Goal: Task Accomplishment & Management: Manage account settings

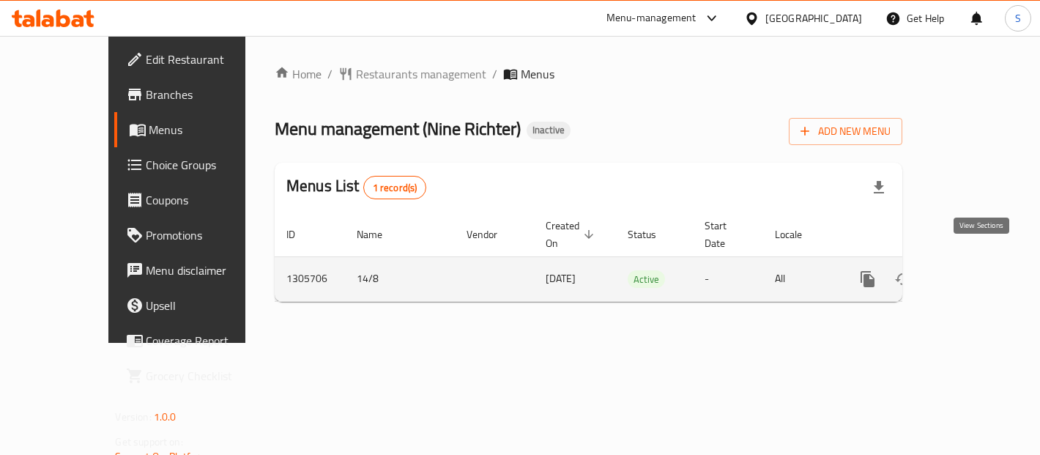
click at [977, 270] on icon "enhanced table" at bounding box center [973, 279] width 18 height 18
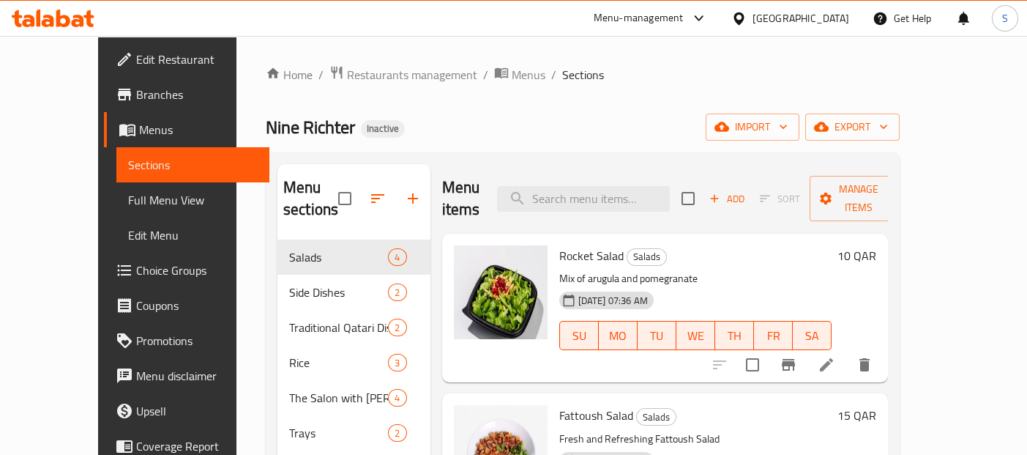
click at [128, 198] on span "Full Menu View" at bounding box center [193, 200] width 130 height 18
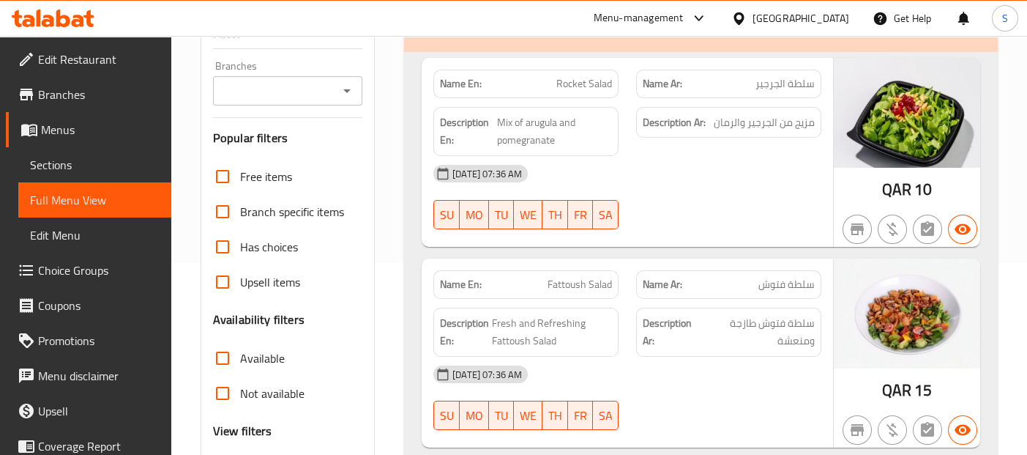
scroll to position [190, 0]
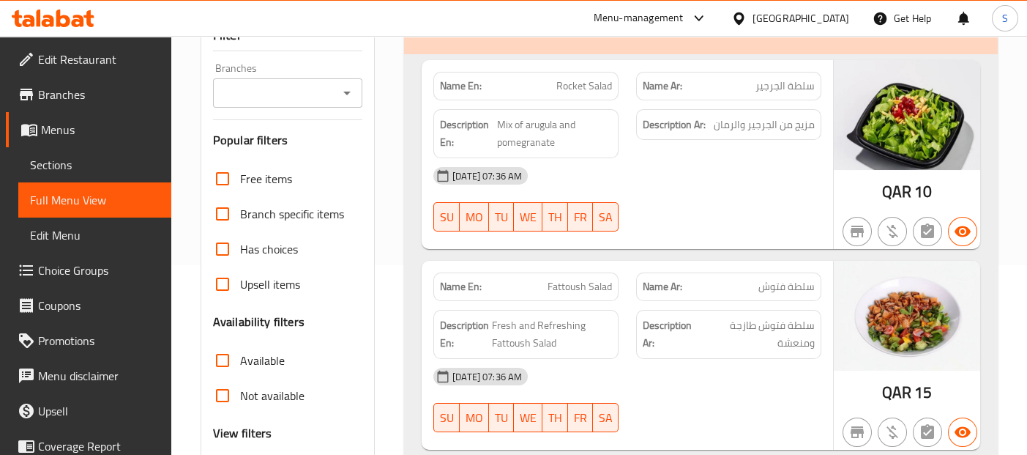
click at [748, 198] on div "[DATE] 07:36 AM SU MO TU WE TH FR SA" at bounding box center [628, 199] width 406 height 82
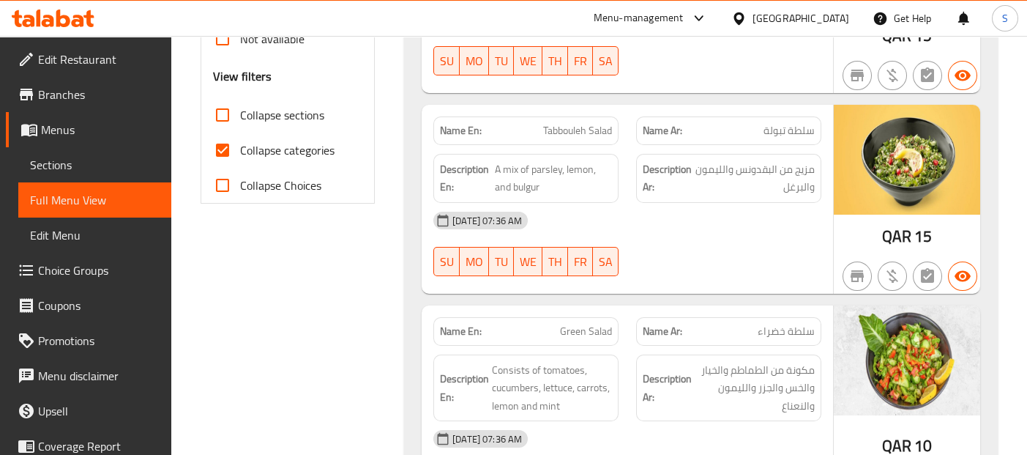
scroll to position [548, 0]
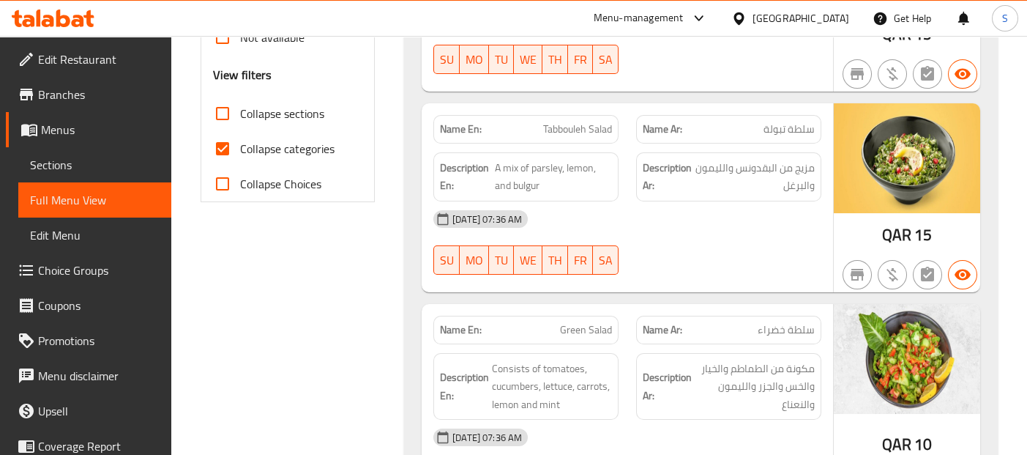
click at [762, 235] on div "14-08-2025 07:36 AM SU MO TU WE TH FR SA" at bounding box center [628, 242] width 406 height 82
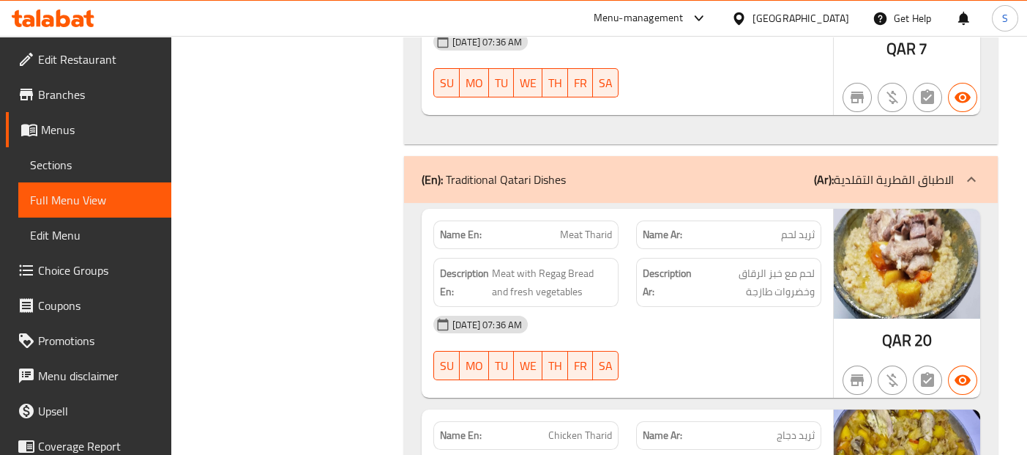
scroll to position [1458, 0]
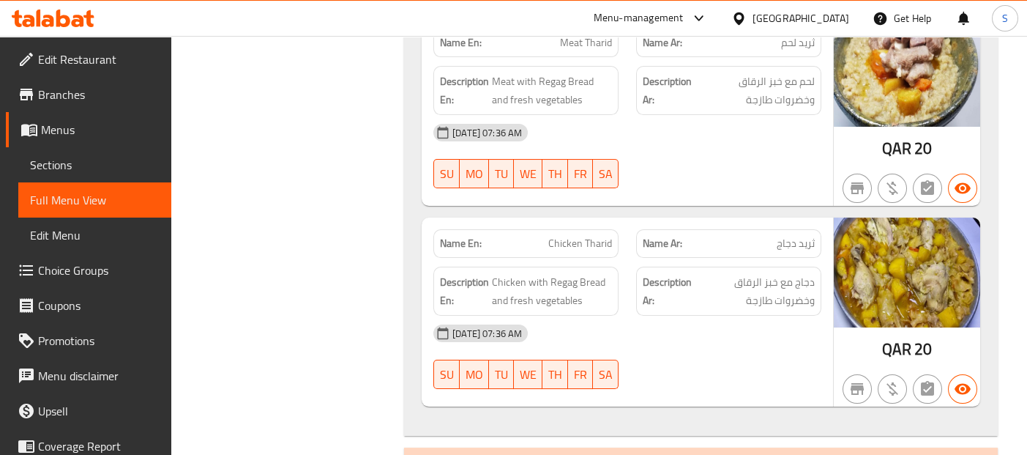
scroll to position [1621, 0]
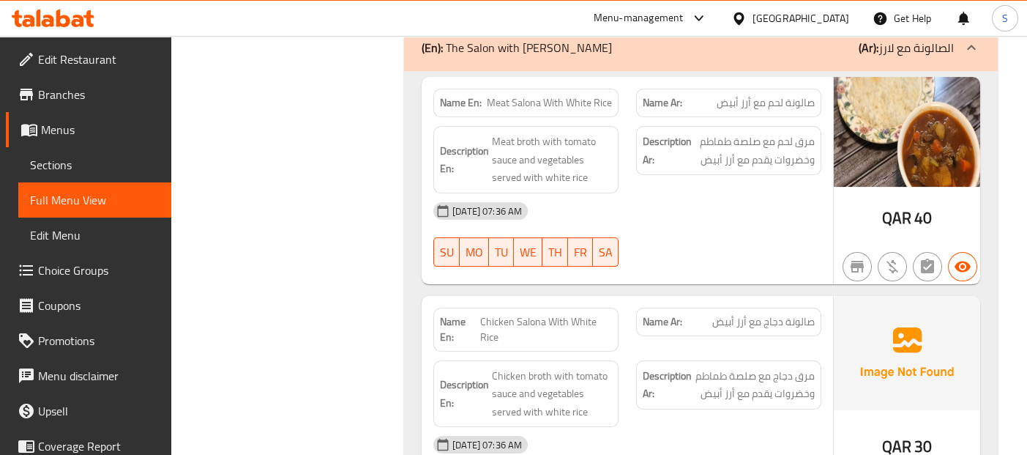
scroll to position [2727, 0]
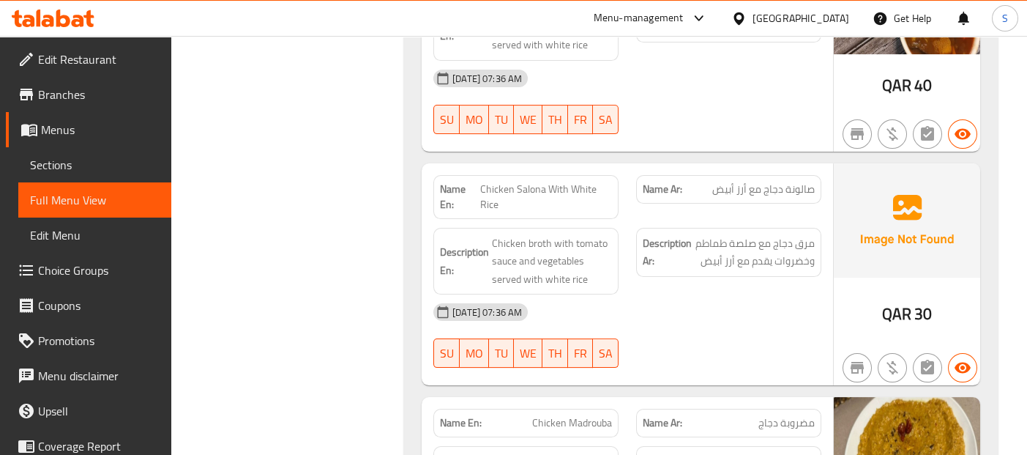
scroll to position [2890, 0]
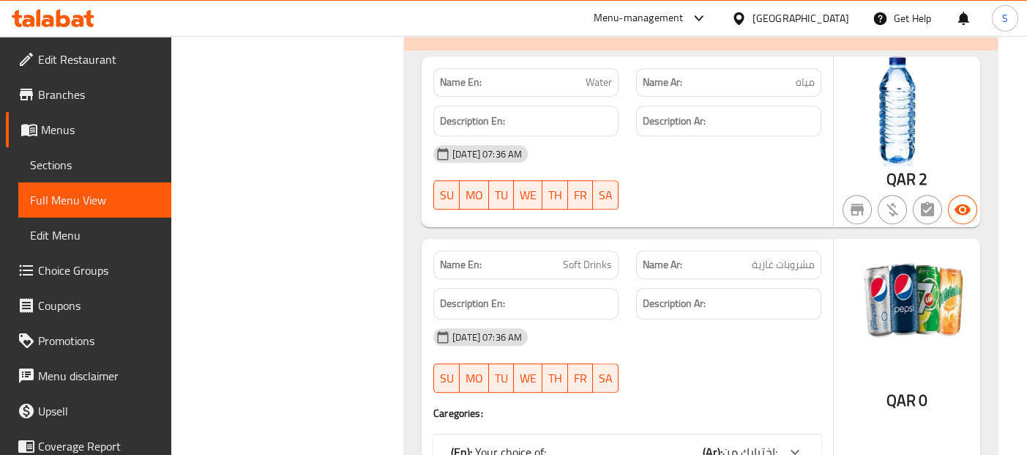
scroll to position [5135, 0]
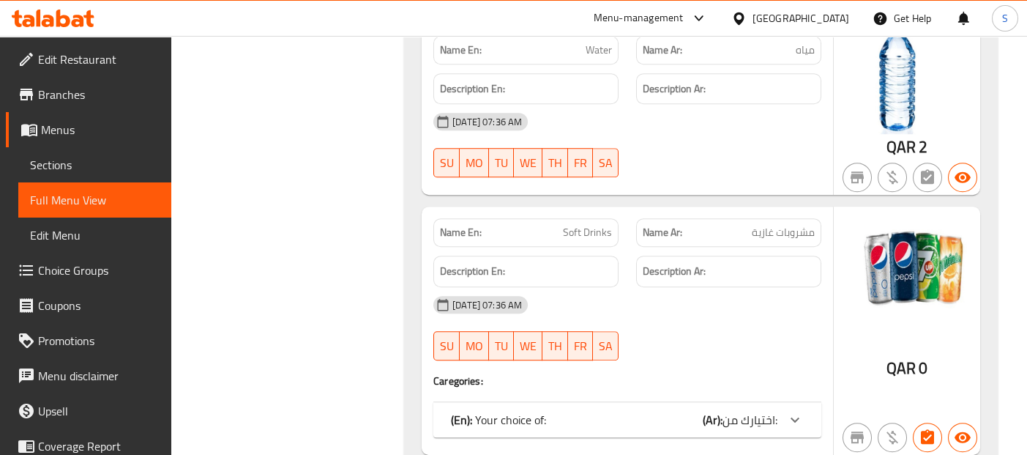
click at [773, 409] on span "اختيارك من:" at bounding box center [750, 420] width 55 height 22
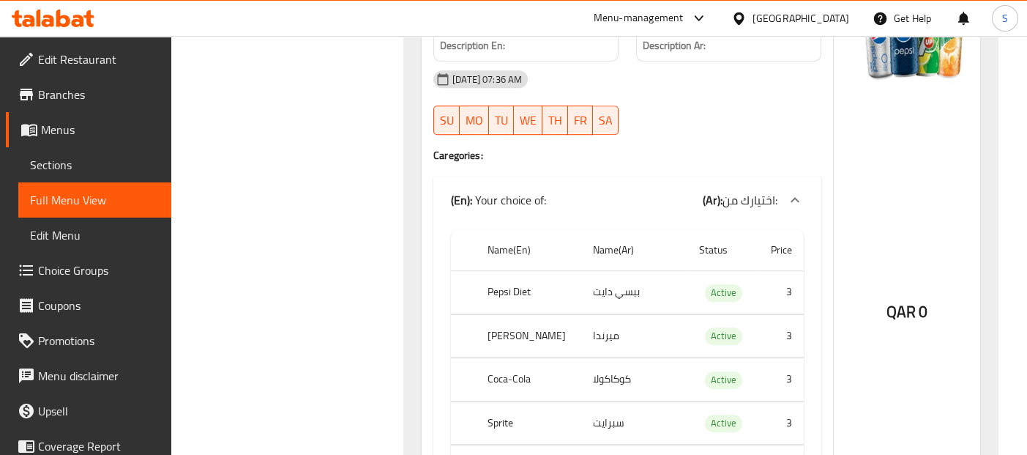
scroll to position [5380, 0]
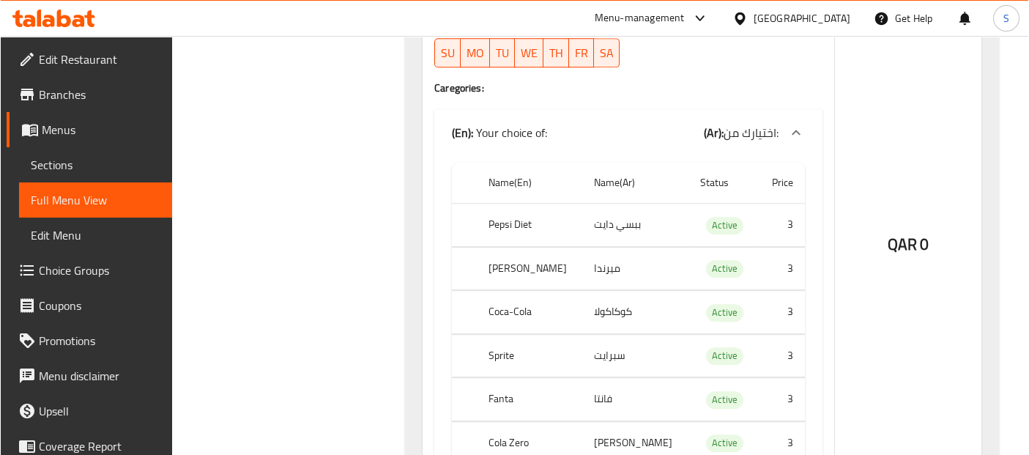
scroll to position [5474, 0]
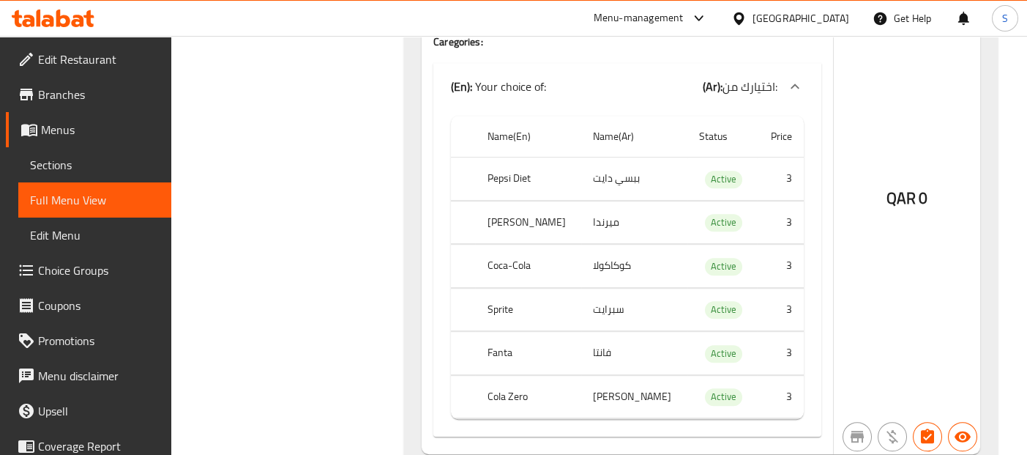
click at [53, 175] on link "Sections" at bounding box center [95, 164] width 154 height 35
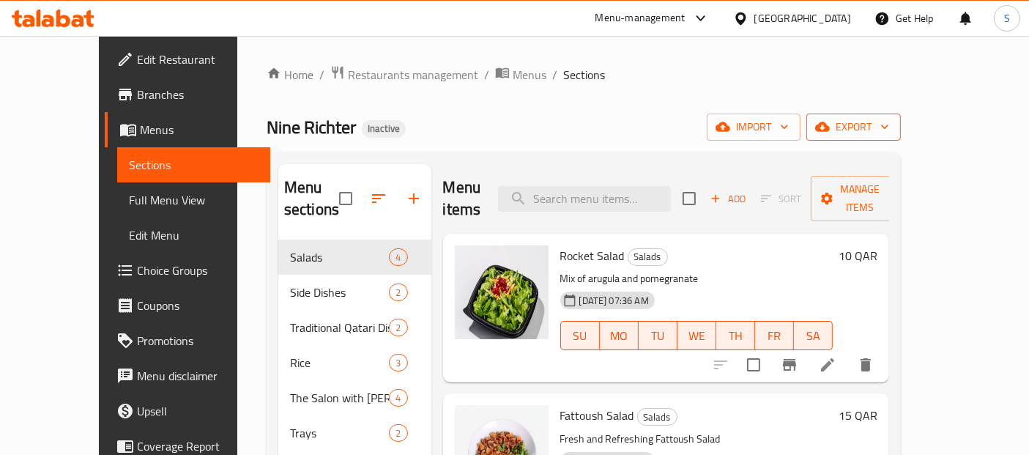
click at [901, 137] on button "export" at bounding box center [853, 126] width 94 height 27
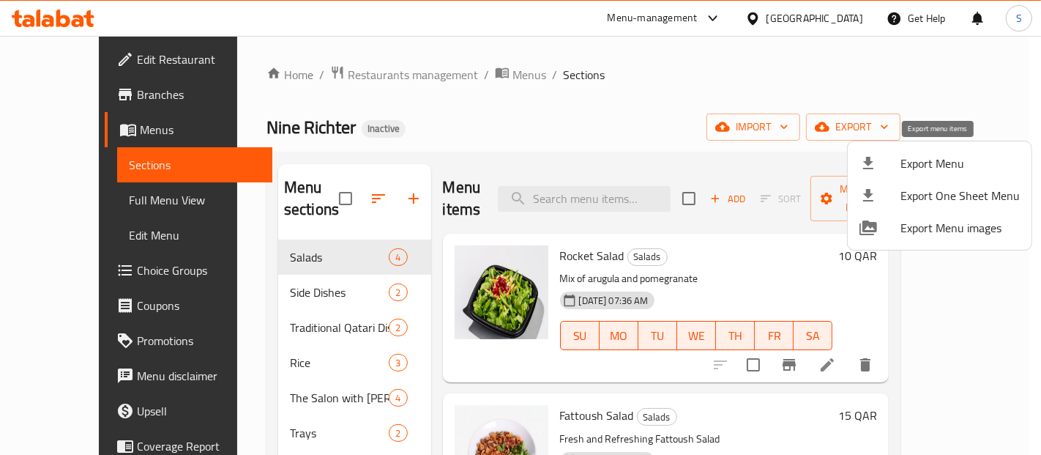
click at [918, 154] on span "Export Menu" at bounding box center [960, 163] width 119 height 18
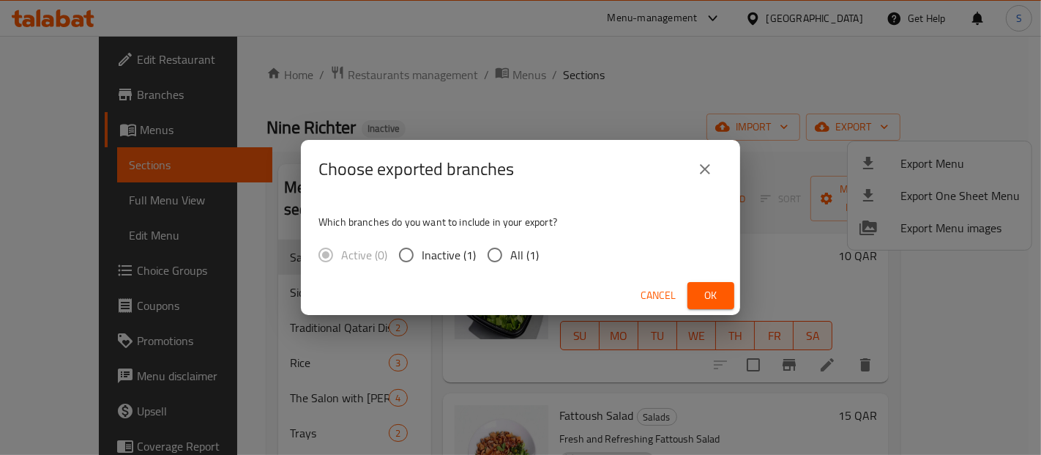
click at [502, 264] on input "All (1)" at bounding box center [495, 254] width 31 height 31
radio input "true"
click at [703, 299] on span "Ok" at bounding box center [710, 295] width 23 height 18
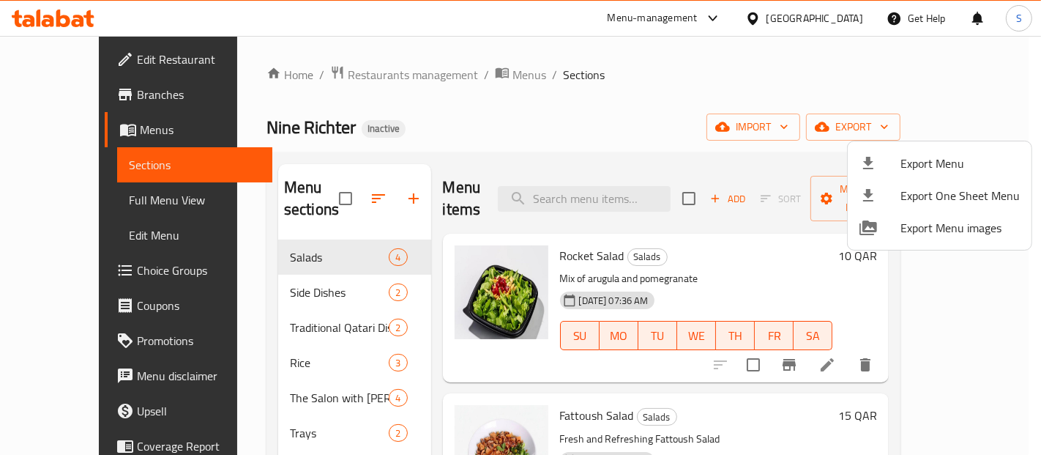
click at [190, 76] on div at bounding box center [520, 227] width 1041 height 455
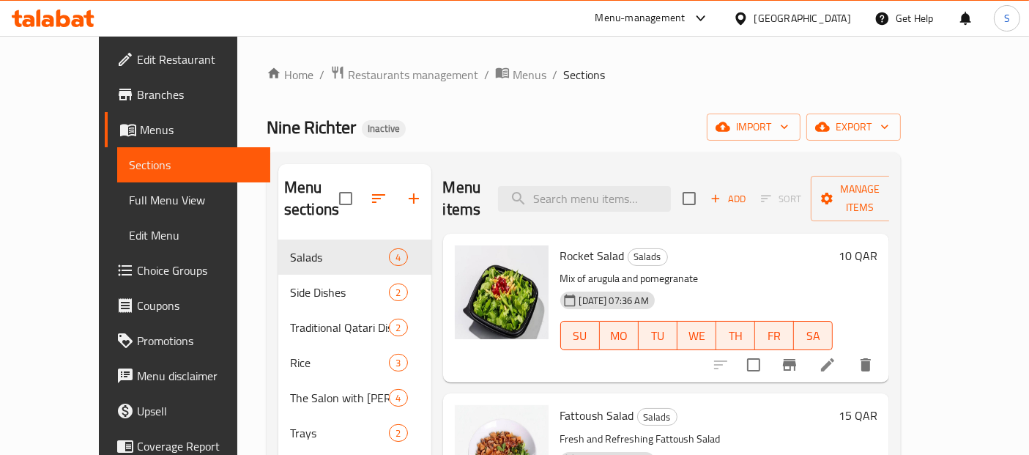
click at [137, 95] on span "Branches" at bounding box center [198, 95] width 122 height 18
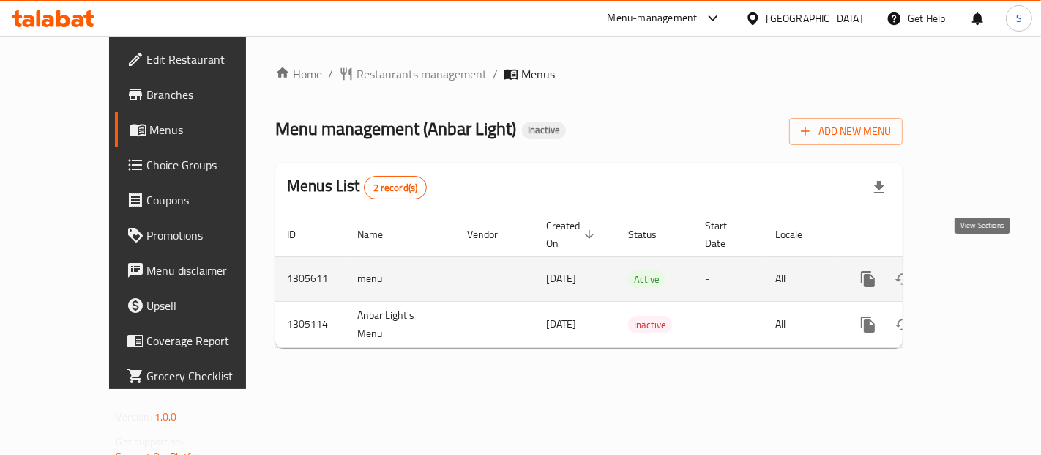
click at [983, 270] on icon "enhanced table" at bounding box center [974, 279] width 18 height 18
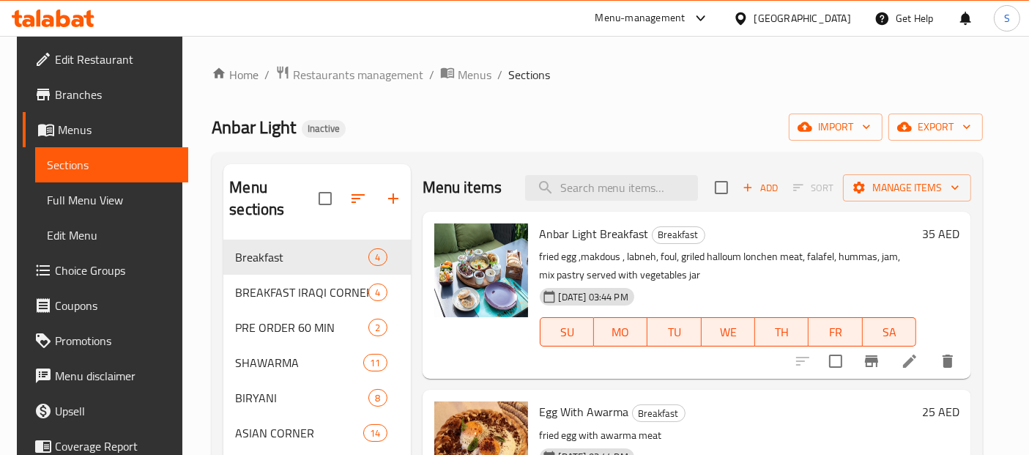
click at [97, 202] on span "Full Menu View" at bounding box center [112, 200] width 130 height 18
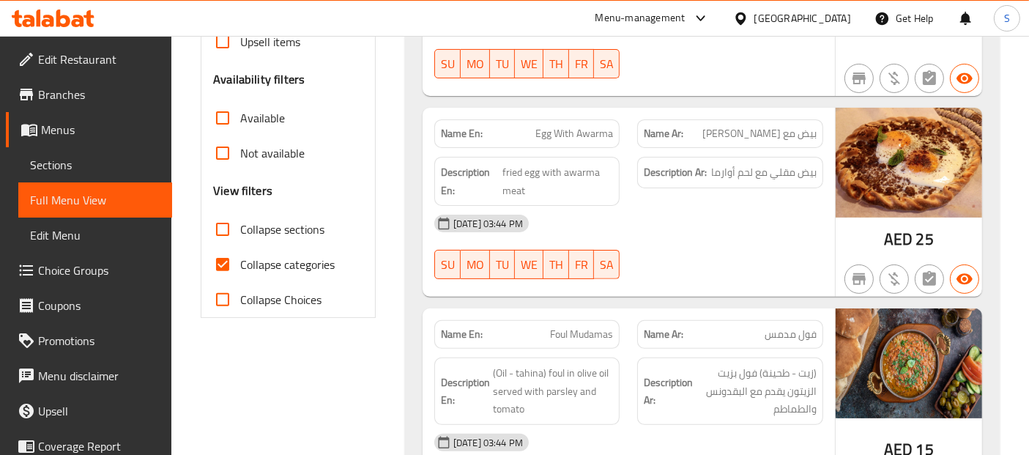
scroll to position [447, 0]
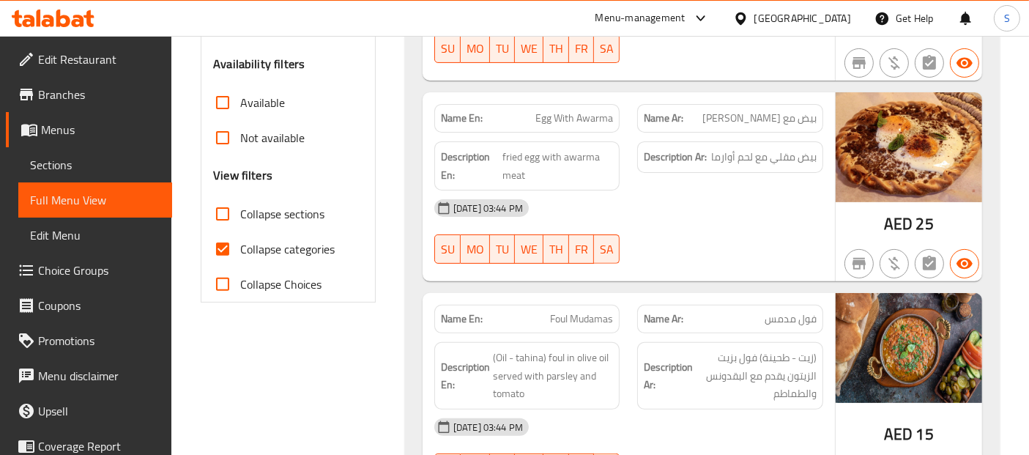
click at [303, 217] on span "Collapse sections" at bounding box center [282, 214] width 84 height 18
click at [240, 217] on input "Collapse sections" at bounding box center [222, 213] width 35 height 35
checkbox input "true"
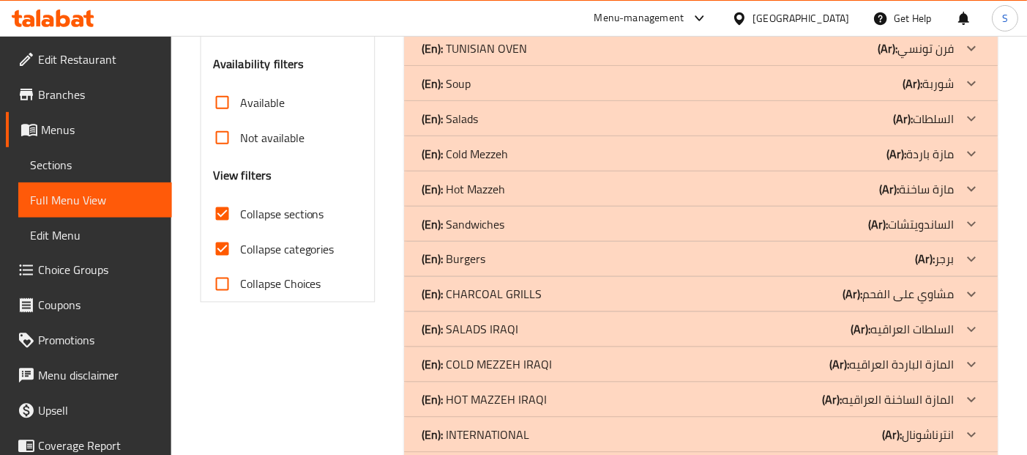
scroll to position [21, 0]
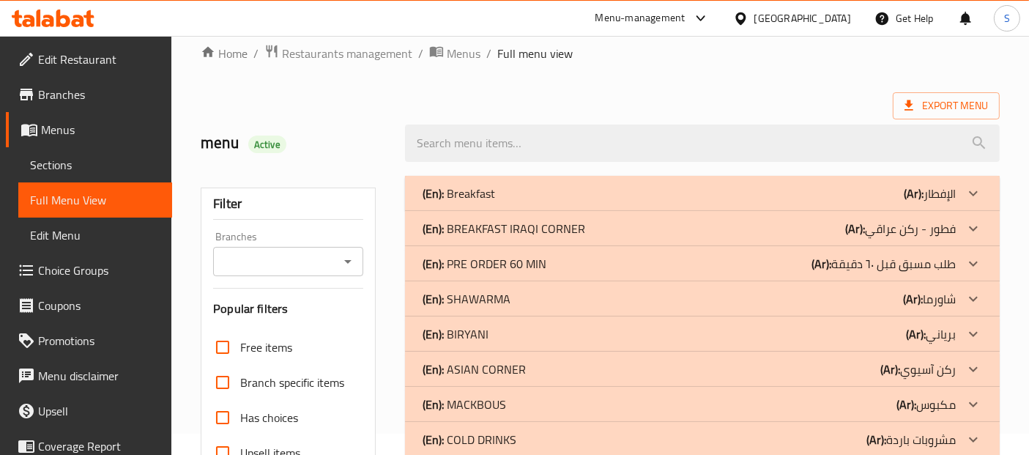
click at [601, 211] on div "(En): BREAKFAST IRAQI CORNER (Ar): فطور - ركن عراقي" at bounding box center [702, 193] width 594 height 35
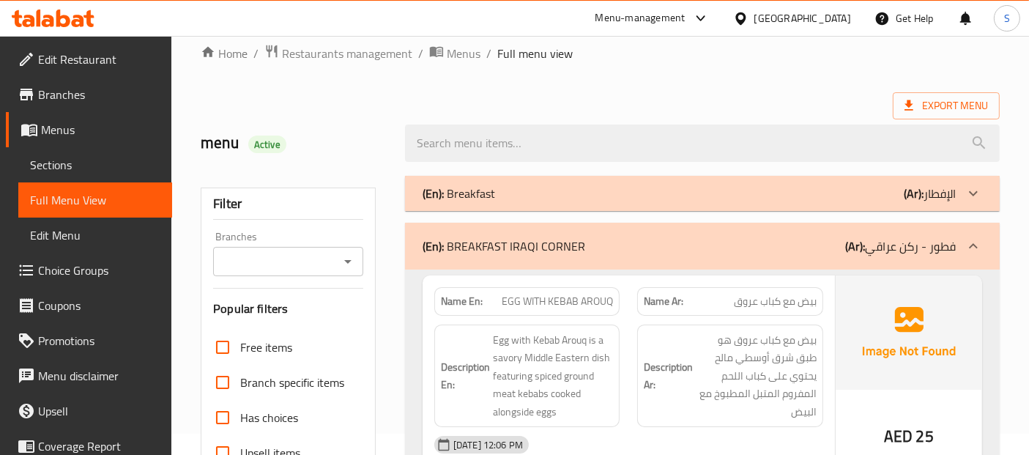
click at [532, 306] on span "EGG WITH KEBAB AROUQ" at bounding box center [557, 301] width 111 height 15
click at [820, 302] on div "Name Ar: بيض مع كباب عروق" at bounding box center [728, 301] width 185 height 29
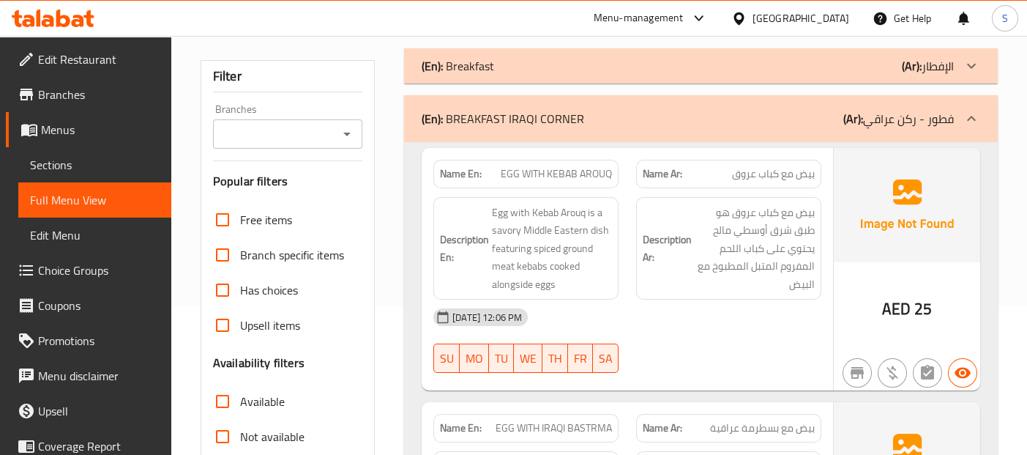
scroll to position [152, 0]
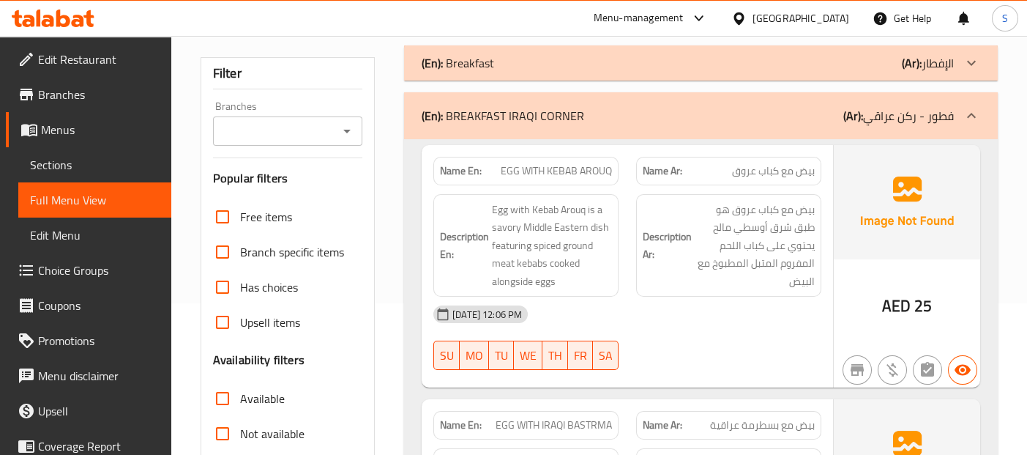
click at [823, 212] on div "Description Ar: بيض مع كباب عروق هو طبق شرق أوسطي مالح يحتوي على كباب اللحم الم…" at bounding box center [728, 245] width 203 height 121
click at [624, 227] on div "Description En: Egg with Kebab Arouq is a savory Middle Eastern dish featuring …" at bounding box center [527, 245] width 204 height 121
click at [636, 286] on div "Description Ar: بيض مع كباب عروق هو طبق شرق أوسطي مالح يحتوي على كباب اللحم الم…" at bounding box center [730, 245] width 204 height 121
click at [567, 174] on span "EGG WITH KEBAB AROUQ" at bounding box center [557, 170] width 111 height 15
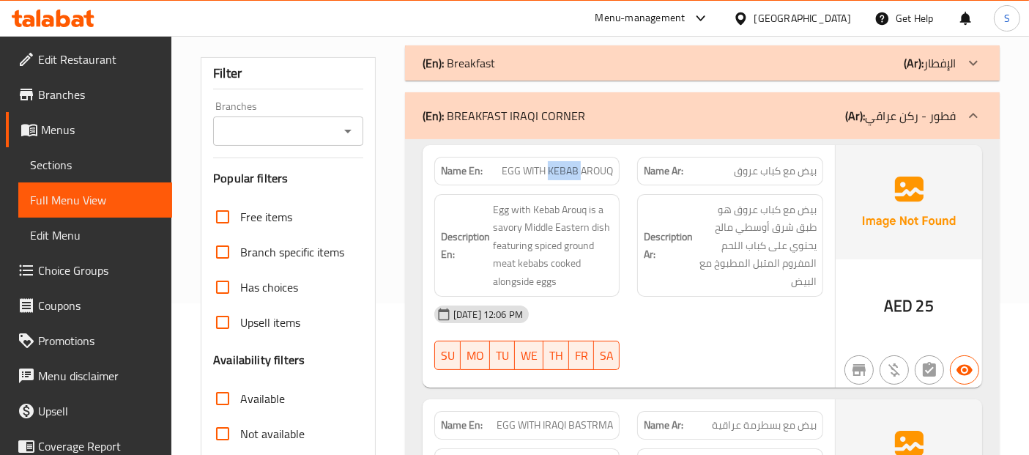
click at [567, 174] on span "EGG WITH KEBAB AROUQ" at bounding box center [557, 170] width 111 height 15
copy span "EGG WITH KEBAB AROUQ"
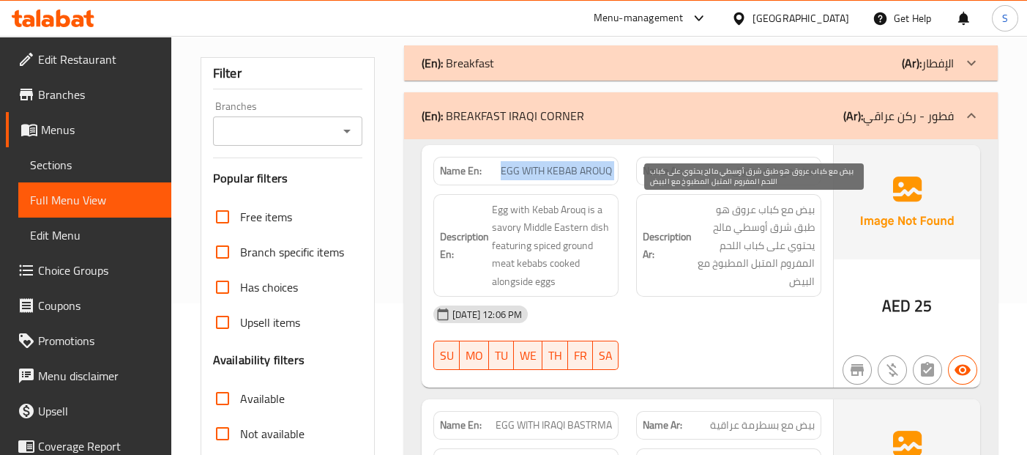
click at [744, 232] on span "بيض مع كباب عروق هو طبق شرق أوسطي مالح يحتوي على كباب اللحم المفروم المتبل المط…" at bounding box center [755, 246] width 120 height 90
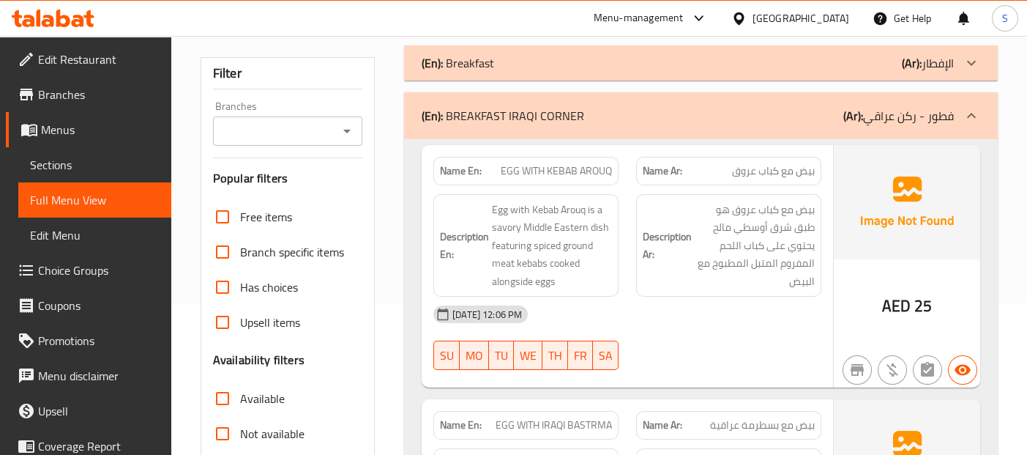
click at [827, 257] on div "Description Ar: بيض مع كباب عروق هو طبق شرق أوسطي مالح يحتوي على كباب اللحم الم…" at bounding box center [728, 245] width 203 height 121
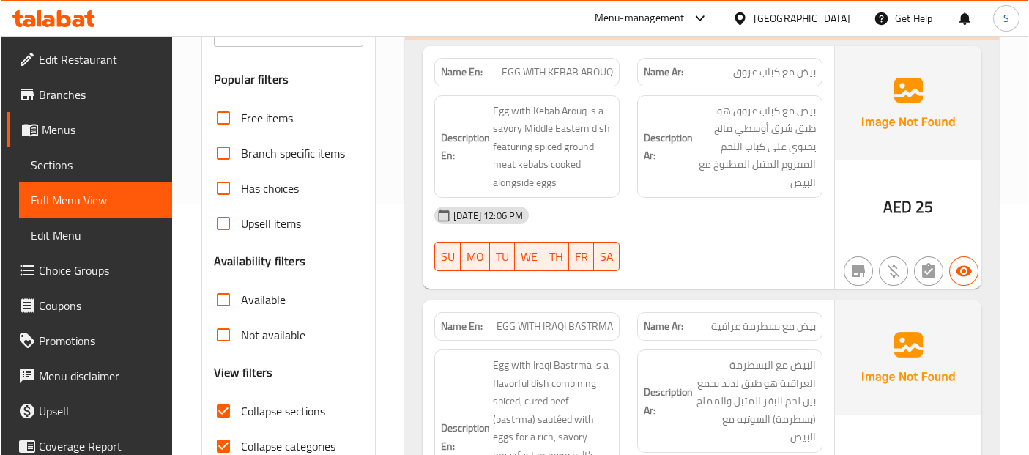
scroll to position [233, 0]
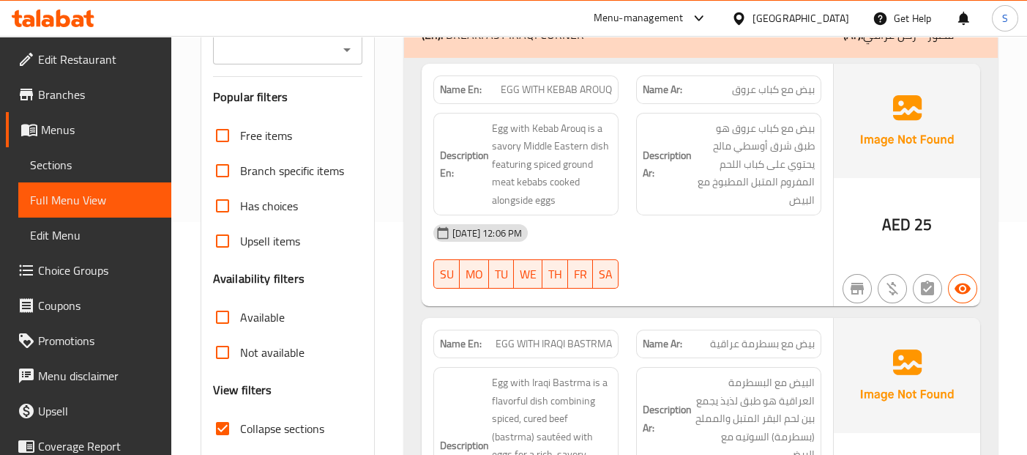
click at [811, 257] on div "14-08-2025 12:06 PM SU MO TU WE TH FR SA" at bounding box center [628, 256] width 406 height 82
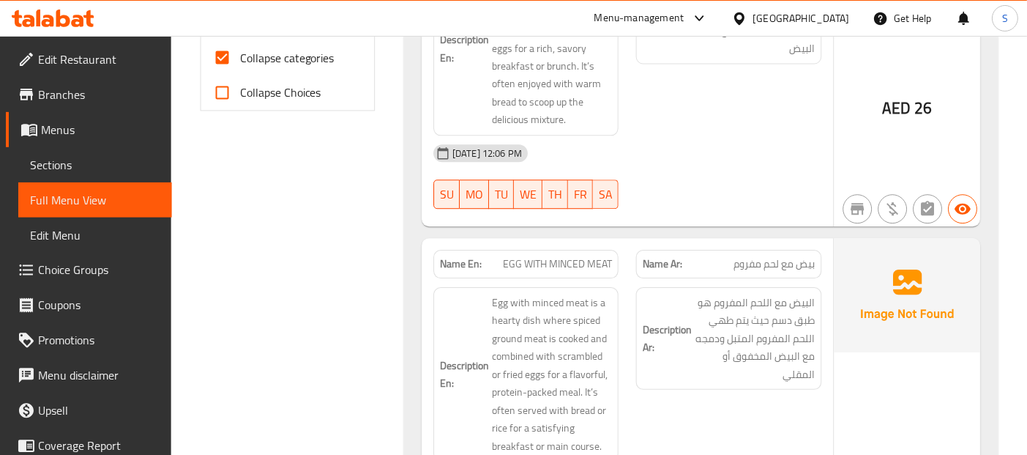
scroll to position [653, 0]
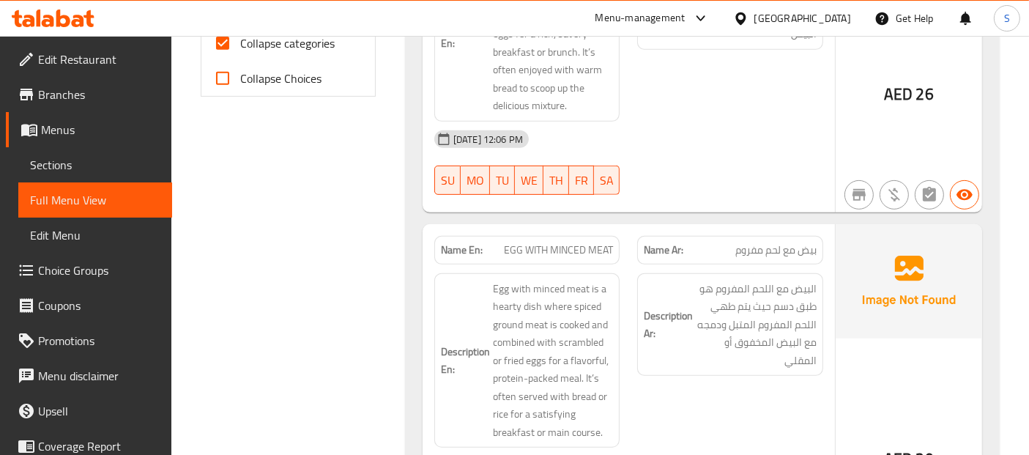
click at [698, 379] on div "Description Ar: البيض مع اللحم المفروم هو طبق دسم حيث يتم طهي اللحم المفروم الم…" at bounding box center [730, 360] width 204 height 193
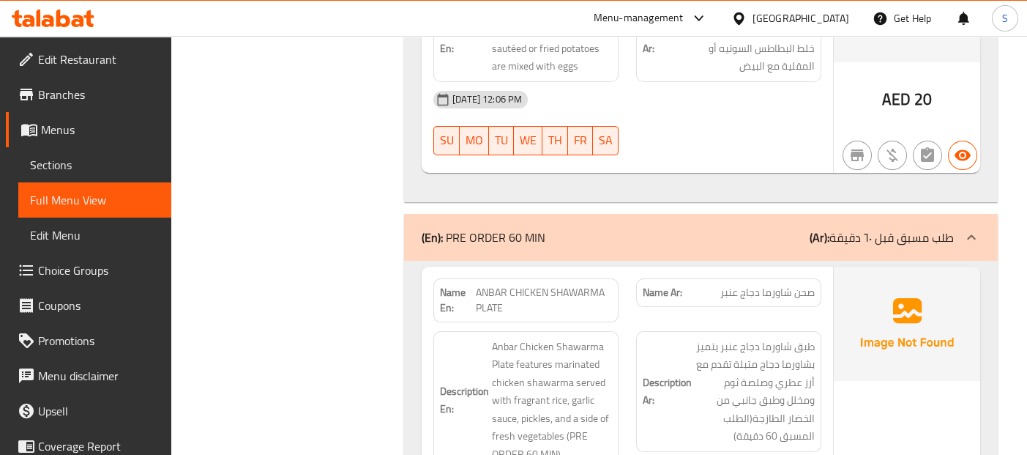
scroll to position [1454, 0]
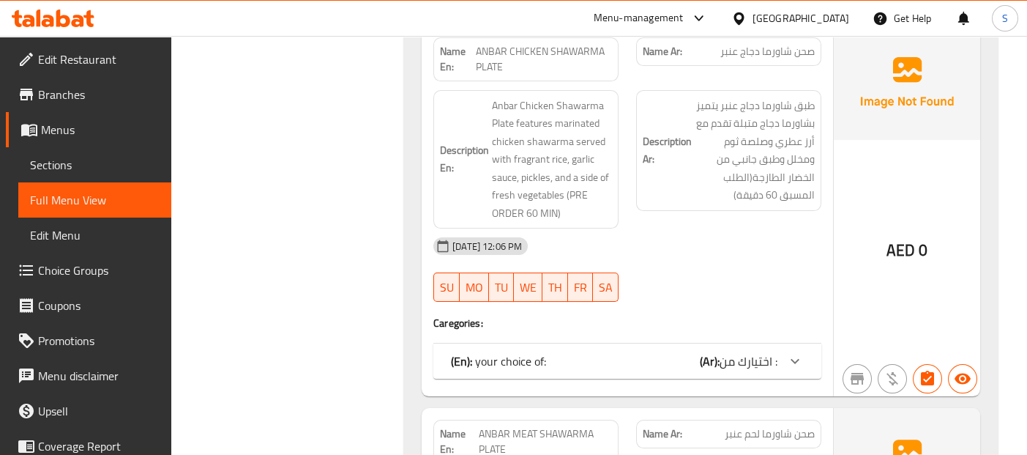
scroll to position [1576, 0]
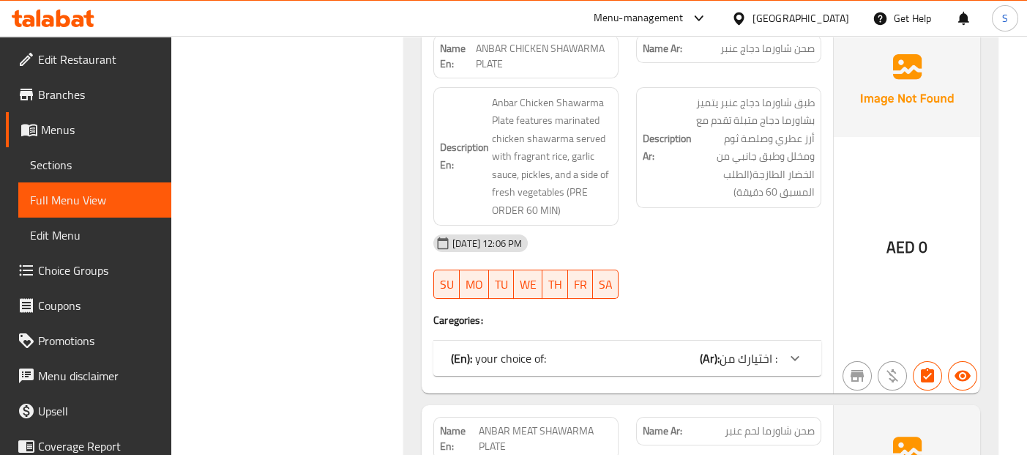
drag, startPoint x: 769, startPoint y: 335, endPoint x: 767, endPoint y: 350, distance: 14.8
click at [767, 350] on div "(En): your choice of: (Ar): اختيارك من : Name(En) Name(Ar) Status Price Medium …" at bounding box center [627, 357] width 388 height 35
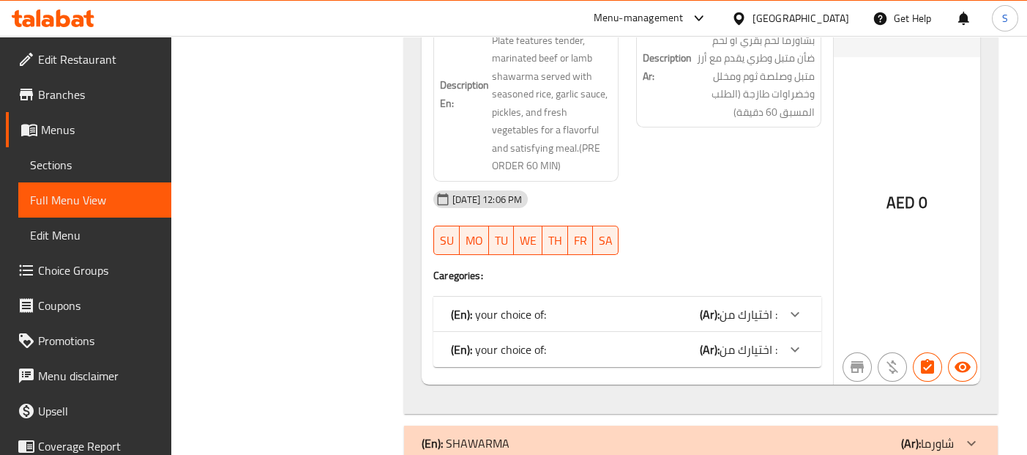
scroll to position [2200, 0]
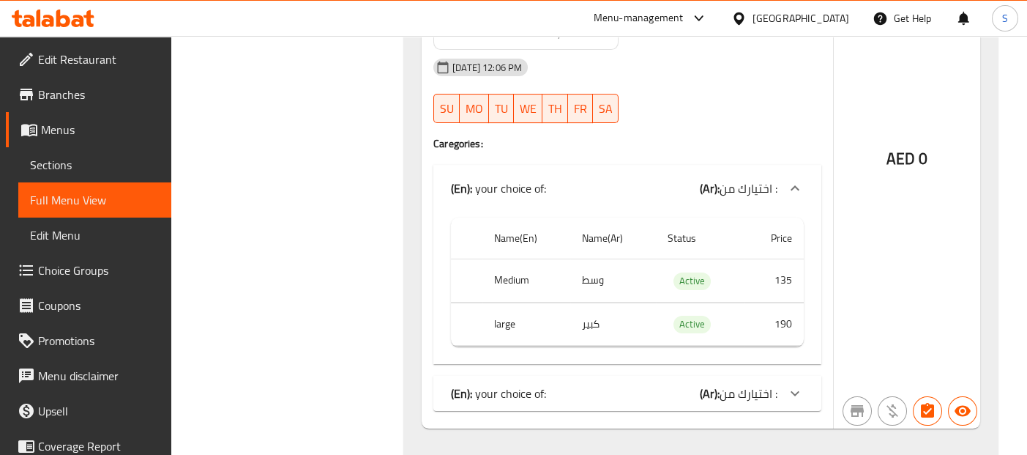
scroll to position [2335, 0]
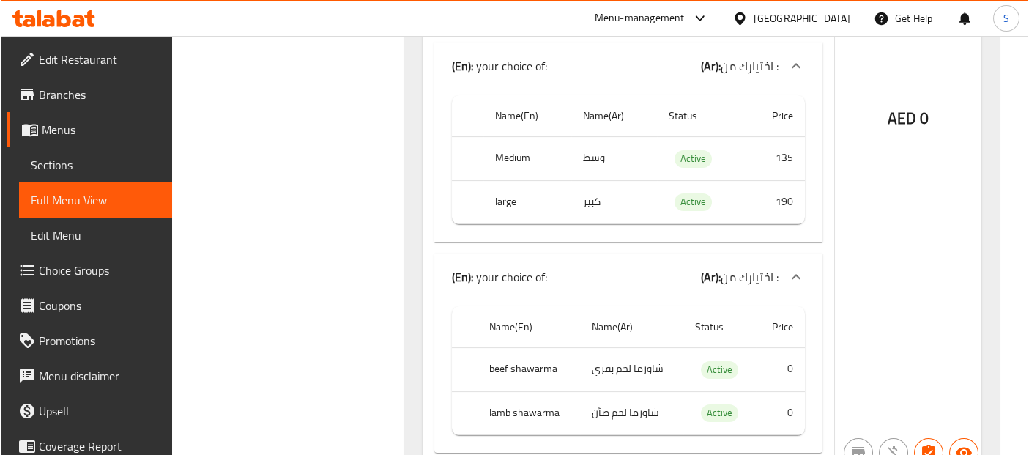
scroll to position [2458, 0]
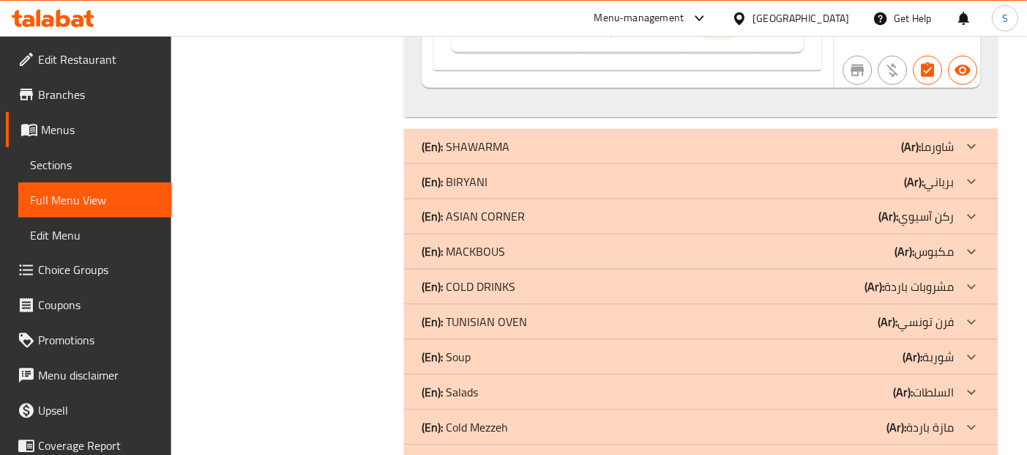
scroll to position [2828, 0]
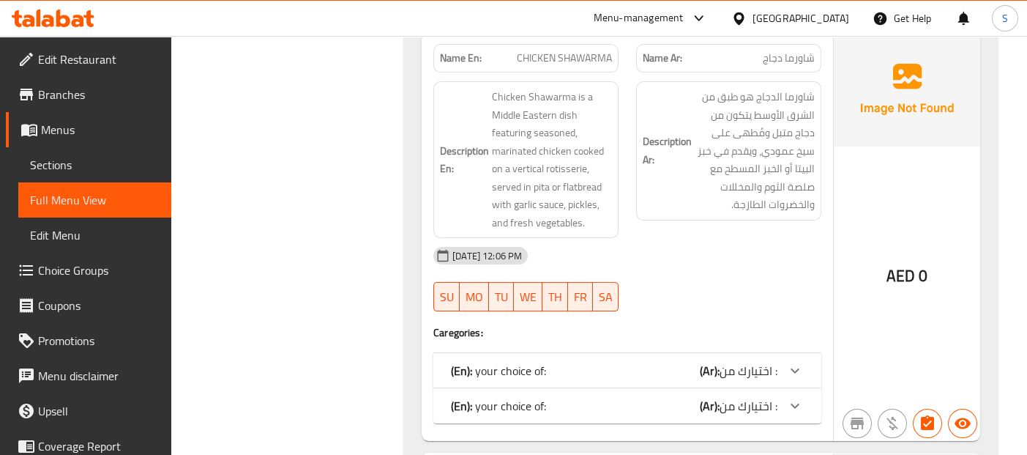
scroll to position [2991, 0]
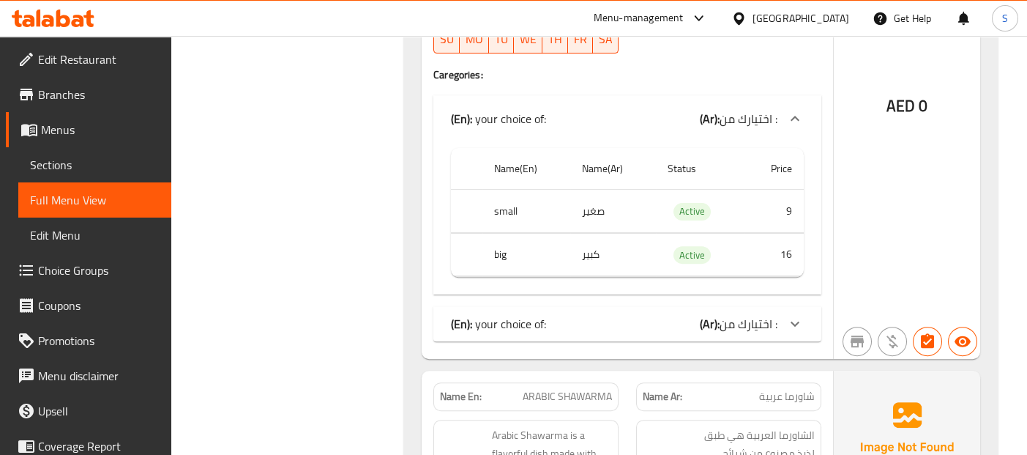
scroll to position [3248, 0]
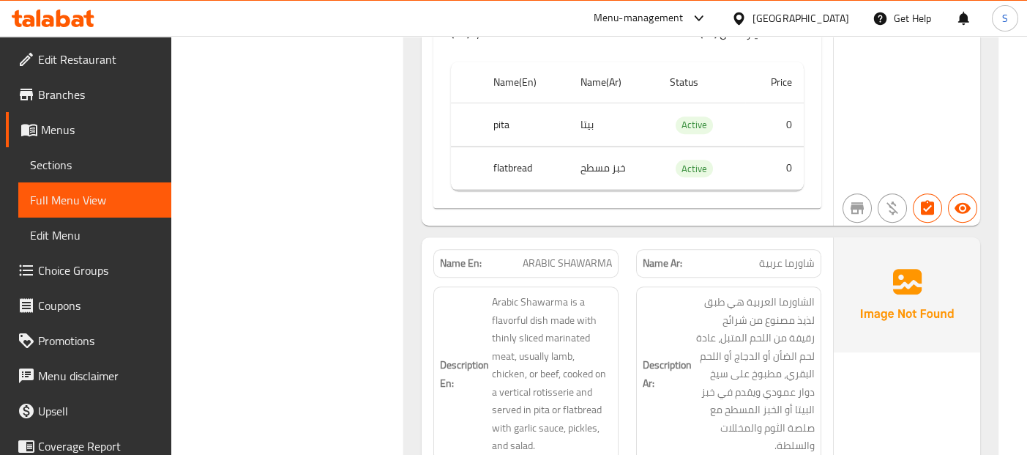
scroll to position [3560, 0]
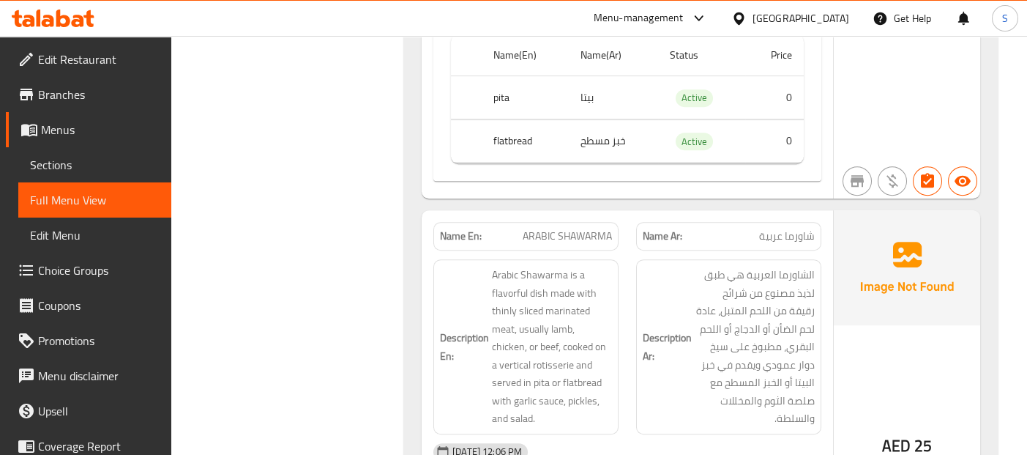
scroll to position [3574, 0]
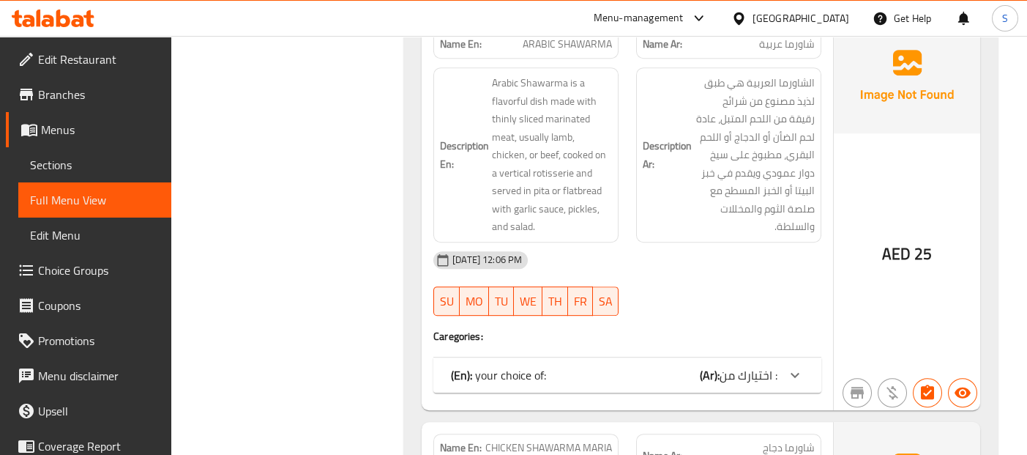
scroll to position [3764, 0]
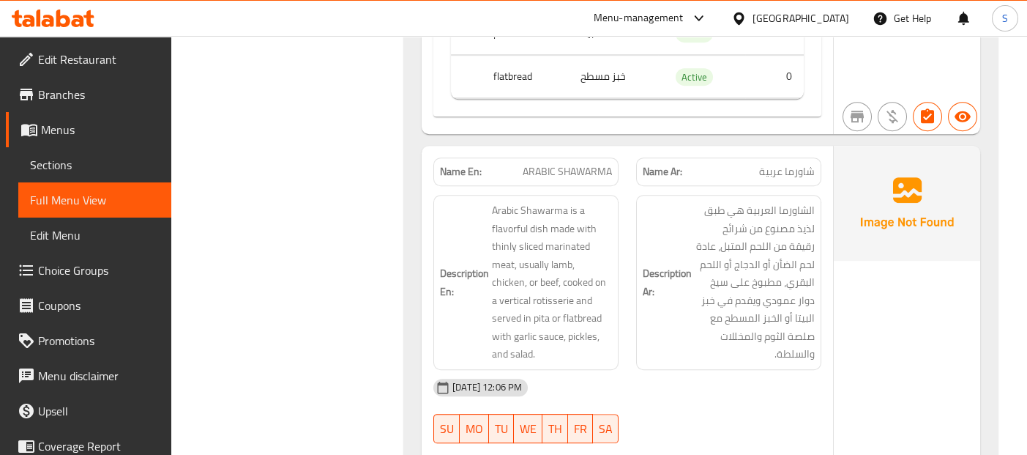
scroll to position [3628, 0]
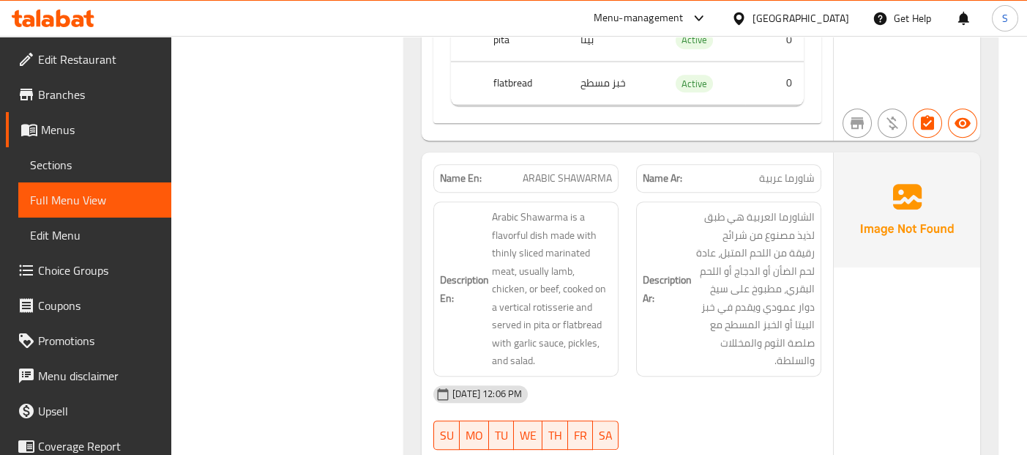
copy span "SHAWARMA"
copy span "ARABIC SHAWARMA"
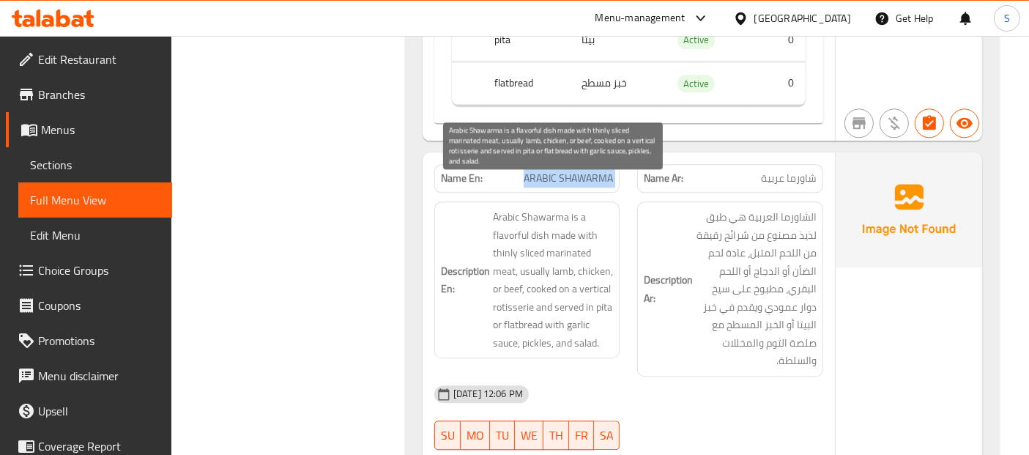
click at [529, 243] on span "Arabic Shawarma is a flavorful dish made with thinly sliced marinated meat, usu…" at bounding box center [553, 279] width 121 height 143
copy span "usually"
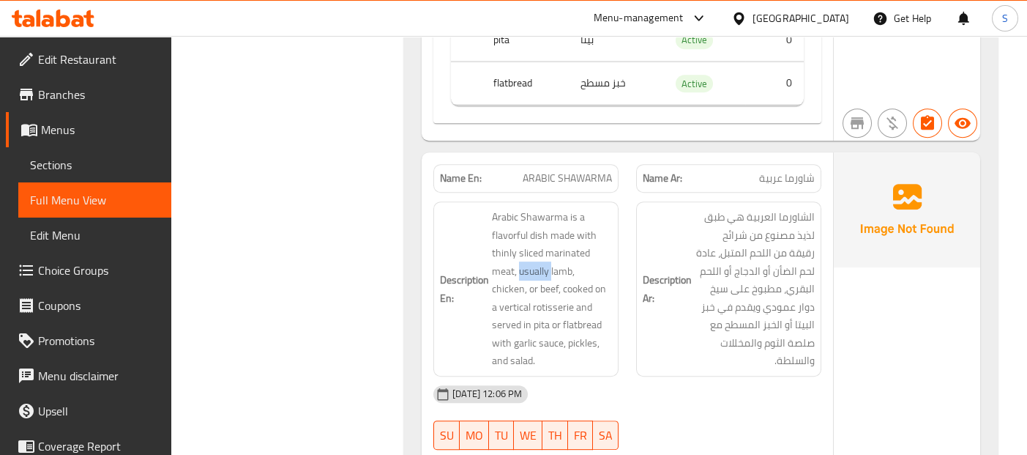
copy span "ARABIC SHAWARMA"
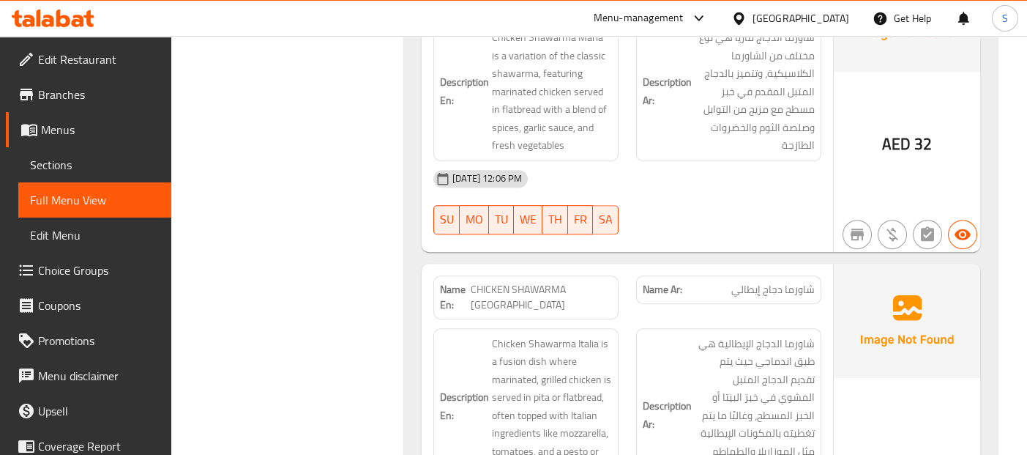
scroll to position [4415, 0]
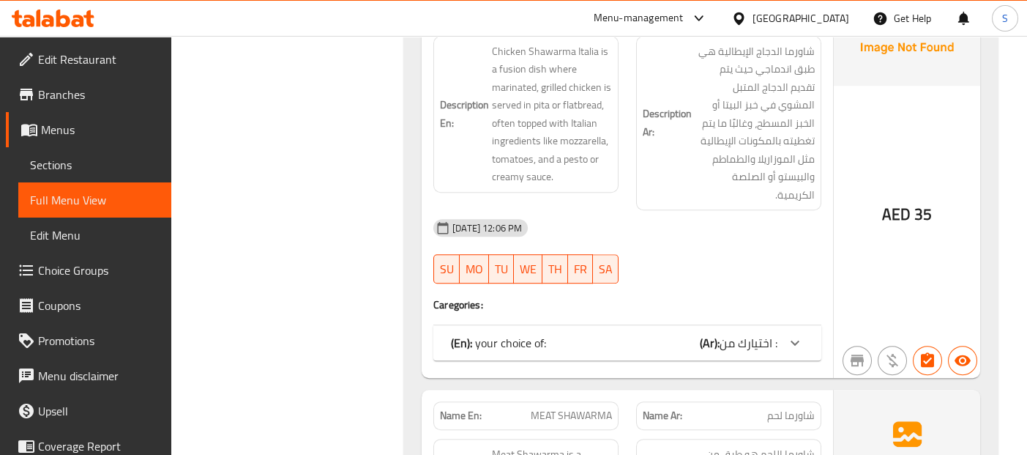
scroll to position [4686, 0]
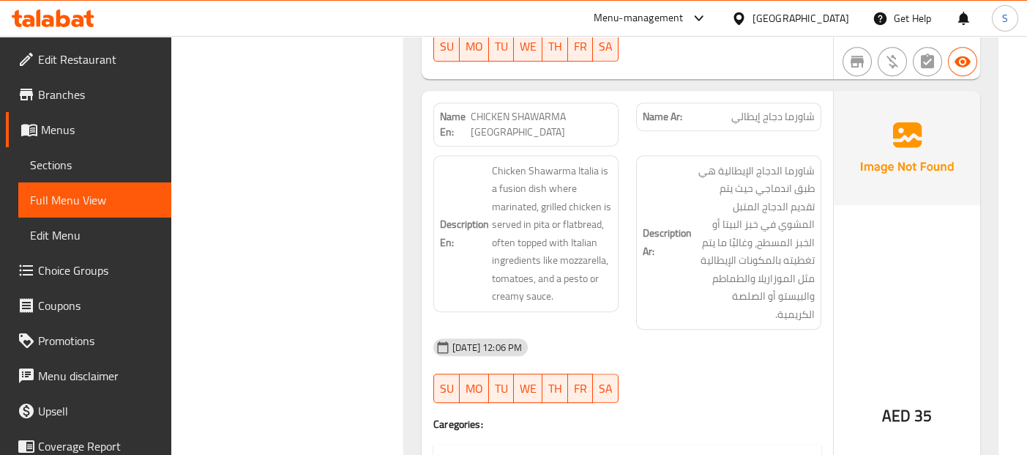
scroll to position [4537, 0]
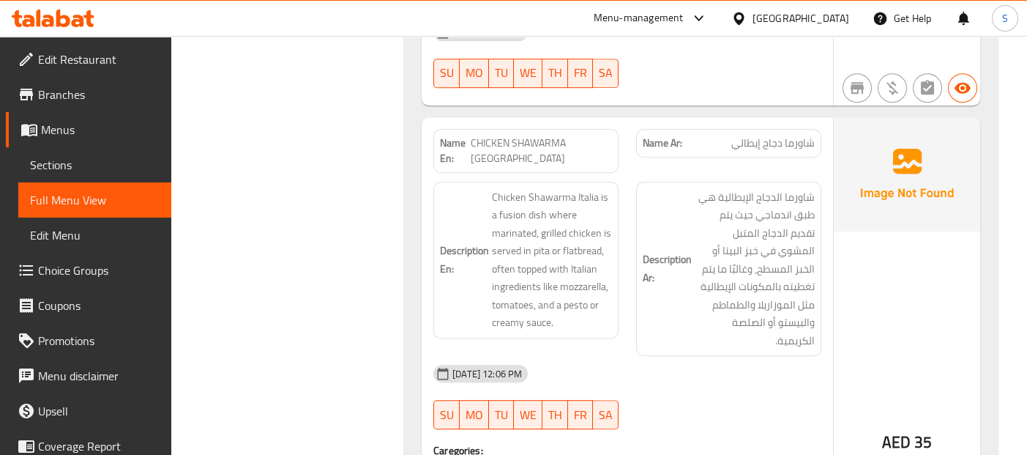
copy span "ITALIA"
copy span "CHICKEN SHAWARMA ITALIA"
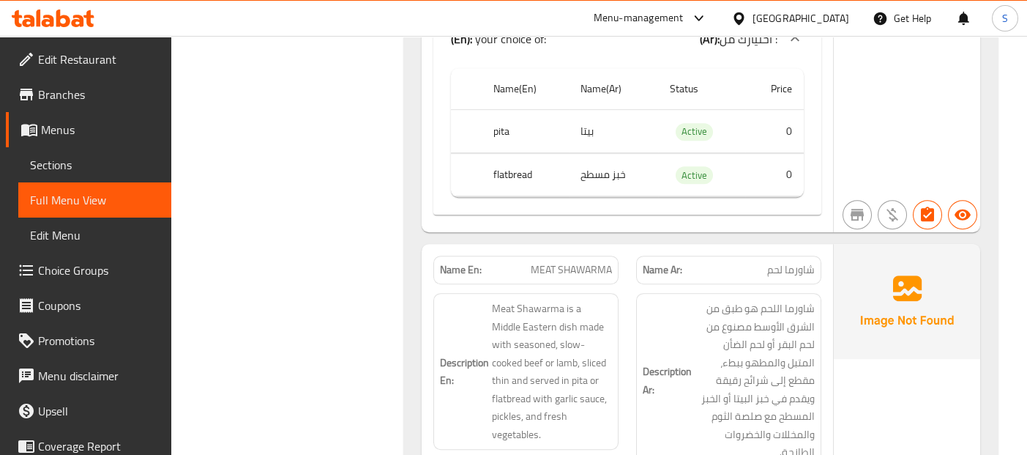
scroll to position [5025, 0]
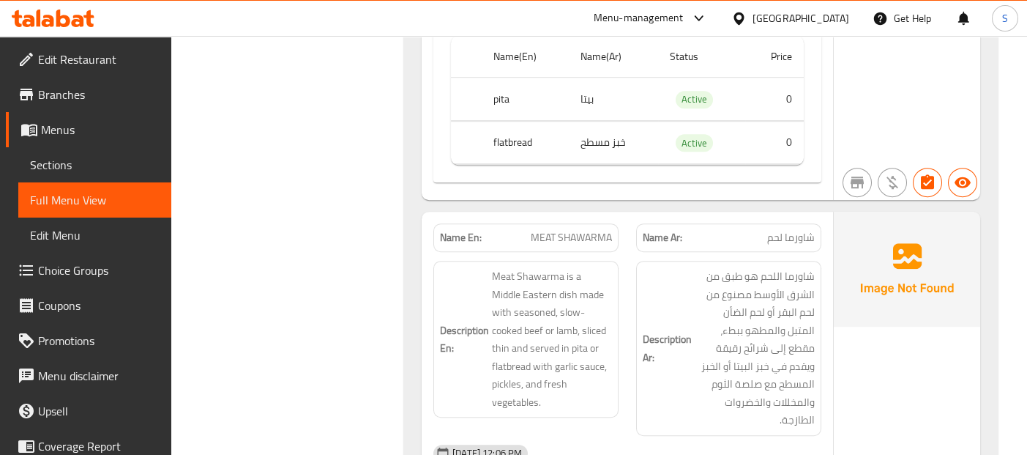
click at [847, 231] on img at bounding box center [907, 269] width 146 height 114
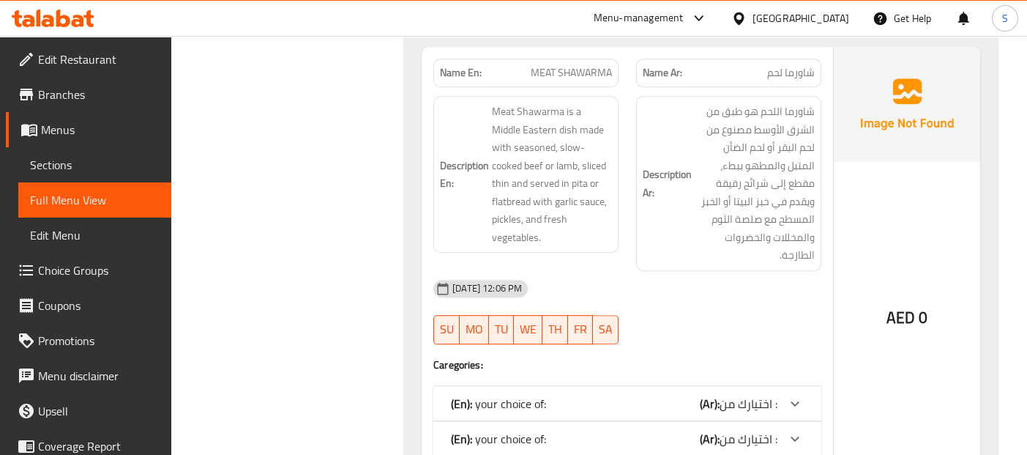
scroll to position [5220, 0]
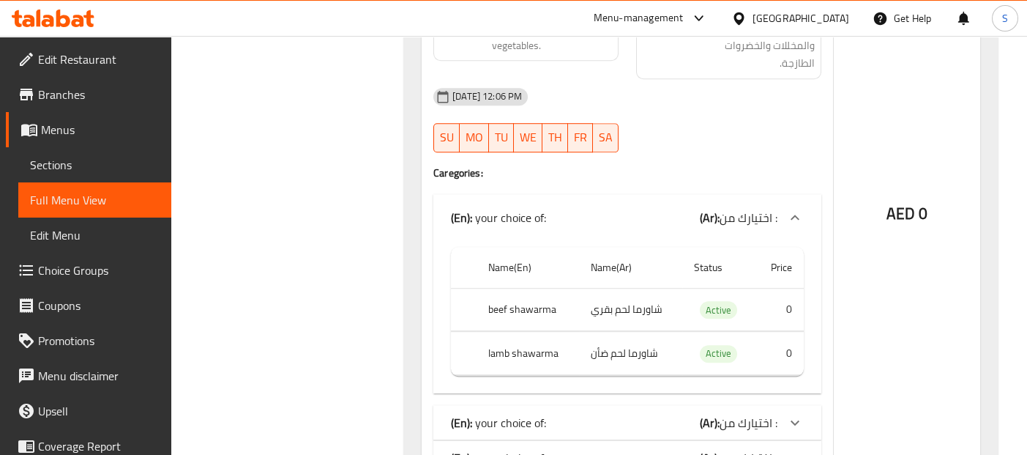
scroll to position [5383, 0]
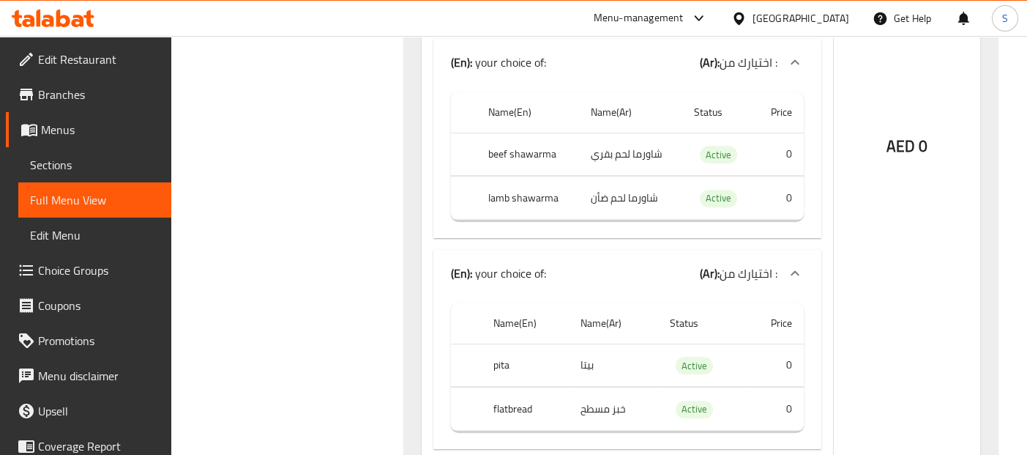
scroll to position [5599, 0]
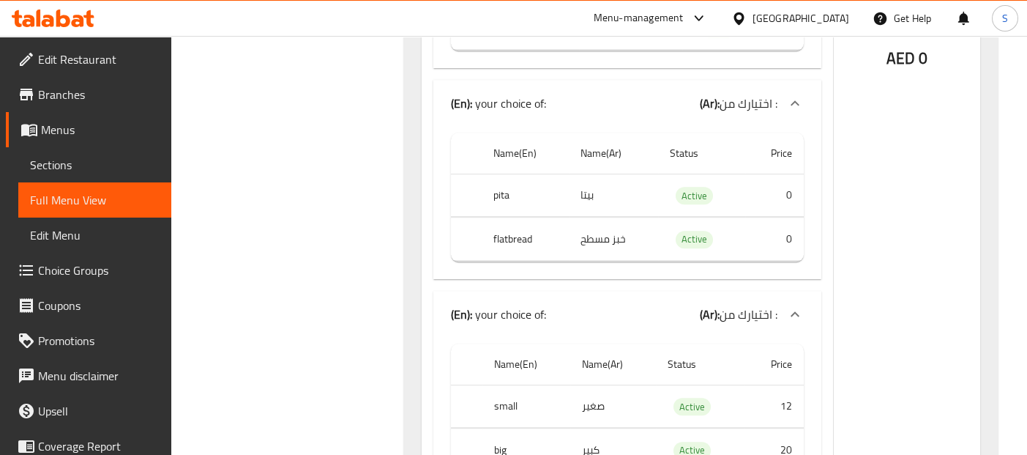
scroll to position [5708, 0]
click at [870, 228] on div "AED 0" at bounding box center [907, 16] width 146 height 977
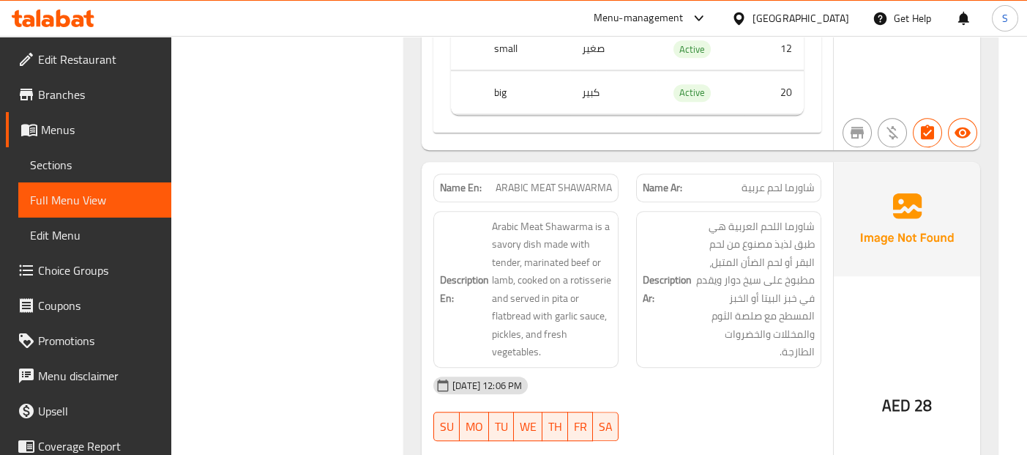
scroll to position [6066, 0]
click at [870, 228] on div "AED 28" at bounding box center [907, 364] width 146 height 409
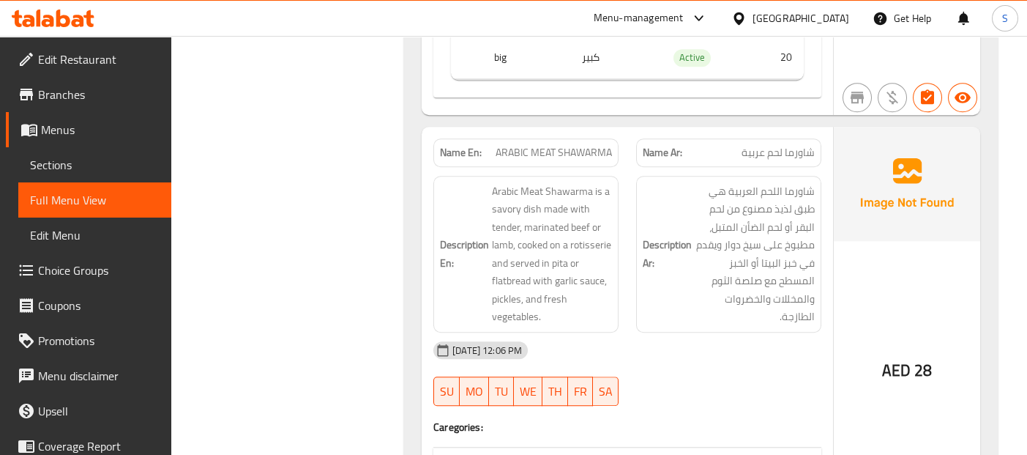
click at [870, 228] on div "AED 28" at bounding box center [907, 331] width 146 height 409
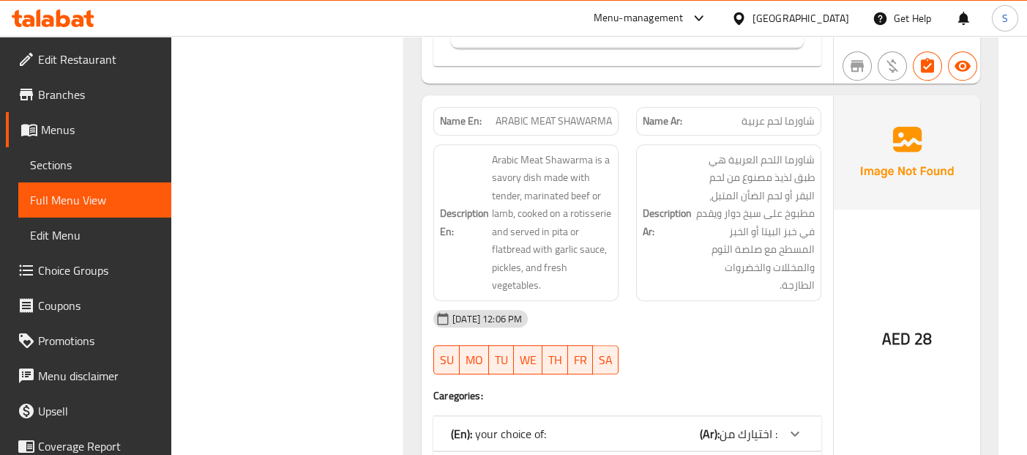
scroll to position [6131, 0]
click at [588, 113] on span "ARABIC MEAT SHAWARMA" at bounding box center [554, 120] width 116 height 15
copy span "ARABIC MEAT SHAWARMA"
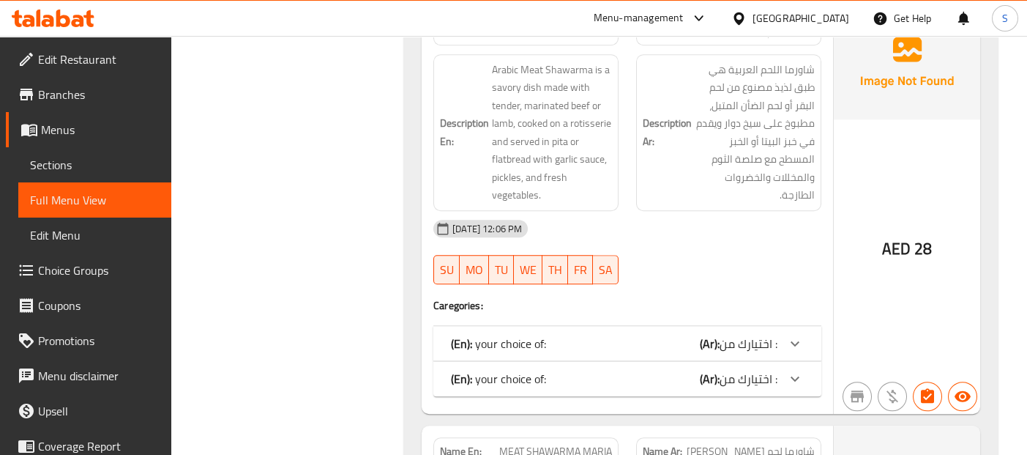
scroll to position [6226, 0]
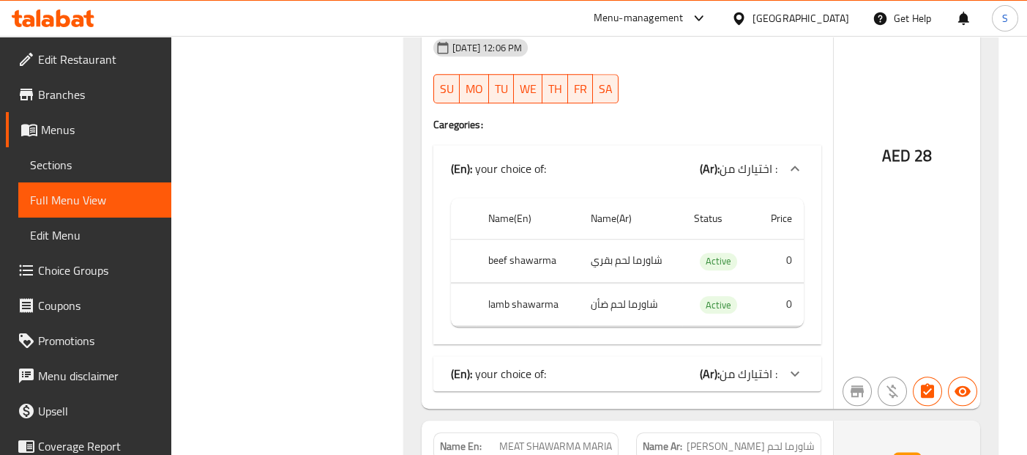
scroll to position [6416, 0]
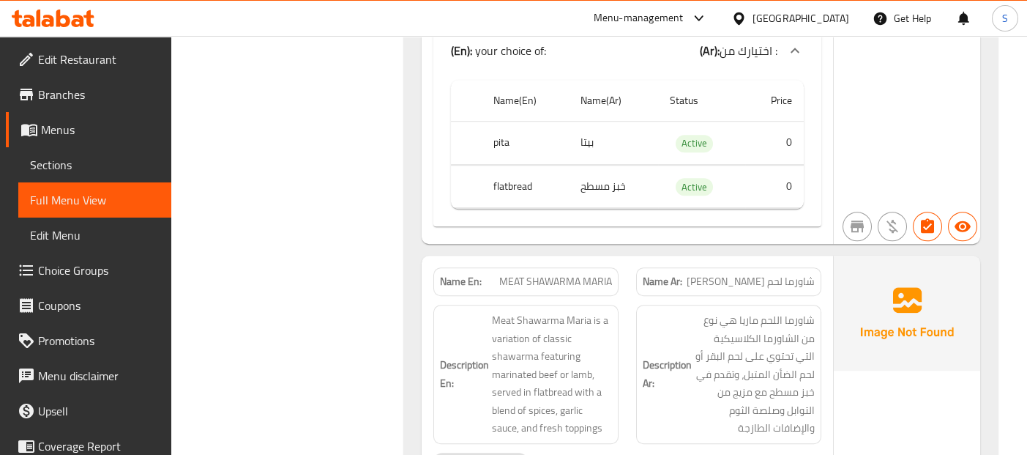
scroll to position [6741, 0]
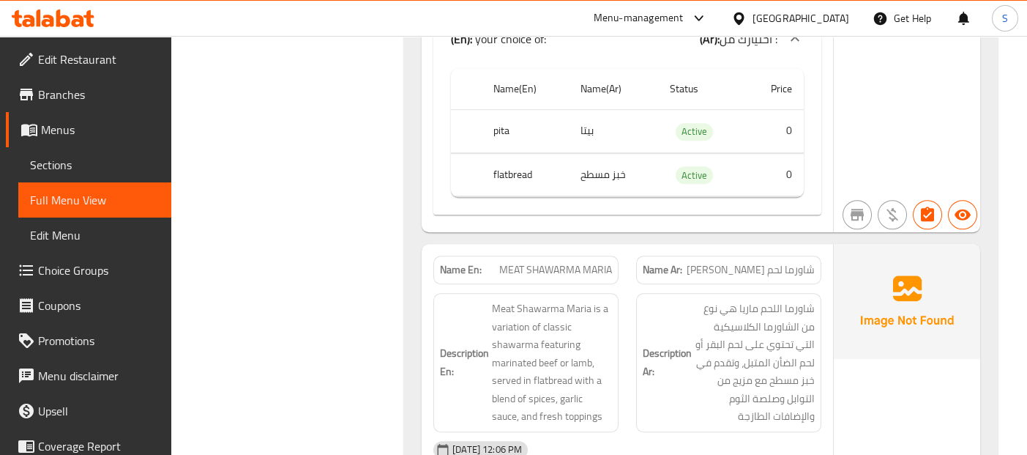
click at [868, 244] on img at bounding box center [907, 301] width 146 height 114
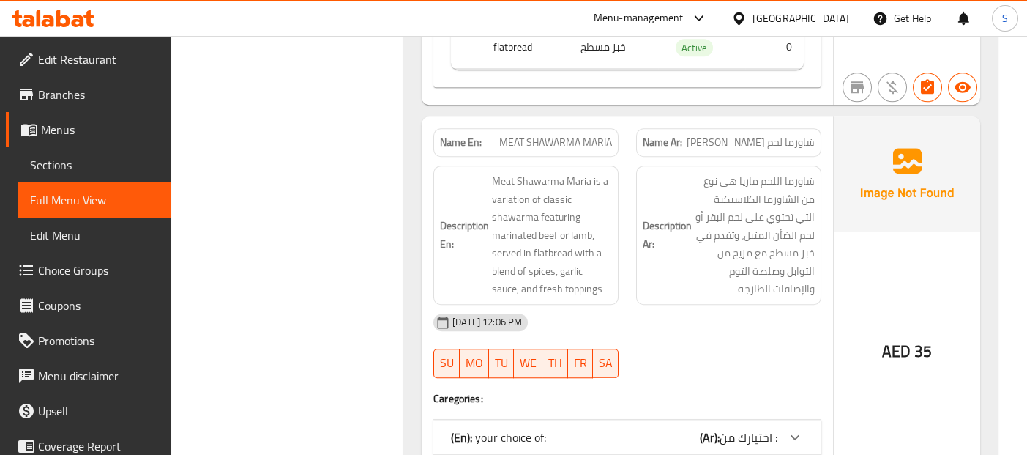
scroll to position [6871, 0]
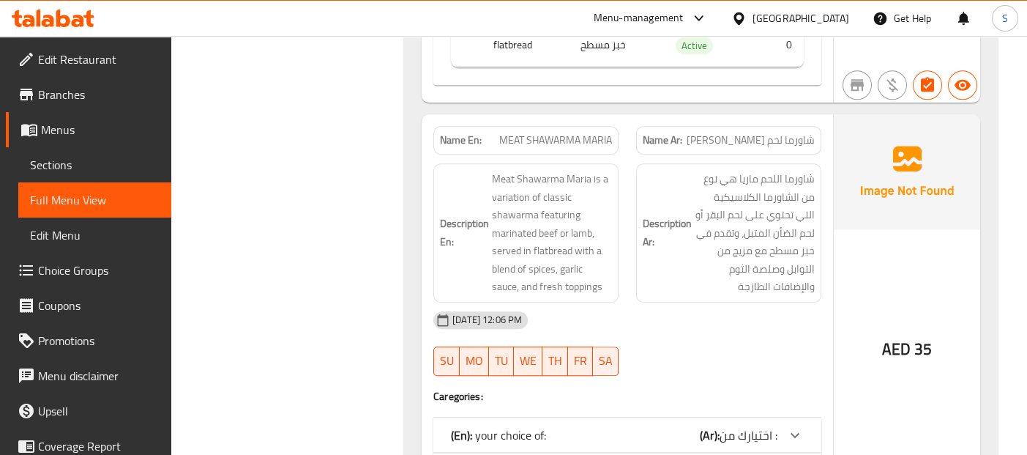
click at [884, 150] on img at bounding box center [907, 171] width 146 height 114
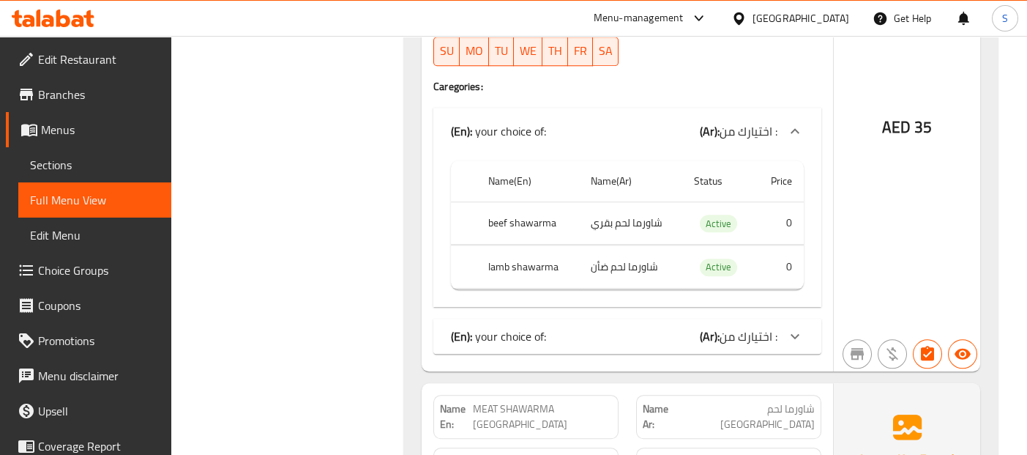
scroll to position [7189, 0]
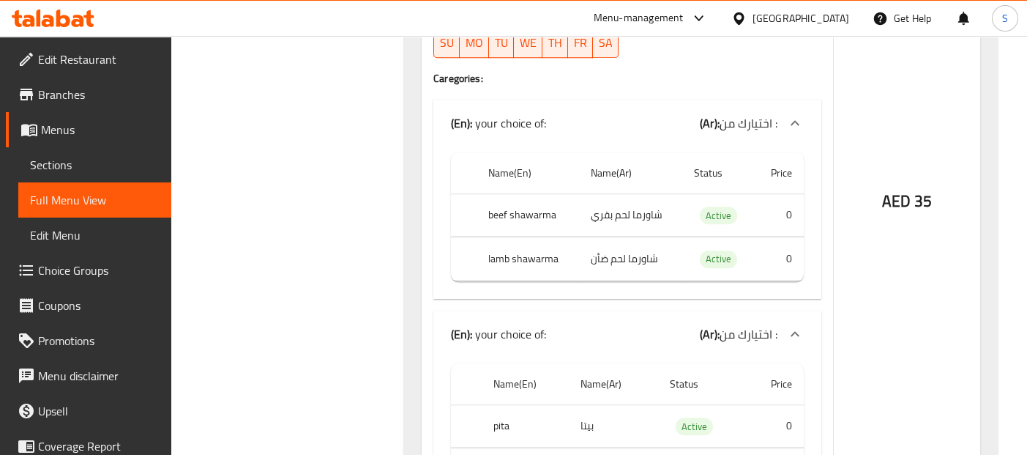
click at [952, 258] on div "AED 35" at bounding box center [907, 161] width 146 height 731
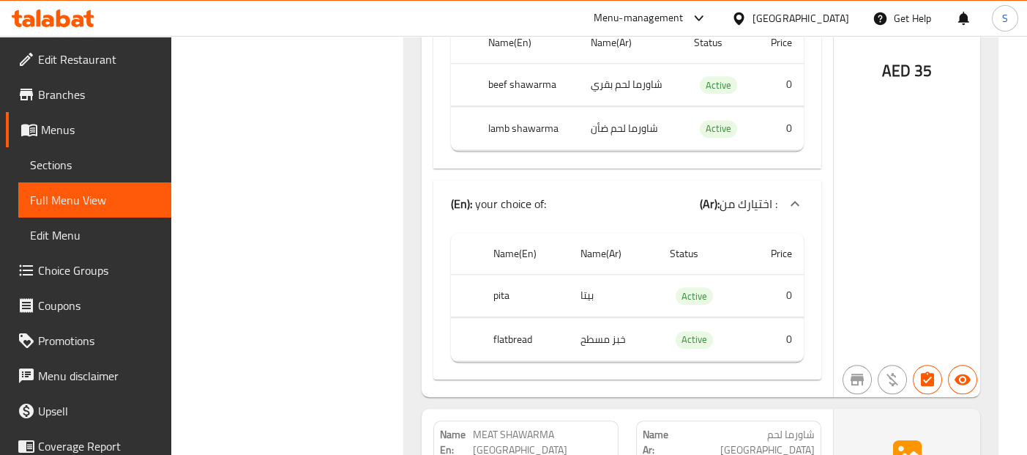
scroll to position [7416, 0]
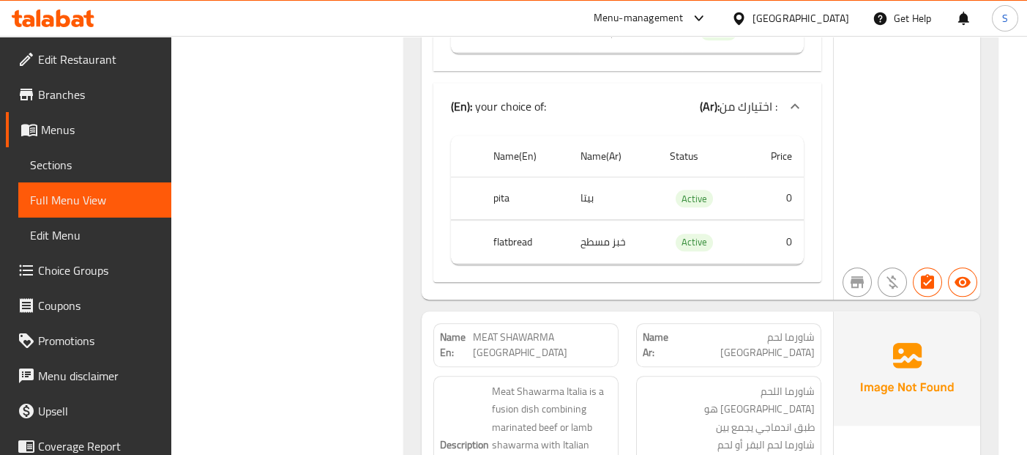
click at [851, 311] on img at bounding box center [907, 368] width 146 height 114
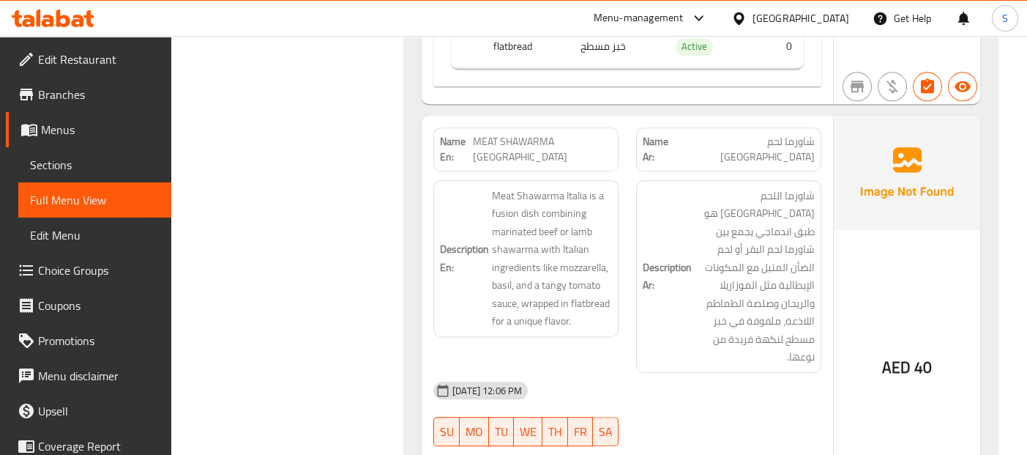
scroll to position [7644, 0]
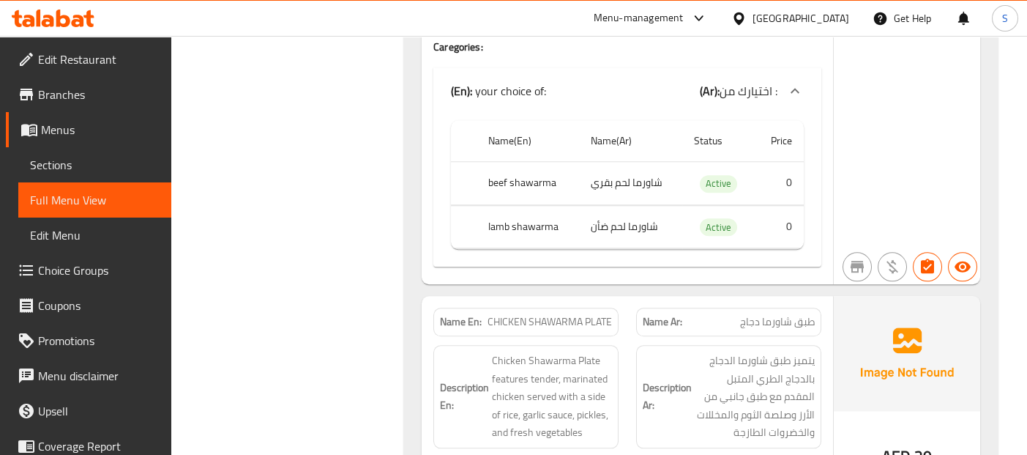
scroll to position [8064, 0]
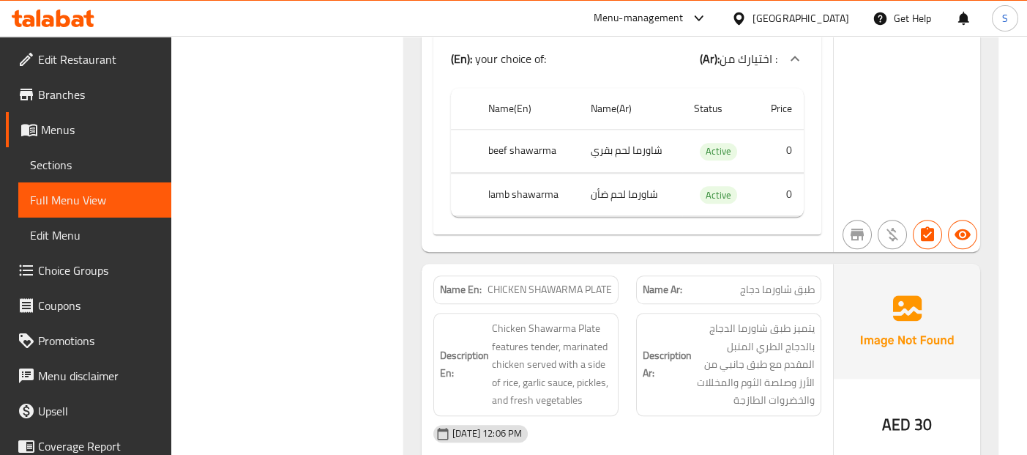
click at [881, 277] on img at bounding box center [907, 321] width 146 height 114
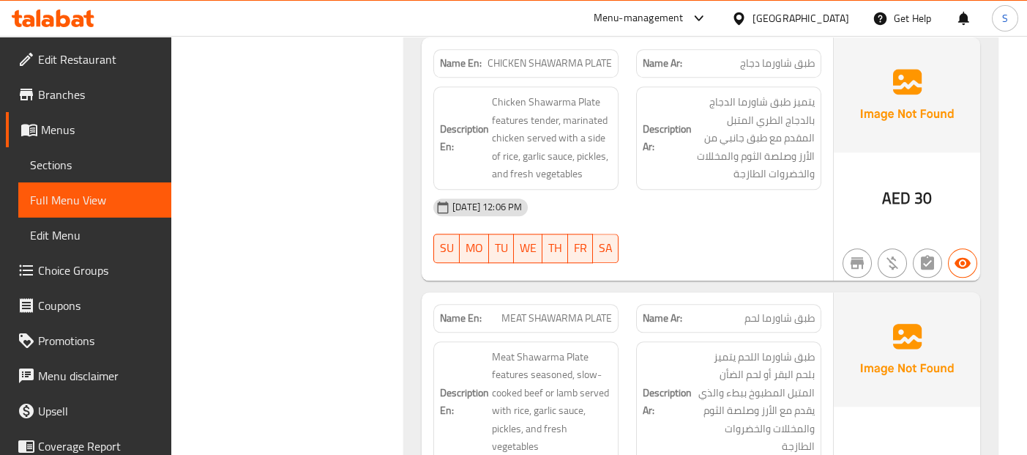
scroll to position [8292, 0]
click at [870, 308] on img at bounding box center [907, 348] width 146 height 114
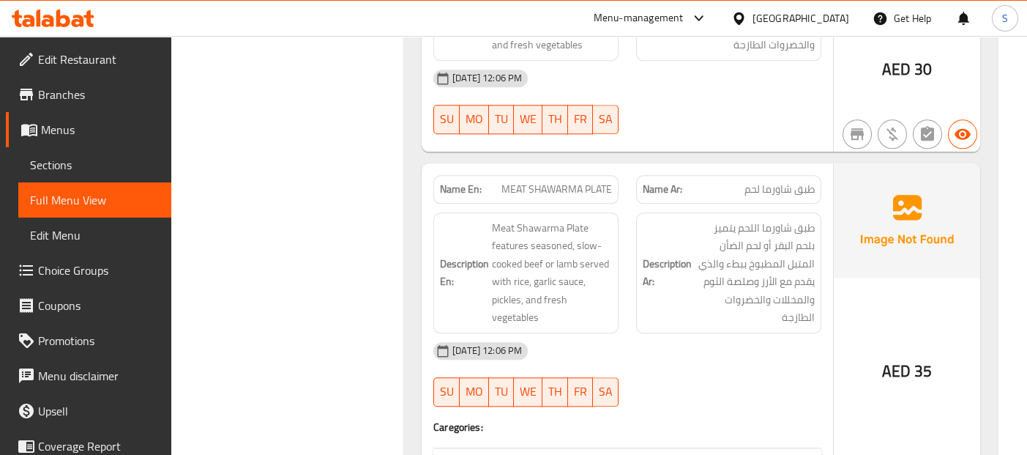
scroll to position [8422, 0]
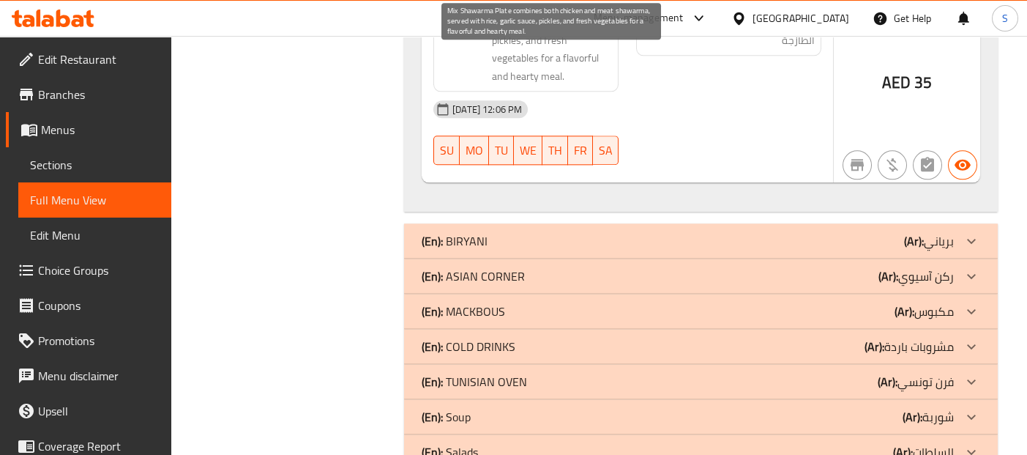
scroll to position [9216, 0]
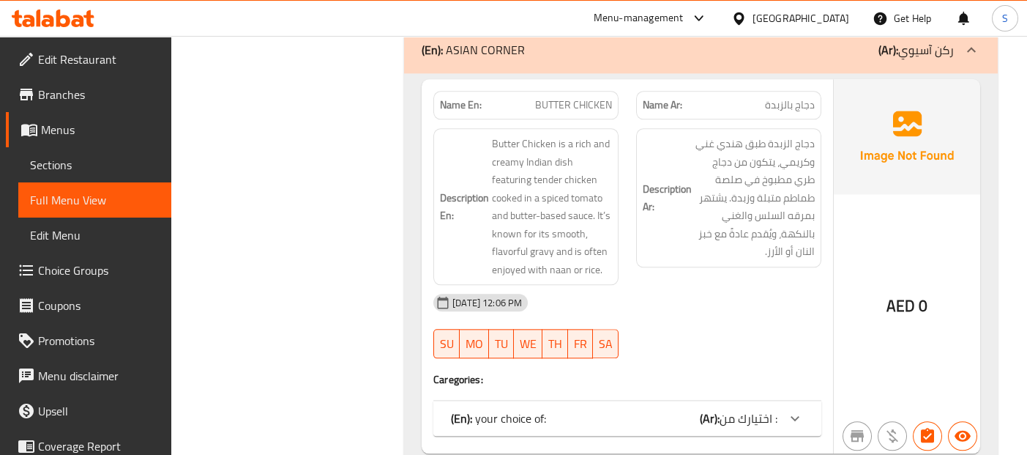
scroll to position [9433, 0]
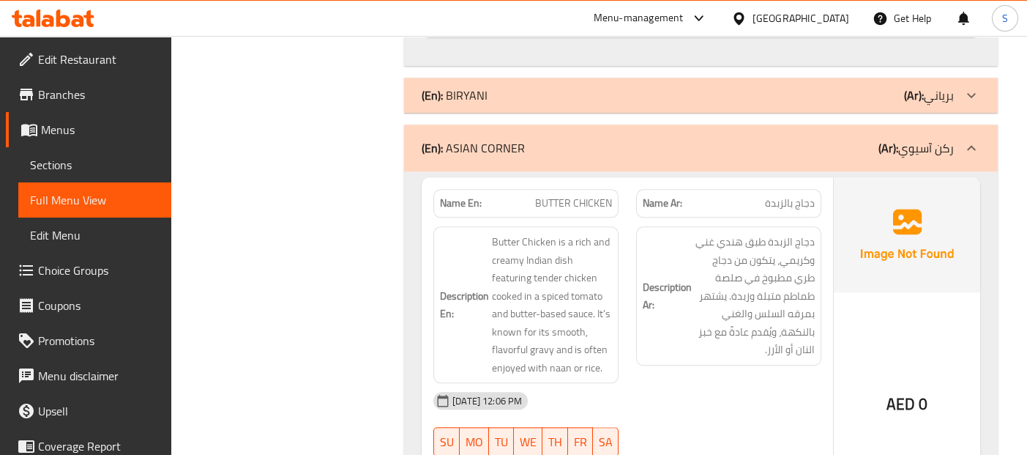
scroll to position [9335, 0]
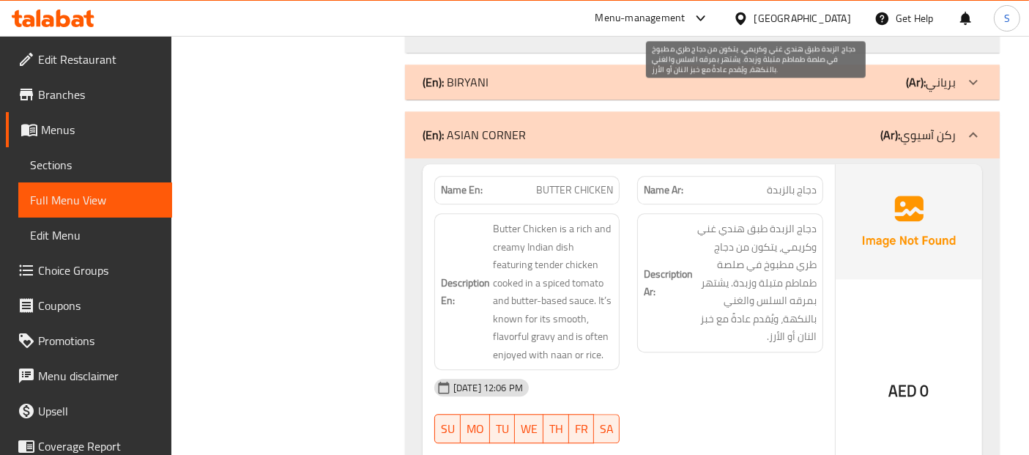
click at [713, 220] on span "دجاج الزبدة طبق هندي غني وكريمي، يتكون من دجاج طري مطبوخ في صلصة طماطم متبلة وز…" at bounding box center [756, 283] width 121 height 126
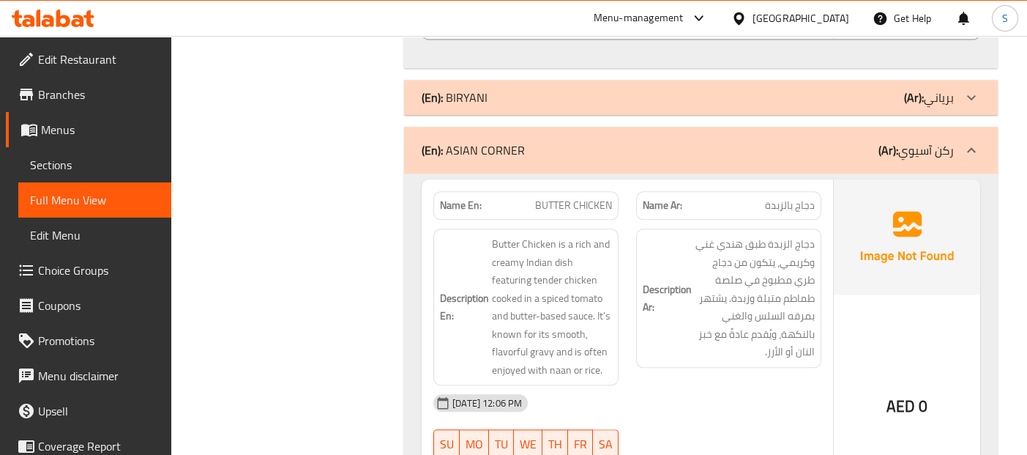
copy span "CHICKEN"
copy span "BUTTER CHICKEN"
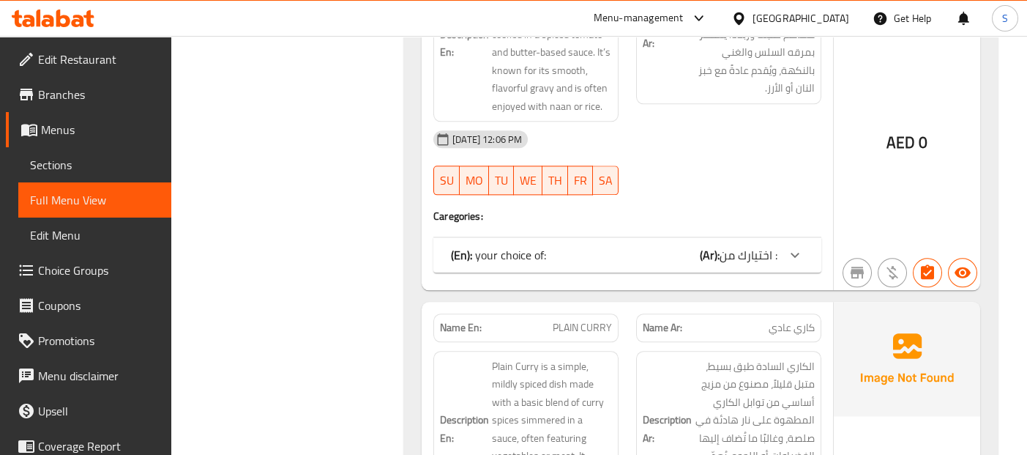
scroll to position [9606, 0]
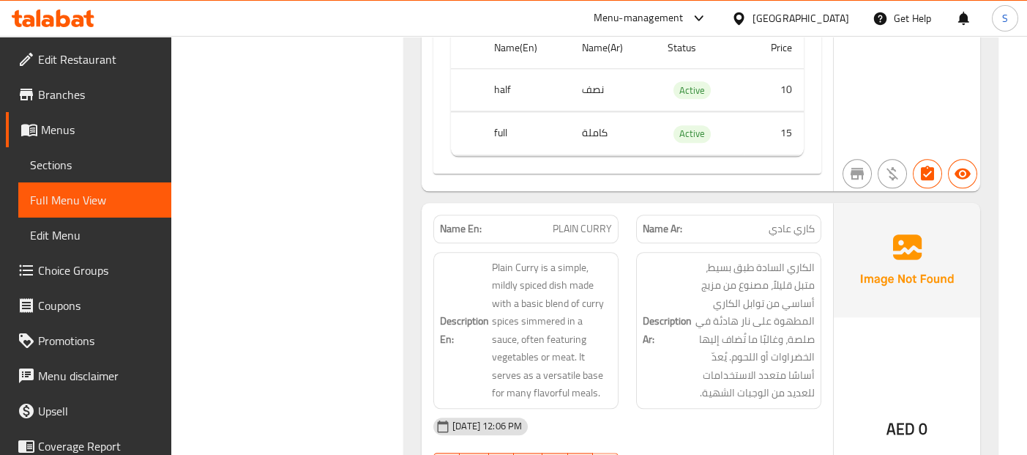
scroll to position [9864, 0]
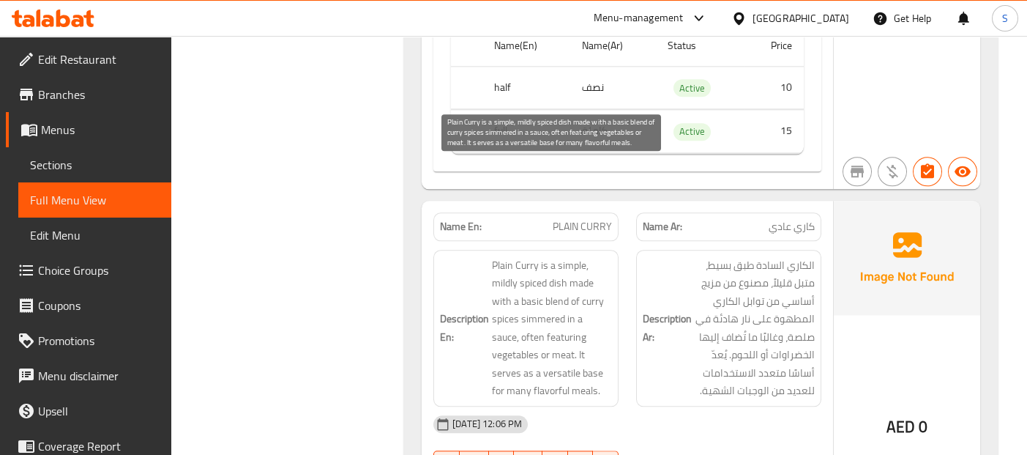
click at [506, 256] on span "Plain Curry is a simple, mildly spiced dish made with a basic blend of curry sp…" at bounding box center [552, 327] width 120 height 143
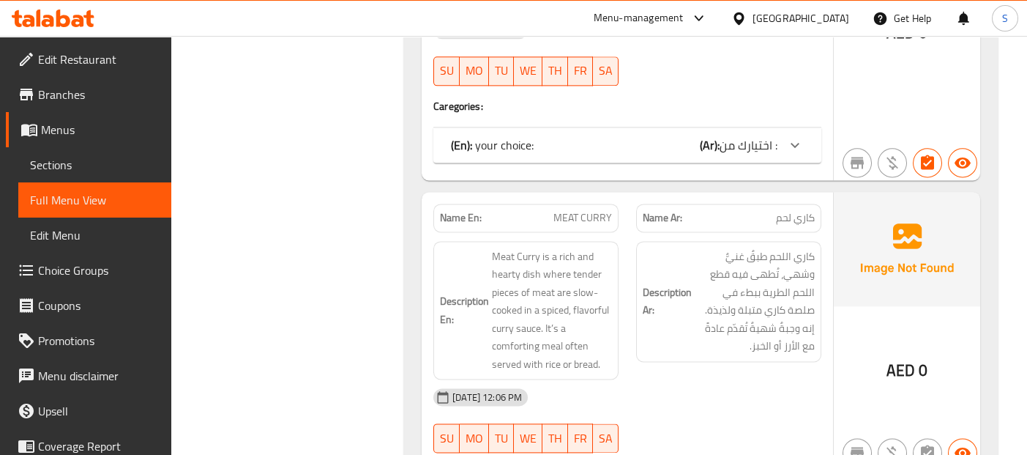
scroll to position [10284, 0]
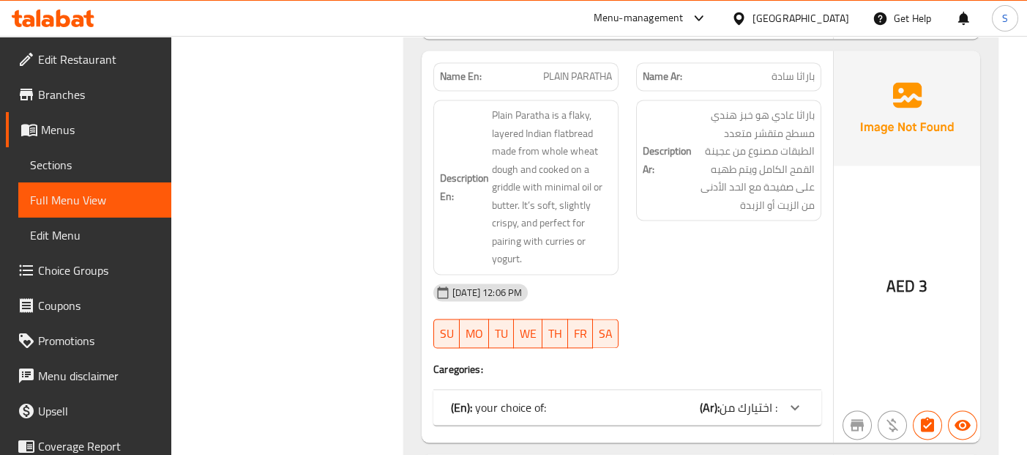
scroll to position [10690, 0]
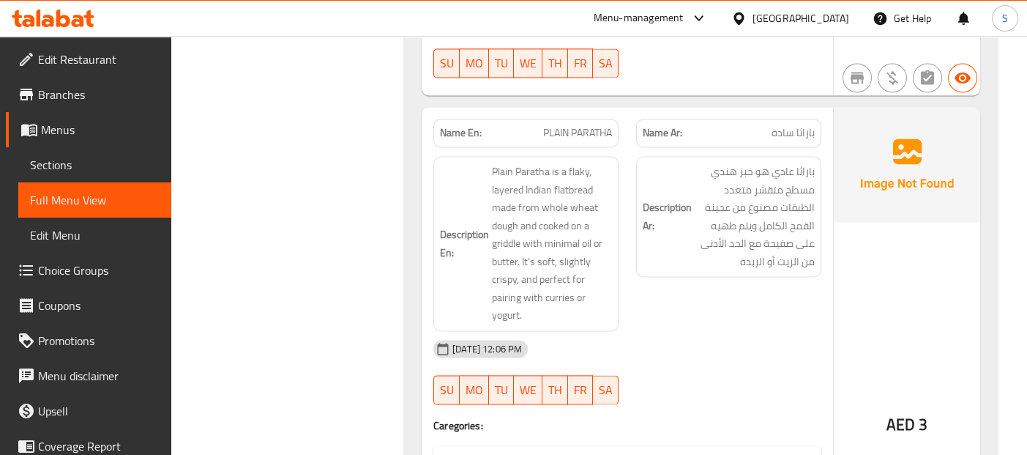
scroll to position [10609, 0]
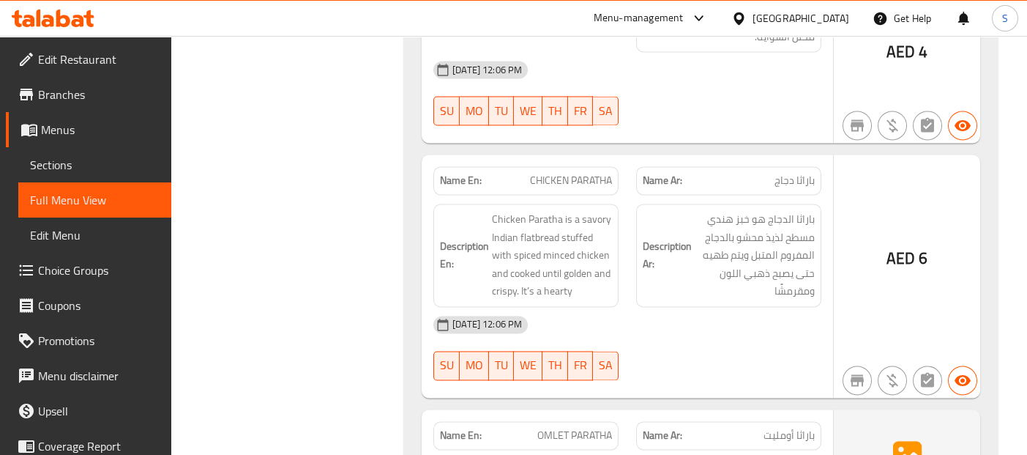
scroll to position [11401, 0]
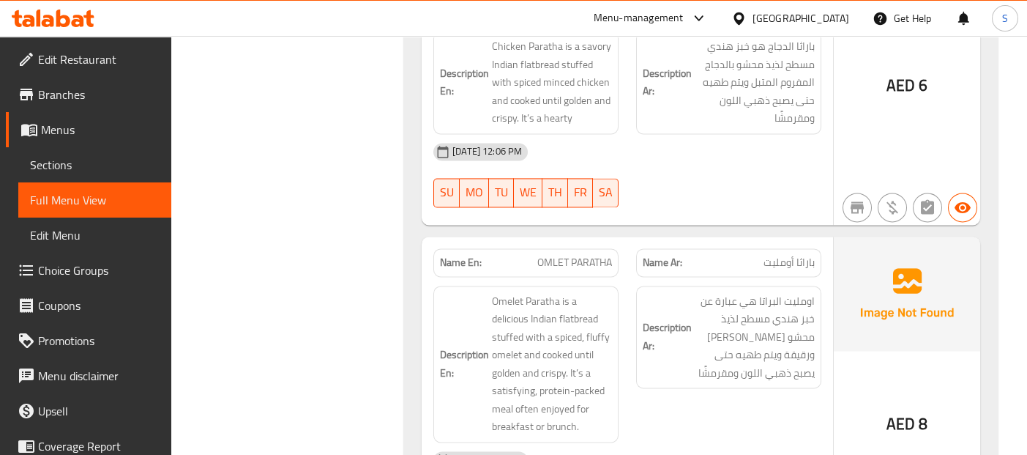
scroll to position [11629, 0]
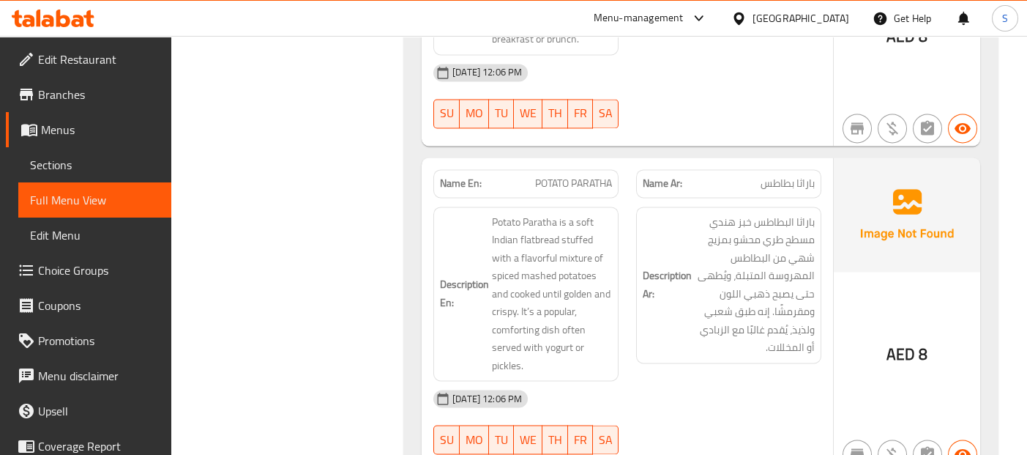
scroll to position [11987, 0]
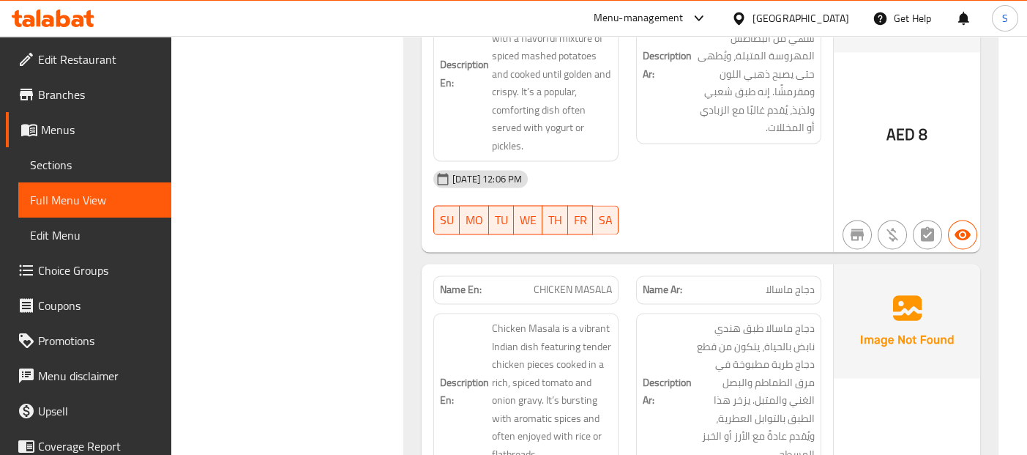
scroll to position [12258, 0]
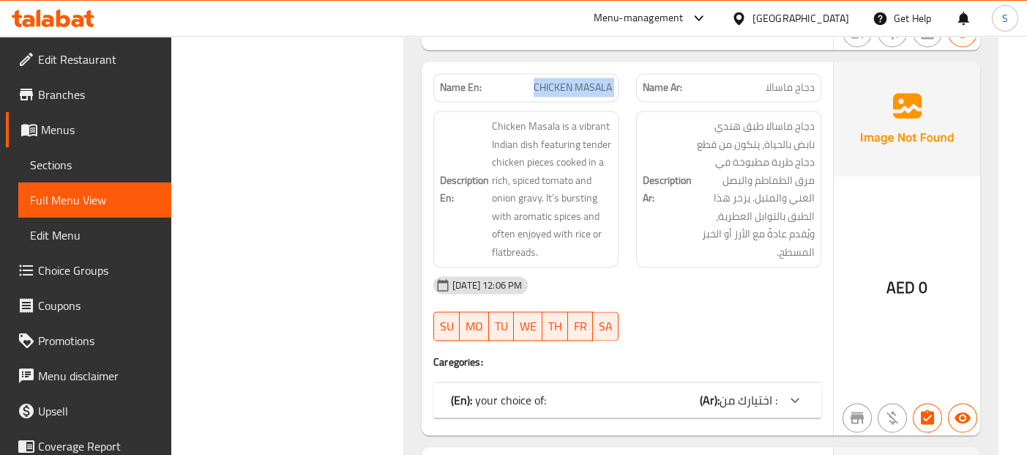
scroll to position [12420, 0]
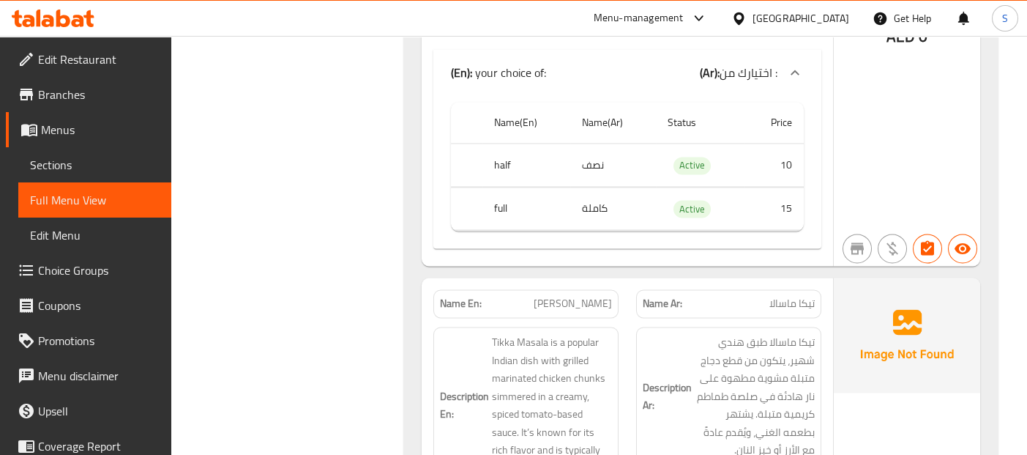
scroll to position [12746, 0]
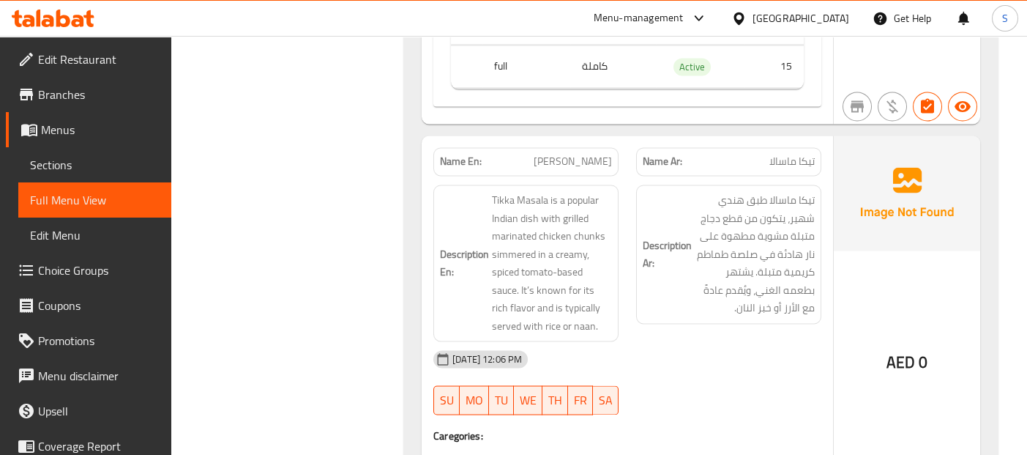
scroll to position [12868, 0]
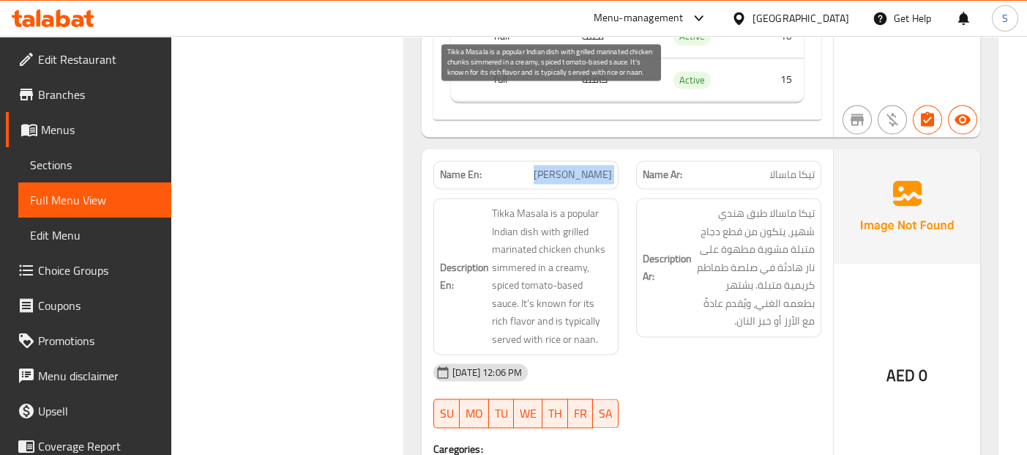
click at [554, 219] on span "Tikka Masala is a popular Indian dish with grilled marinated chicken chunks sim…" at bounding box center [552, 275] width 120 height 143
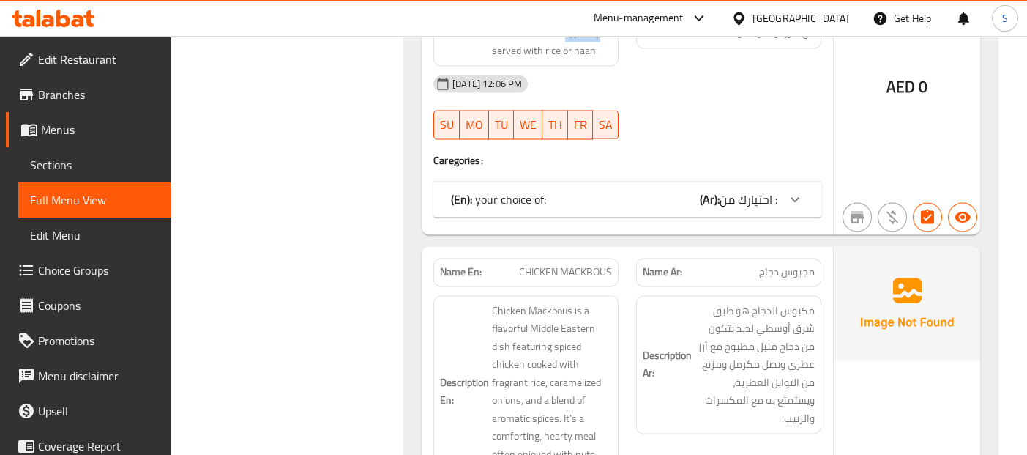
scroll to position [13180, 0]
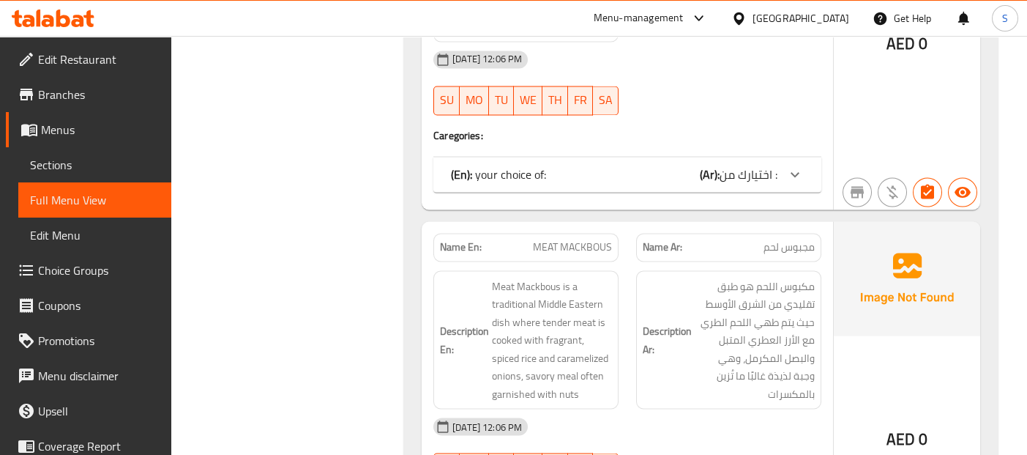
scroll to position [13205, 0]
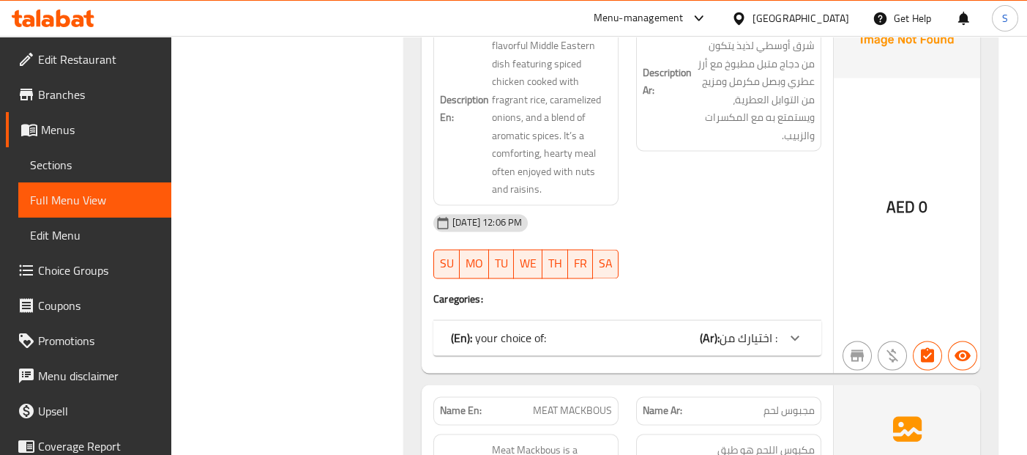
scroll to position [13628, 0]
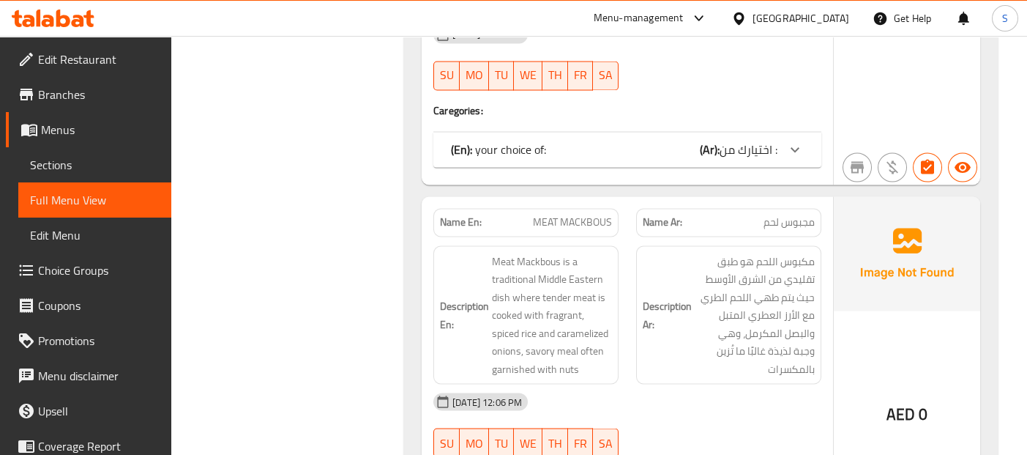
click at [604, 215] on span "MEAT MACKBOUS" at bounding box center [572, 222] width 79 height 15
click at [578, 215] on span "MEAT MACKBOUS" at bounding box center [572, 222] width 79 height 15
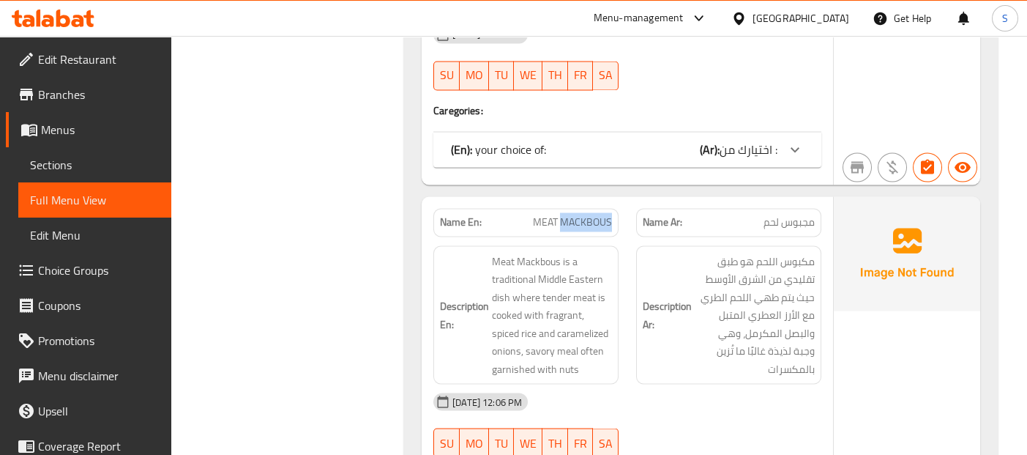
click at [578, 215] on span "MEAT MACKBOUS" at bounding box center [572, 222] width 79 height 15
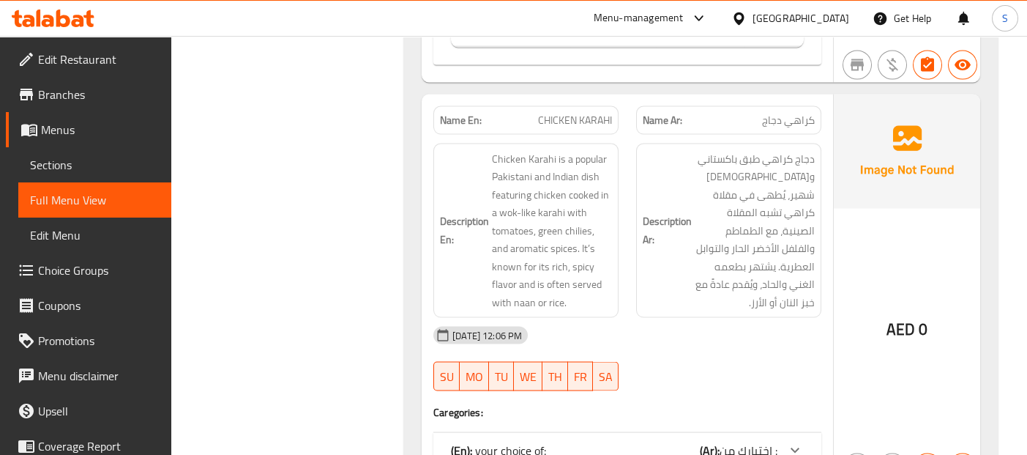
scroll to position [14238, 0]
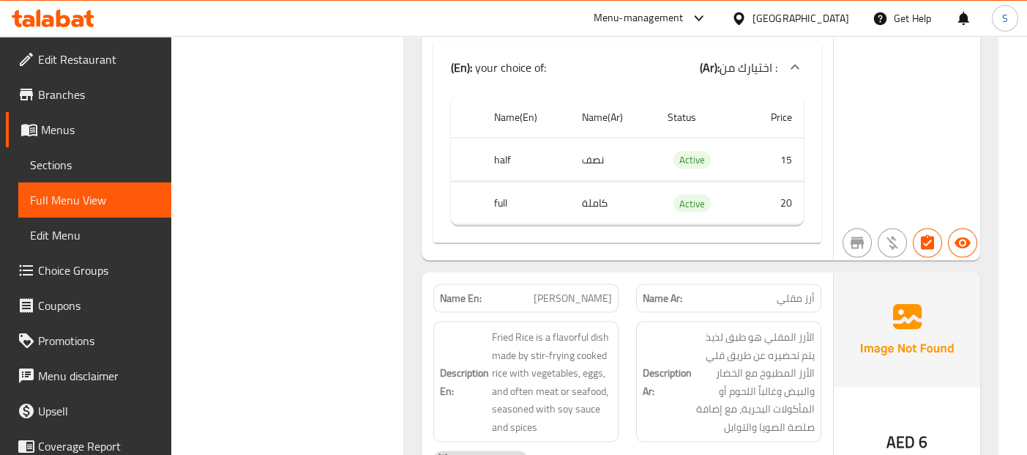
scroll to position [14686, 0]
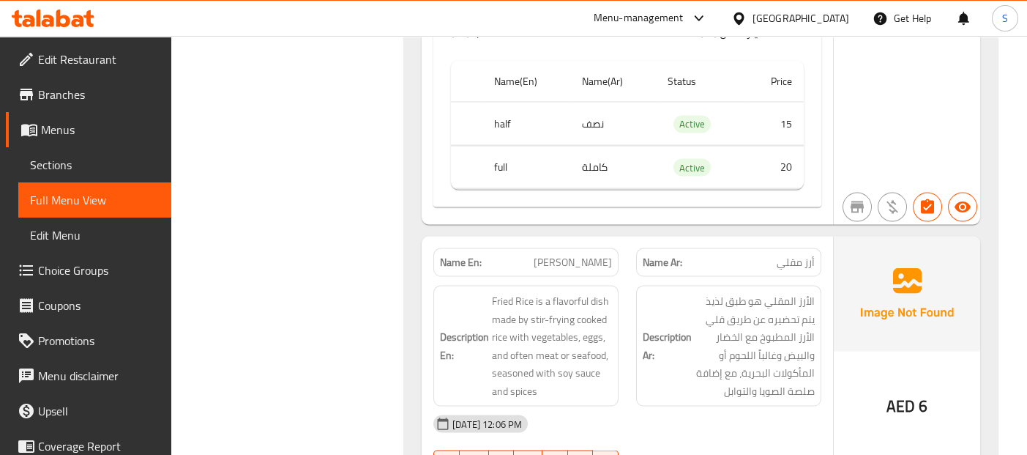
click at [851, 312] on div "AED 6" at bounding box center [907, 366] width 146 height 261
click at [583, 255] on span "FRIED RICE" at bounding box center [573, 262] width 78 height 15
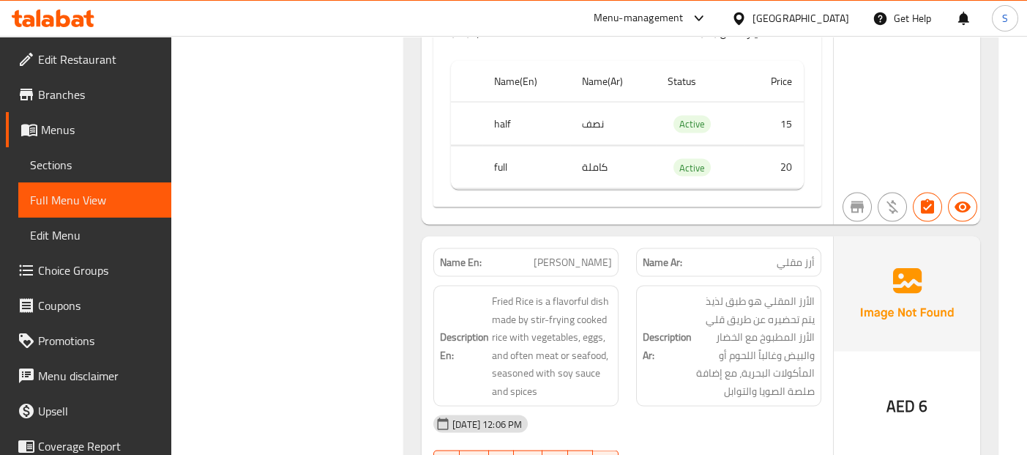
scroll to position [9112, 0]
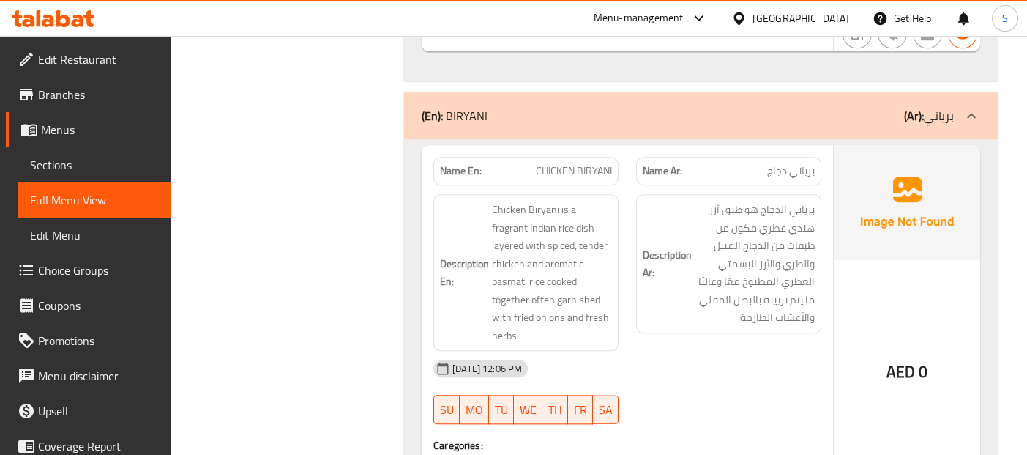
scroll to position [9315, 0]
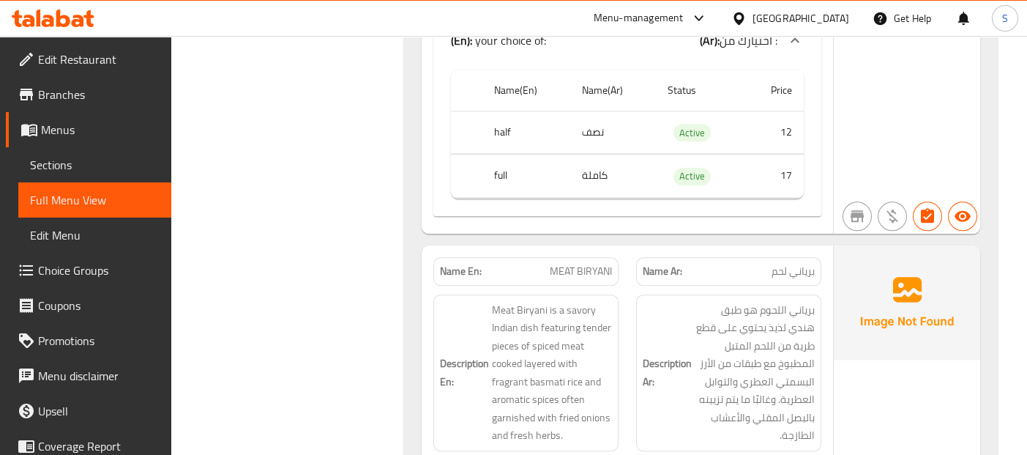
scroll to position [9796, 0]
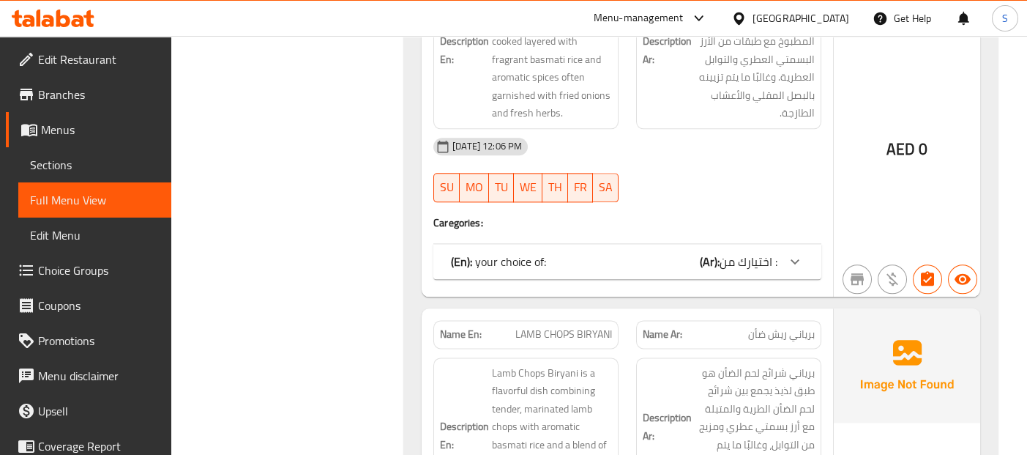
scroll to position [10122, 0]
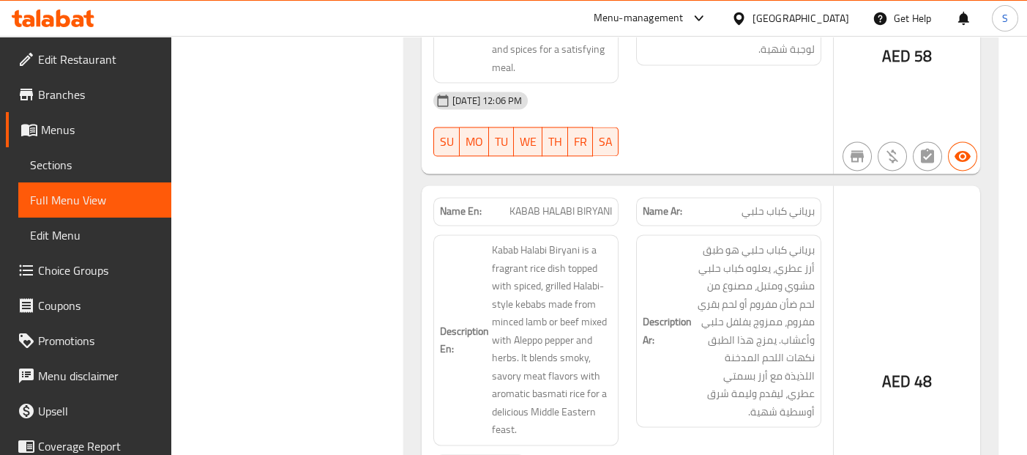
scroll to position [10856, 0]
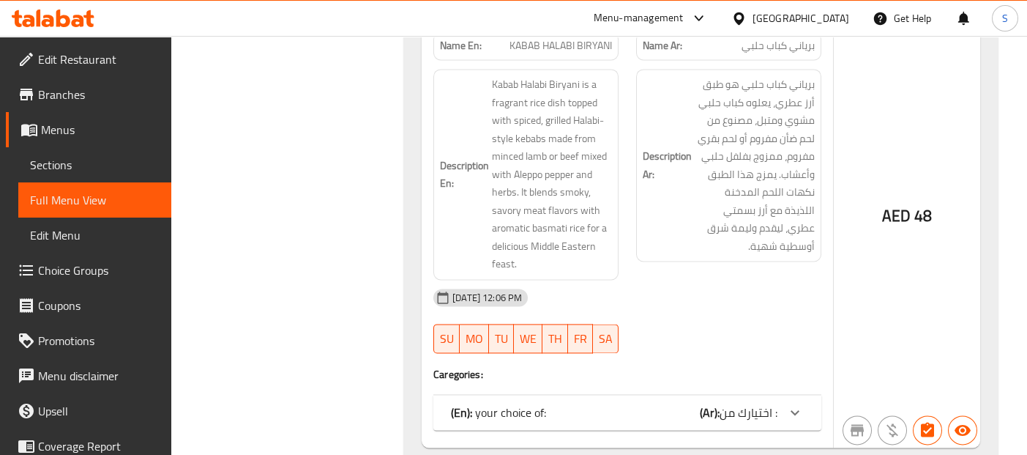
scroll to position [11051, 0]
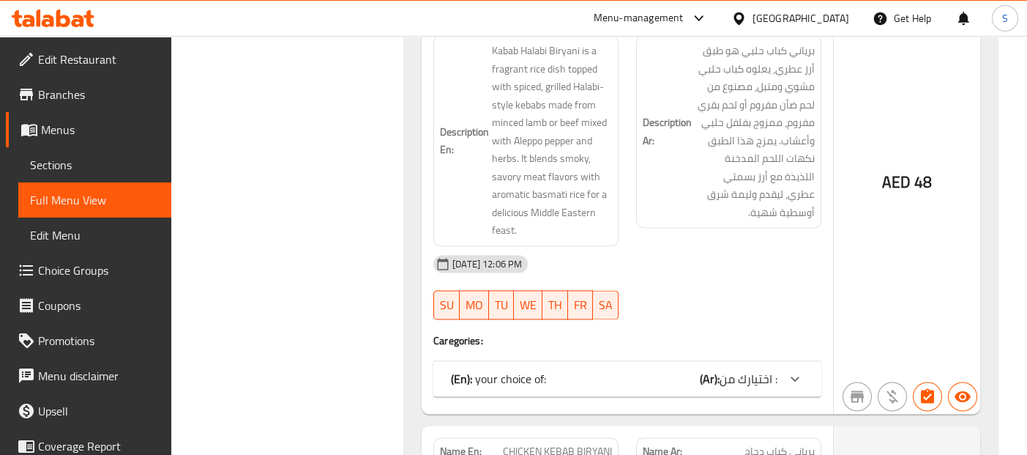
drag, startPoint x: 694, startPoint y: 245, endPoint x: 687, endPoint y: 260, distance: 16.1
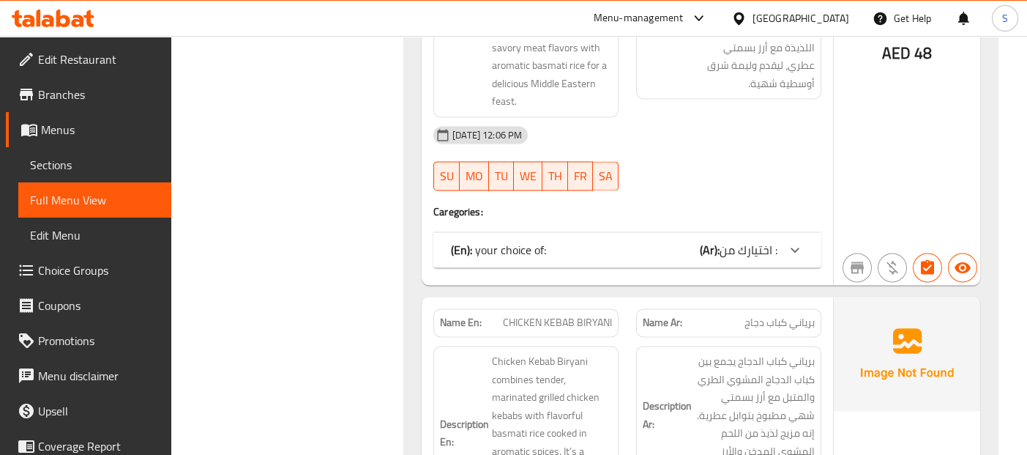
scroll to position [11181, 0]
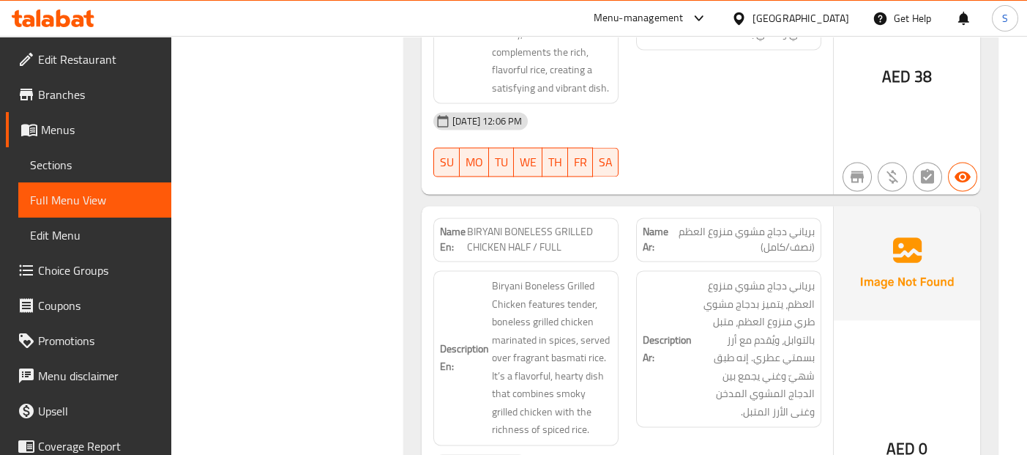
scroll to position [11932, 0]
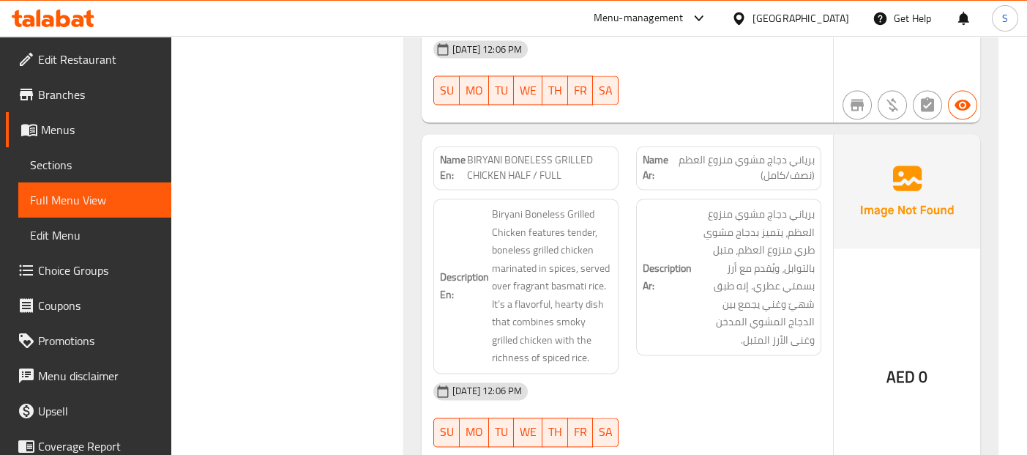
scroll to position [11997, 0]
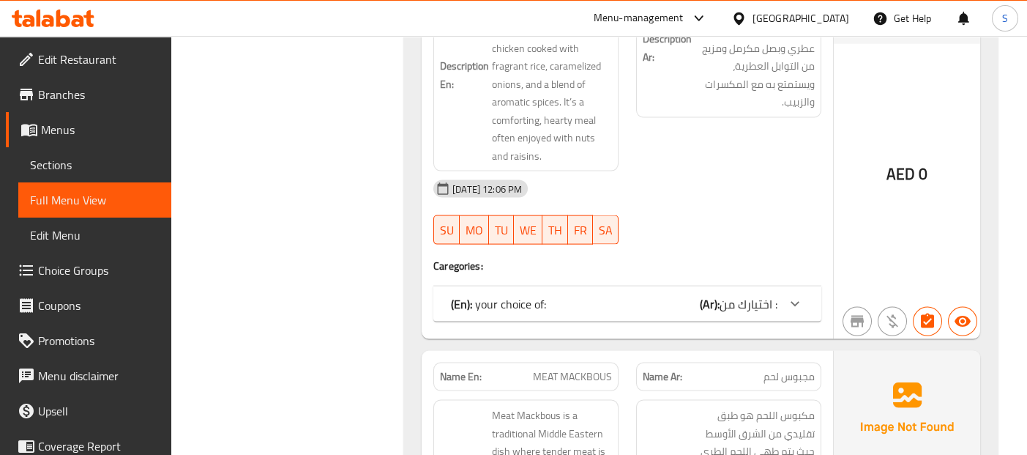
scroll to position [18139, 0]
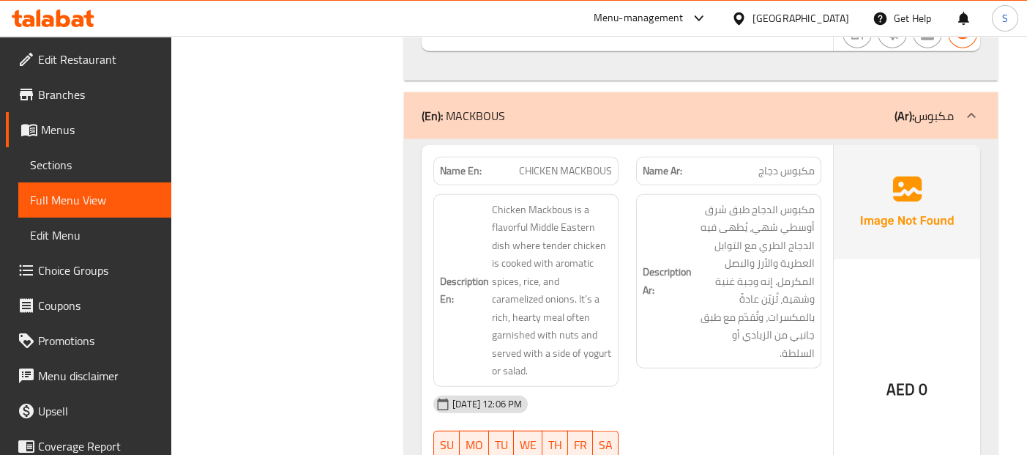
scroll to position [18343, 0]
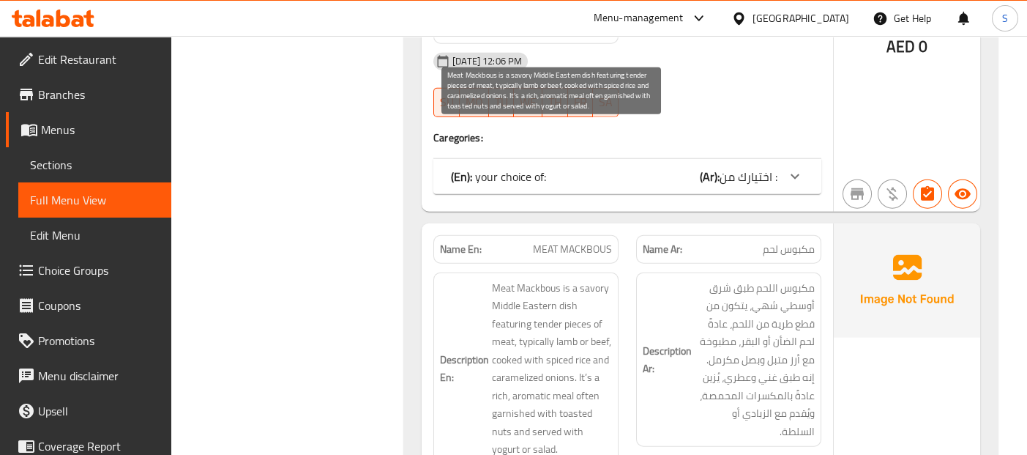
scroll to position [18681, 0]
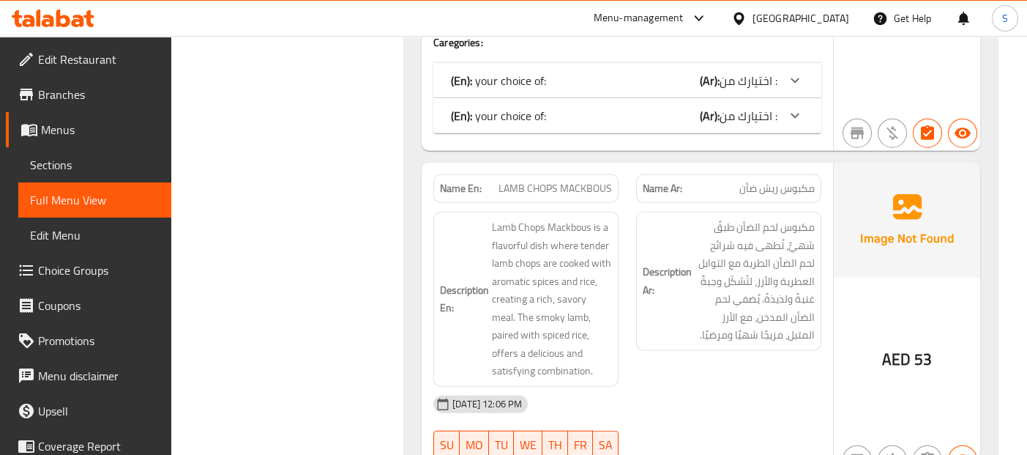
scroll to position [19158, 0]
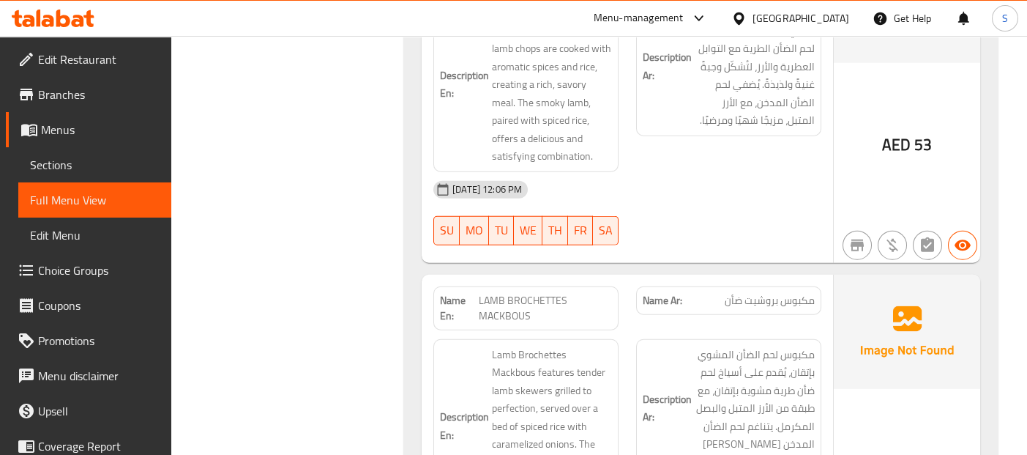
scroll to position [19516, 0]
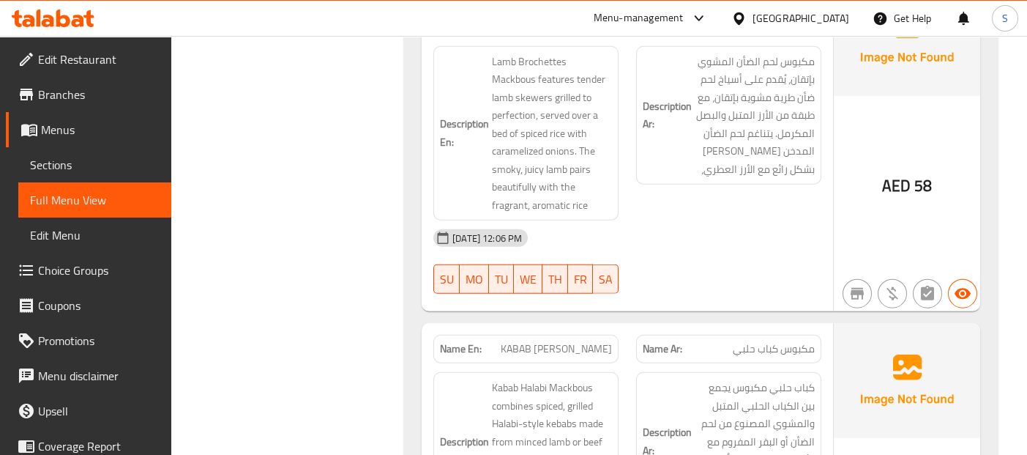
scroll to position [19809, 0]
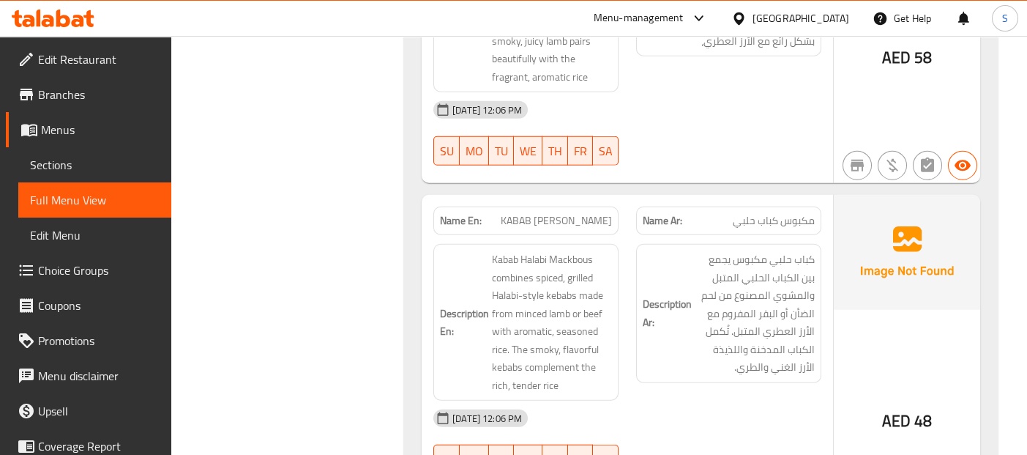
scroll to position [19907, 0]
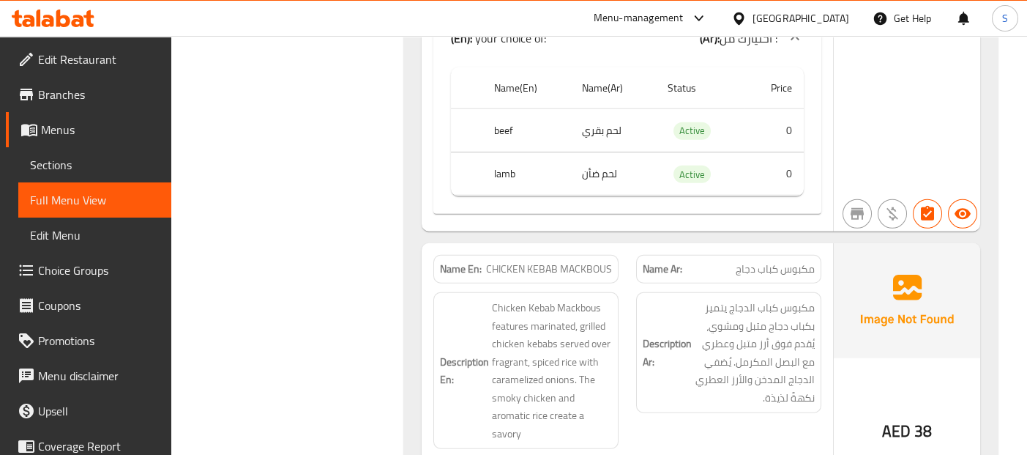
scroll to position [20409, 0]
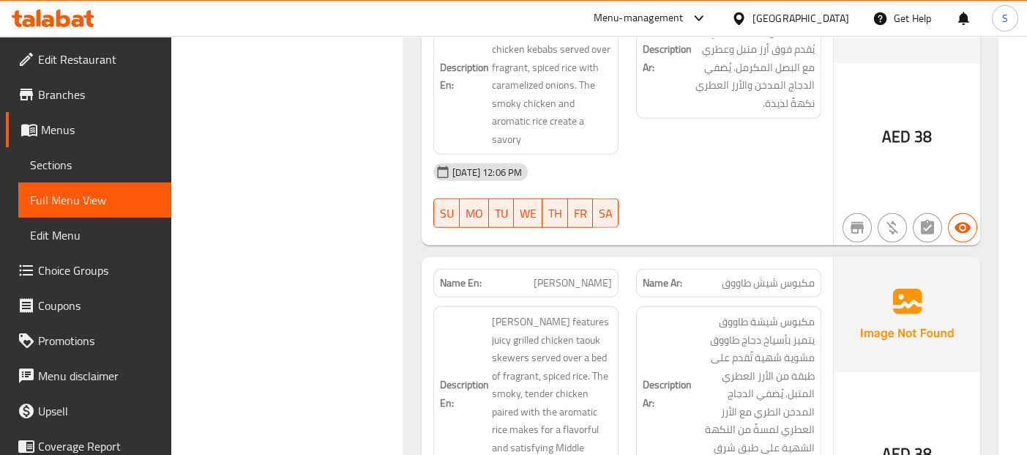
scroll to position [20701, 0]
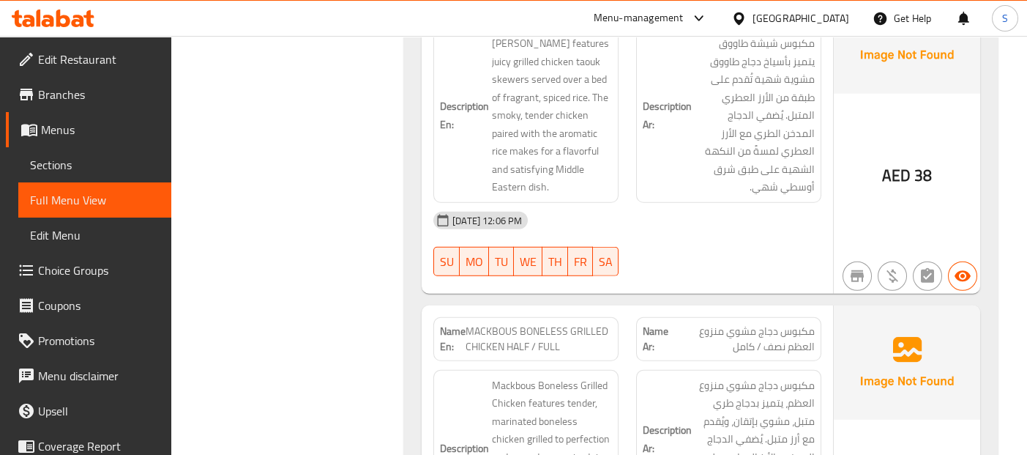
scroll to position [20986, 0]
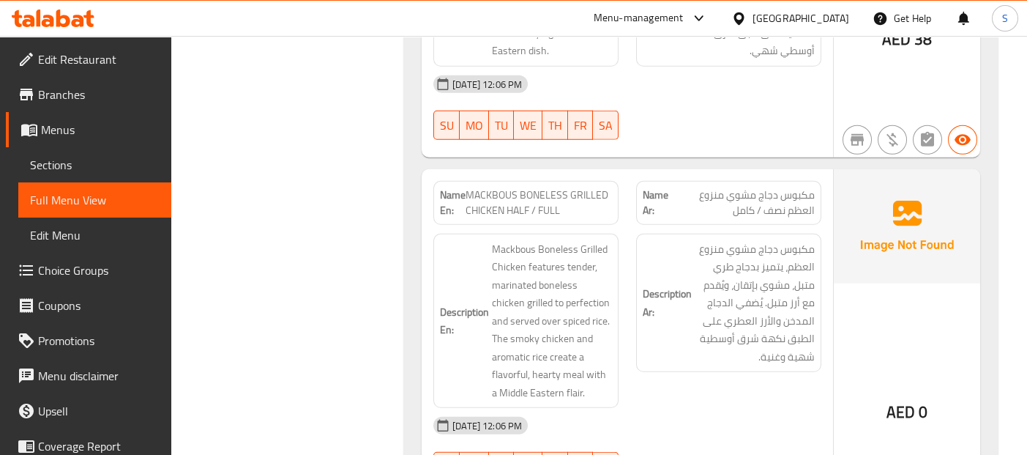
scroll to position [21116, 0]
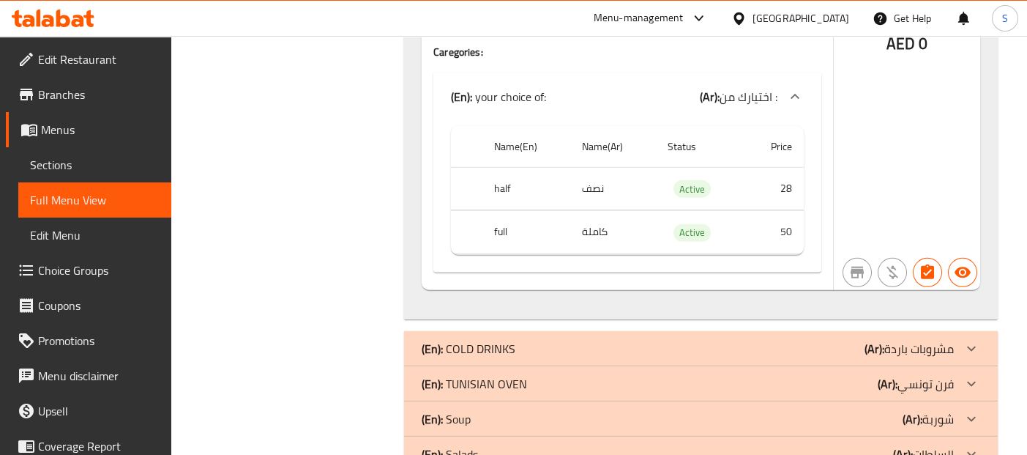
scroll to position [21577, 0]
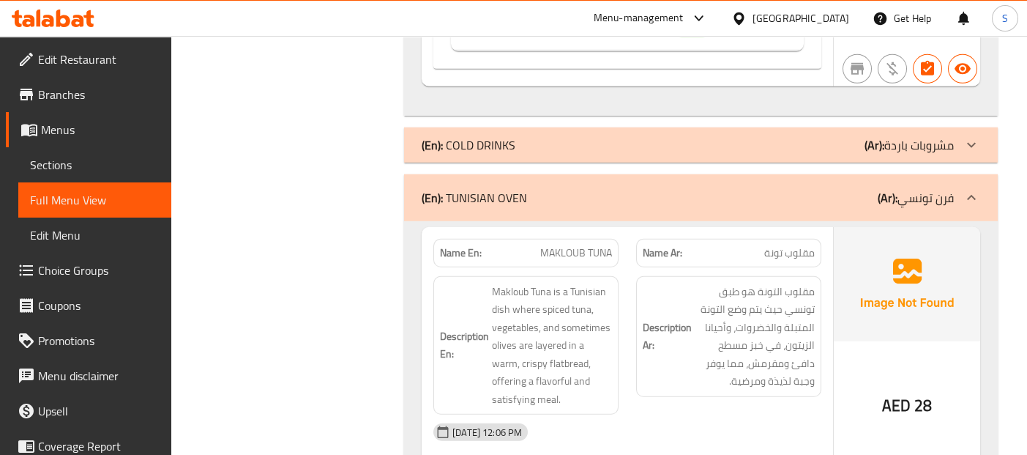
scroll to position [21767, 0]
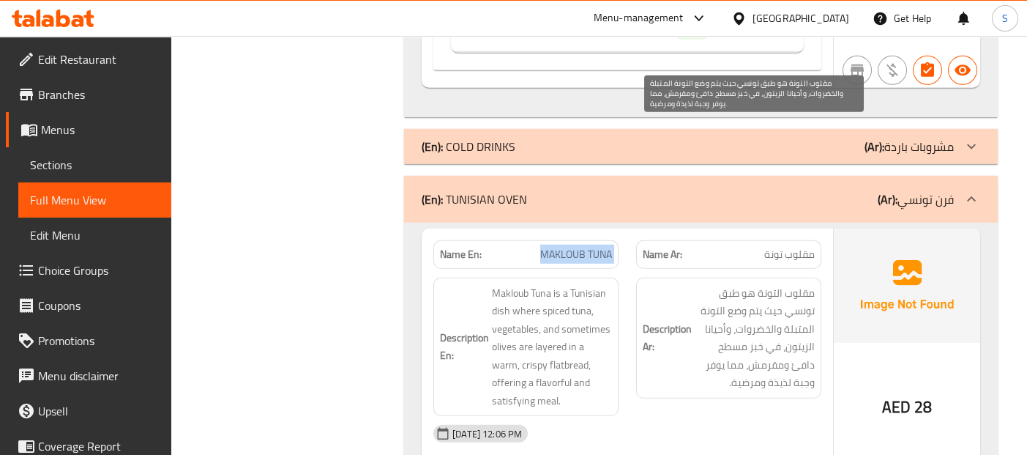
click at [737, 284] on span "مقلوب التونة هو طبق تونسي حيث يتم وضع التونة المتبلة والخضروات، وأحيانا الزيتون…" at bounding box center [755, 338] width 120 height 108
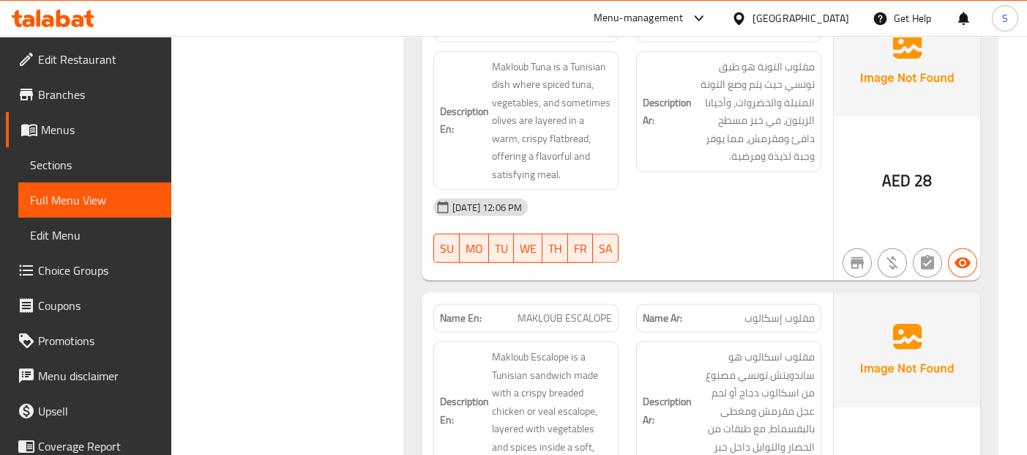
scroll to position [21997, 0]
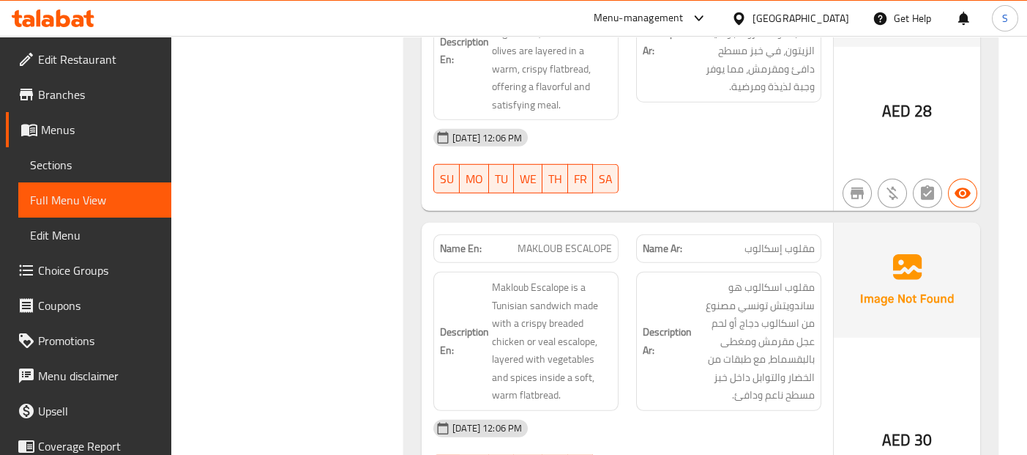
scroll to position [22095, 0]
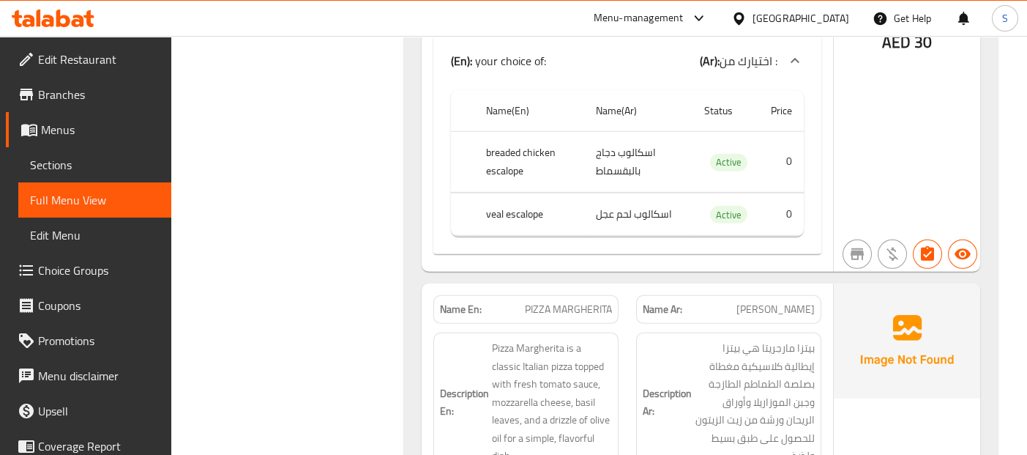
scroll to position [22583, 0]
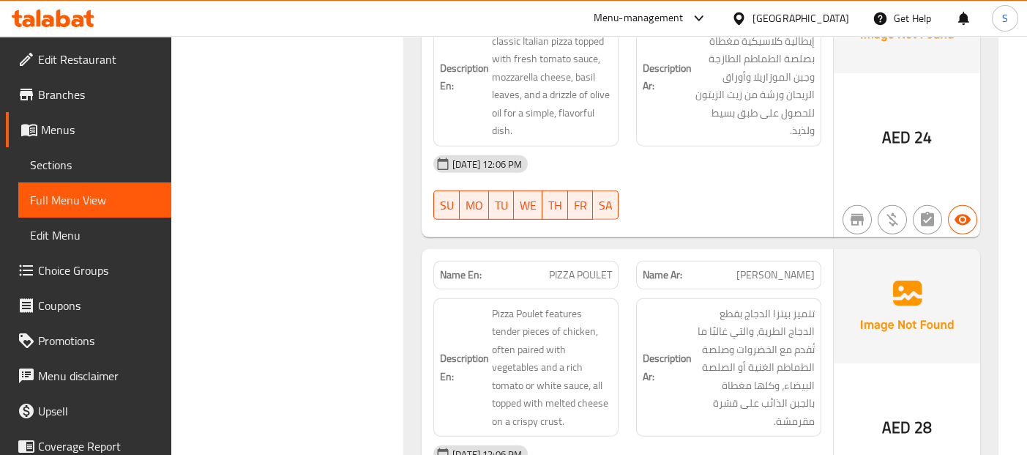
scroll to position [22909, 0]
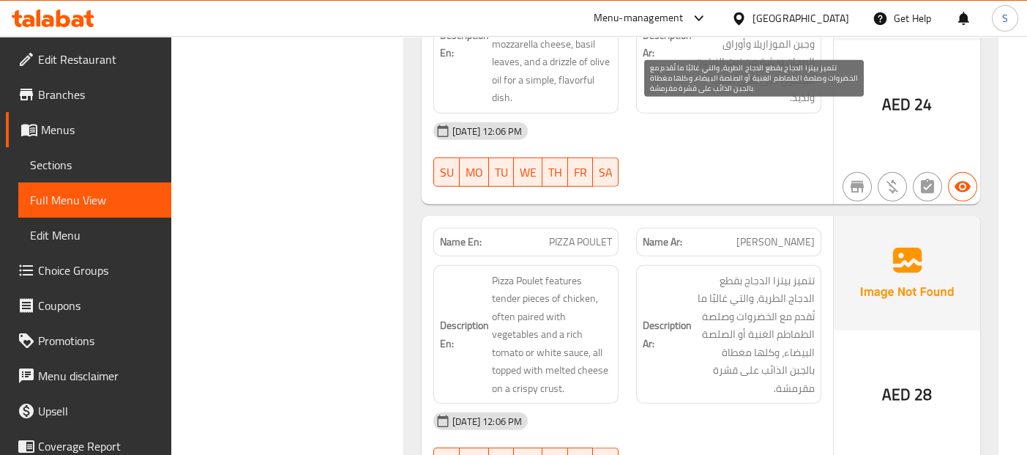
click at [744, 272] on span "تتميز بيتزا الدجاج بقطع الدجاج الطرية، والتي غالبًا ما تُقدم مع الخضروات وصلصة …" at bounding box center [755, 335] width 120 height 126
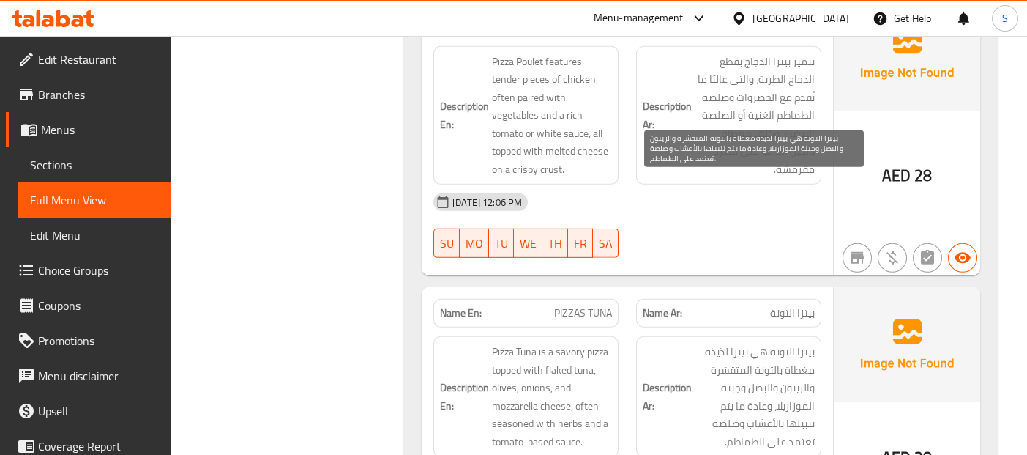
scroll to position [23180, 0]
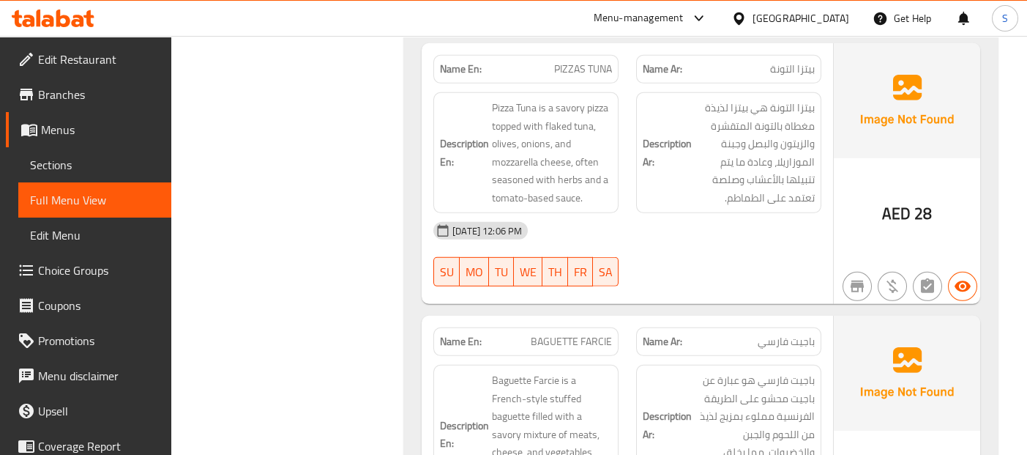
scroll to position [23383, 0]
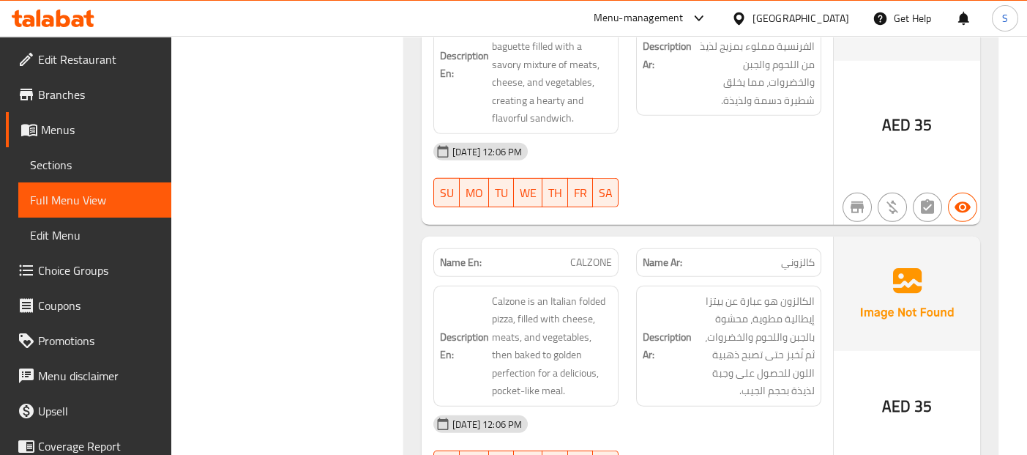
scroll to position [21524, 0]
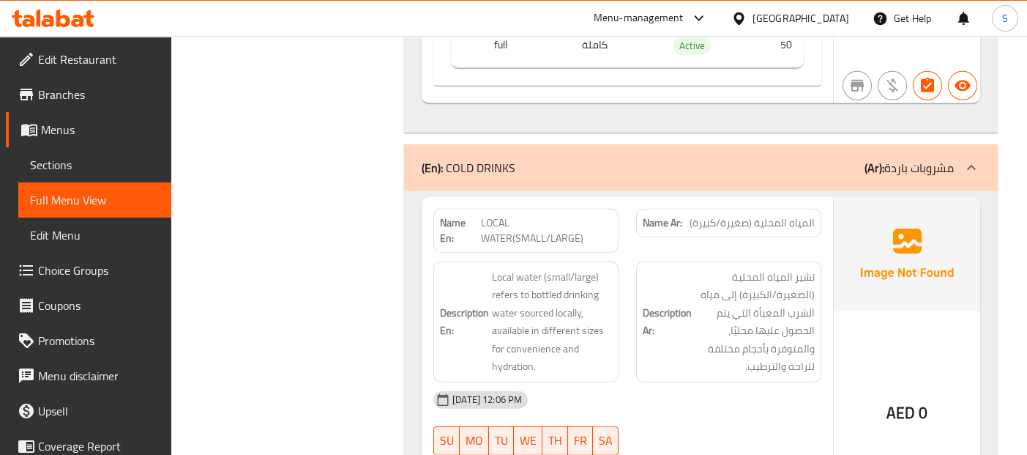
scroll to position [21752, 0]
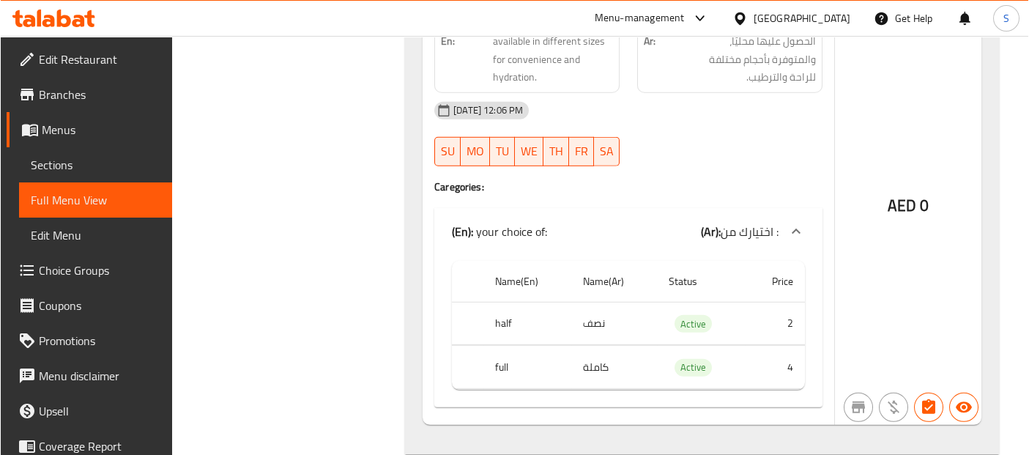
scroll to position [22050, 0]
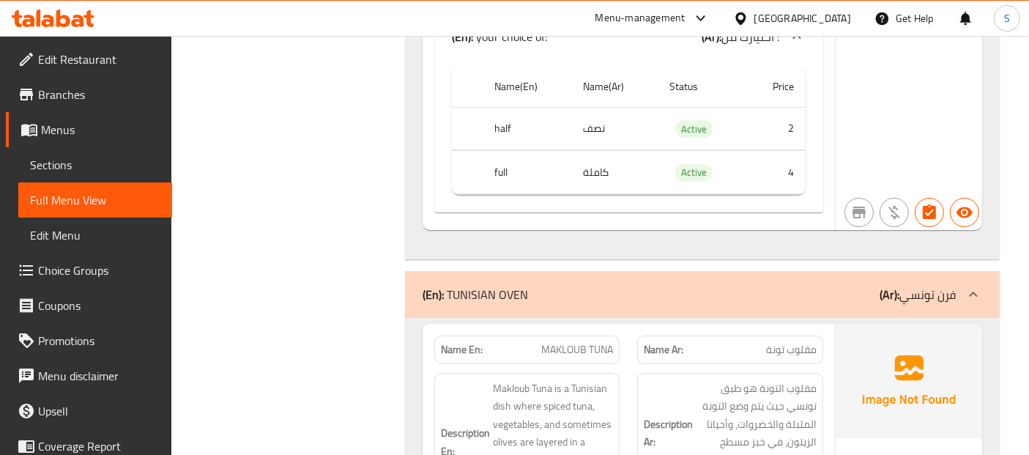
scroll to position [22240, 0]
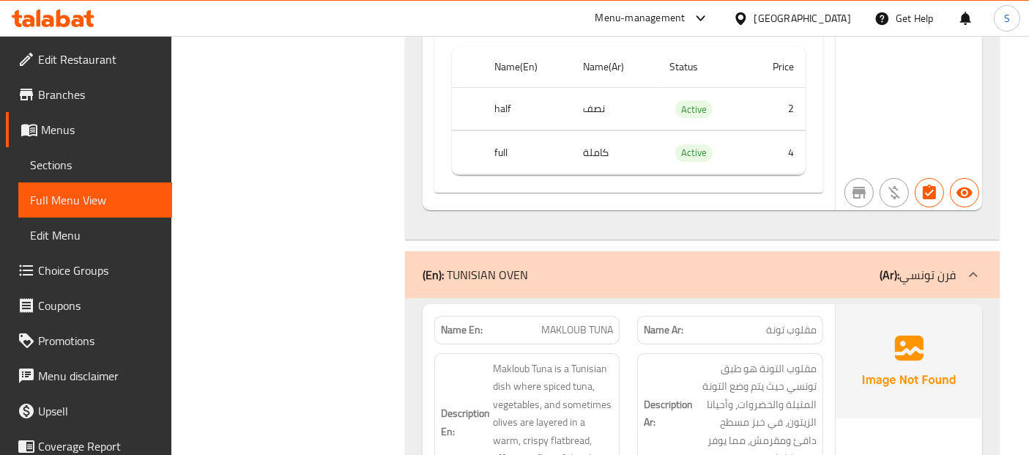
click at [102, 163] on span "Sections" at bounding box center [95, 165] width 130 height 18
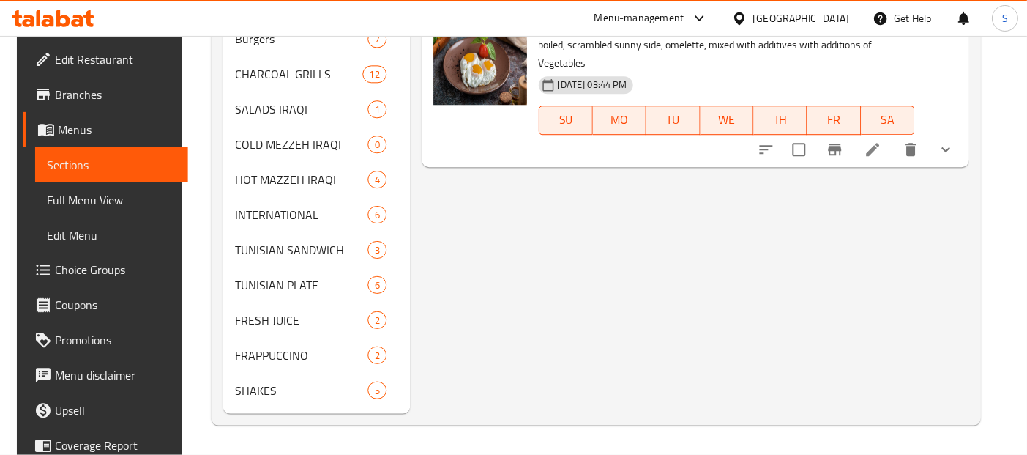
scroll to position [204, 0]
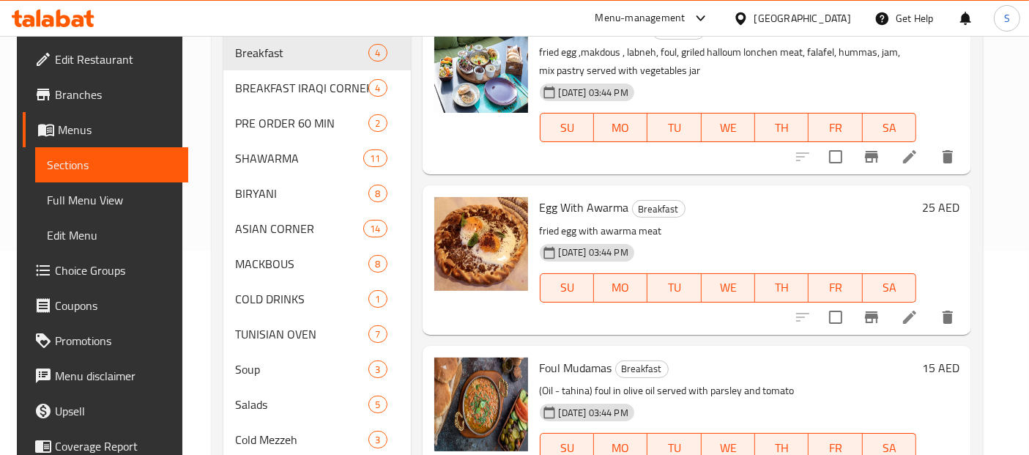
click at [411, 175] on div "Menu items Add Sort Manage items Anbar Light Breakfast Breakfast fried egg ,mak…" at bounding box center [691, 440] width 561 height 960
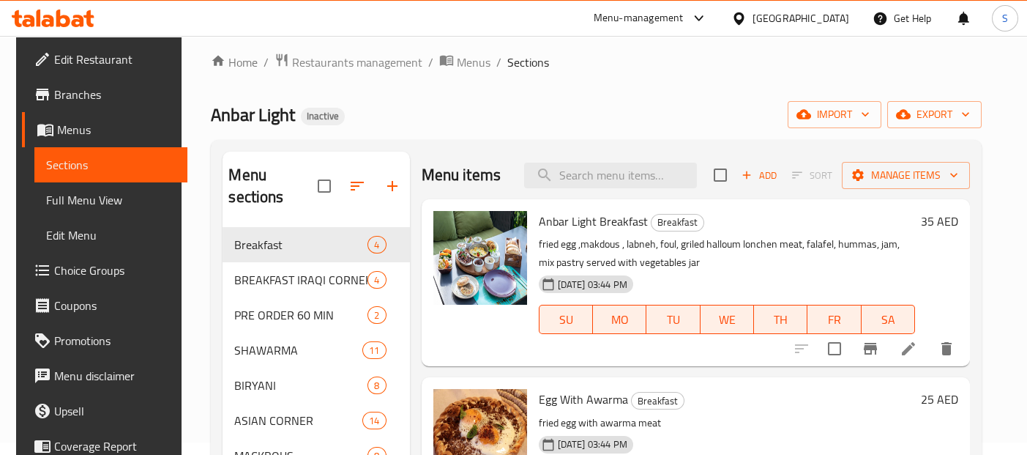
scroll to position [0, 0]
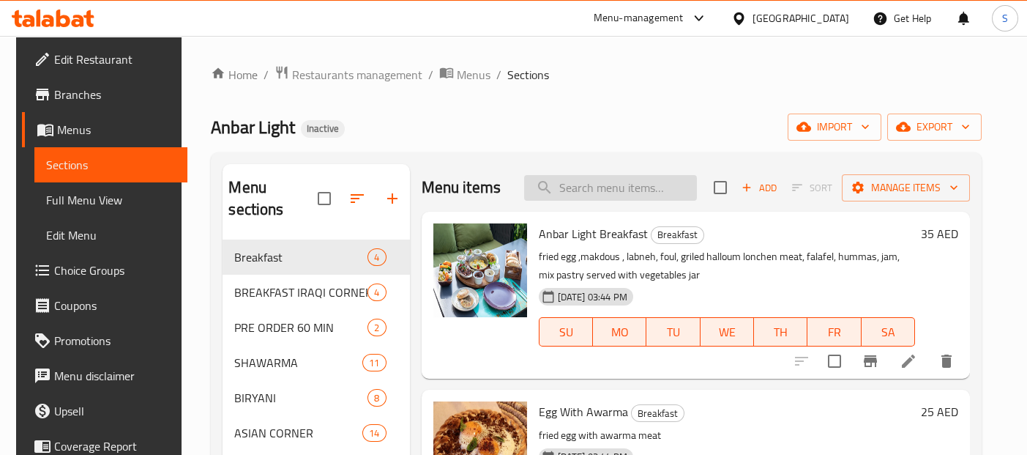
click at [679, 180] on input "search" at bounding box center [610, 188] width 173 height 26
paste input "EGG WITH KEBAB AROUQ"
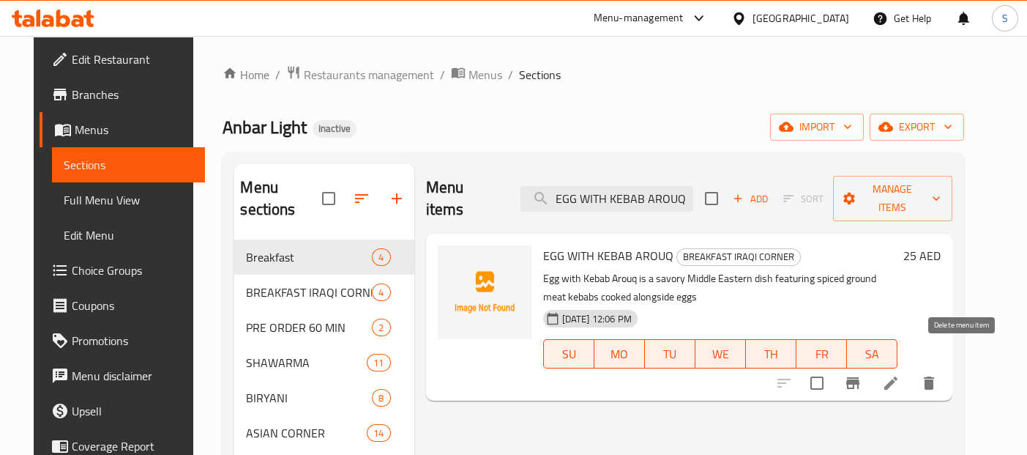
type input "EGG WITH KEBAB AROUQ"
click at [938, 374] on icon "delete" at bounding box center [929, 383] width 18 height 18
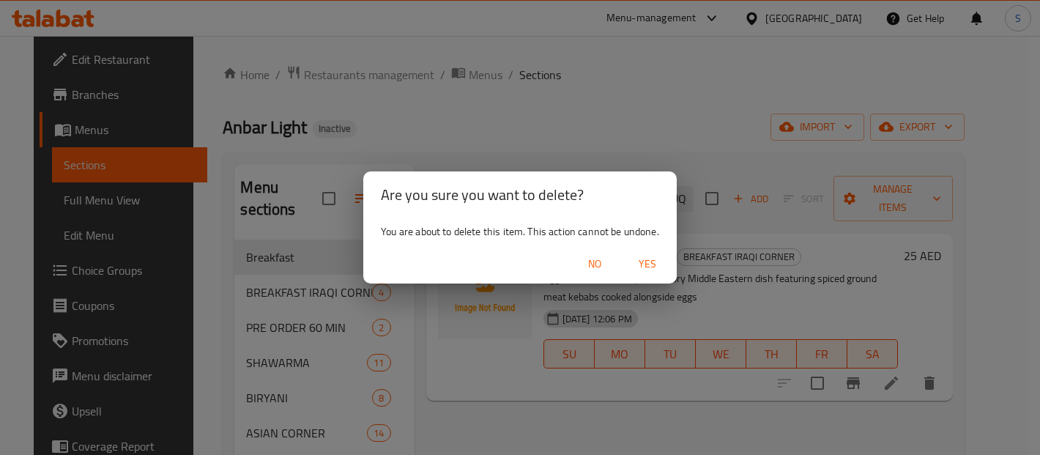
click at [663, 263] on span "Yes" at bounding box center [647, 264] width 35 height 18
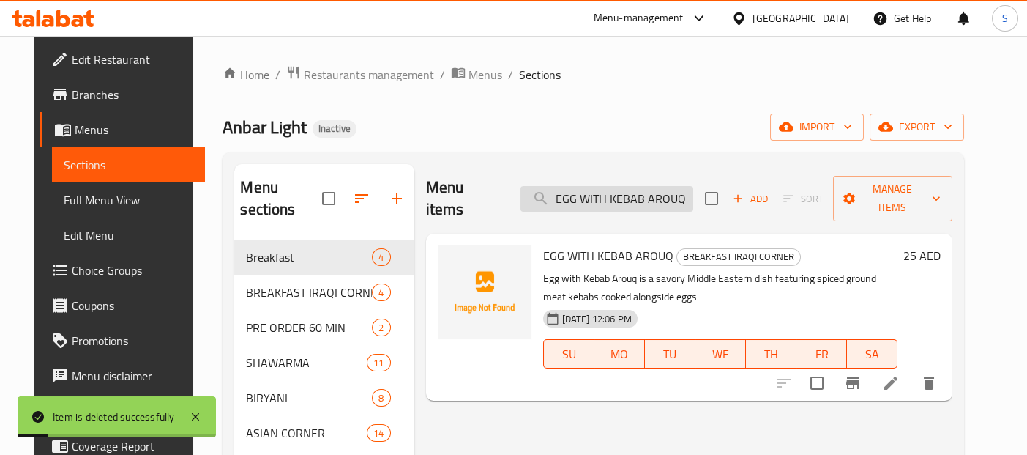
click at [628, 187] on input "EGG WITH KEBAB AROUQ" at bounding box center [607, 199] width 173 height 26
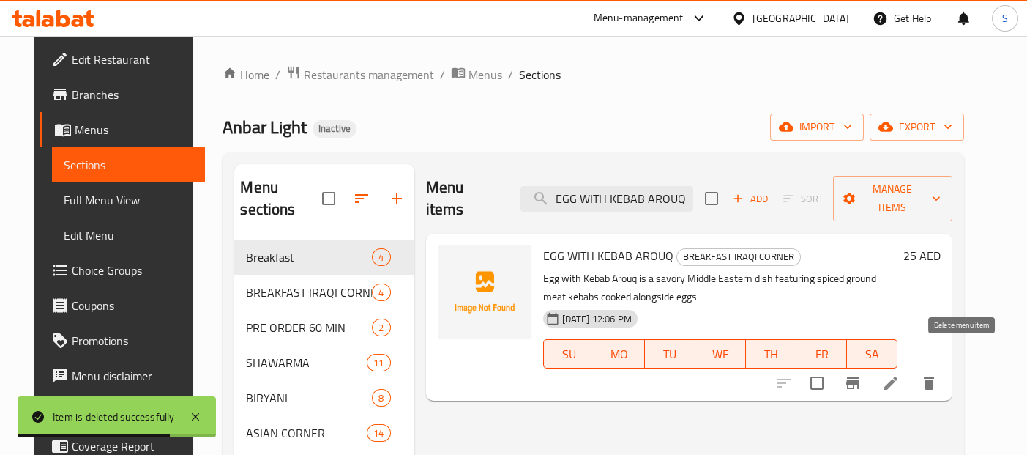
click at [934, 376] on icon "delete" at bounding box center [929, 382] width 10 height 13
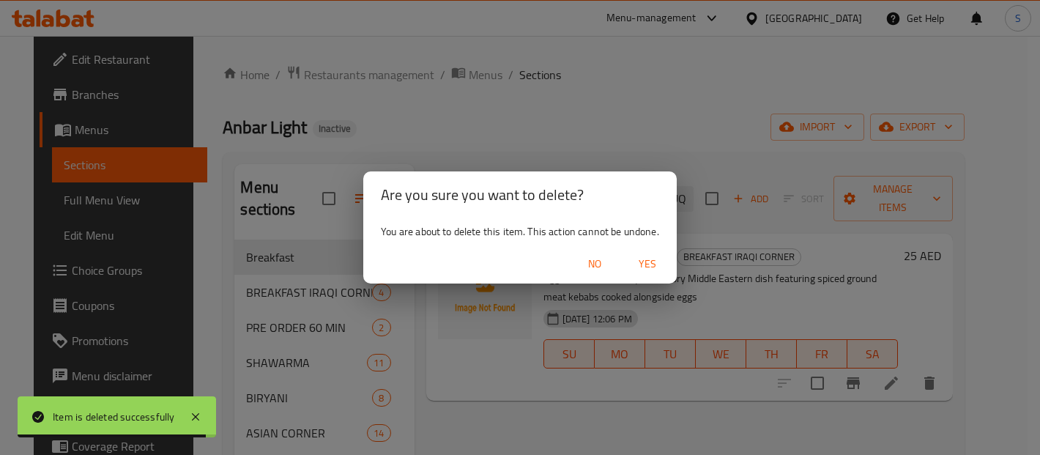
click at [637, 258] on span "Yes" at bounding box center [647, 264] width 35 height 18
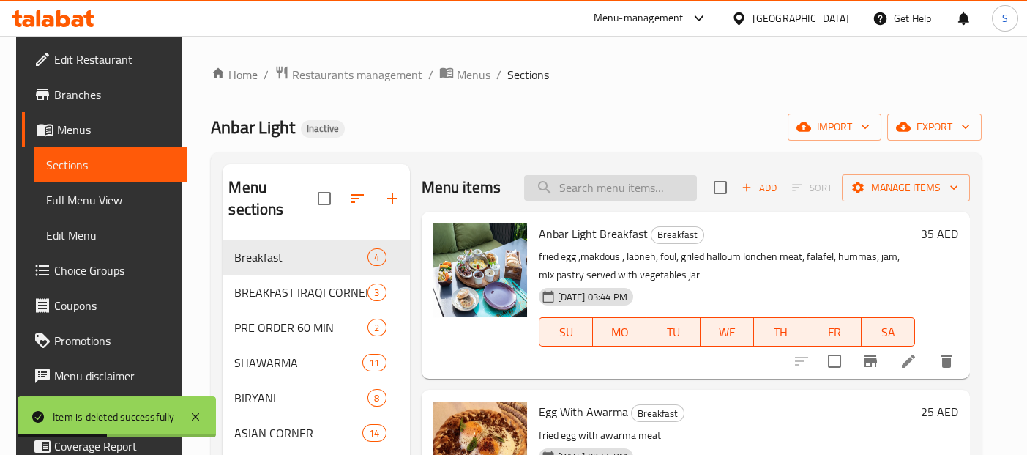
click at [661, 179] on input "search" at bounding box center [610, 188] width 173 height 26
paste input "EGG WITH IRAQI BASTRMA"
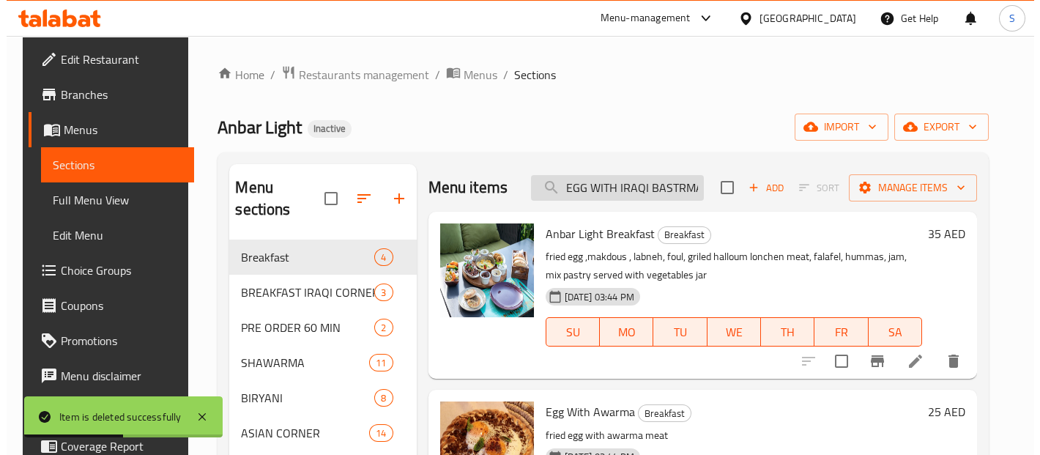
scroll to position [0, 2]
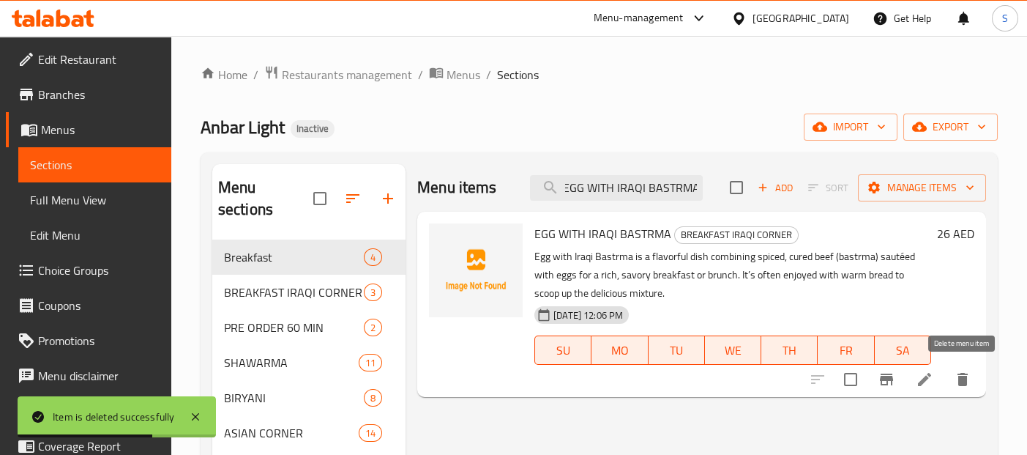
click at [962, 377] on icon "delete" at bounding box center [963, 379] width 10 height 13
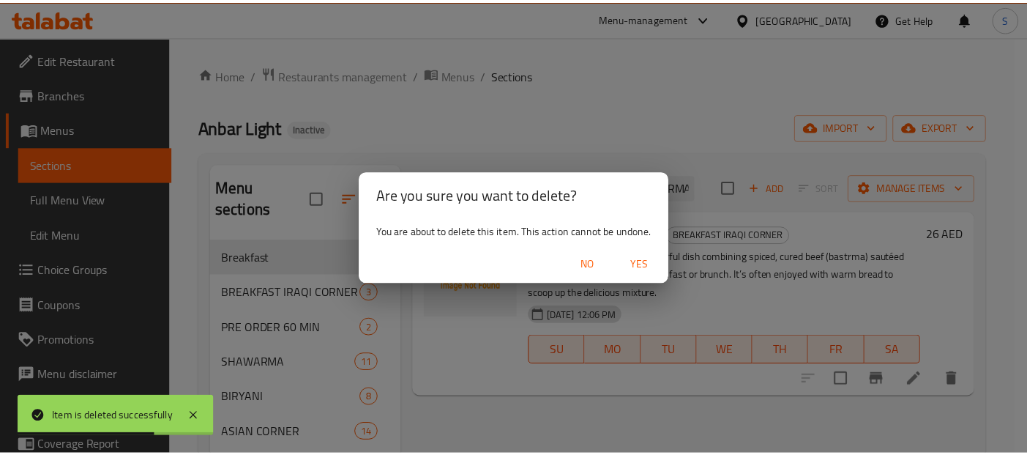
scroll to position [0, 0]
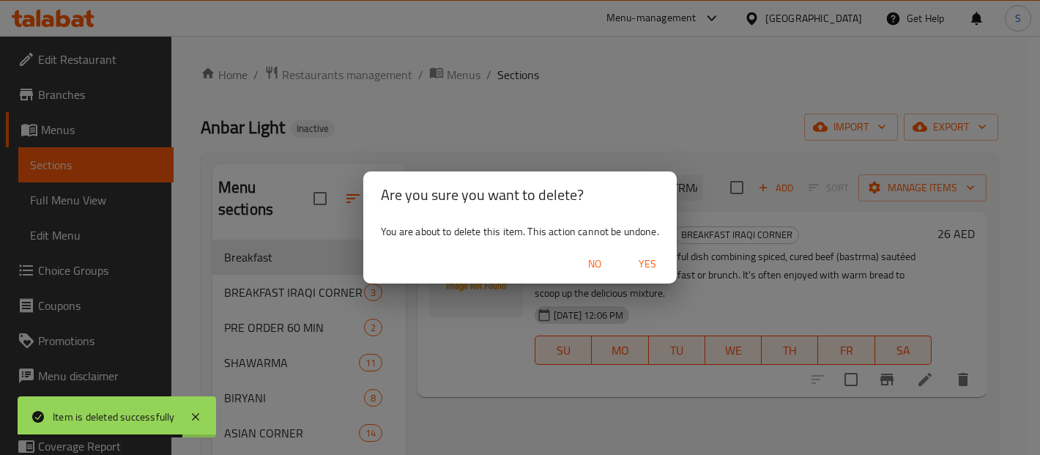
click at [657, 259] on span "Yes" at bounding box center [647, 264] width 35 height 18
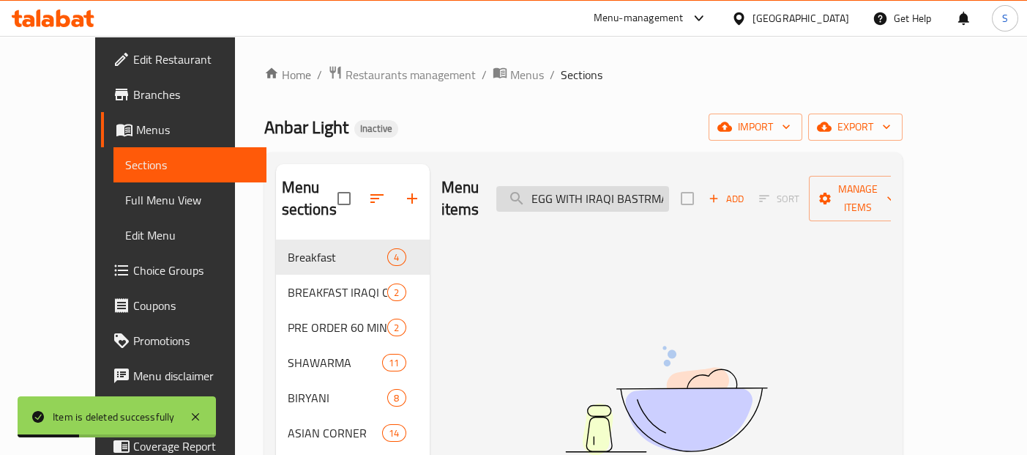
drag, startPoint x: 589, startPoint y: 204, endPoint x: 611, endPoint y: 190, distance: 26.2
click at [611, 190] on div "Menu items EGG WITH IRAQI BASTRMA Add Sort Manage items" at bounding box center [666, 199] width 450 height 70
click at [611, 190] on input "EGG WITH IRAQI BASTRMA" at bounding box center [582, 199] width 173 height 26
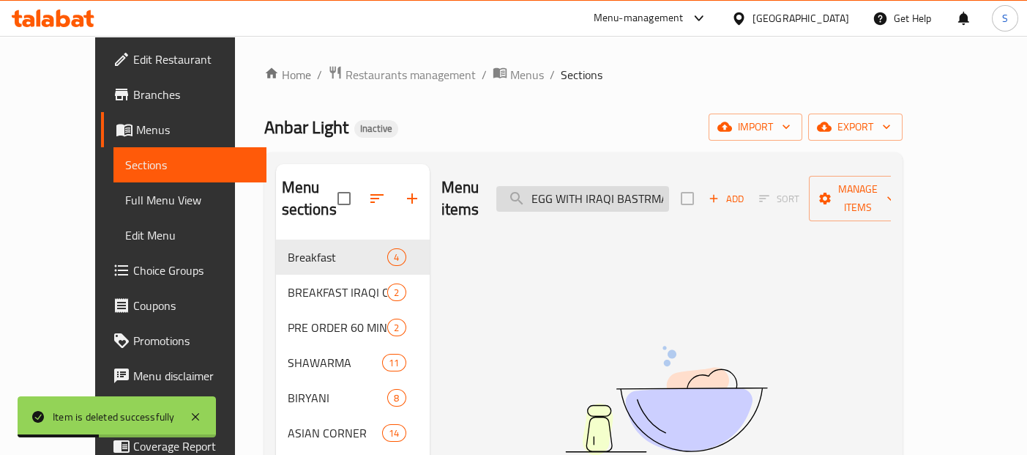
paste input "KEBAB AROUQ"
click at [667, 186] on input "EGG WITH KEBAB AROUQ" at bounding box center [582, 199] width 173 height 26
paste input "MINCED MEAT"
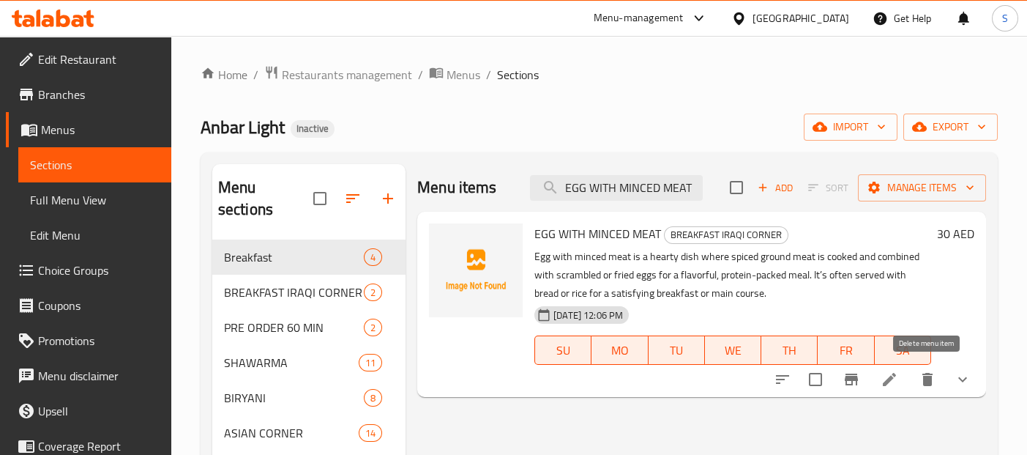
click at [921, 375] on icon "delete" at bounding box center [928, 379] width 18 height 18
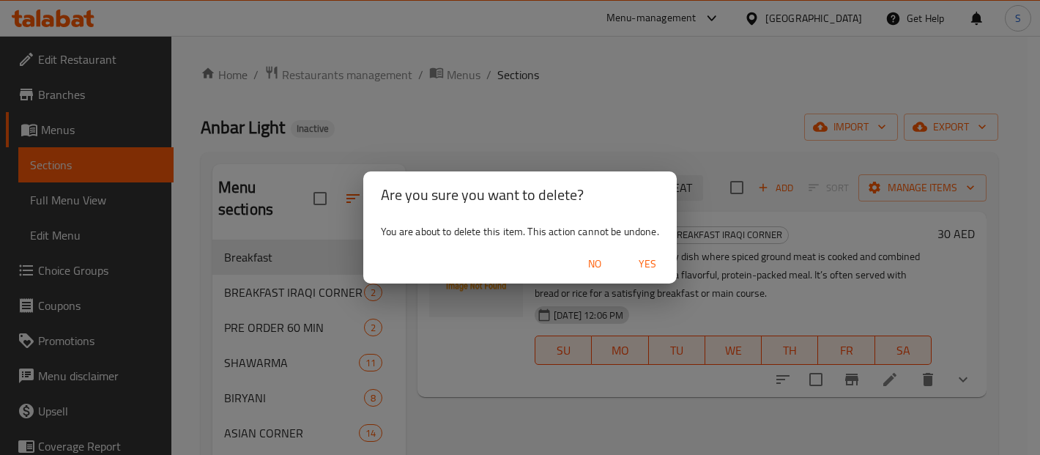
click at [655, 269] on span "Yes" at bounding box center [647, 264] width 35 height 18
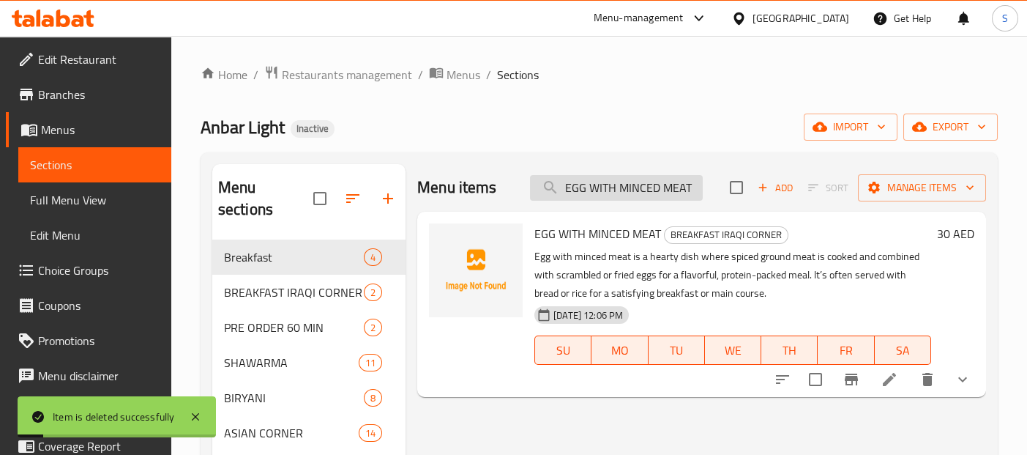
click at [646, 193] on input "EGG WITH MINCED MEAT" at bounding box center [616, 188] width 173 height 26
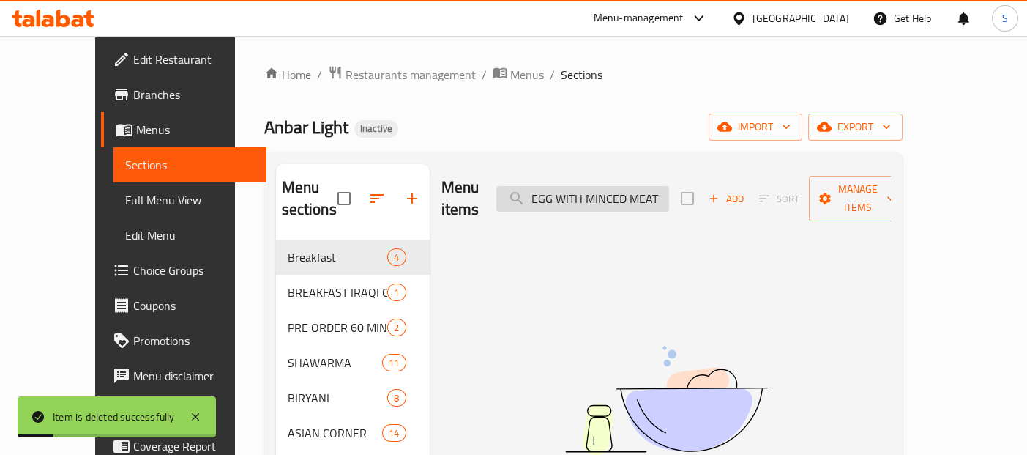
click at [646, 193] on input "EGG WITH MINCED MEAT" at bounding box center [582, 199] width 173 height 26
paste input "ARABIC SHAWARMA"
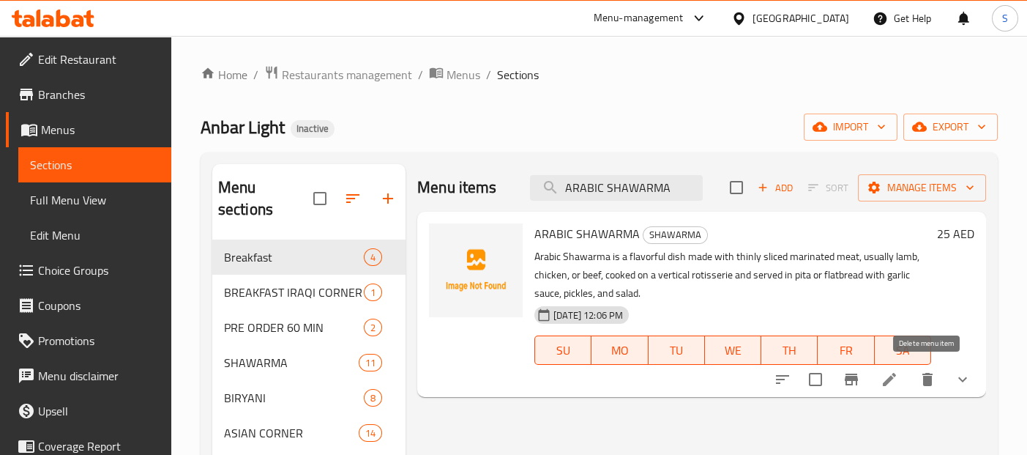
click at [925, 375] on icon "delete" at bounding box center [928, 379] width 18 height 18
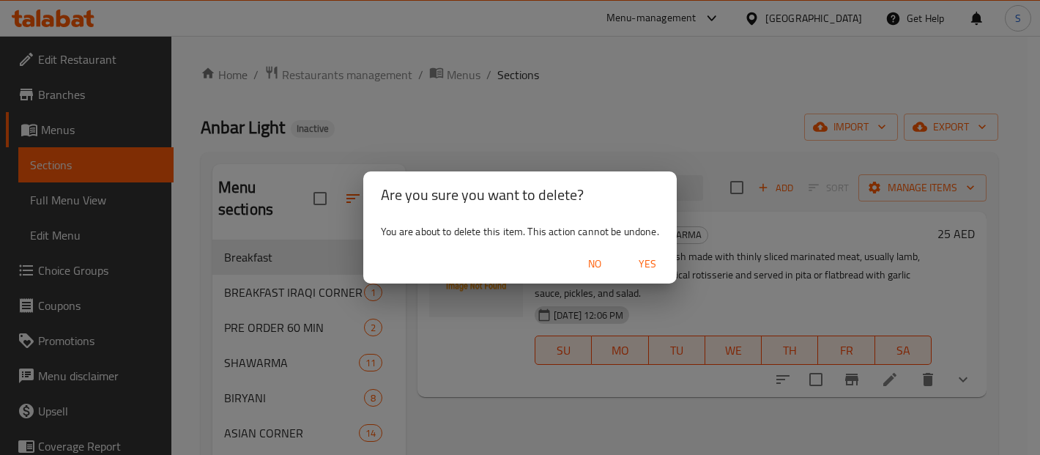
click at [642, 261] on span "Yes" at bounding box center [647, 264] width 35 height 18
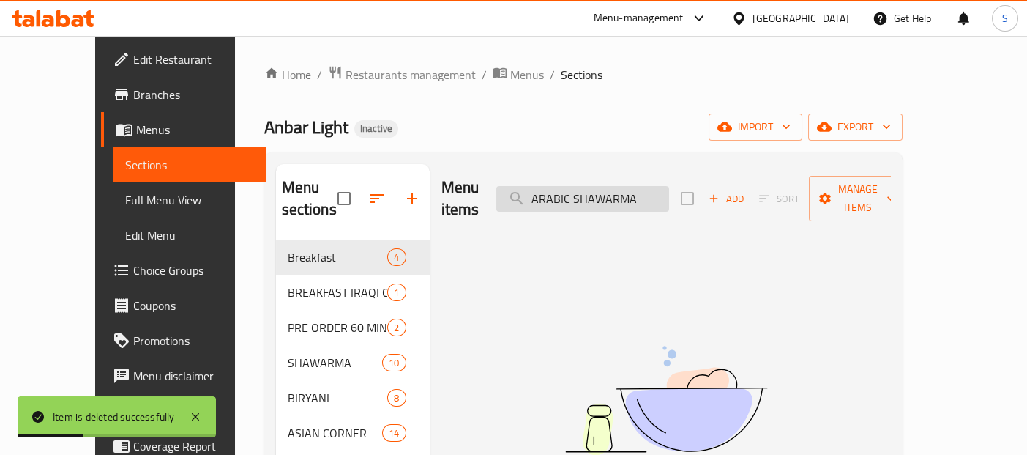
drag, startPoint x: 707, startPoint y: 184, endPoint x: 665, endPoint y: 184, distance: 41.7
click at [665, 184] on div "Menu items ARABIC SHAWARMA Add Sort Manage items" at bounding box center [666, 199] width 450 height 70
click at [665, 186] on input "ARABIC SHAWARMA" at bounding box center [582, 199] width 173 height 26
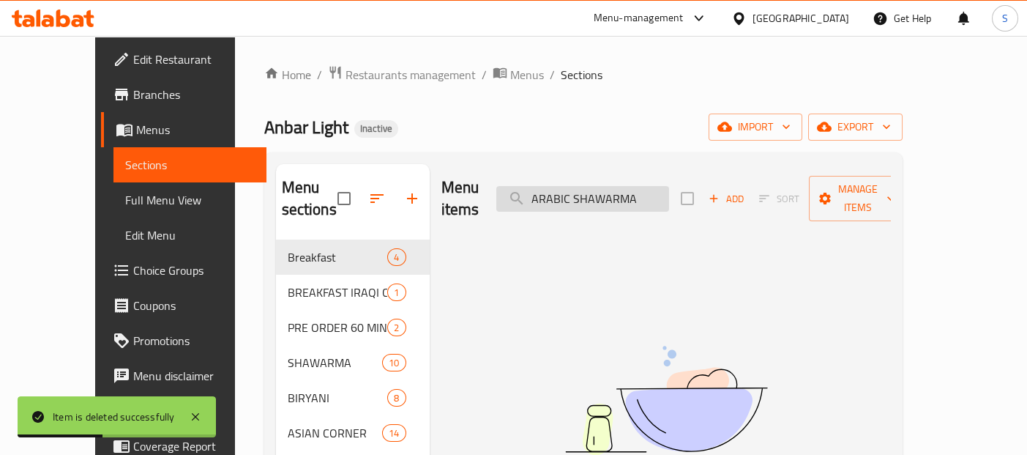
paste input "BUTTER CHICKEN"
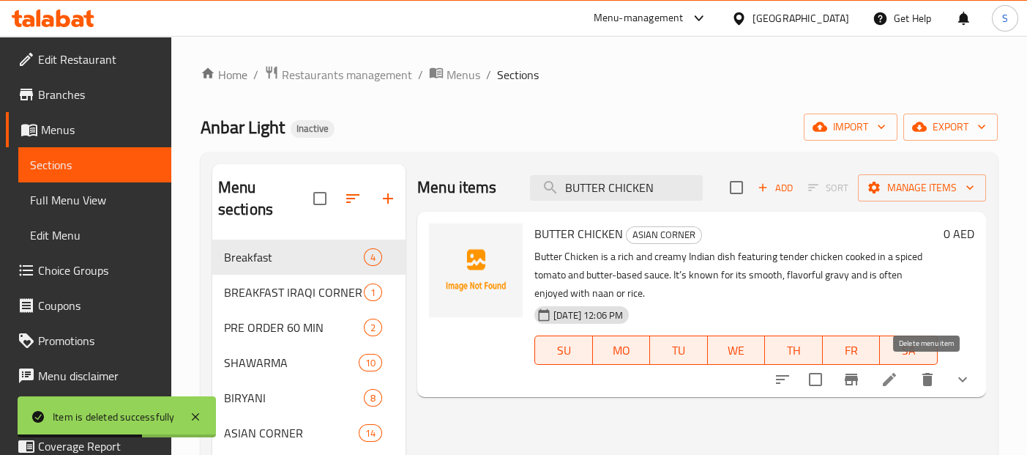
click at [923, 376] on icon "delete" at bounding box center [927, 379] width 10 height 13
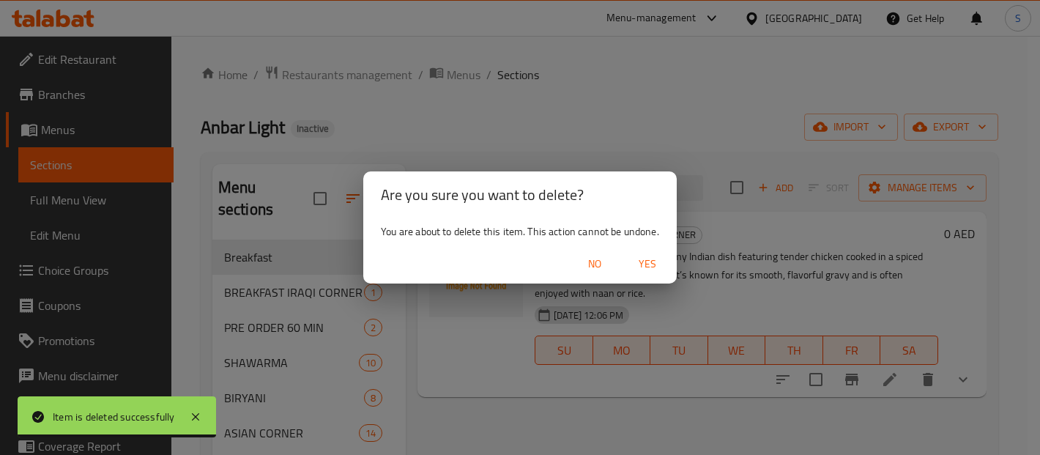
click at [646, 256] on span "Yes" at bounding box center [647, 264] width 35 height 18
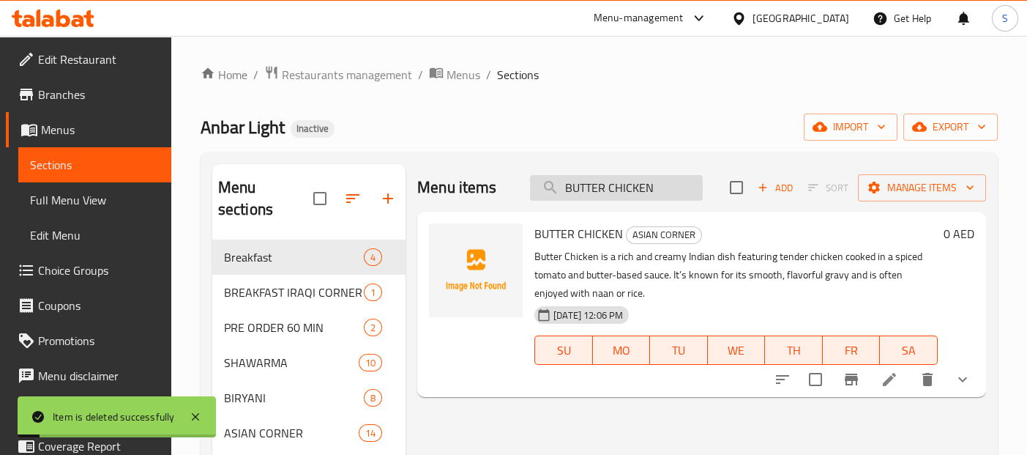
click at [651, 184] on input "BUTTER CHICKEN" at bounding box center [616, 188] width 173 height 26
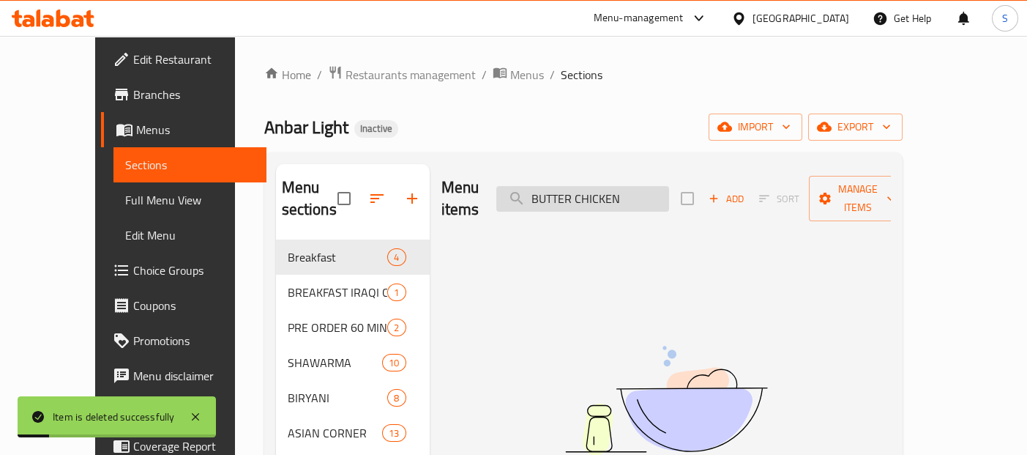
click at [651, 186] on input "BUTTER CHICKEN" at bounding box center [582, 199] width 173 height 26
paste input "CHICKEN SHAWARMA ITALIA"
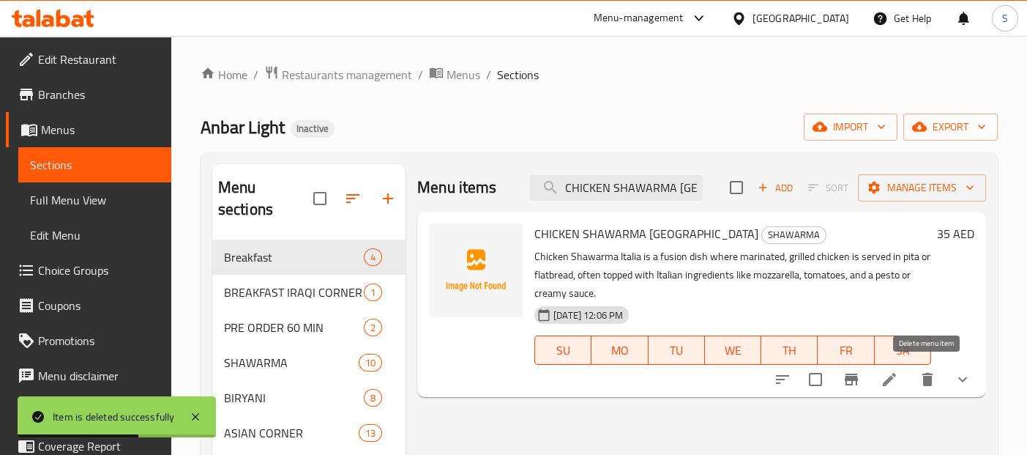
click at [923, 381] on icon "delete" at bounding box center [927, 379] width 10 height 13
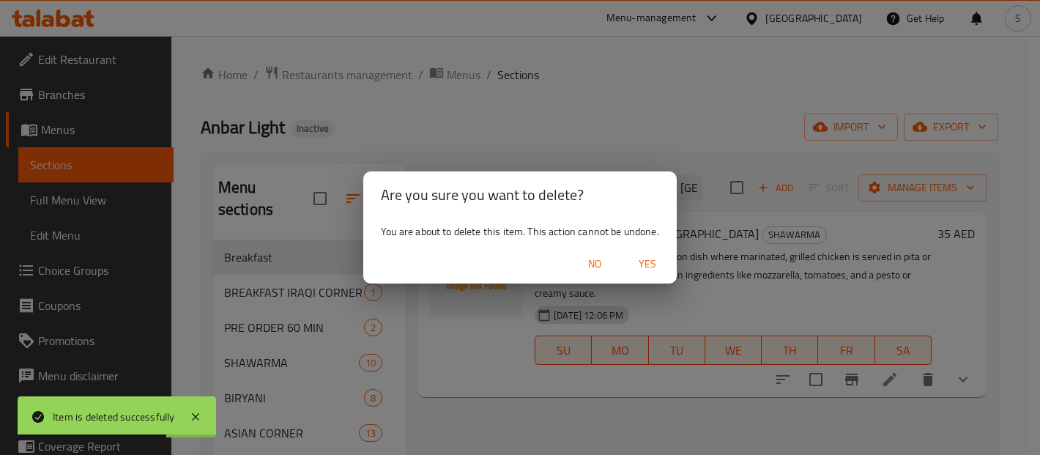
click at [663, 265] on span "Yes" at bounding box center [647, 264] width 35 height 18
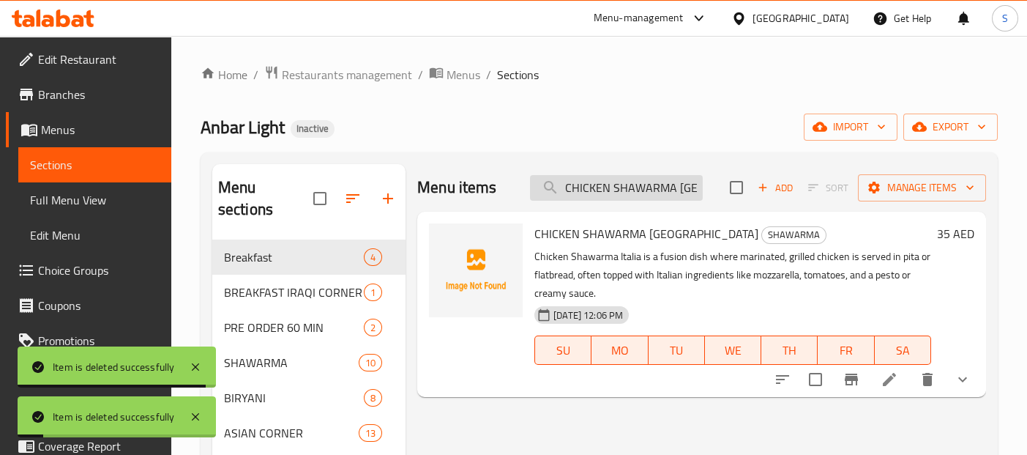
click at [657, 182] on input "CHICKEN SHAWARMA ITALIA" at bounding box center [616, 188] width 173 height 26
paste input "PLAIN CURRY"
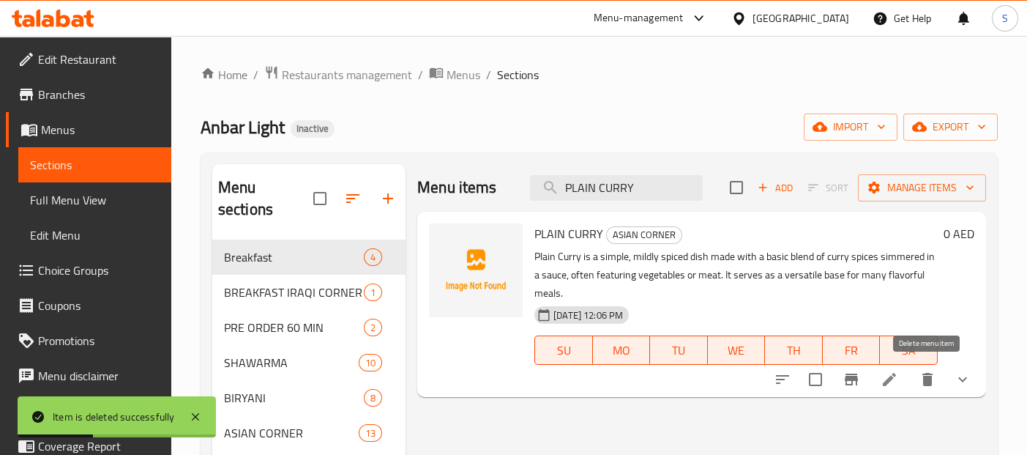
click at [933, 389] on button "delete" at bounding box center [927, 379] width 35 height 35
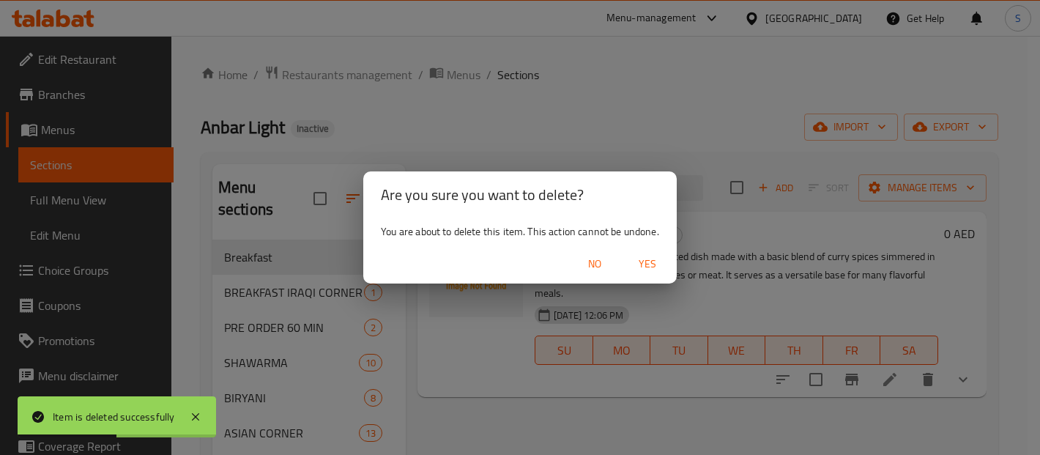
click at [654, 272] on span "Yes" at bounding box center [647, 264] width 35 height 18
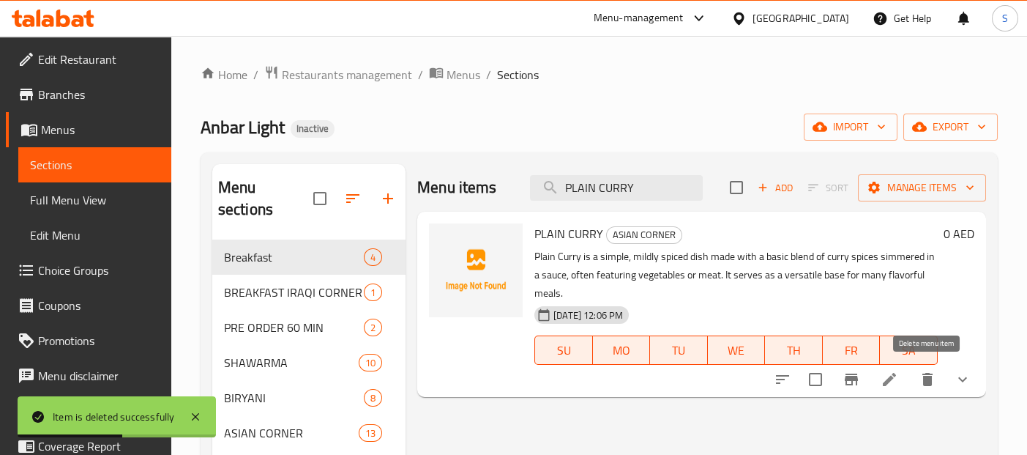
click at [922, 379] on icon "delete" at bounding box center [928, 379] width 18 height 18
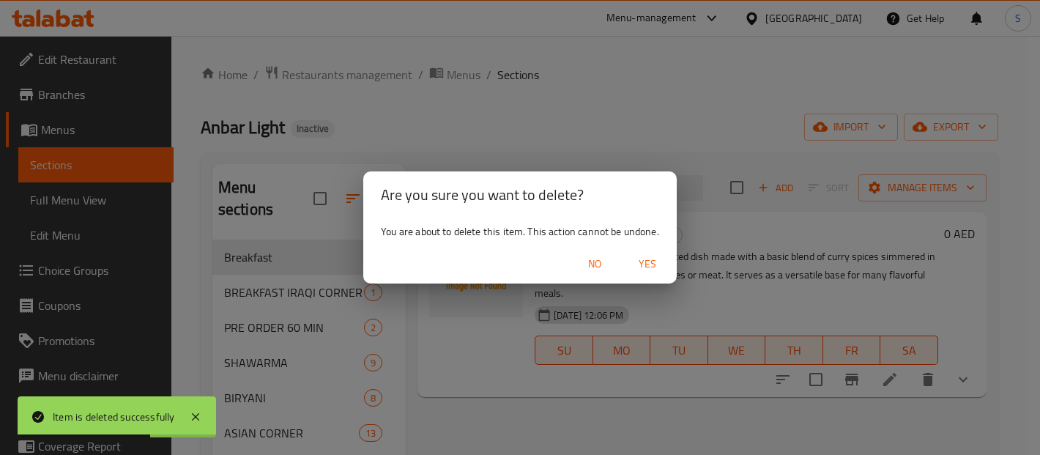
click at [648, 264] on span "Yes" at bounding box center [647, 264] width 35 height 18
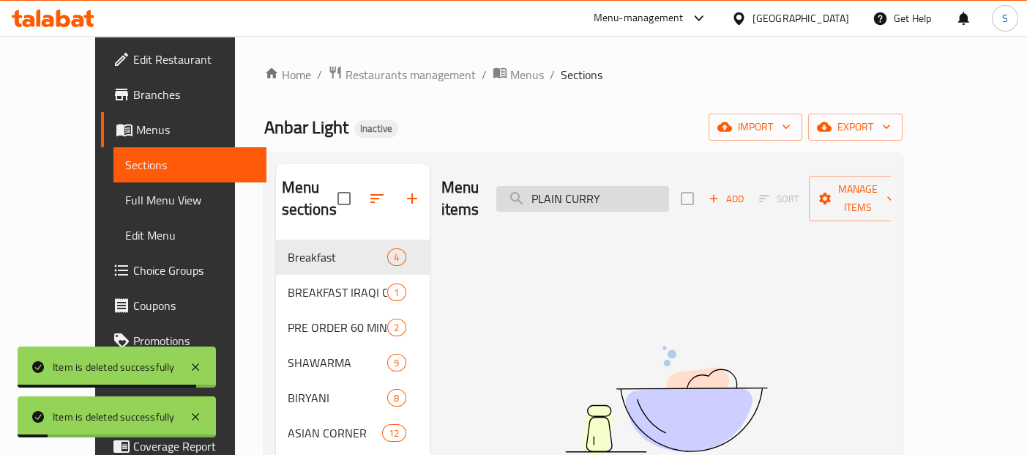
click at [651, 190] on input "PLAIN CURRY" at bounding box center [582, 199] width 173 height 26
paste input "MEAT"
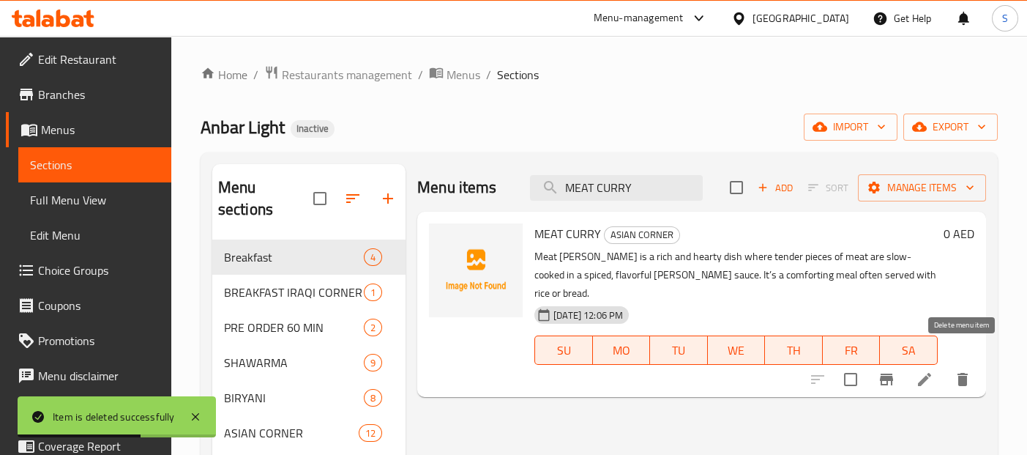
click at [970, 370] on icon "delete" at bounding box center [963, 379] width 18 height 18
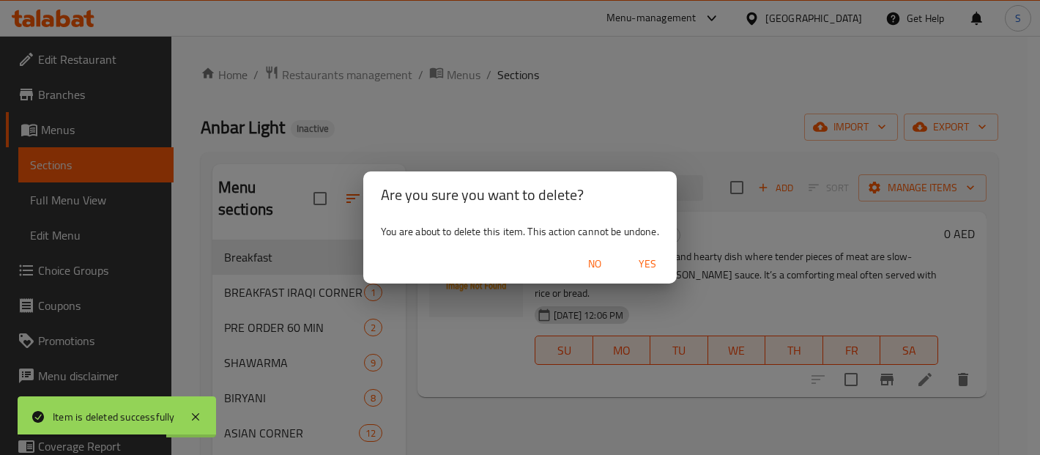
click at [646, 269] on span "Yes" at bounding box center [647, 264] width 35 height 18
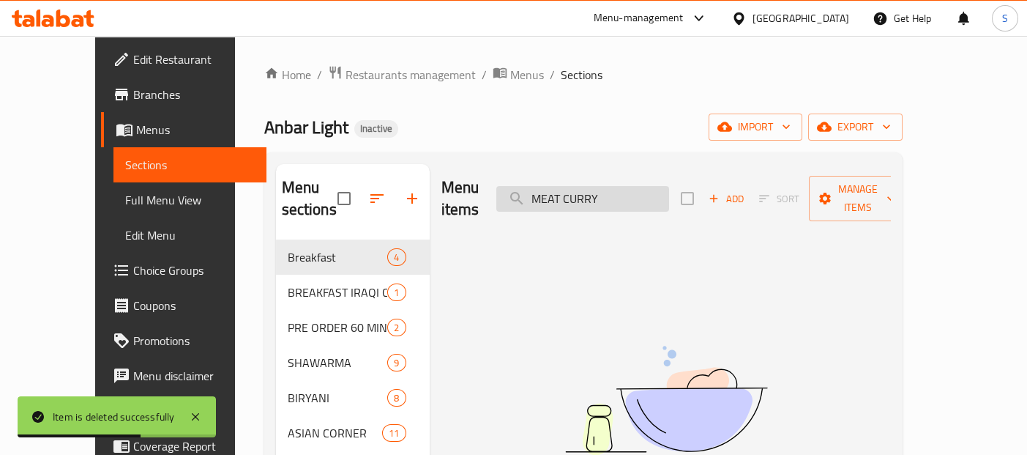
click at [621, 193] on input "MEAT CURRY" at bounding box center [582, 199] width 173 height 26
paste input "ALOO PARATHA"
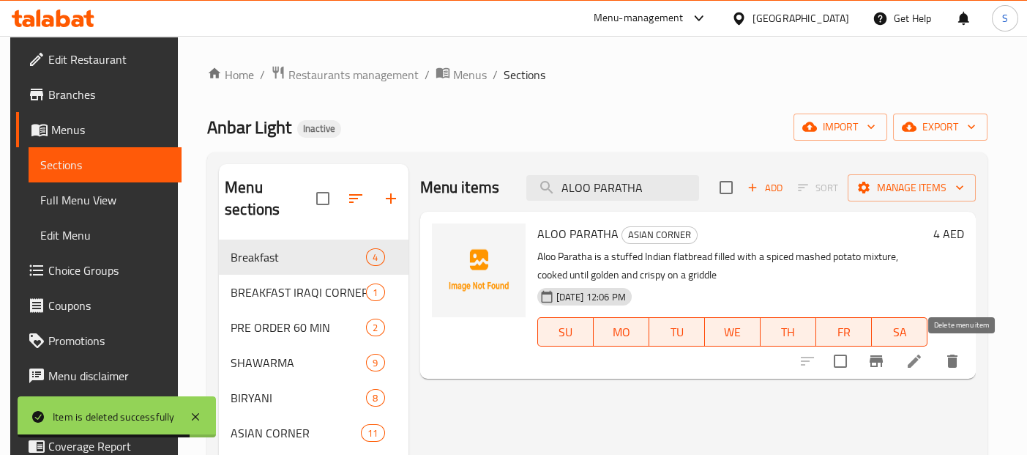
click at [953, 357] on button "delete" at bounding box center [952, 360] width 35 height 35
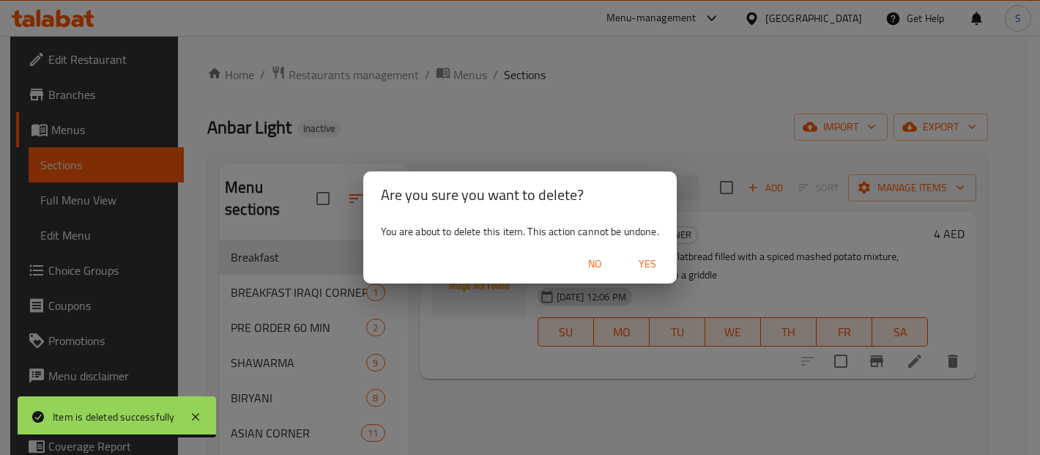
click at [658, 265] on span "Yes" at bounding box center [647, 264] width 35 height 18
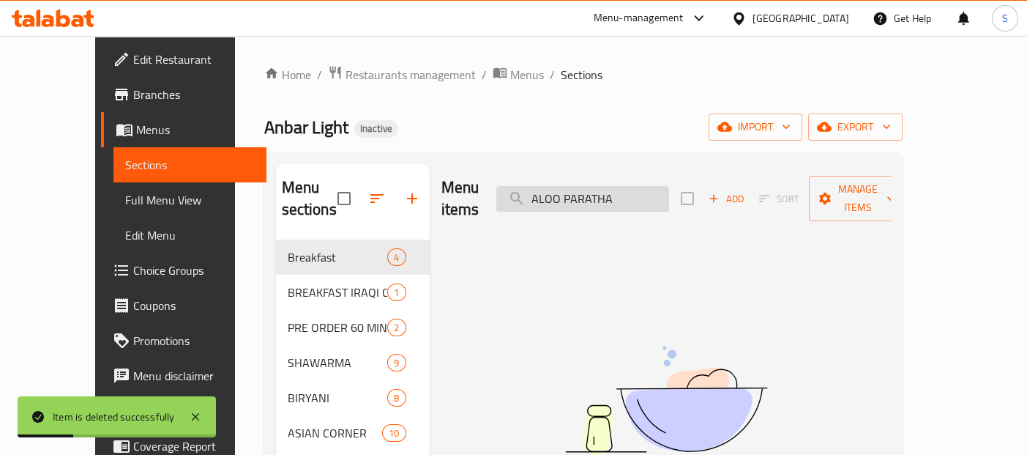
click at [669, 193] on input "ALOO PARATHA" at bounding box center [582, 199] width 173 height 26
paste input "OMLET"
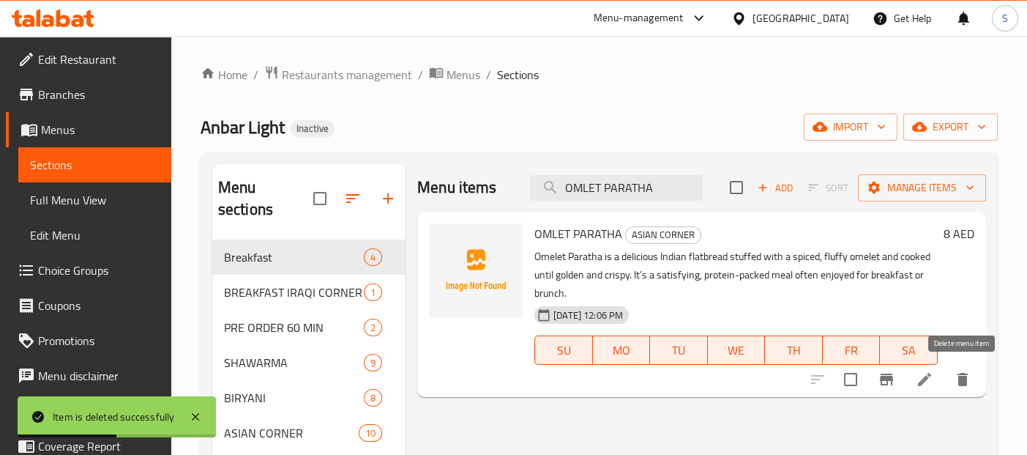
click at [961, 382] on icon "delete" at bounding box center [963, 379] width 10 height 13
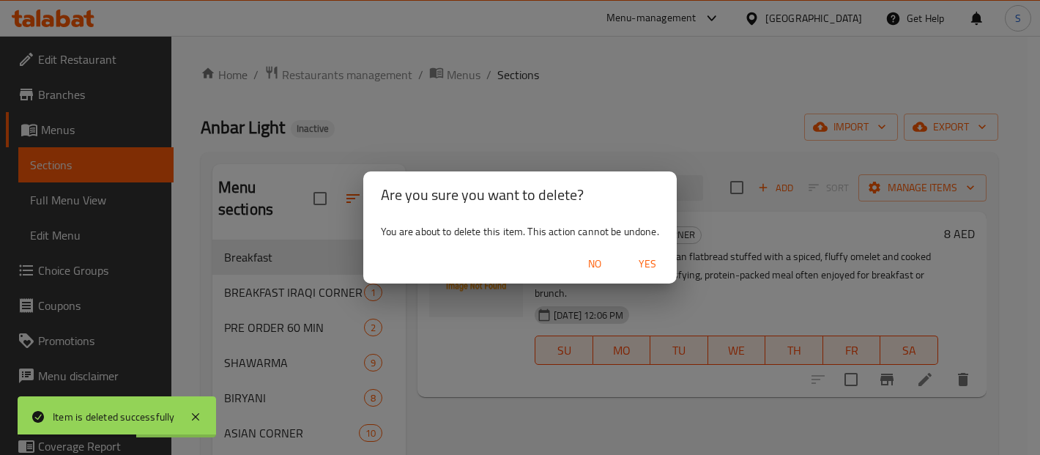
click at [652, 260] on span "Yes" at bounding box center [647, 264] width 35 height 18
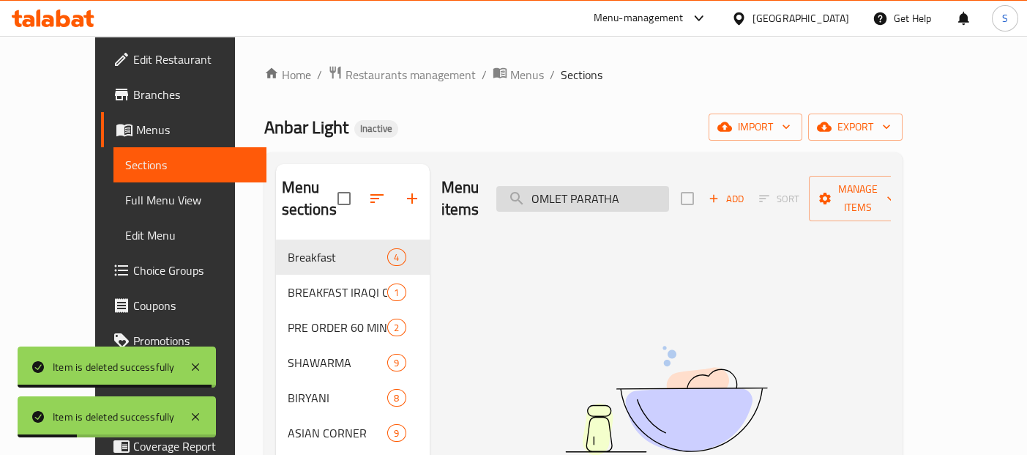
click at [621, 191] on input "OMLET PARATHA" at bounding box center [582, 199] width 173 height 26
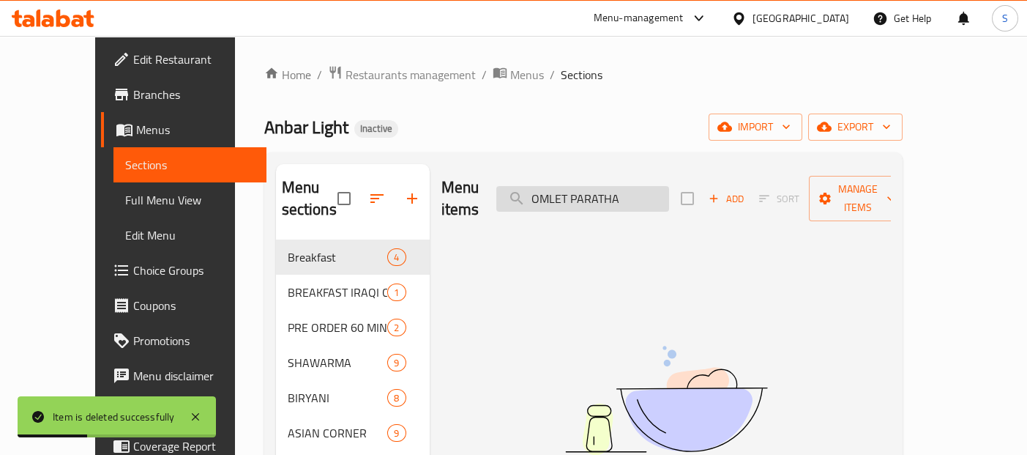
paste input "POTATO"
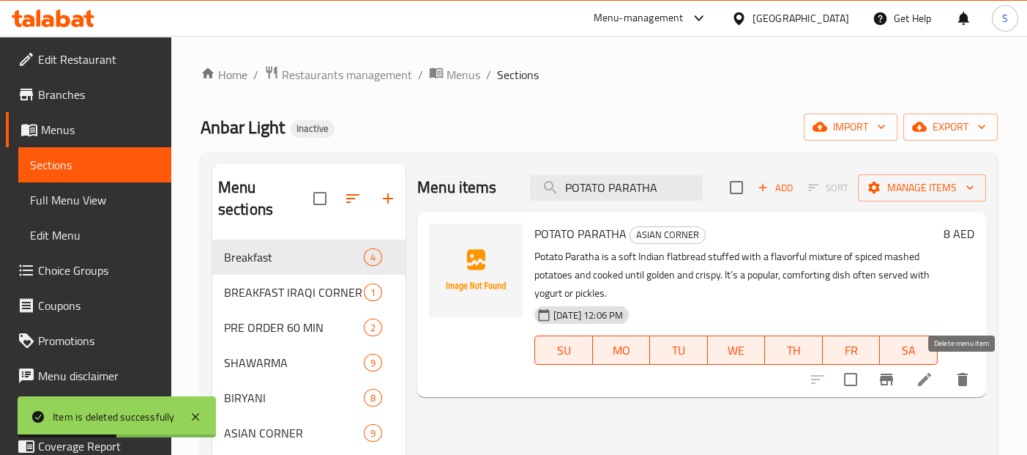
click at [965, 377] on icon "delete" at bounding box center [963, 379] width 10 height 13
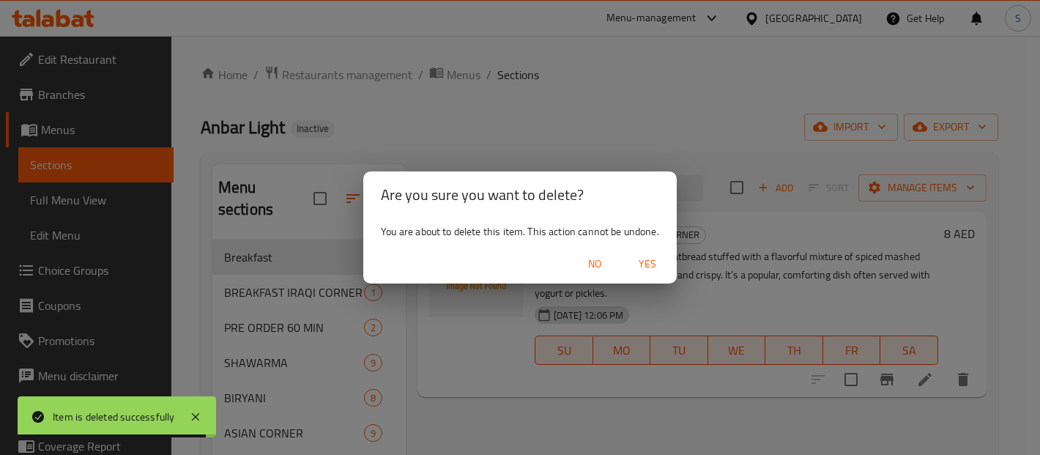
click at [649, 261] on span "Yes" at bounding box center [647, 264] width 35 height 18
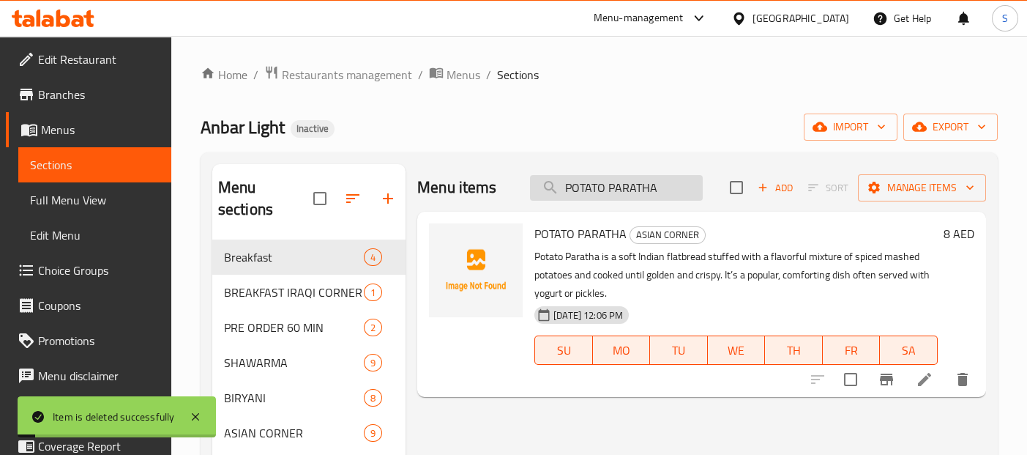
click at [638, 183] on input "POTATO PARATHA" at bounding box center [616, 188] width 173 height 26
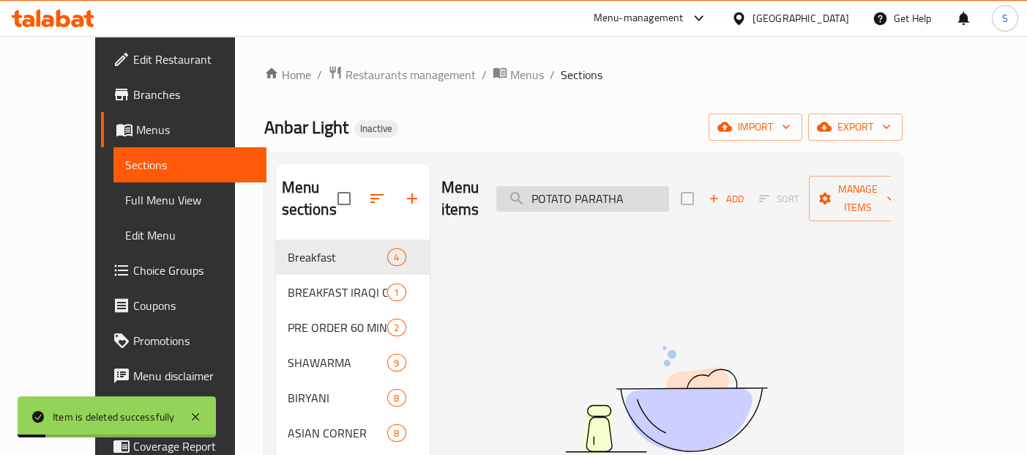
click at [638, 186] on input "POTATO PARATHA" at bounding box center [582, 199] width 173 height 26
paste input "CHICKEN MASAL"
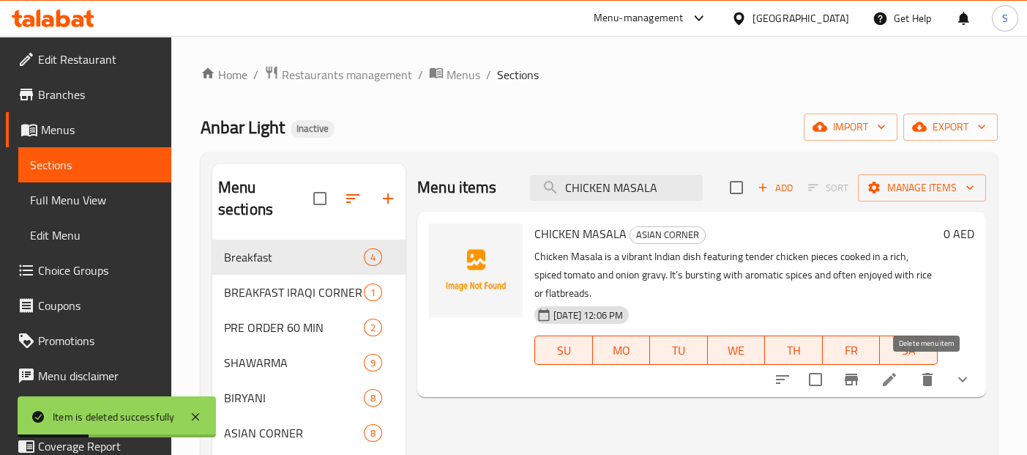
click at [922, 386] on icon "delete" at bounding box center [928, 379] width 18 height 18
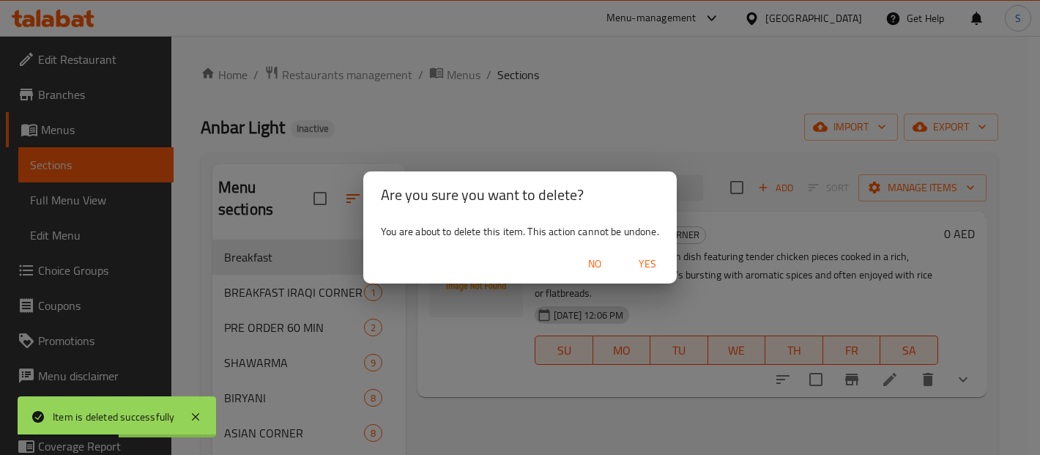
click at [651, 262] on span "Yes" at bounding box center [647, 264] width 35 height 18
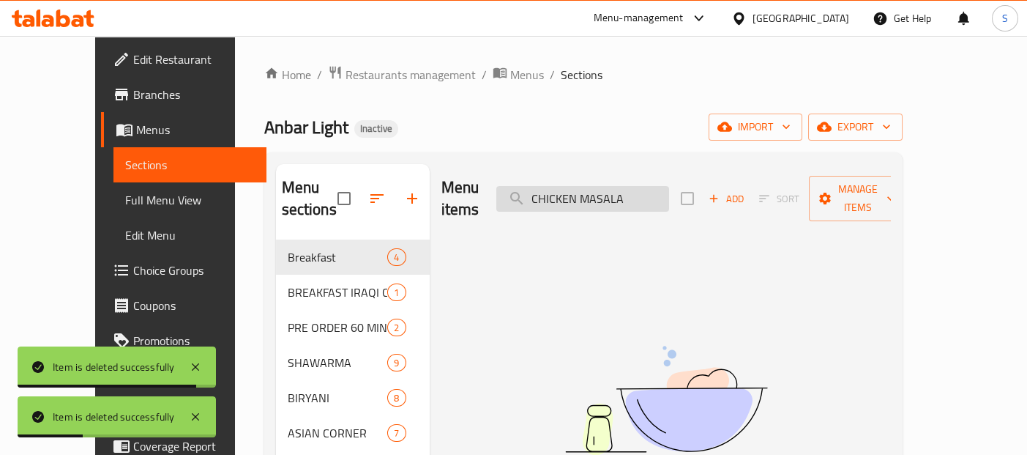
click at [652, 193] on input "CHICKEN MASALA" at bounding box center [582, 199] width 173 height 26
paste input "BIRYANI"
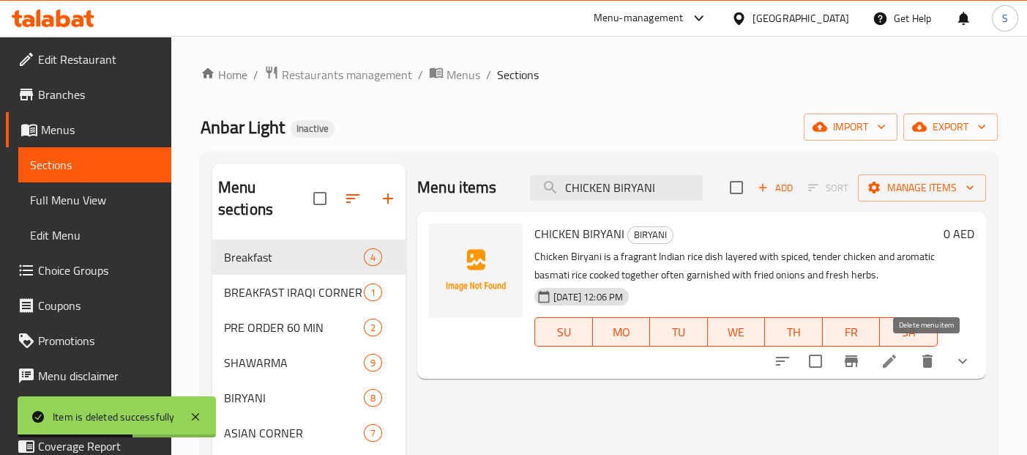
click at [925, 365] on icon "delete" at bounding box center [927, 360] width 10 height 13
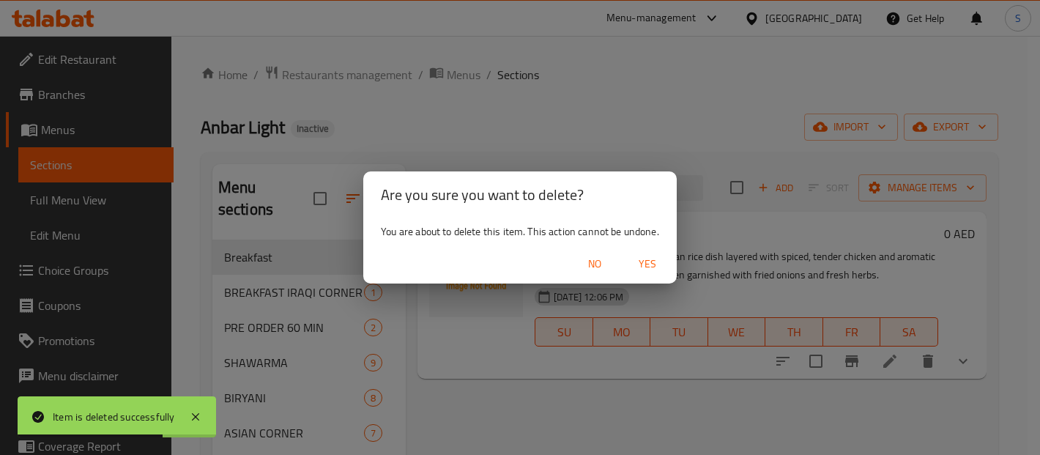
click at [644, 266] on span "Yes" at bounding box center [647, 264] width 35 height 18
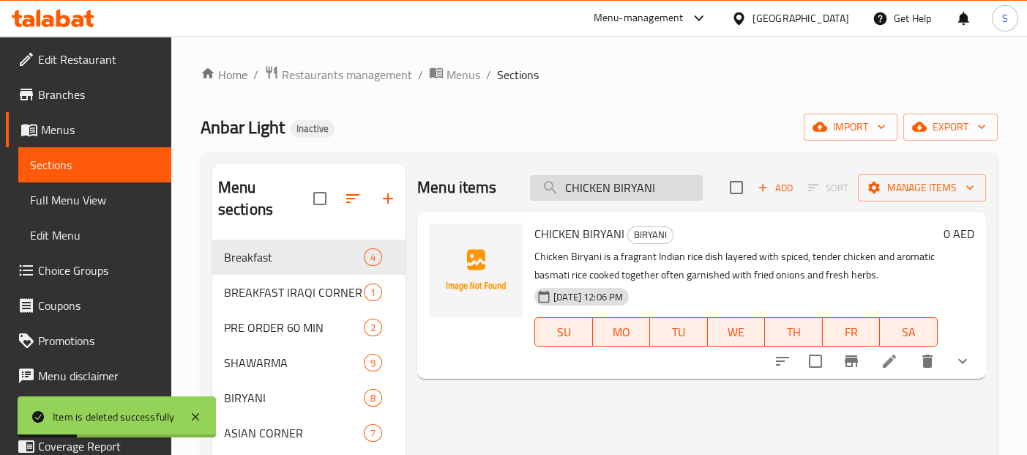
click at [608, 181] on input "CHICKEN BIRYANI" at bounding box center [616, 188] width 173 height 26
paste input "MEAT"
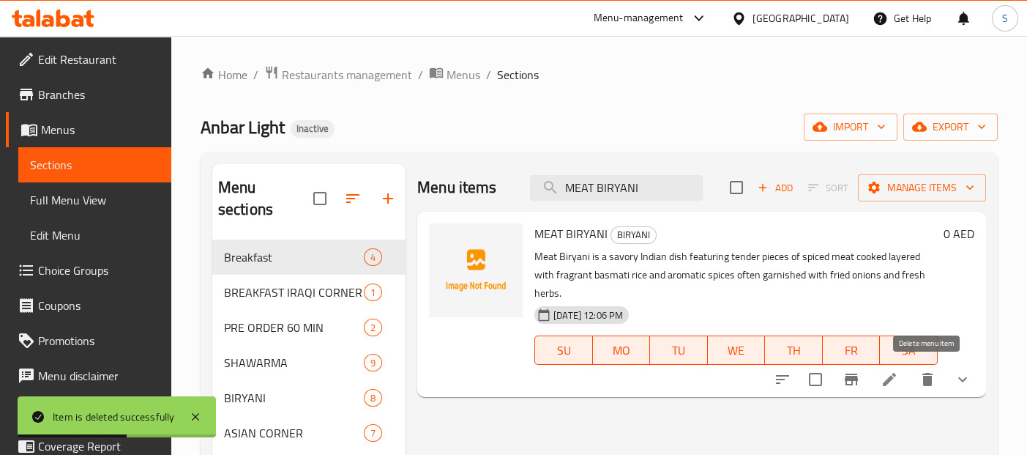
click at [925, 392] on button "delete" at bounding box center [927, 379] width 35 height 35
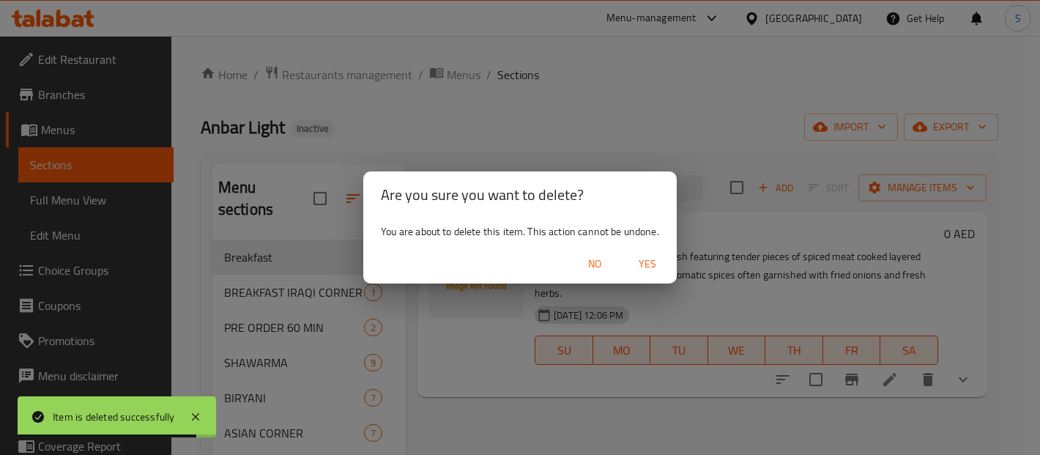
click at [649, 262] on span "Yes" at bounding box center [647, 264] width 35 height 18
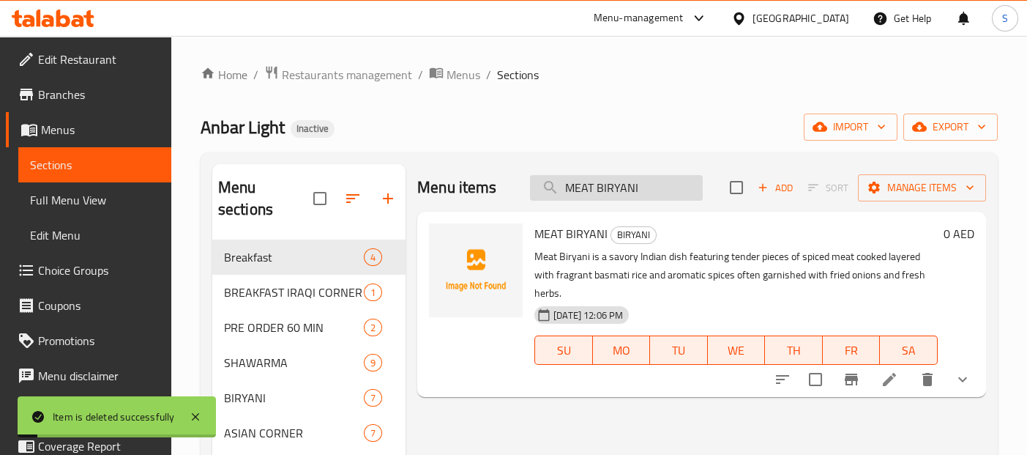
click at [668, 181] on input "MEAT BIRYANI" at bounding box center [616, 188] width 173 height 26
paste input "LAMB CHOPS"
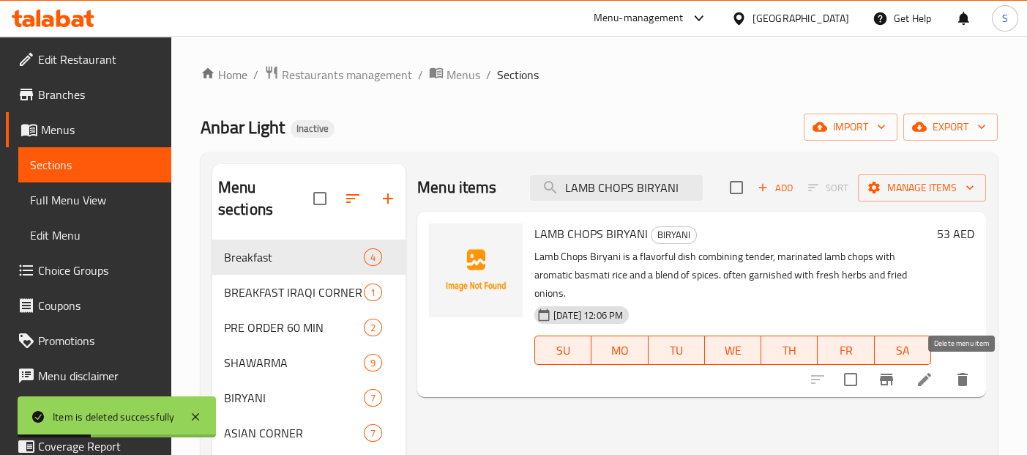
click at [957, 373] on icon "delete" at bounding box center [963, 379] width 18 height 18
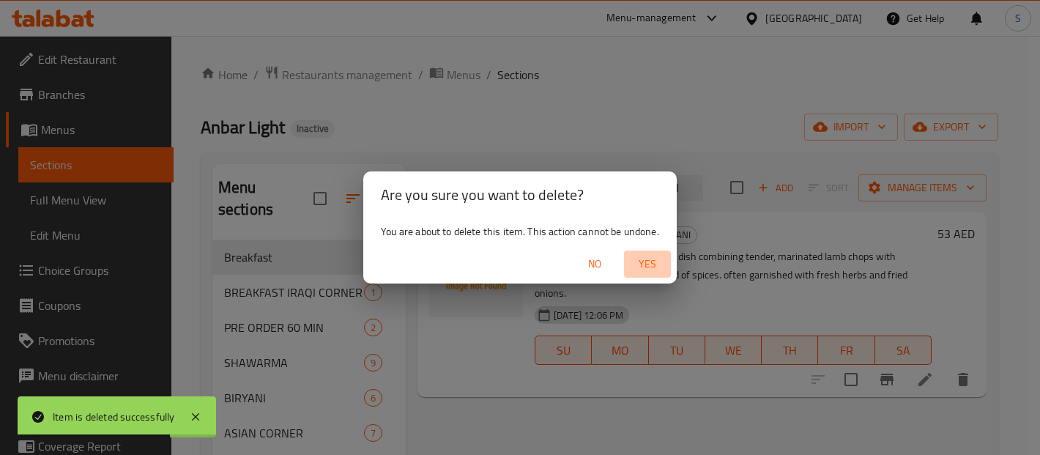
click at [644, 258] on span "Yes" at bounding box center [647, 264] width 35 height 18
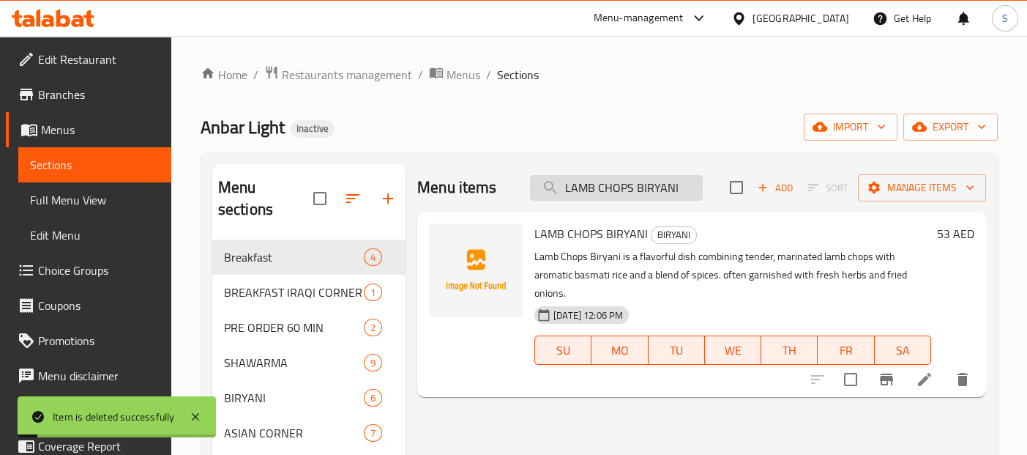
click at [641, 188] on input "LAMB CHOPS BIRYANI" at bounding box center [616, 188] width 173 height 26
paste input "CHICKEN MACKBOUS"
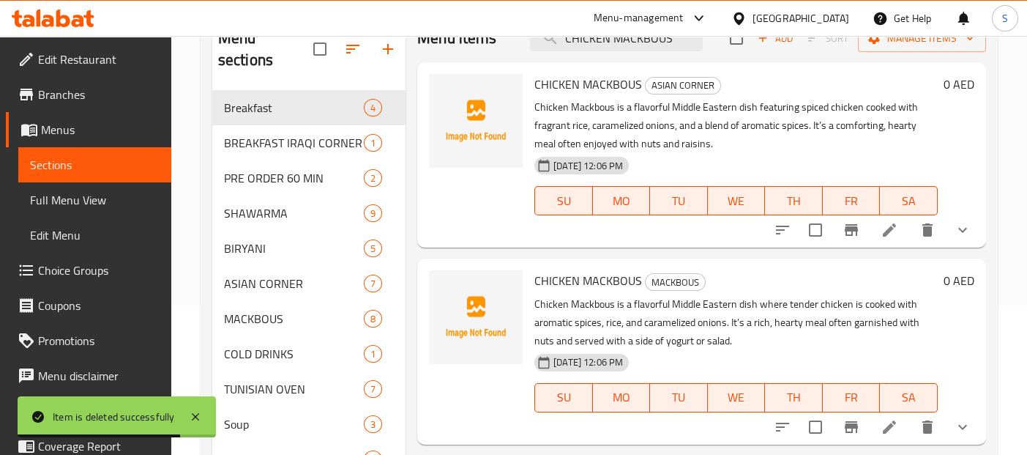
scroll to position [149, 0]
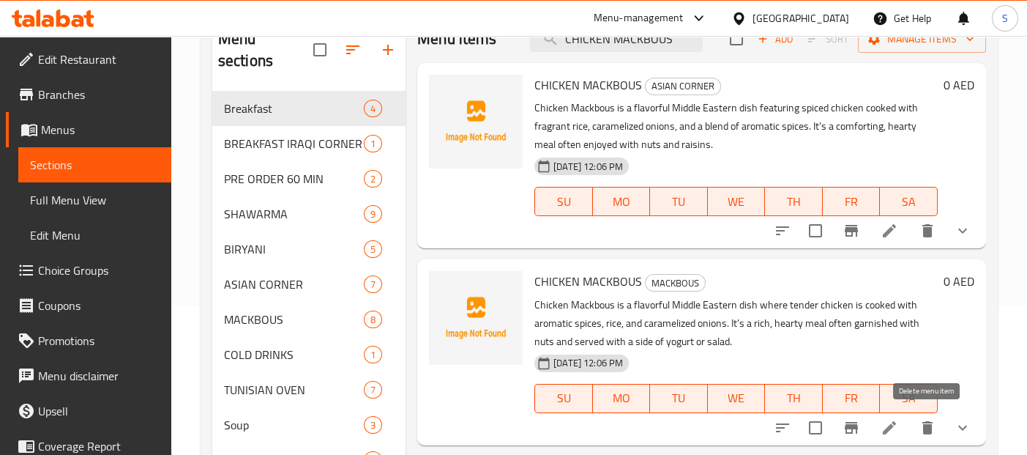
type input "CHICKEN MACKBOUS"
click at [936, 420] on button "delete" at bounding box center [927, 427] width 35 height 35
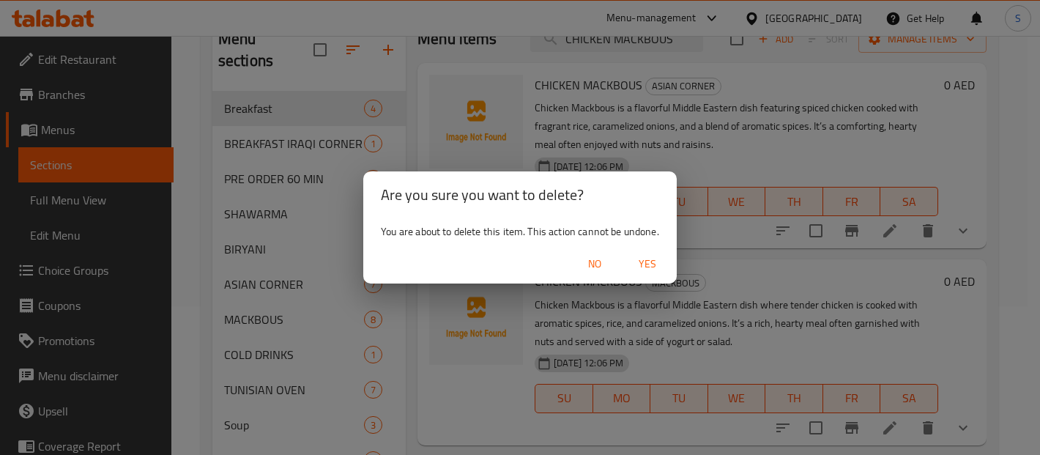
click at [638, 256] on span "Yes" at bounding box center [647, 264] width 35 height 18
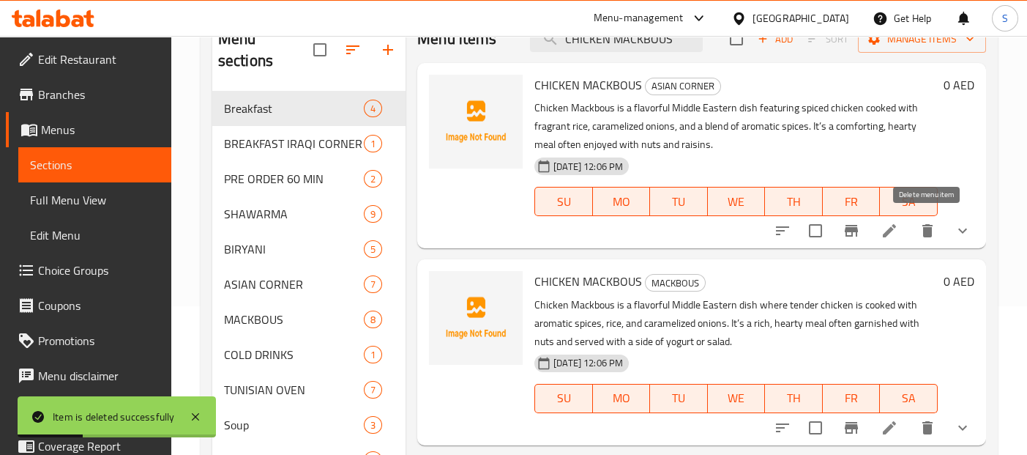
click at [928, 233] on icon "delete" at bounding box center [927, 230] width 10 height 13
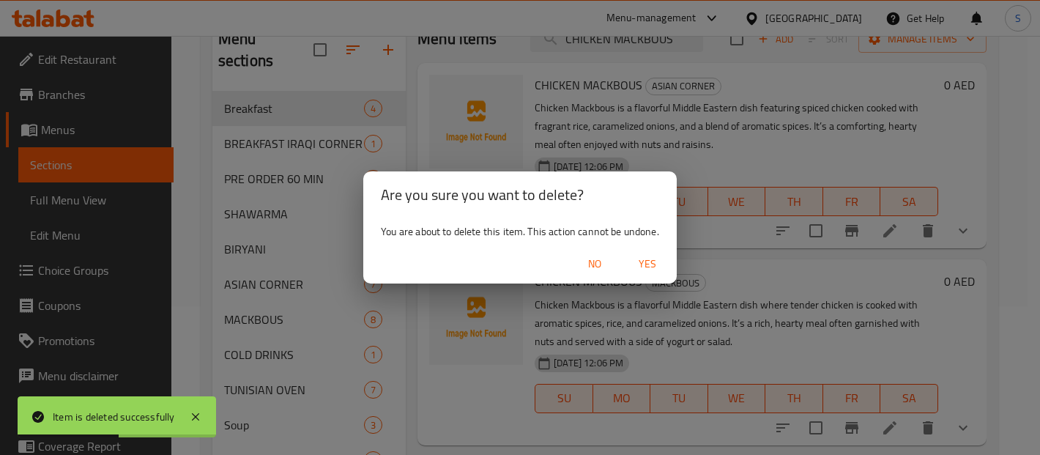
click at [643, 266] on span "Yes" at bounding box center [647, 264] width 35 height 18
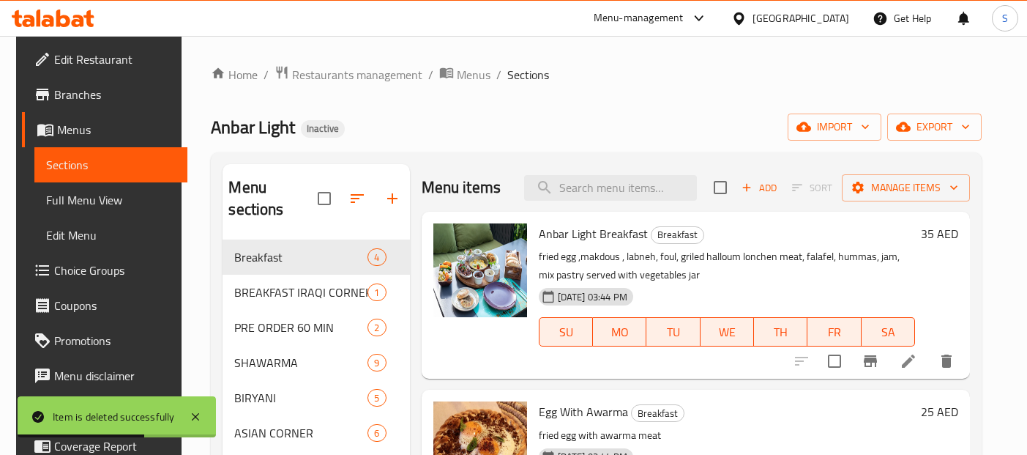
scroll to position [149, 0]
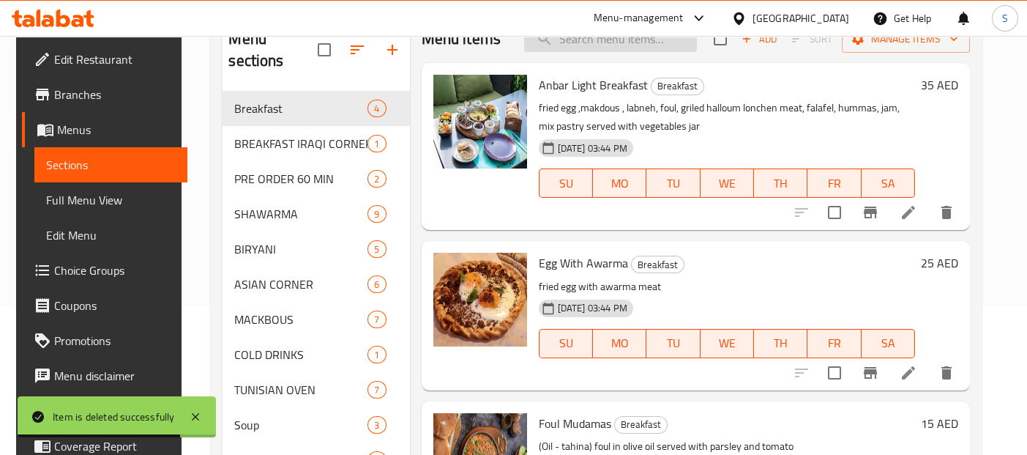
click at [652, 45] on input "search" at bounding box center [610, 39] width 173 height 26
paste input "CHICKEN MACKBOUS"
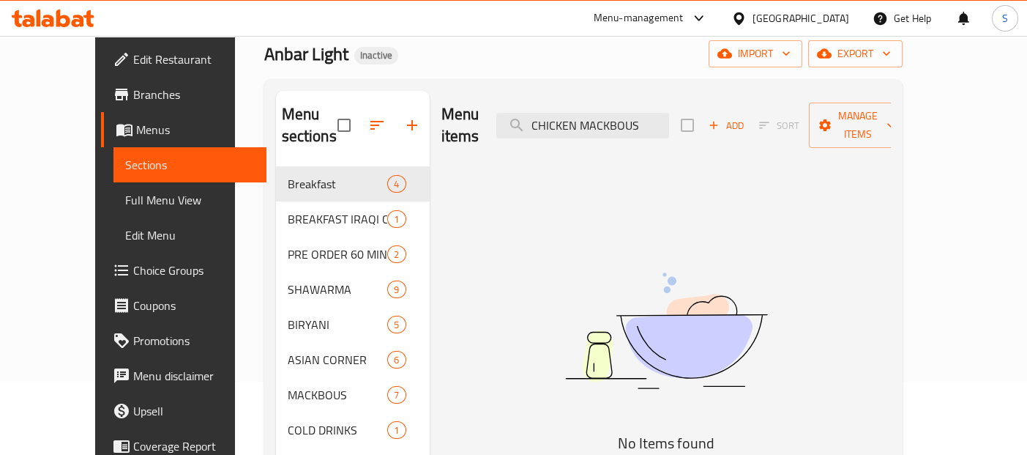
scroll to position [0, 0]
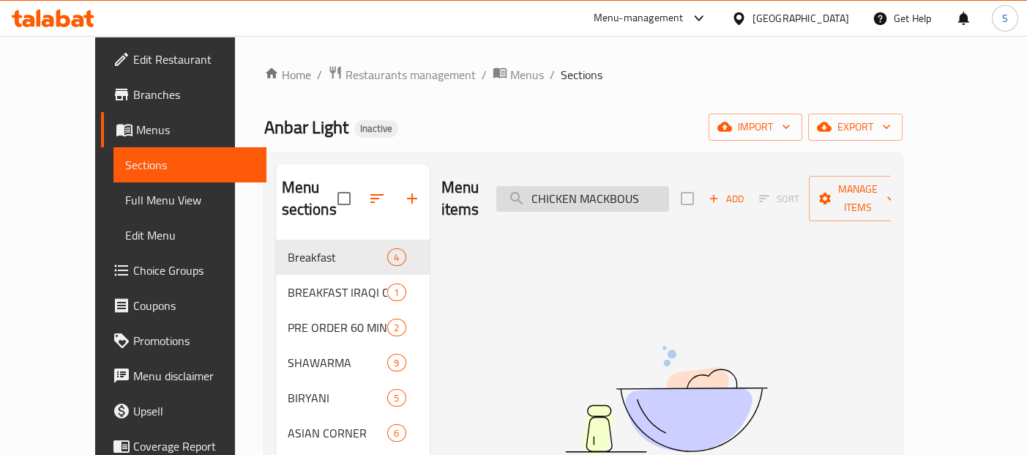
click at [657, 186] on input "CHICKEN MACKBOUS" at bounding box center [582, 199] width 173 height 26
paste input "TIKKA MASALA"
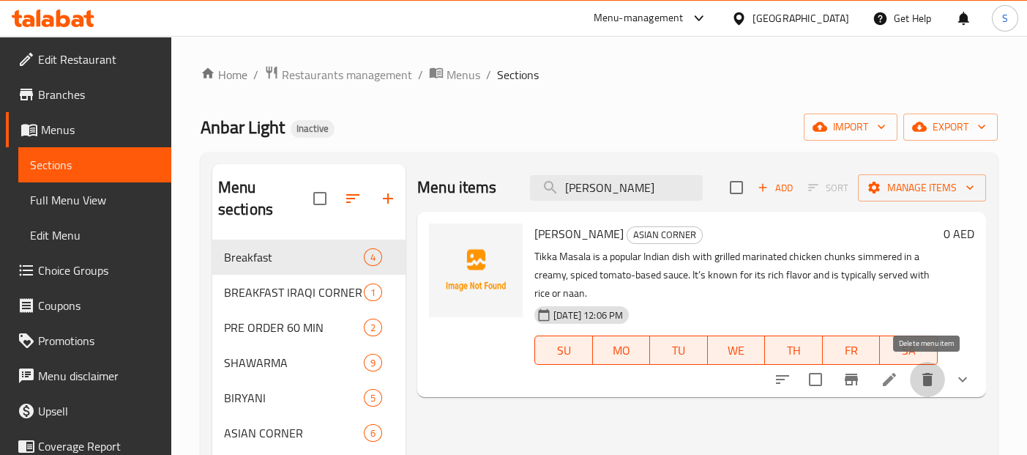
click at [922, 387] on icon "delete" at bounding box center [928, 379] width 18 height 18
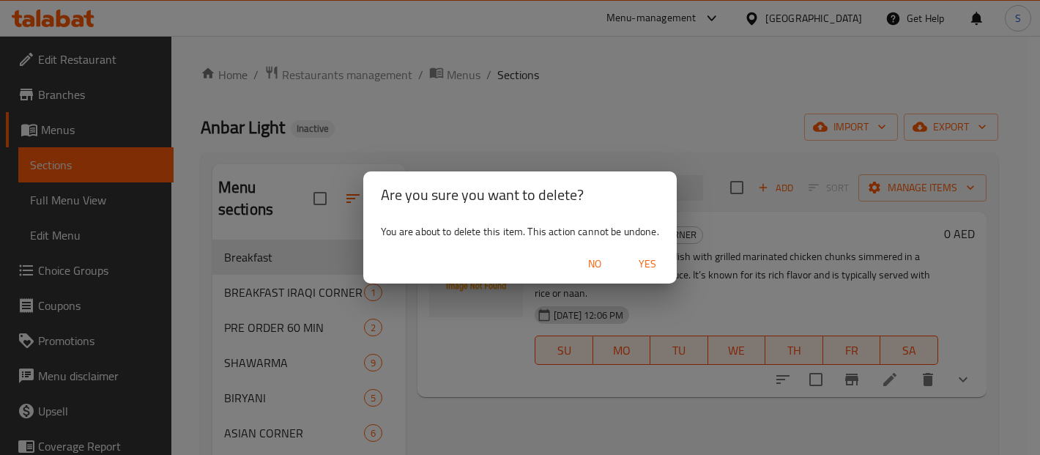
click at [640, 257] on span "Yes" at bounding box center [647, 264] width 35 height 18
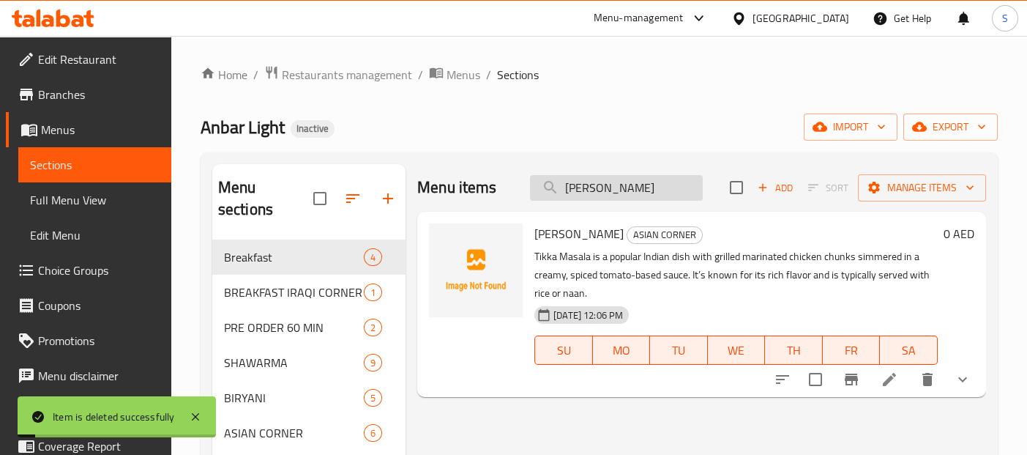
click at [654, 185] on input "TIKKA MASALA" at bounding box center [616, 188] width 173 height 26
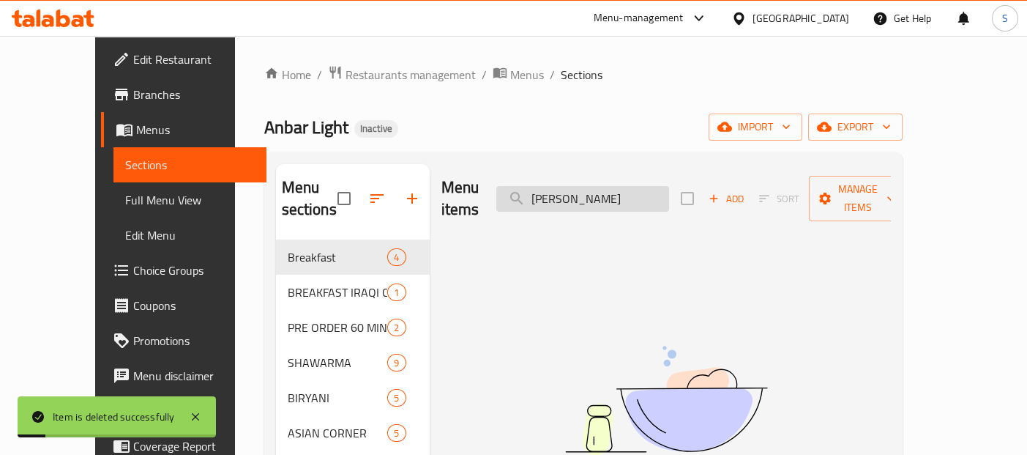
click at [654, 186] on input "TIKKA MASALA" at bounding box center [582, 199] width 173 height 26
paste input "MEAT MACKBOUS"
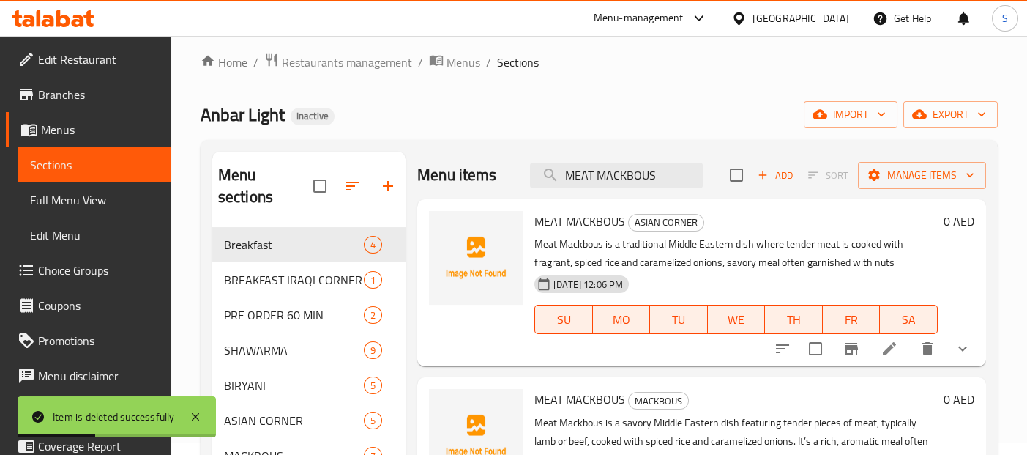
scroll to position [27, 0]
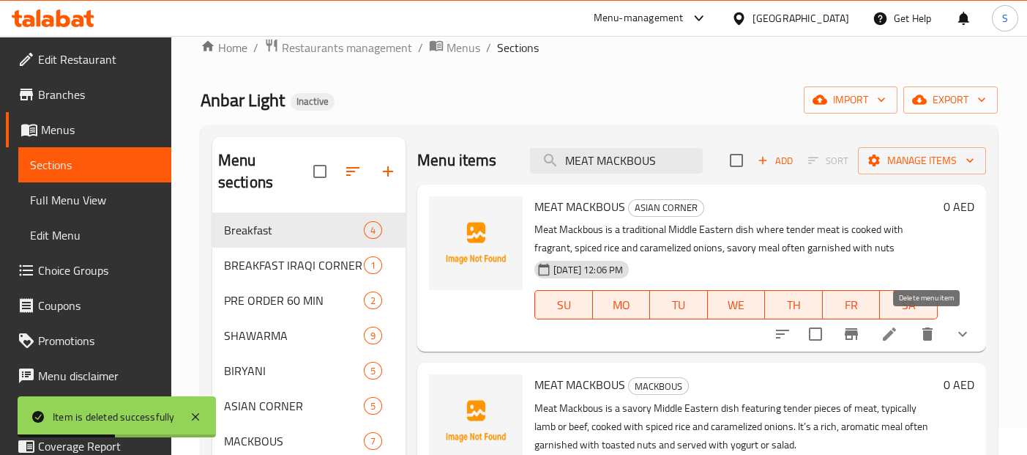
type input "MEAT MACKBOUS"
click at [933, 334] on icon "delete" at bounding box center [928, 334] width 18 height 18
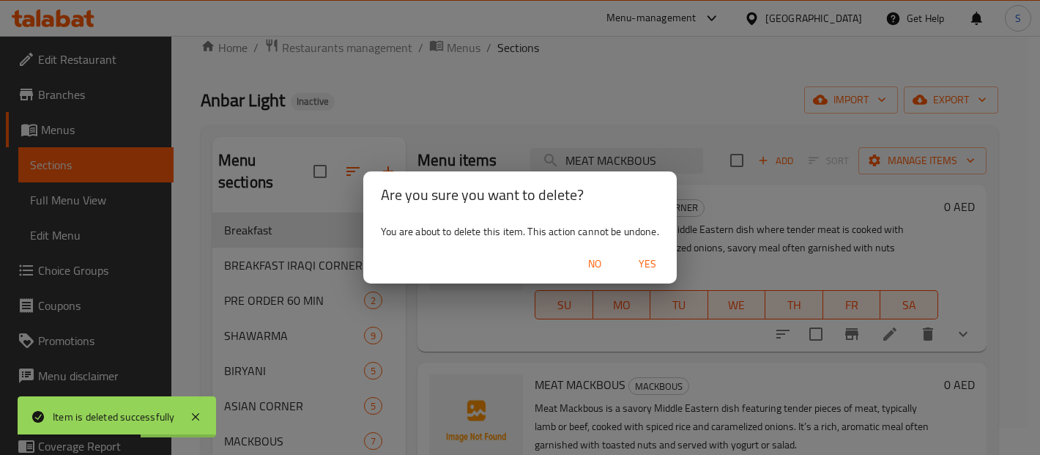
click at [638, 263] on span "Yes" at bounding box center [647, 264] width 35 height 18
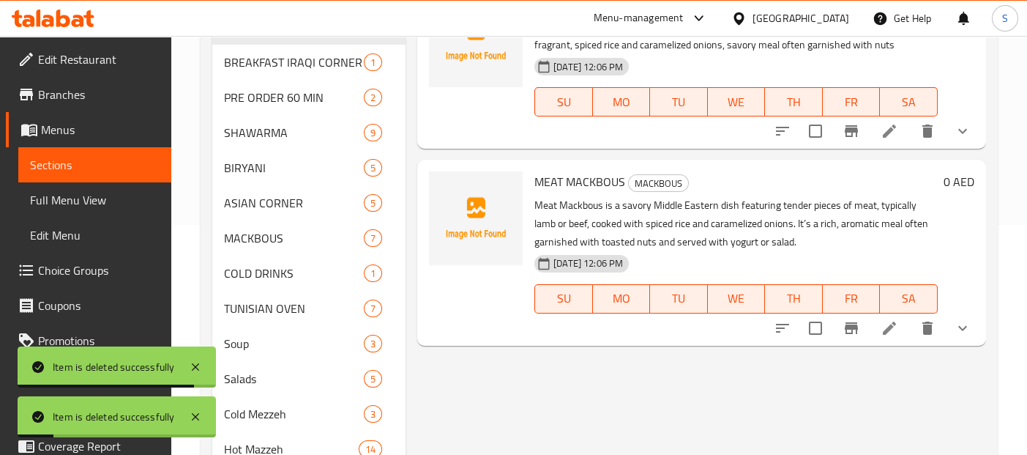
scroll to position [230, 0]
click at [932, 331] on icon "delete" at bounding box center [928, 328] width 18 height 18
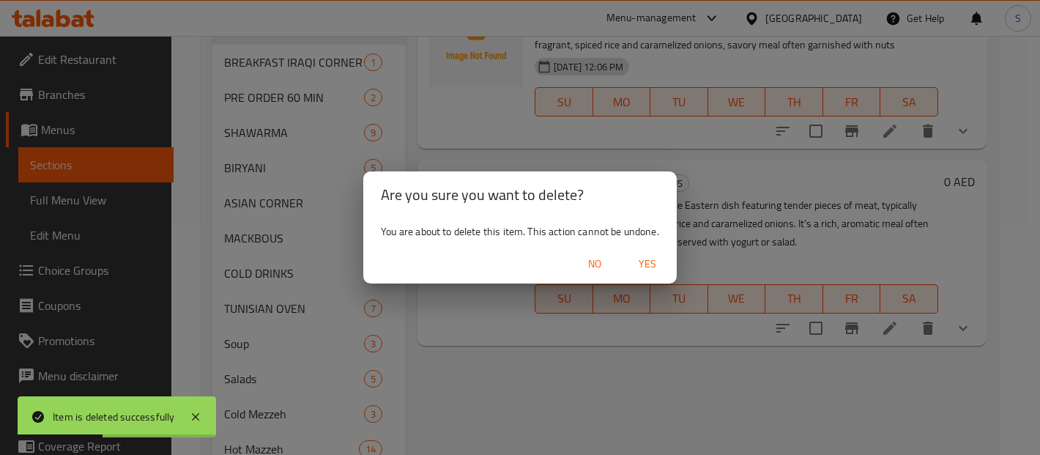
click at [652, 271] on span "Yes" at bounding box center [647, 264] width 35 height 18
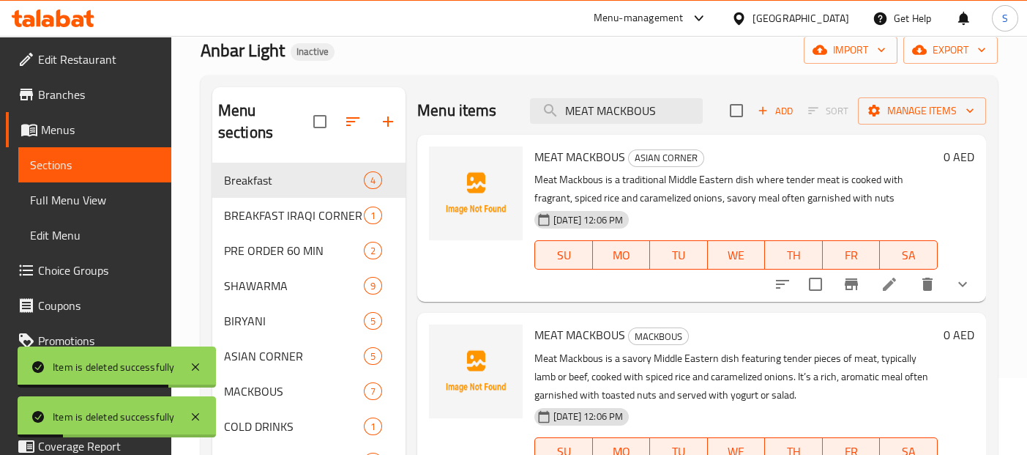
scroll to position [0, 0]
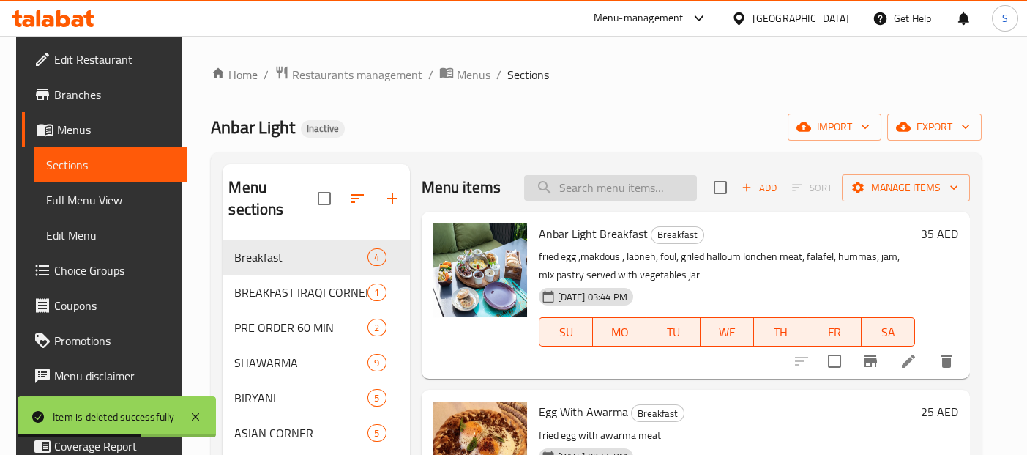
click at [642, 193] on input "search" at bounding box center [610, 188] width 173 height 26
paste input "MEAT MACKBOUS"
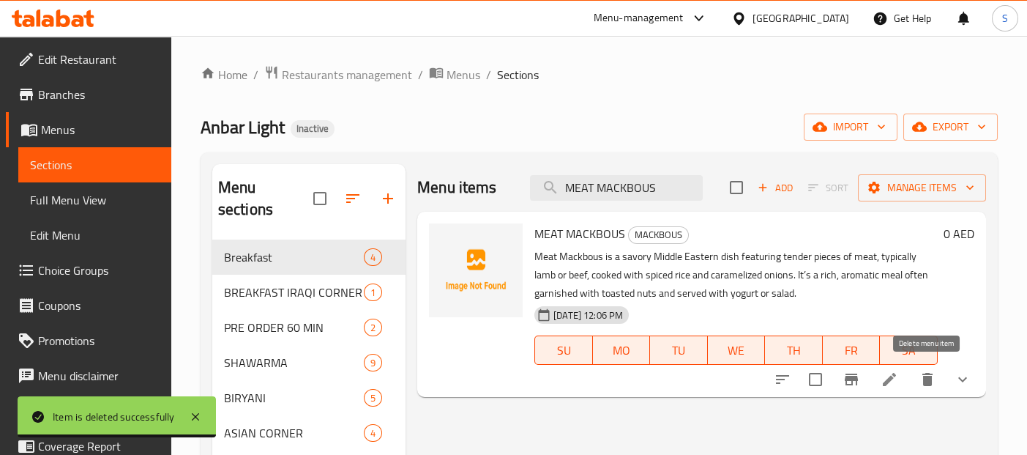
click at [933, 379] on icon "delete" at bounding box center [928, 379] width 18 height 18
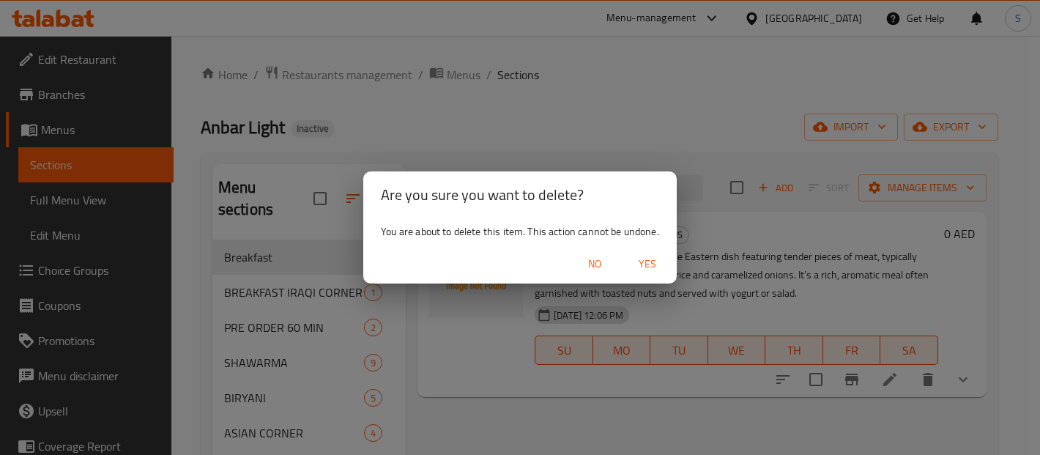
click at [637, 256] on span "Yes" at bounding box center [647, 264] width 35 height 18
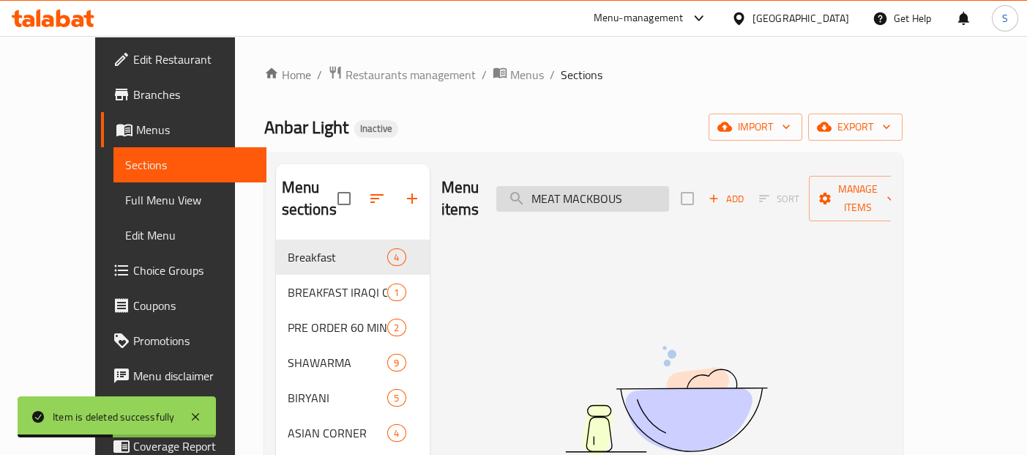
click at [639, 189] on input "MEAT MACKBOUS" at bounding box center [582, 199] width 173 height 26
paste input "CHICKEN"
click at [661, 186] on input "CHICKEN MACKBOUS" at bounding box center [582, 199] width 173 height 26
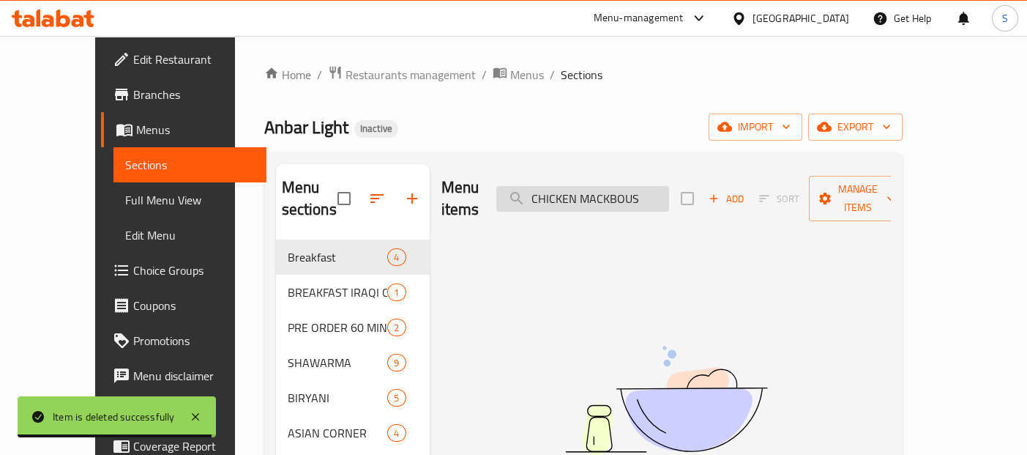
click at [661, 186] on input "CHICKEN MACKBOUS" at bounding box center [582, 199] width 173 height 26
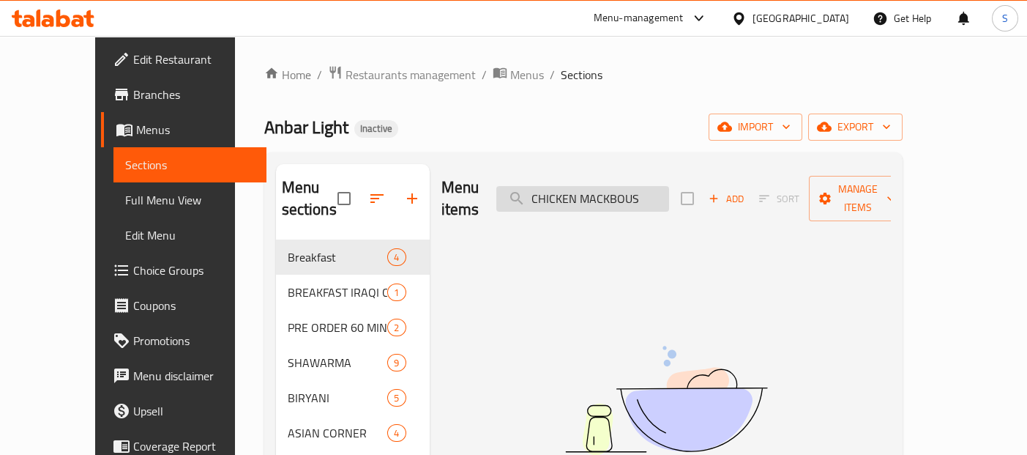
paste input "TIKKA MASALA"
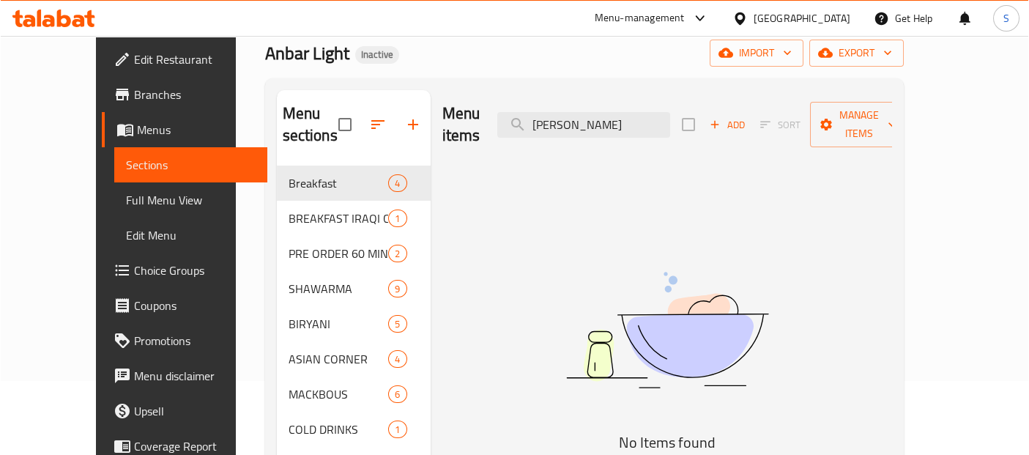
scroll to position [81, 0]
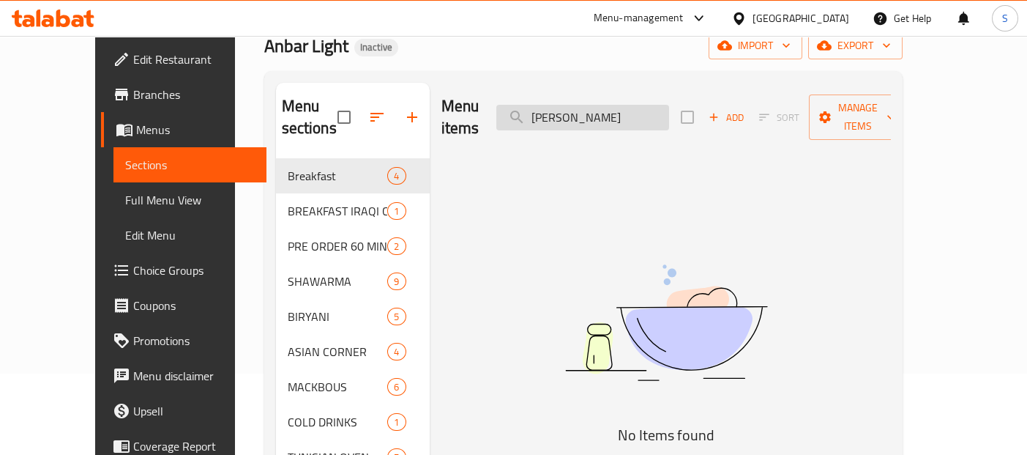
click at [564, 105] on input "TIKKA MASALA" at bounding box center [582, 118] width 173 height 26
click at [638, 105] on input "TIKKA MASALA" at bounding box center [582, 118] width 173 height 26
paste input "CHICKEN MACKBOUS"
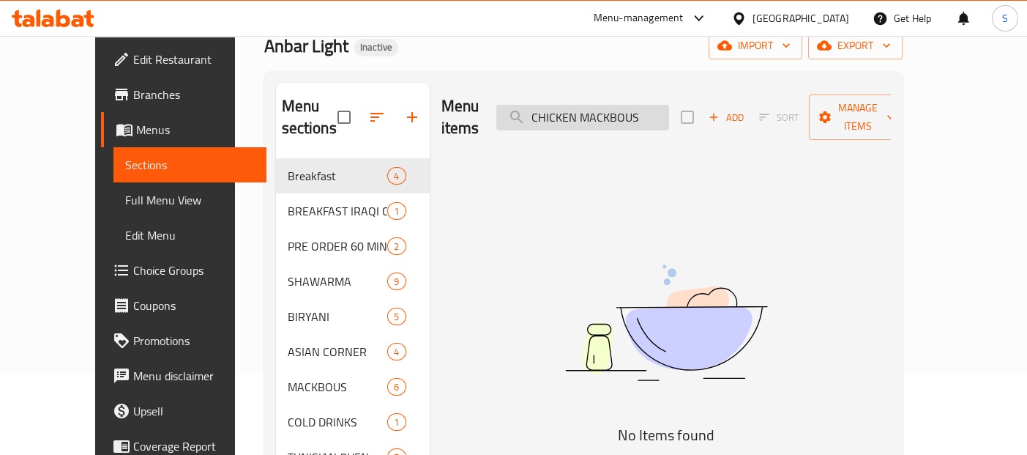
click at [660, 113] on input "CHICKEN MACKBOUS" at bounding box center [582, 118] width 173 height 26
paste input "KARAHI"
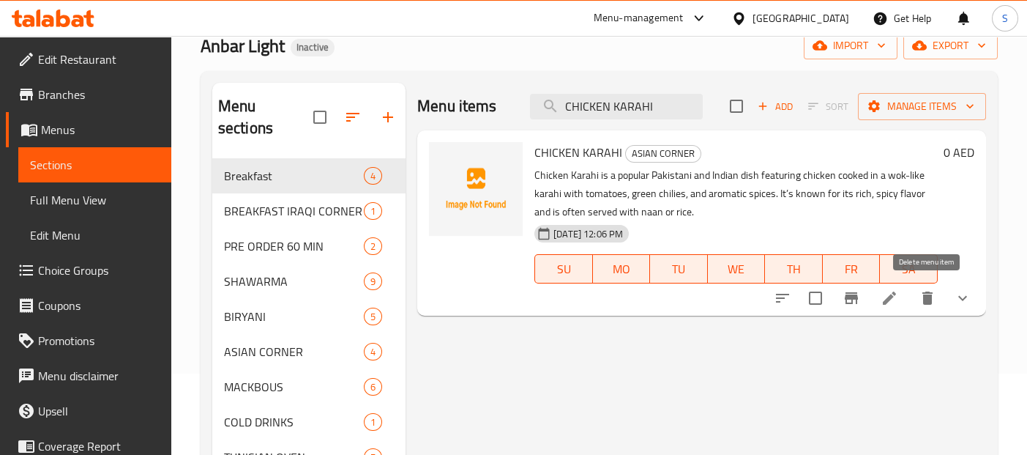
click at [926, 298] on icon "delete" at bounding box center [927, 297] width 10 height 13
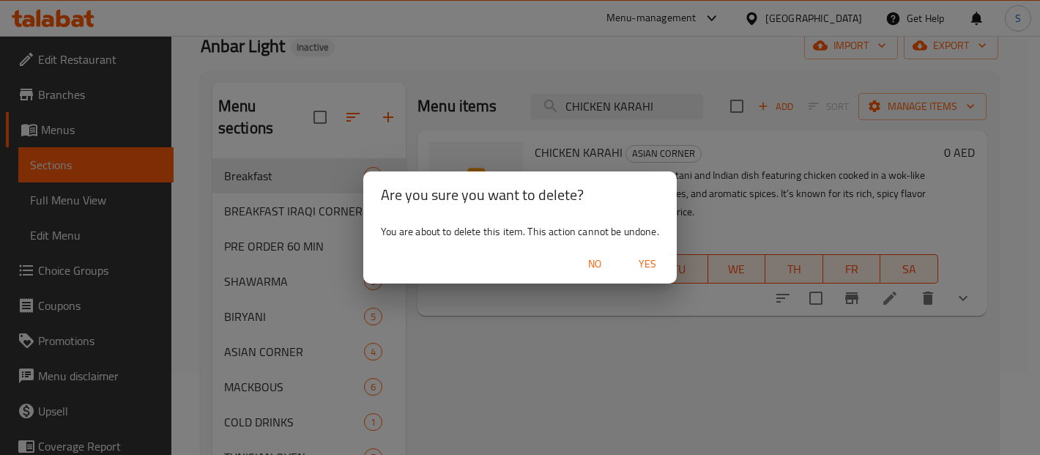
click at [649, 255] on span "Yes" at bounding box center [647, 264] width 35 height 18
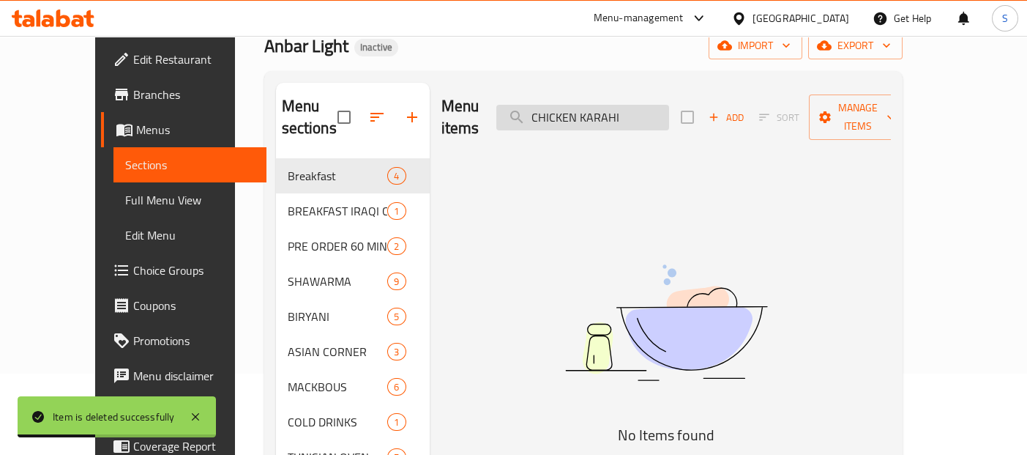
click at [633, 113] on input "CHICKEN KARAHI" at bounding box center [582, 118] width 173 height 26
paste input "FRIED RICE"
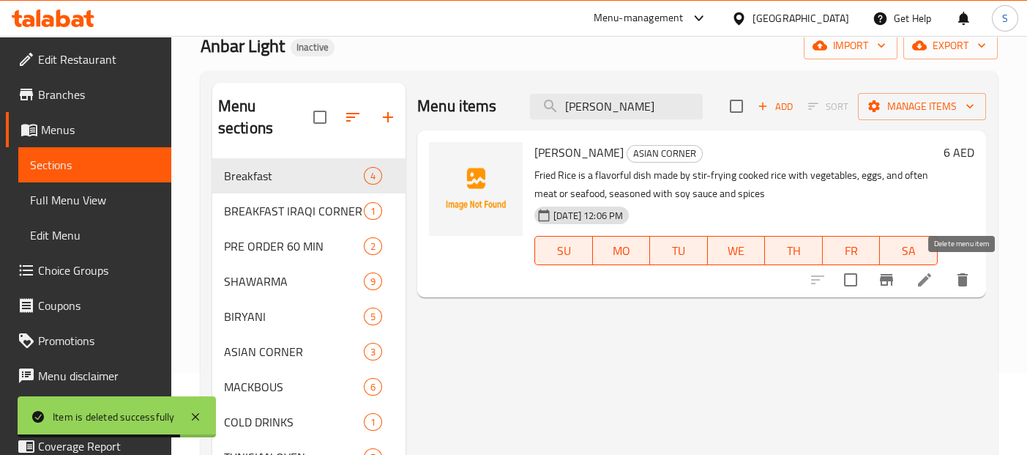
click at [965, 280] on icon "delete" at bounding box center [963, 279] width 10 height 13
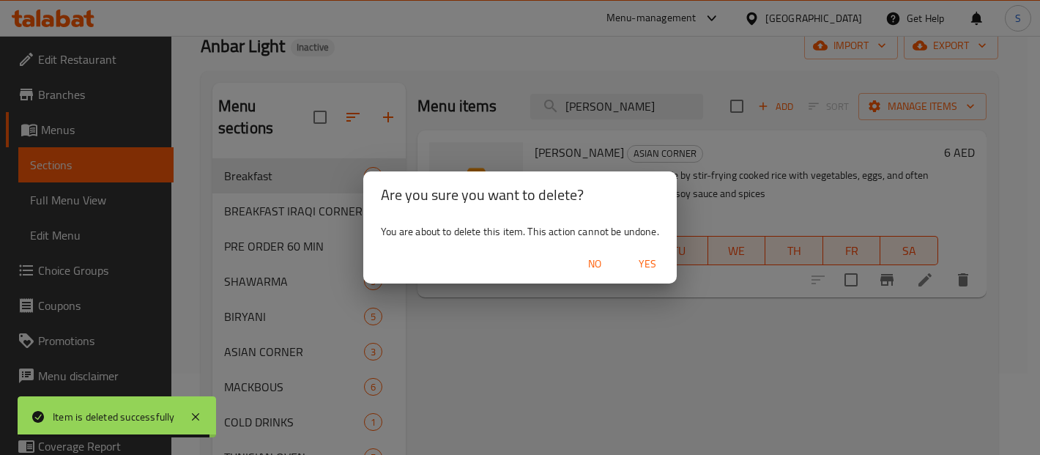
click at [645, 257] on span "Yes" at bounding box center [647, 264] width 35 height 18
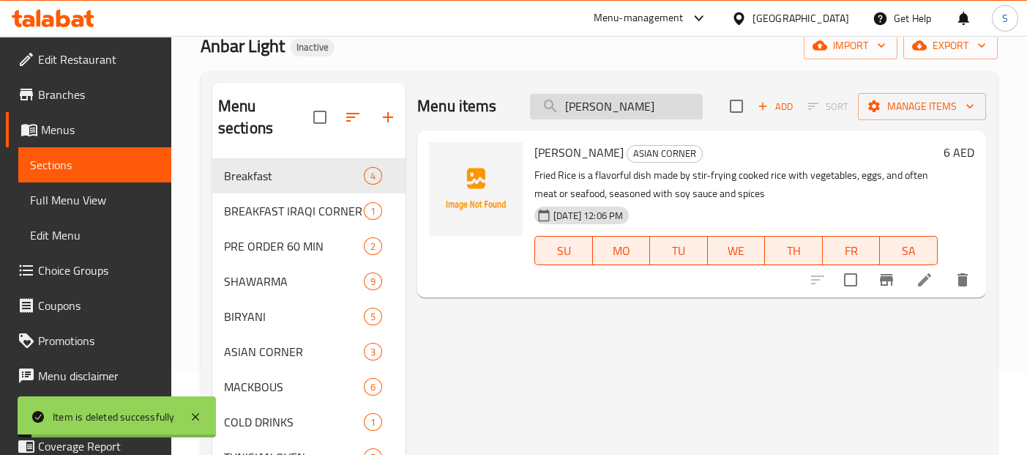
click at [676, 108] on input "FRIED RICE" at bounding box center [616, 107] width 173 height 26
paste input "PIZZA POULET"
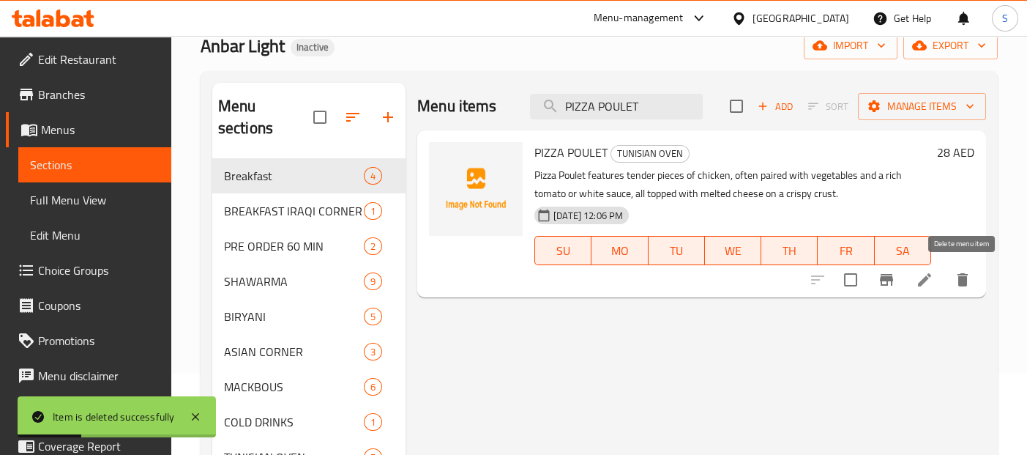
click at [966, 285] on icon "delete" at bounding box center [963, 279] width 10 height 13
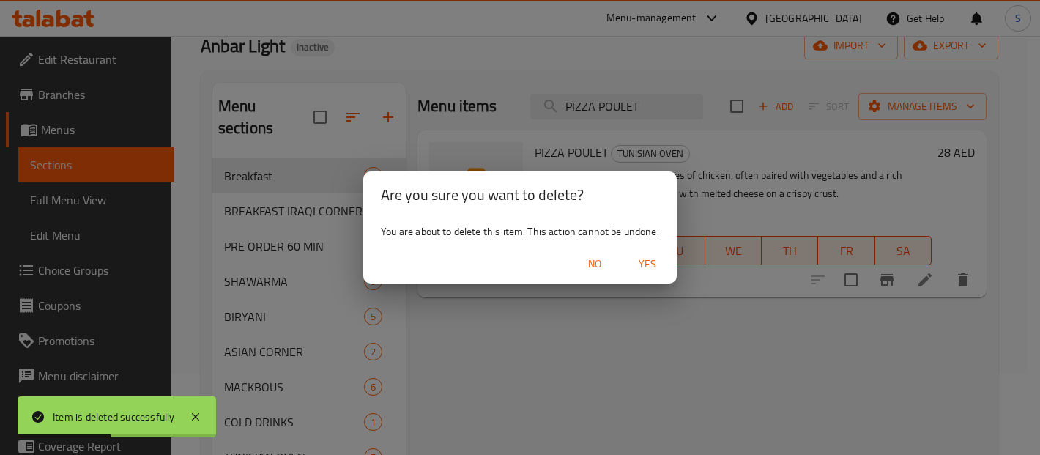
click at [657, 262] on span "Yes" at bounding box center [647, 264] width 35 height 18
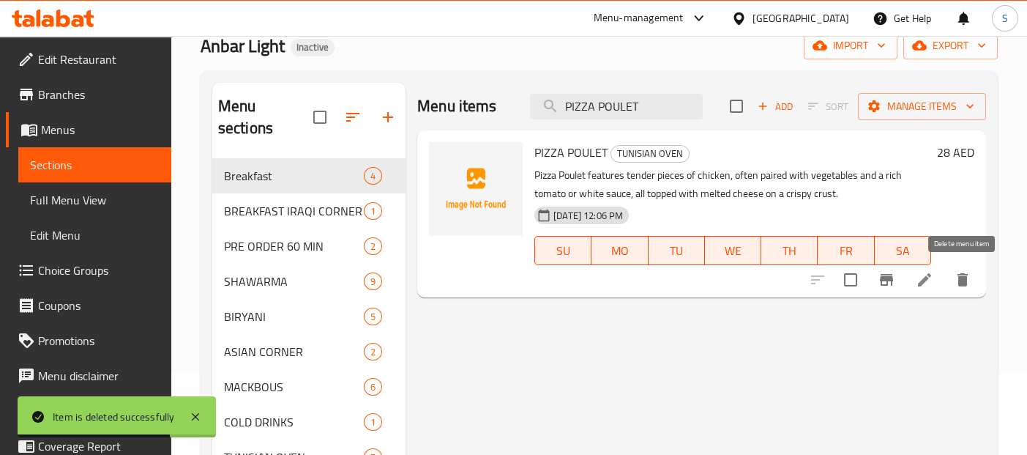
click at [963, 289] on button "delete" at bounding box center [962, 279] width 35 height 35
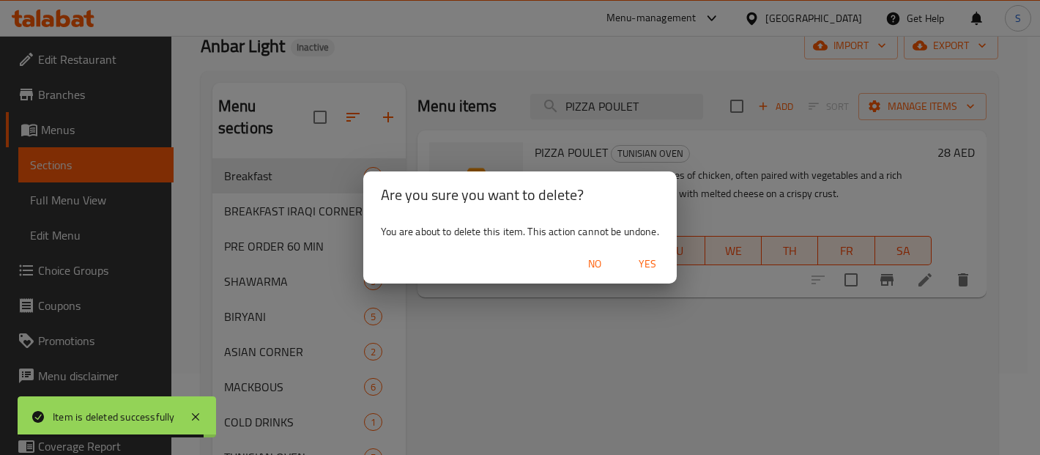
click at [639, 259] on span "Yes" at bounding box center [647, 264] width 35 height 18
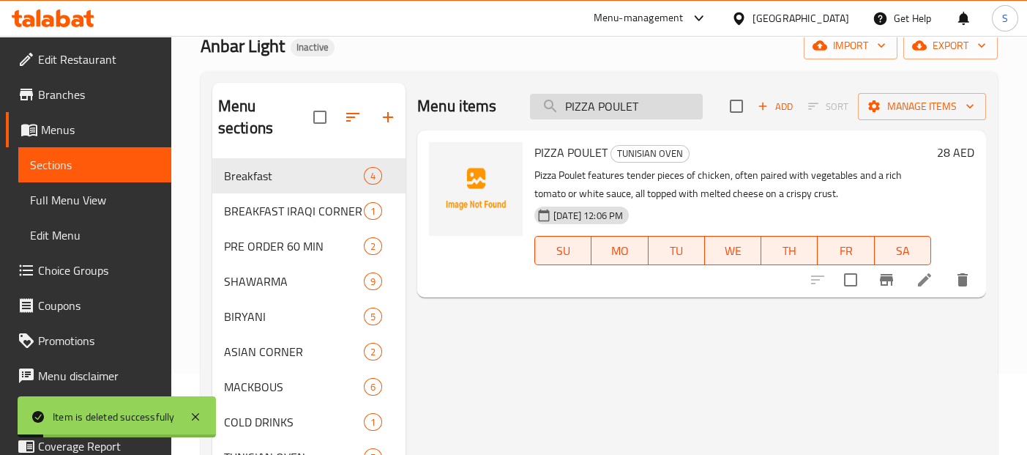
click at [657, 116] on input "PIZZA POULET" at bounding box center [616, 107] width 173 height 26
paste input "S TUNA"
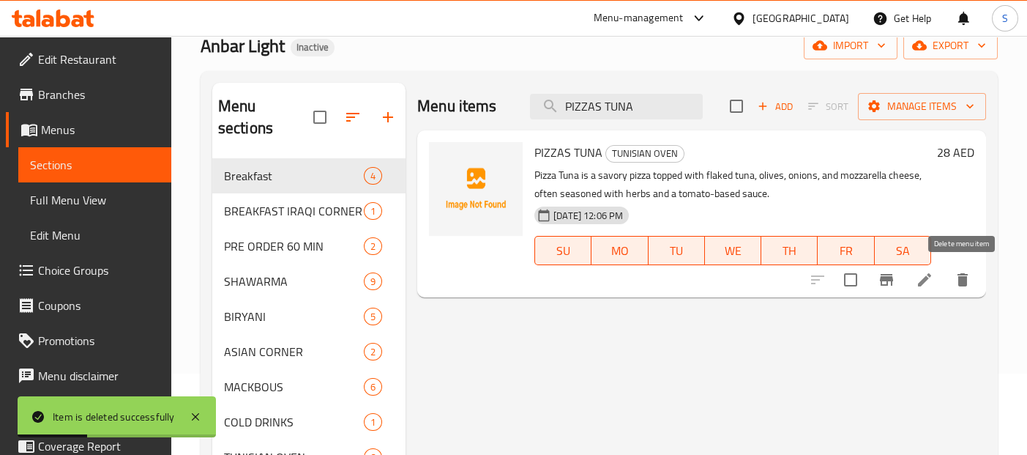
click at [968, 276] on icon "delete" at bounding box center [963, 280] width 18 height 18
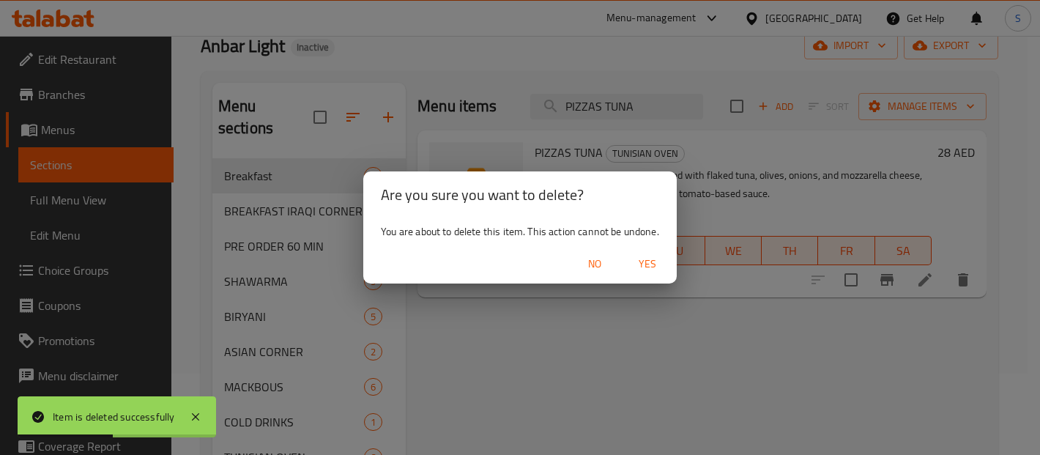
click at [644, 262] on span "Yes" at bounding box center [647, 264] width 35 height 18
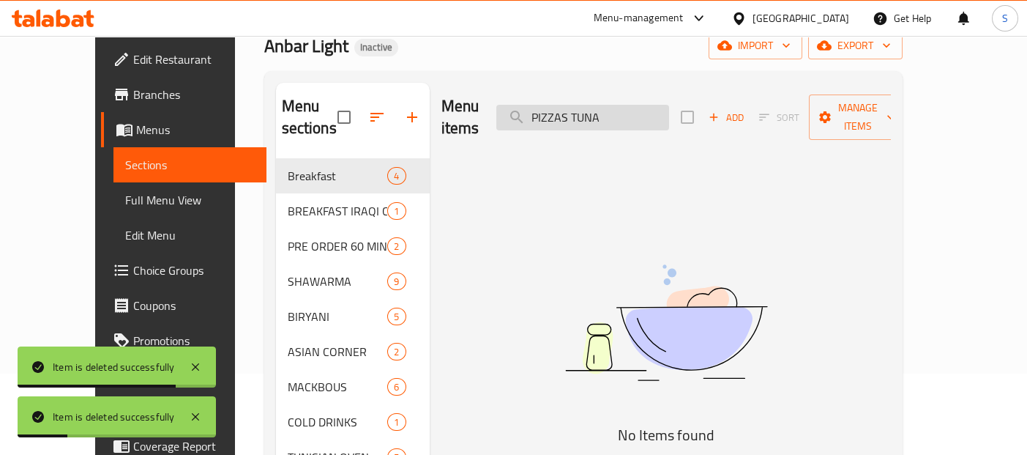
click at [660, 111] on input "PIZZAS TUNA" at bounding box center [582, 118] width 173 height 26
paste input "MAKLOUB"
click at [660, 111] on input "PIZZAS TUNA" at bounding box center [582, 118] width 173 height 26
paste input "search"
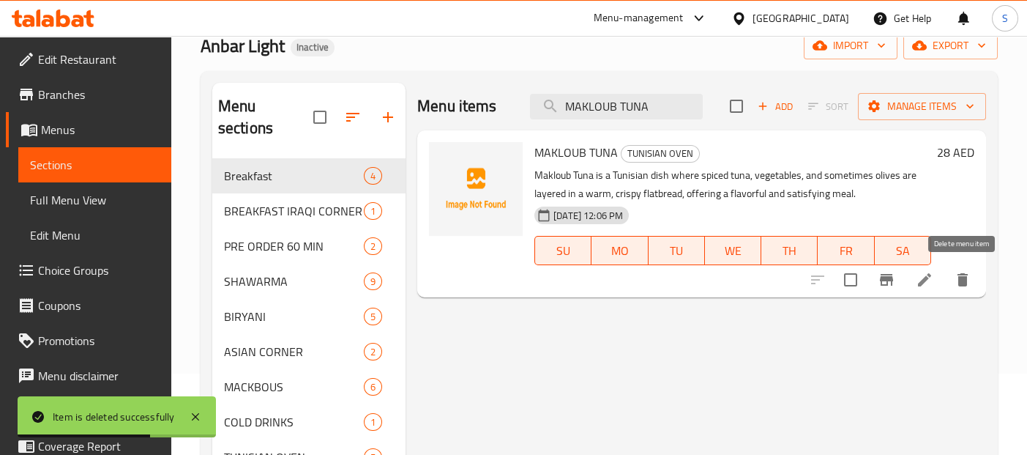
click at [966, 283] on icon "delete" at bounding box center [963, 279] width 10 height 13
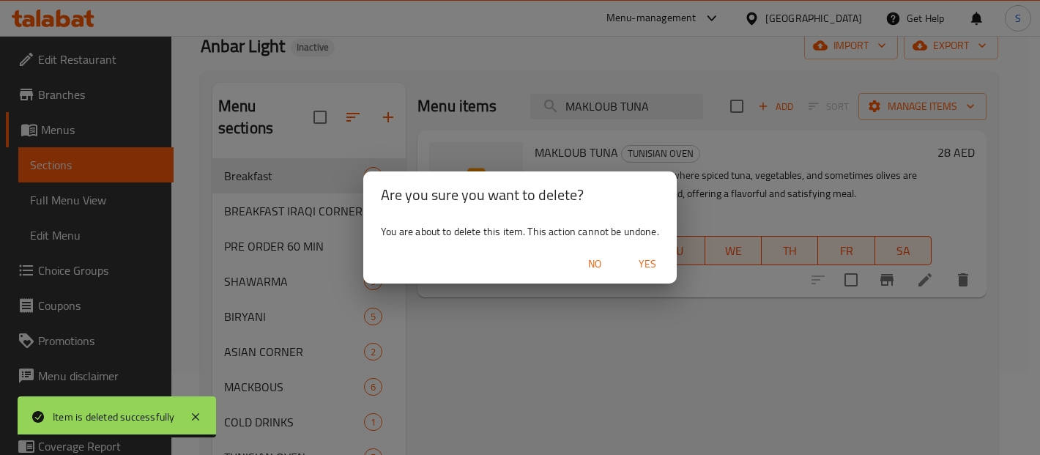
click at [632, 266] on span "Yes" at bounding box center [647, 264] width 35 height 18
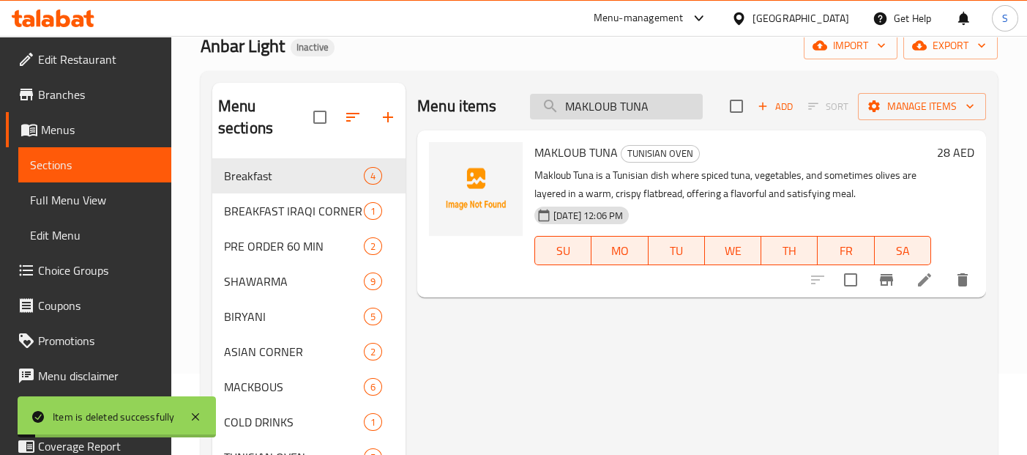
click at [660, 109] on input "MAKLOUB TUNA" at bounding box center [616, 107] width 173 height 26
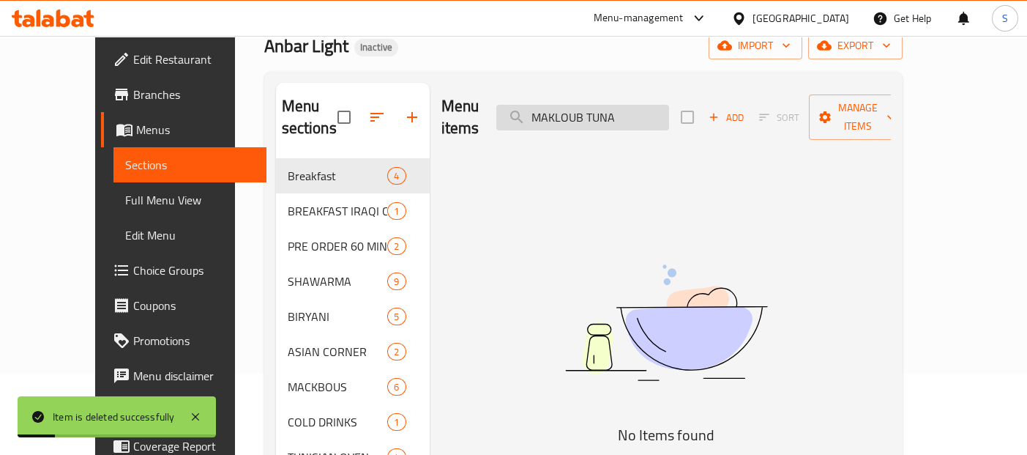
click at [660, 109] on input "MAKLOUB TUNA" at bounding box center [582, 118] width 173 height 26
paste input "PIZZA POULET"
type input "PIZZA POULET"
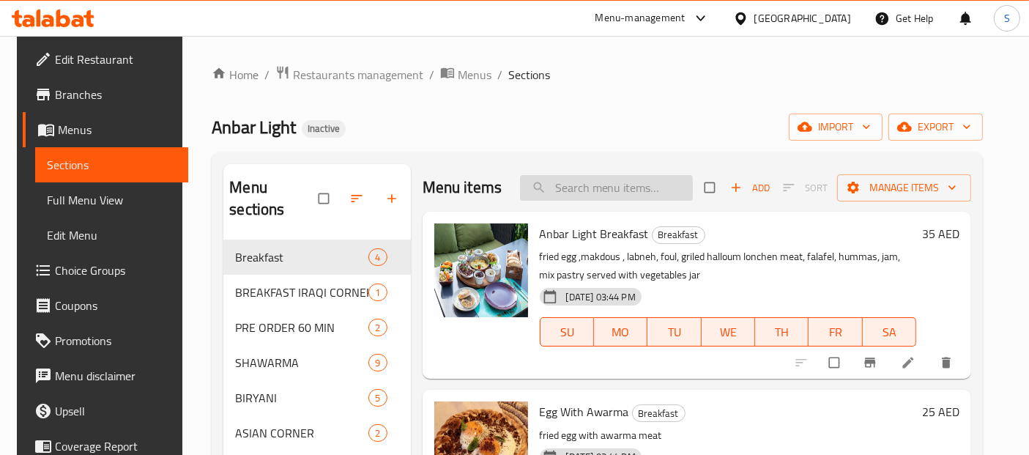
click at [600, 192] on input "search" at bounding box center [606, 188] width 173 height 26
paste input "PIZZA POULET"
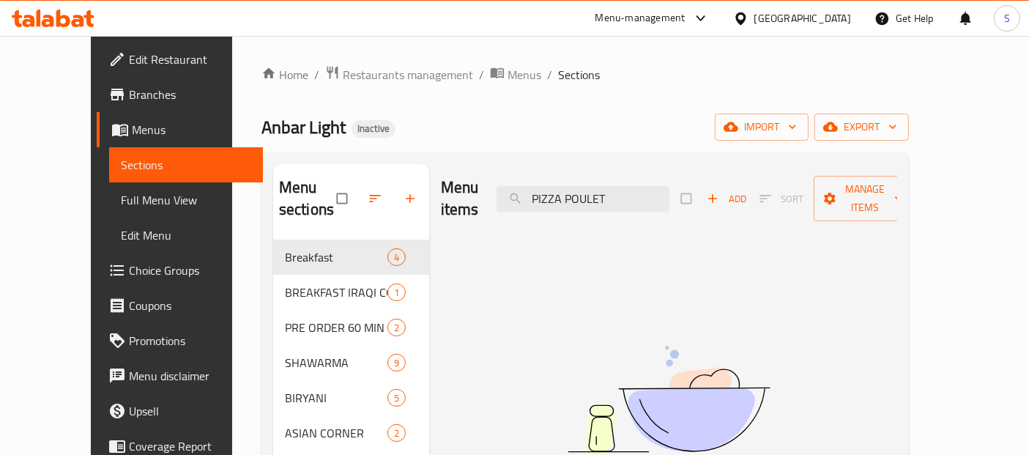
type input "PIZZA POULET"
click at [595, 133] on div "Anbar Light Inactive import export" at bounding box center [584, 126] width 647 height 27
click at [897, 121] on span "export" at bounding box center [861, 127] width 71 height 18
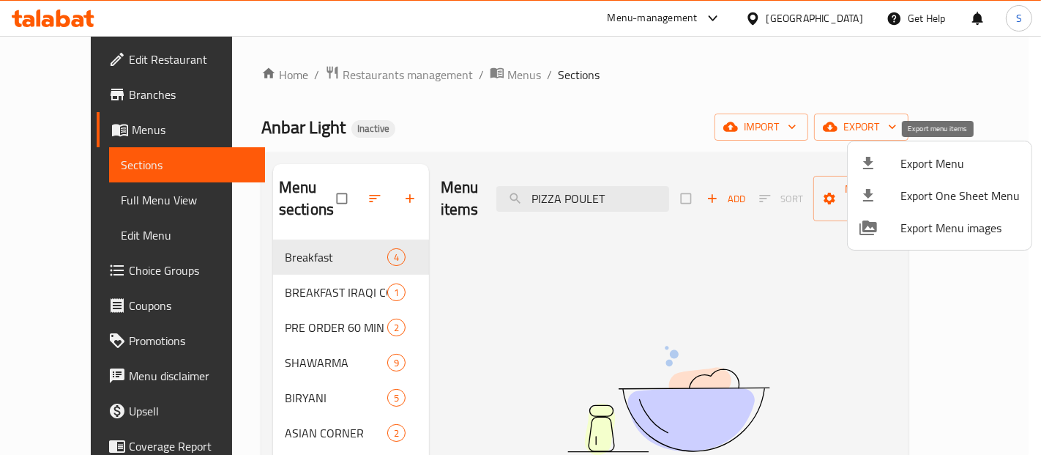
click at [899, 165] on div at bounding box center [880, 163] width 41 height 18
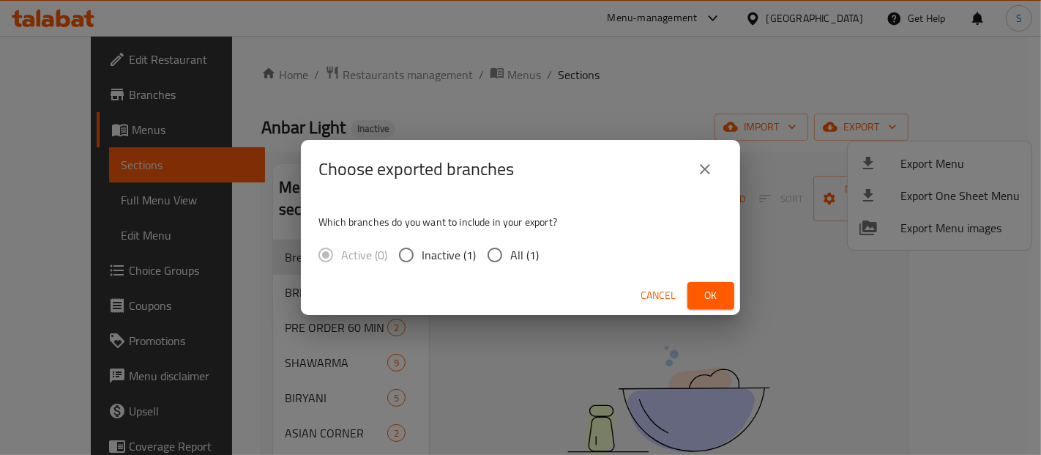
click at [502, 254] on input "All (1)" at bounding box center [495, 254] width 31 height 31
radio input "true"
click at [709, 297] on span "Ok" at bounding box center [710, 295] width 23 height 18
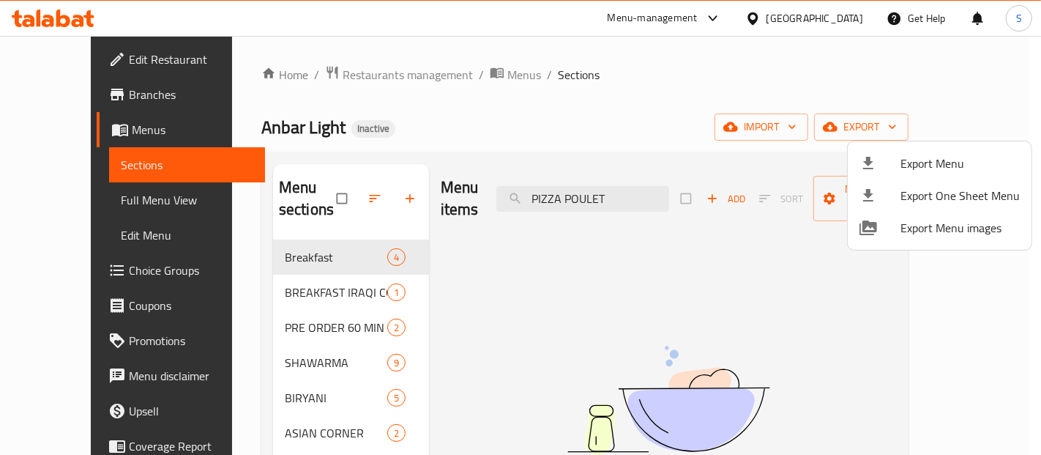
click at [61, 201] on div at bounding box center [520, 227] width 1041 height 455
click at [121, 201] on span "Full Menu View" at bounding box center [187, 200] width 132 height 18
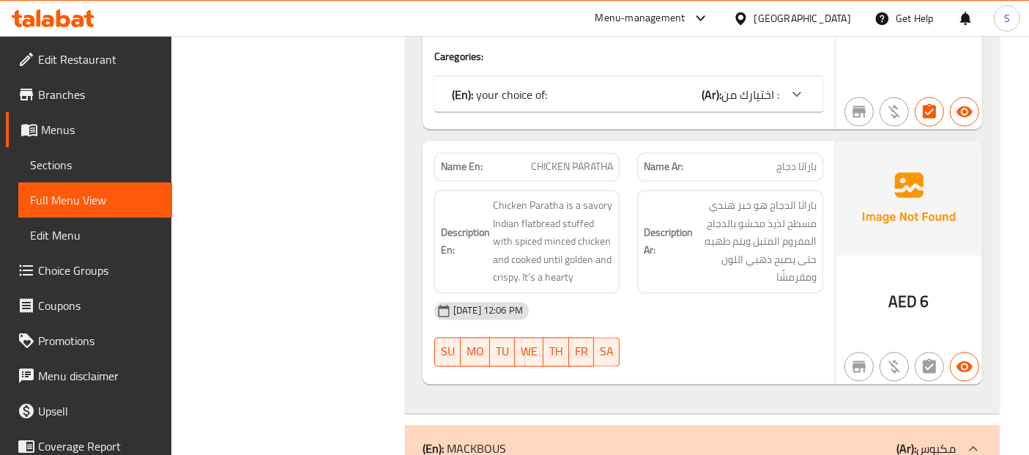
scroll to position [8176, 0]
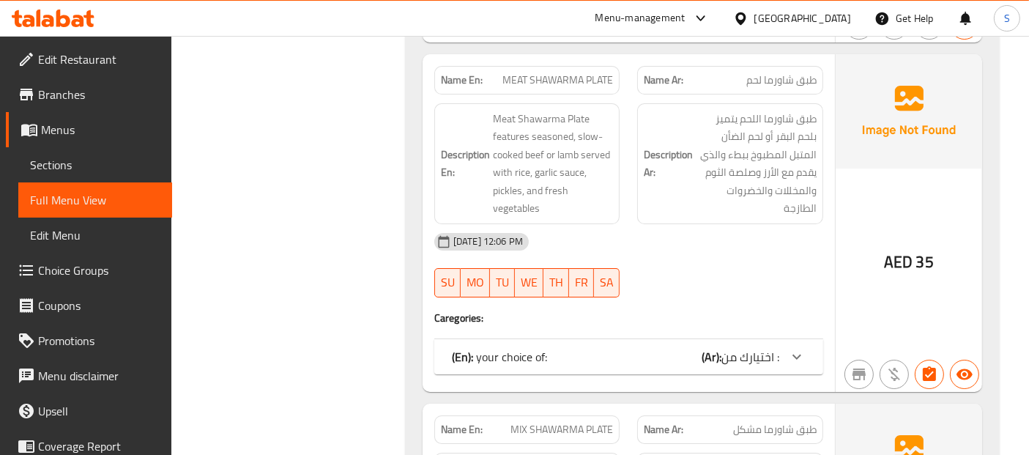
scroll to position [5162, 0]
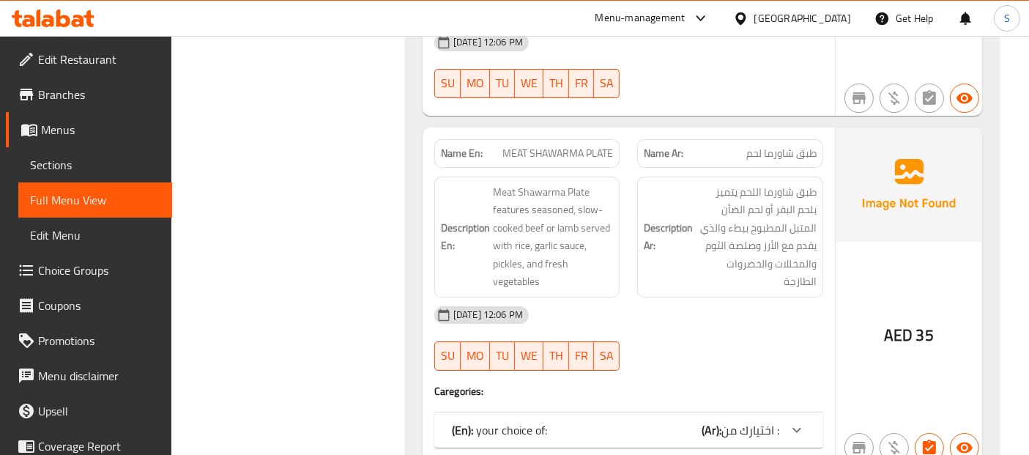
click at [821, 18] on div "[GEOGRAPHIC_DATA]" at bounding box center [802, 18] width 97 height 16
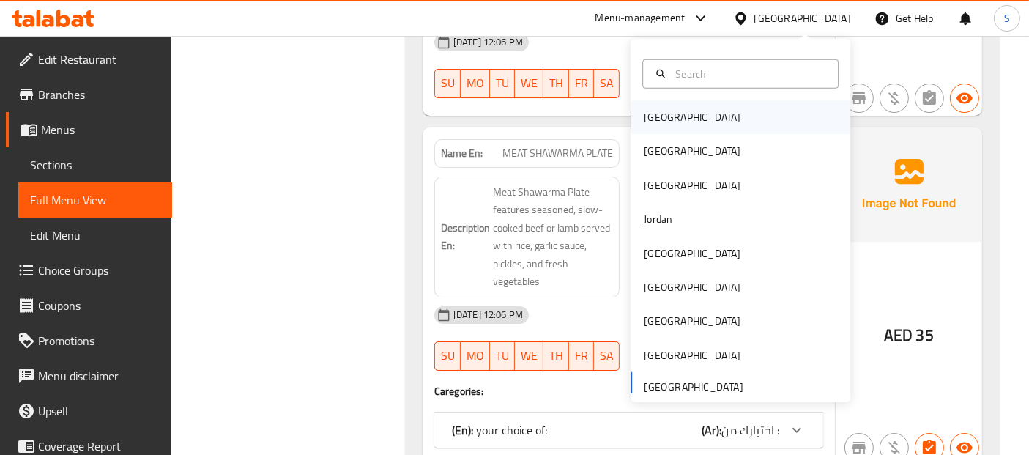
click at [708, 105] on div "Bahrain" at bounding box center [740, 117] width 220 height 34
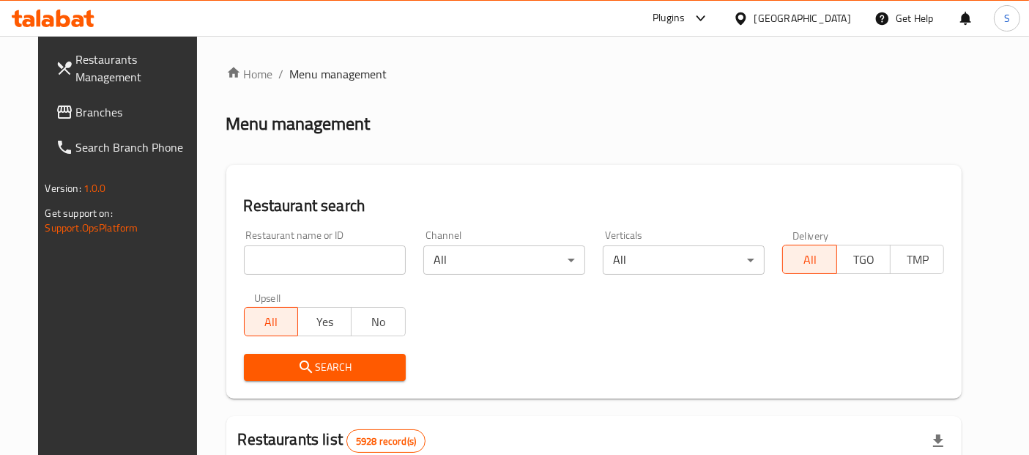
click at [323, 261] on input "search" at bounding box center [325, 259] width 162 height 29
paste input "Zonful Restaurant"
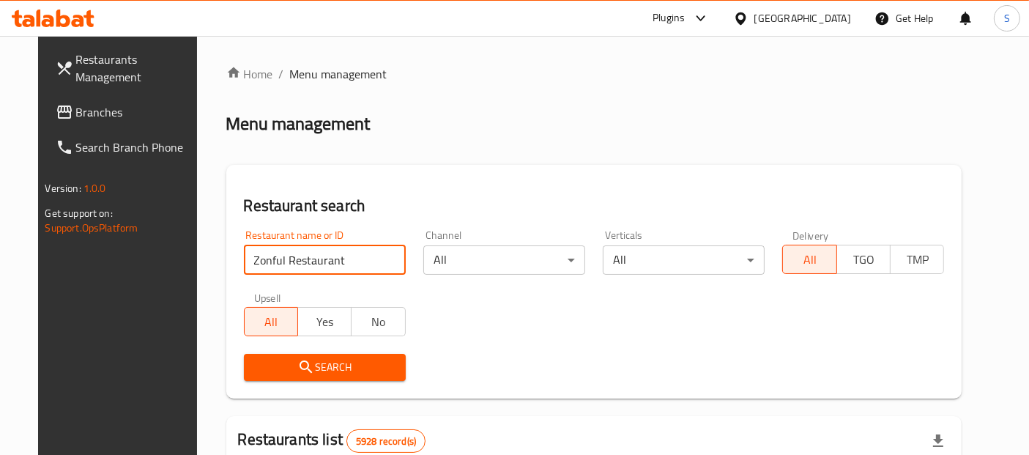
click button "Search" at bounding box center [325, 367] width 162 height 27
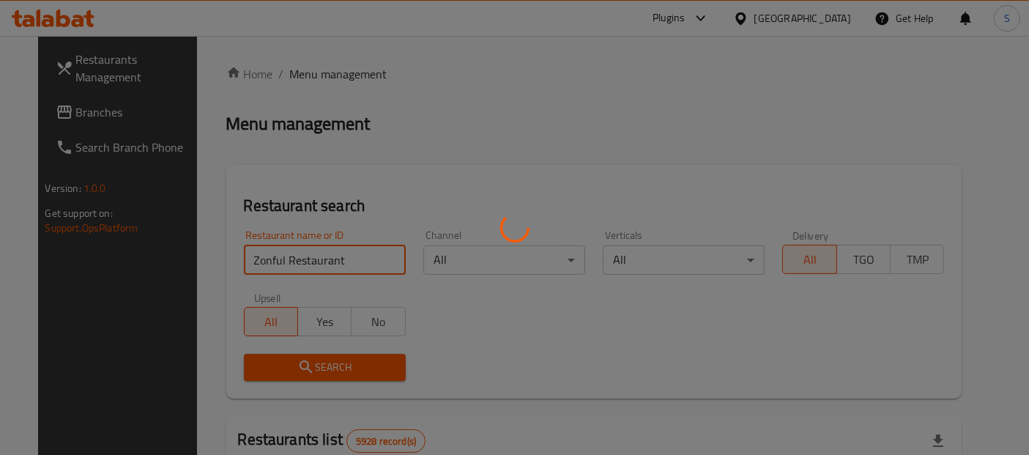
click button "Search" at bounding box center [325, 367] width 162 height 27
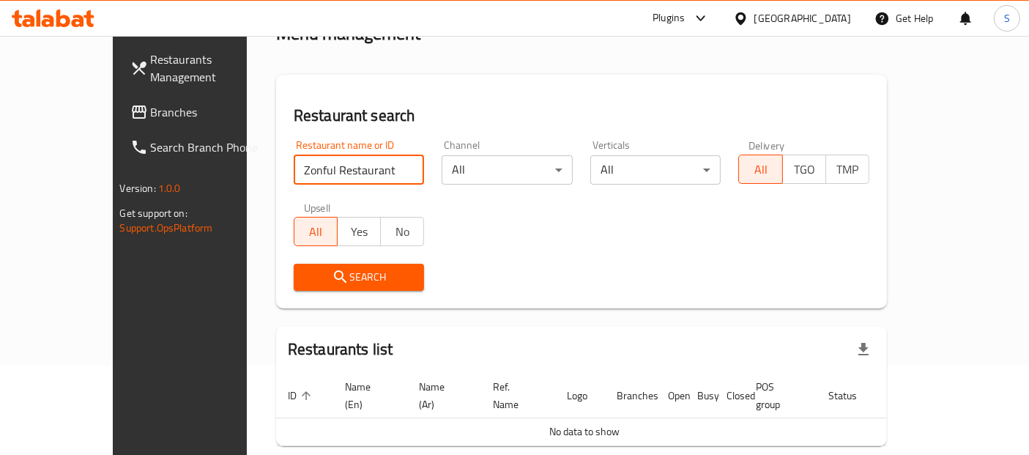
scroll to position [142, 0]
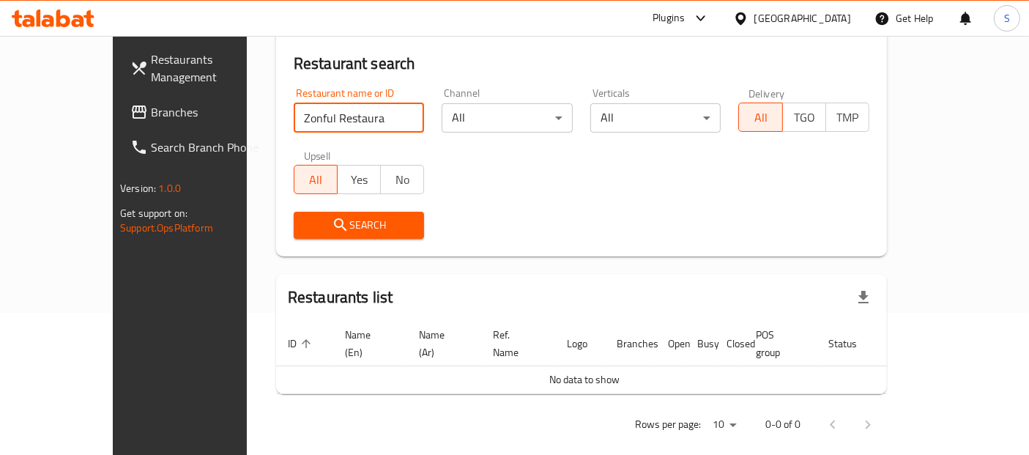
click button "Search" at bounding box center [359, 225] width 131 height 27
type input "Zonful Restau"
click button "Search" at bounding box center [359, 225] width 131 height 27
click at [151, 110] on span "Branches" at bounding box center [212, 112] width 122 height 18
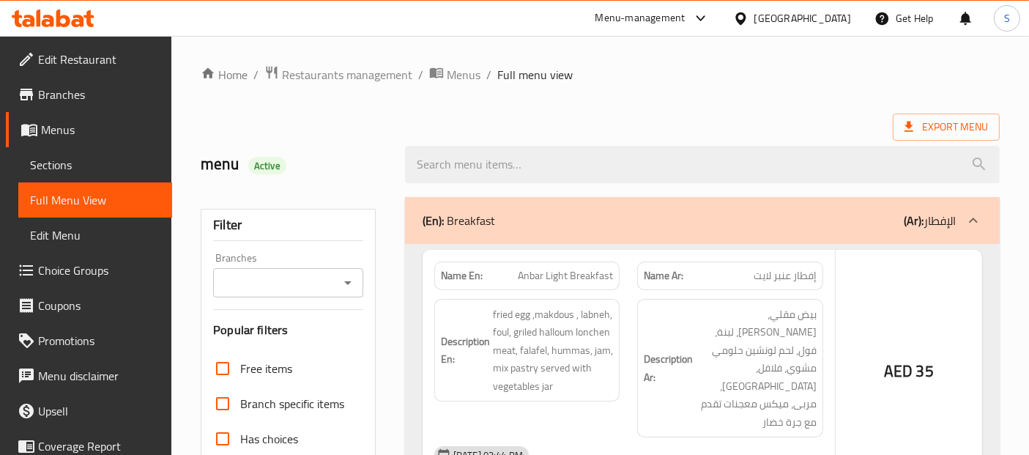
click at [87, 164] on div at bounding box center [514, 227] width 1029 height 455
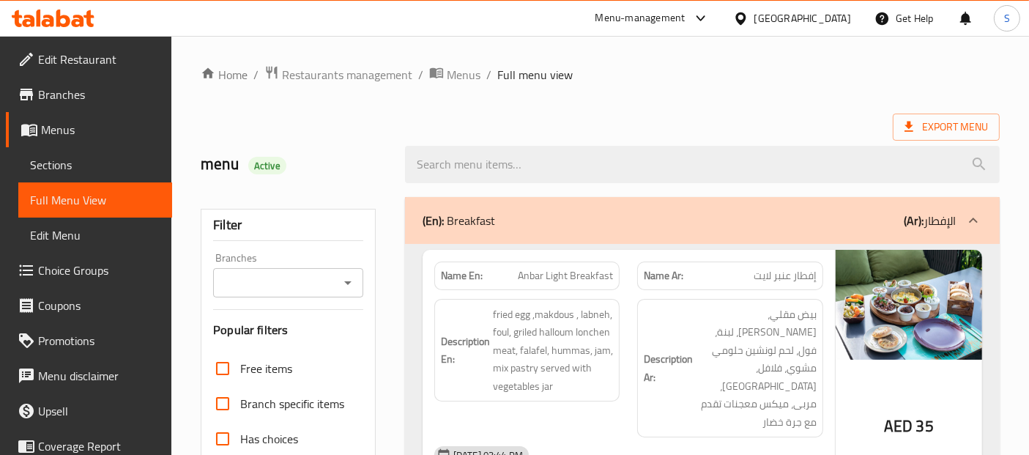
click at [87, 164] on span "Sections" at bounding box center [95, 165] width 130 height 18
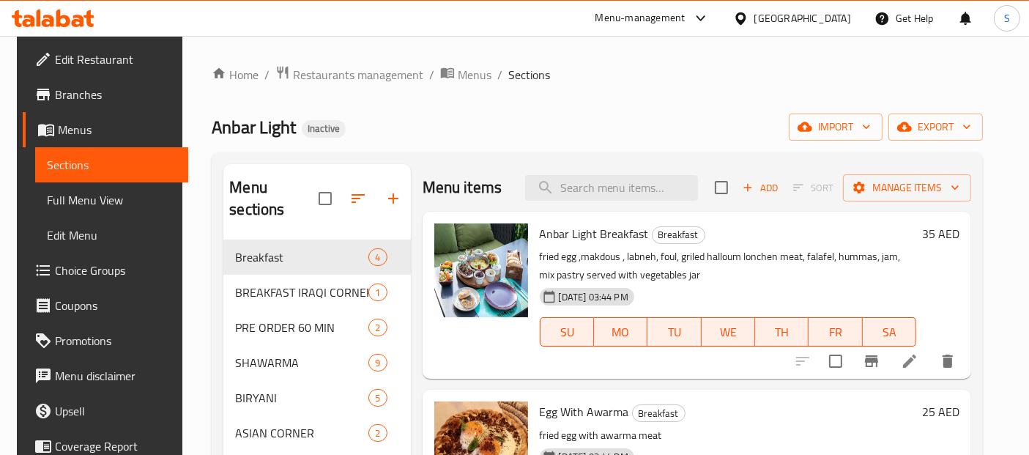
click at [87, 164] on span "Sections" at bounding box center [112, 165] width 130 height 18
click at [583, 180] on input "search" at bounding box center [611, 188] width 173 height 26
paste input "PLAIN PARATHA"
type input "PLAIN PARATHA"
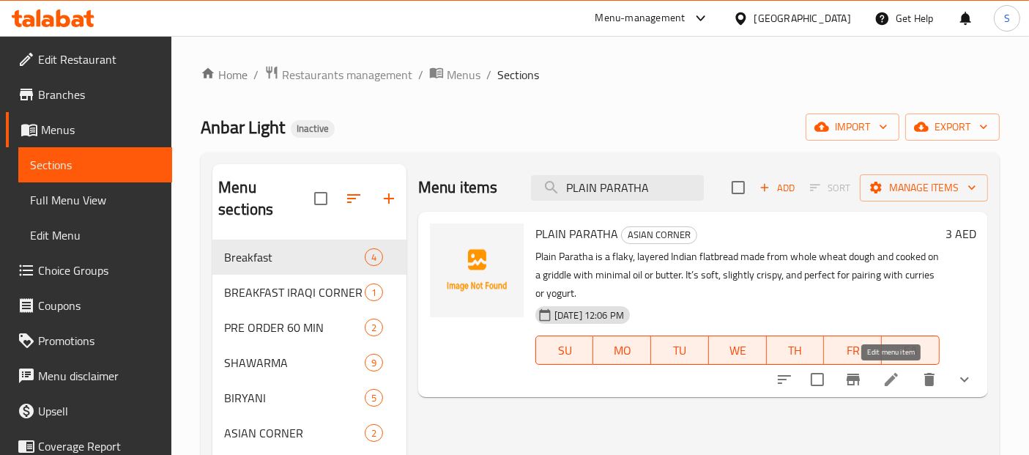
click at [888, 381] on icon at bounding box center [890, 379] width 13 height 13
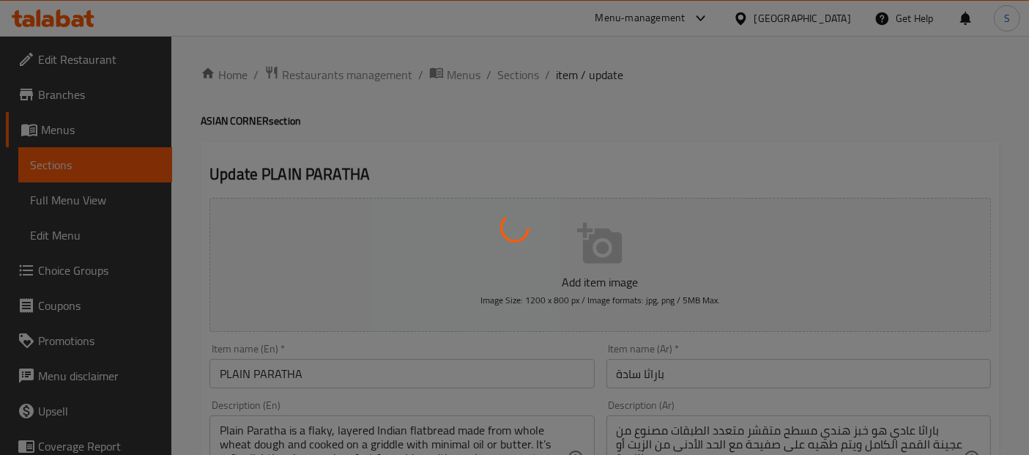
type input "اختيارك من :"
type input "1"
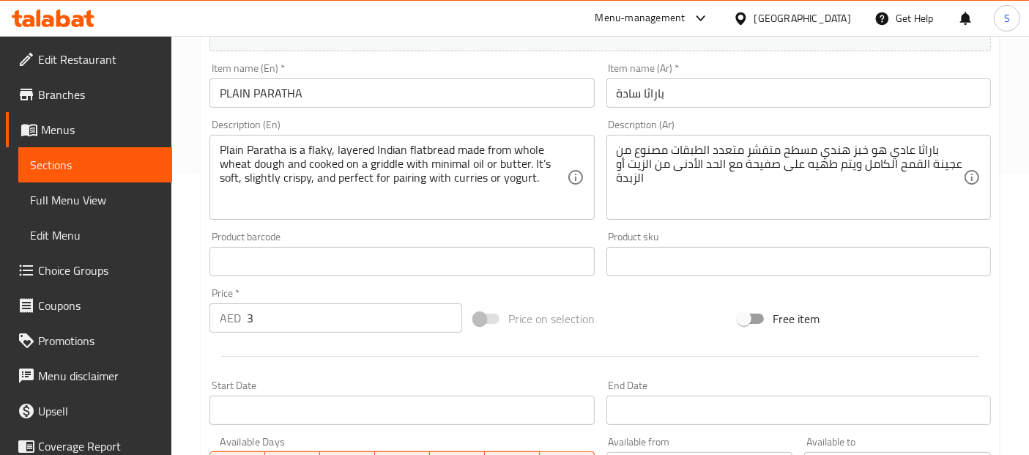
scroll to position [325, 0]
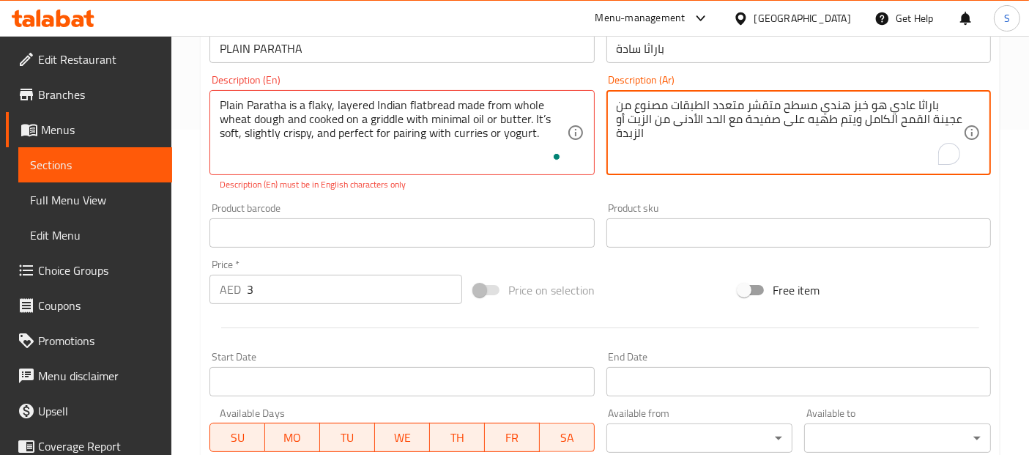
paste textarea "إنه طري، مقرمش قليلاً، ومثالي لتناوله مع الكاري أو الزبادي."
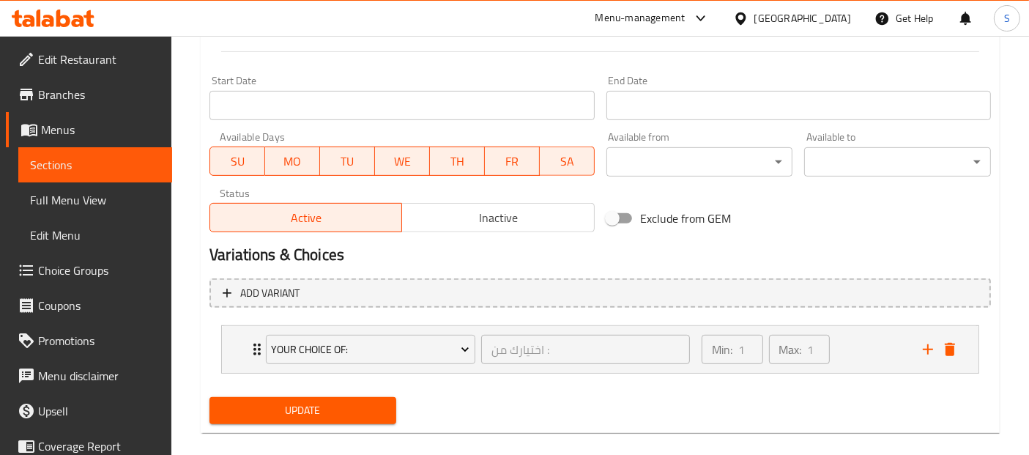
scroll to position [617, 0]
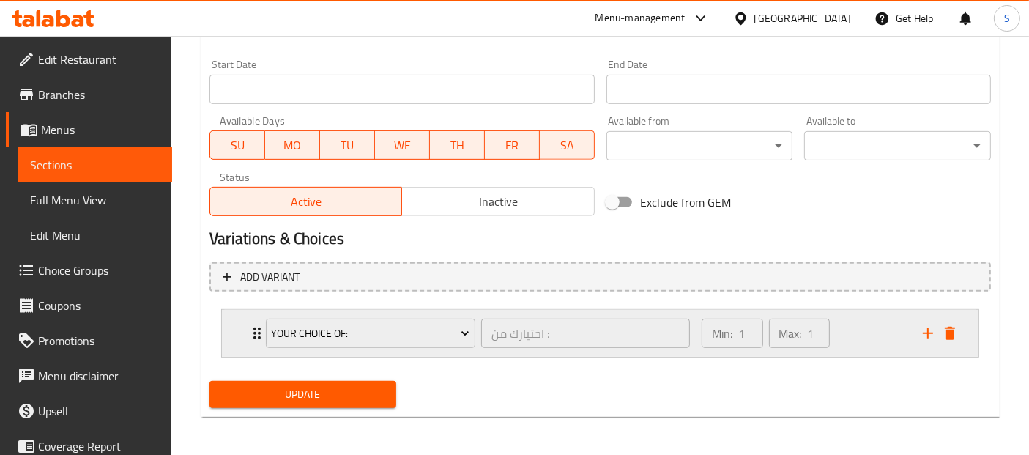
click at [857, 324] on div "Min: 1 ​ Max: 1 ​" at bounding box center [803, 333] width 221 height 47
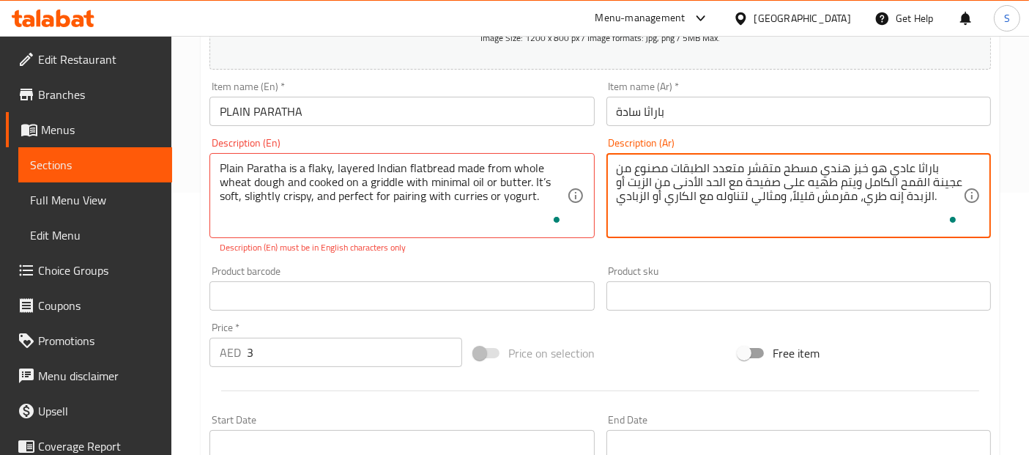
scroll to position [258, 0]
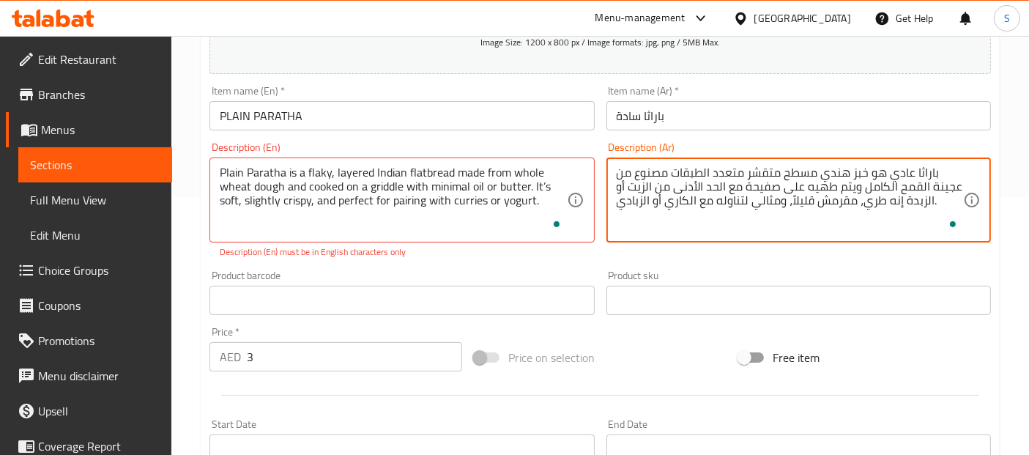
type textarea "باراثا عادي هو خبز هندي مسطح متقشر متعدد الطبقات مصنوع من عجينة القمح الكامل وي…"
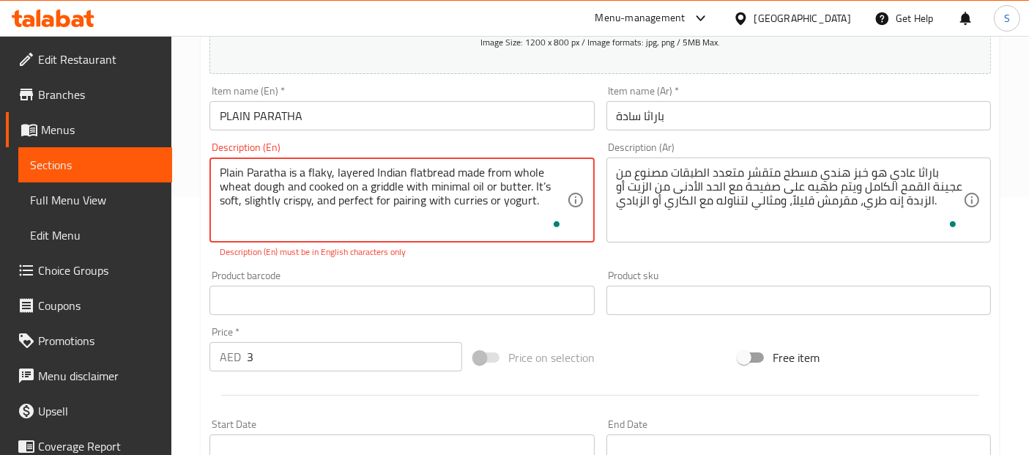
click at [437, 107] on input "PLAIN PARATHA" at bounding box center [401, 115] width 384 height 29
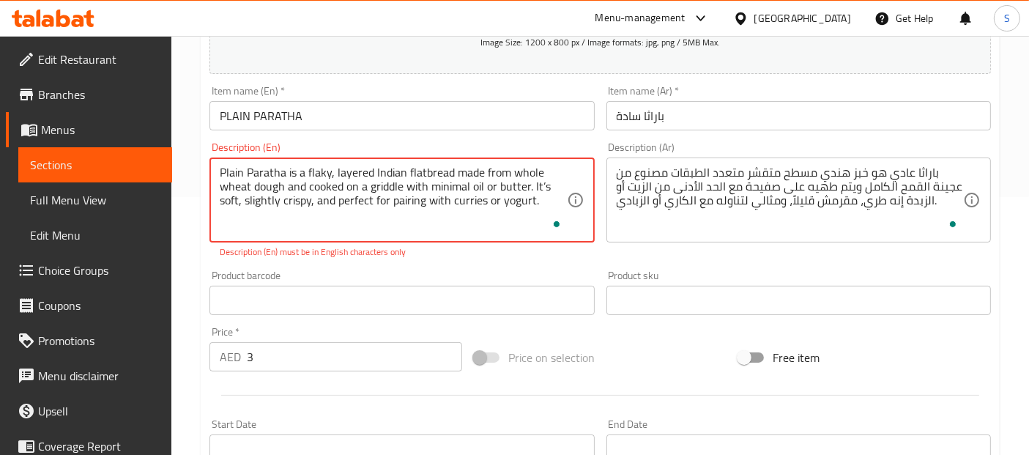
click at [543, 184] on textarea "Plain Paratha is a flaky, layered Indian flatbread made from whole wheat dough …" at bounding box center [393, 200] width 346 height 70
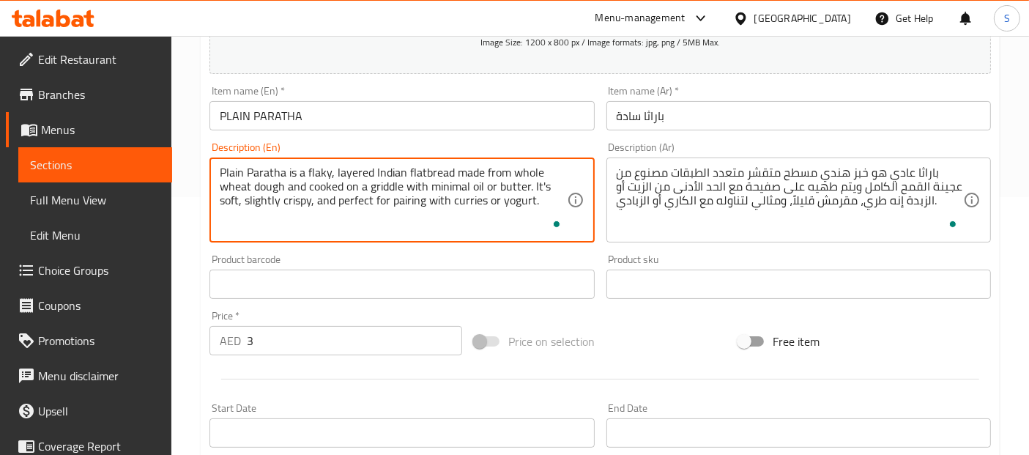
type textarea "Plain Paratha is a flaky, layered Indian flatbread made from whole wheat dough …"
click at [546, 113] on input "PLAIN PARATHA" at bounding box center [401, 115] width 384 height 29
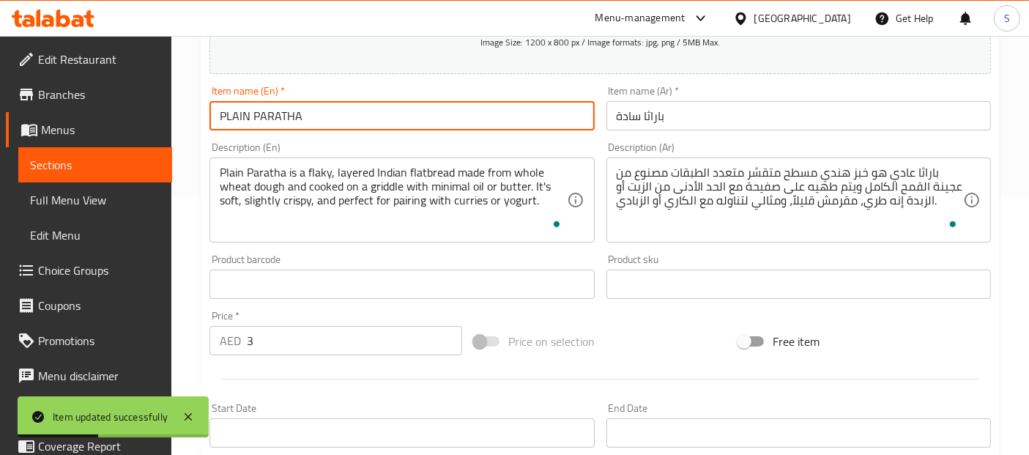
click at [102, 176] on link "Sections" at bounding box center [95, 164] width 154 height 35
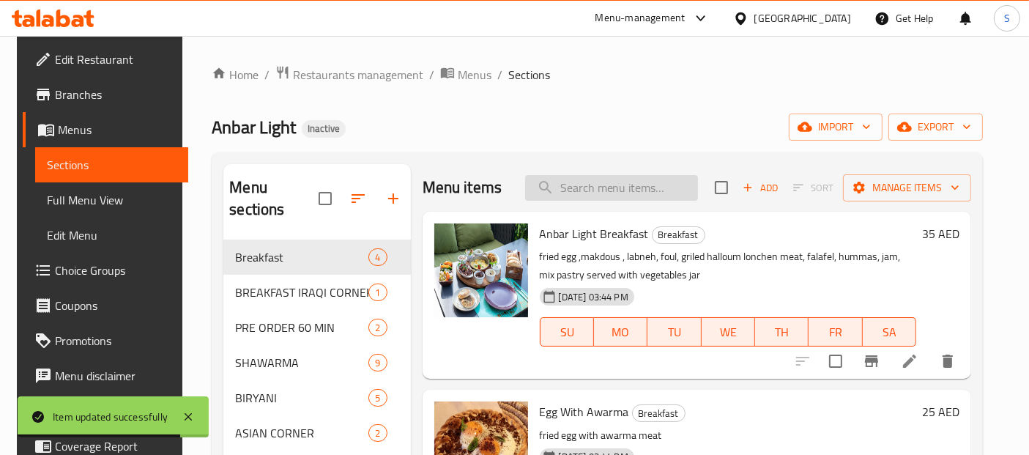
click at [600, 193] on input "search" at bounding box center [611, 188] width 173 height 26
paste input "CHICKEN PARATHA"
type input "CHICKEN PARATHA"
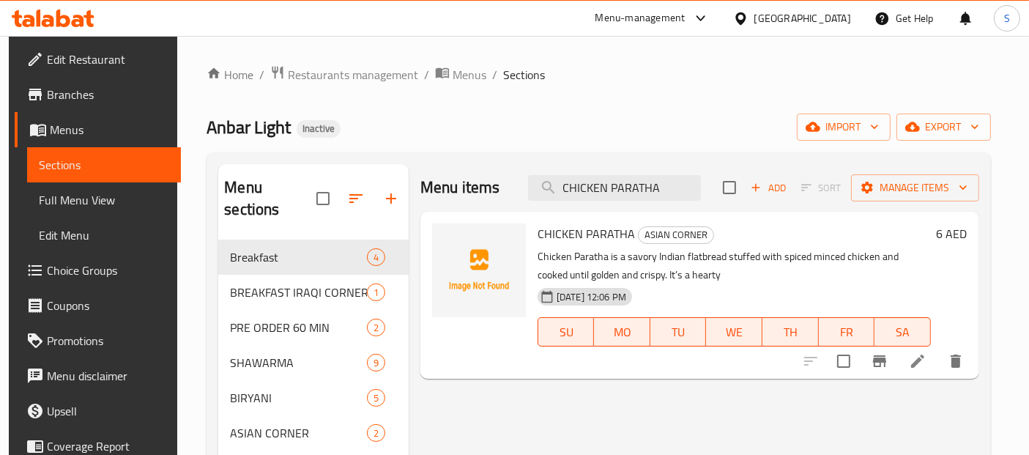
click at [936, 362] on li at bounding box center [917, 361] width 41 height 26
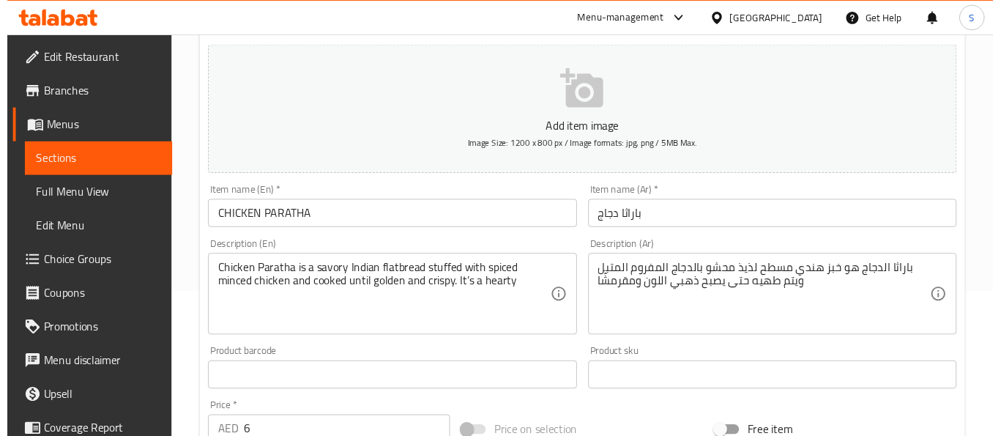
scroll to position [163, 0]
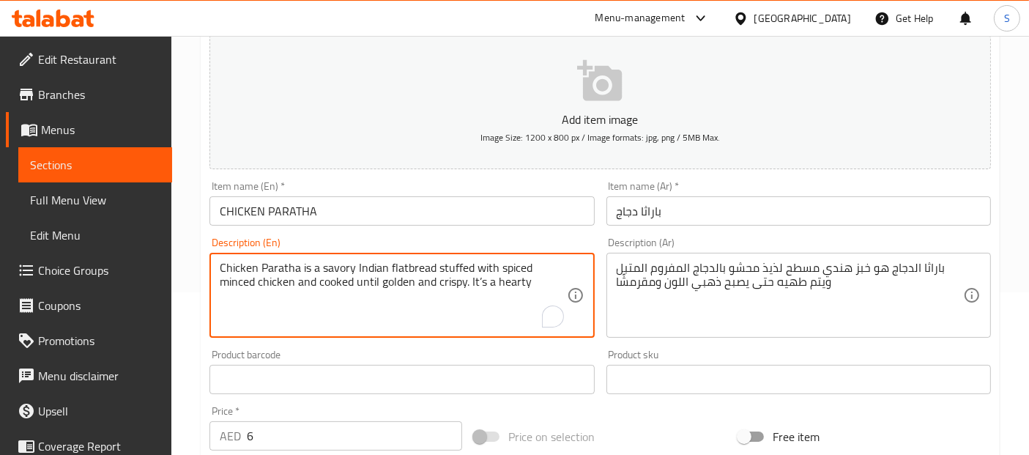
drag, startPoint x: 463, startPoint y: 284, endPoint x: 525, endPoint y: 279, distance: 61.7
type textarea "Chicken Paratha is a savory Indian flatbread stuffed with spiced minced chicken…"
click at [513, 208] on input "CHICKEN PARATHA" at bounding box center [401, 210] width 384 height 29
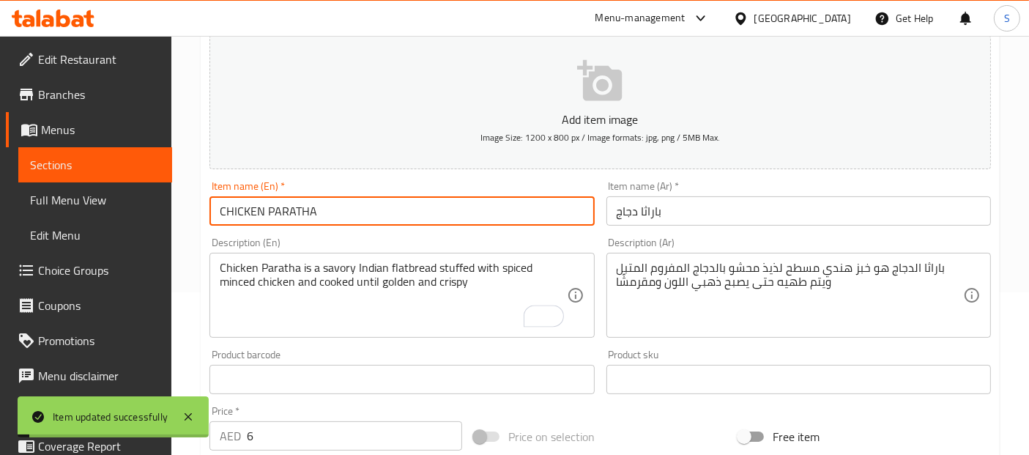
click at [114, 150] on link "Sections" at bounding box center [95, 164] width 154 height 35
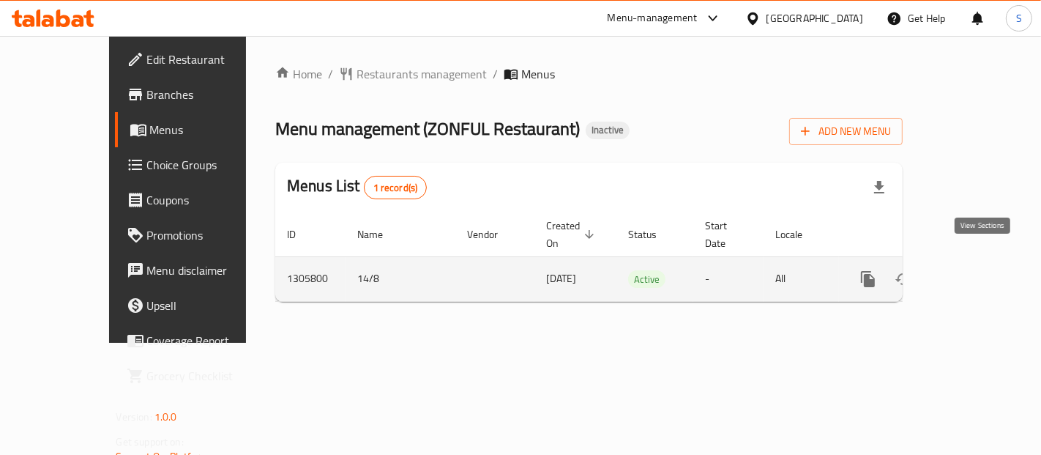
click at [971, 273] on link "enhanced table" at bounding box center [973, 278] width 35 height 35
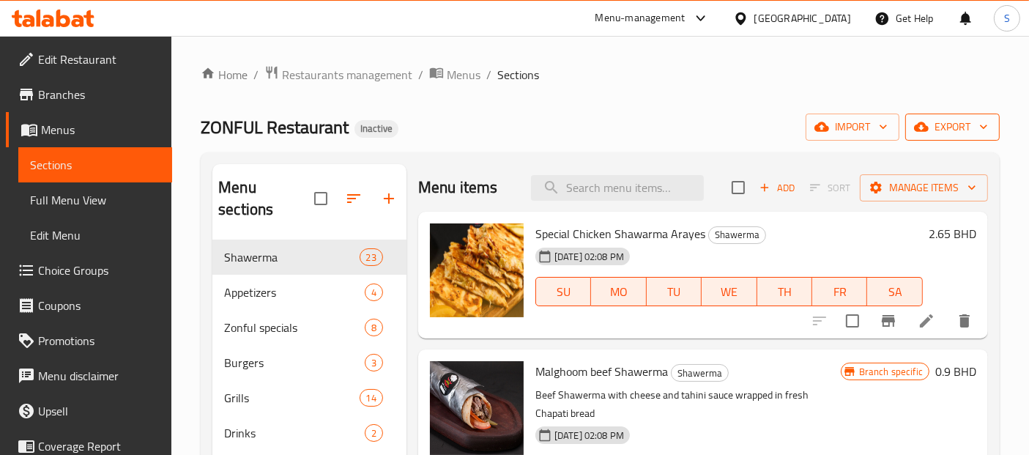
click at [952, 130] on span "export" at bounding box center [952, 127] width 71 height 18
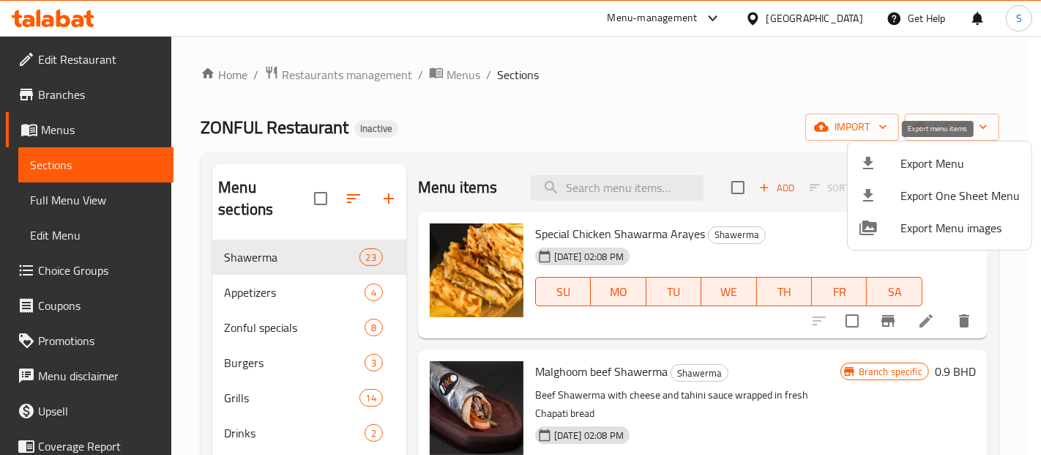
click at [908, 164] on span "Export Menu" at bounding box center [960, 163] width 119 height 18
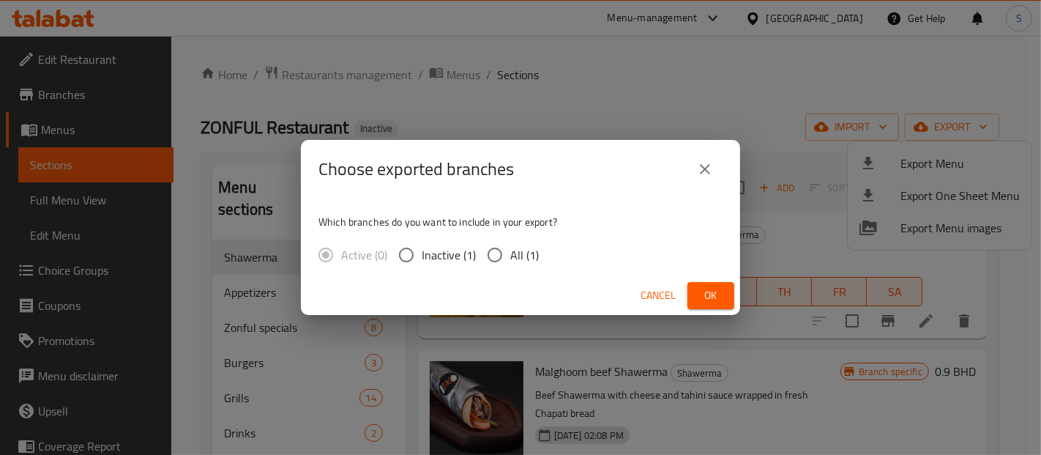
click at [512, 266] on label "All (1)" at bounding box center [509, 254] width 59 height 31
click at [510, 266] on input "All (1)" at bounding box center [495, 254] width 31 height 31
radio input "true"
click at [728, 298] on button "Ok" at bounding box center [710, 295] width 47 height 27
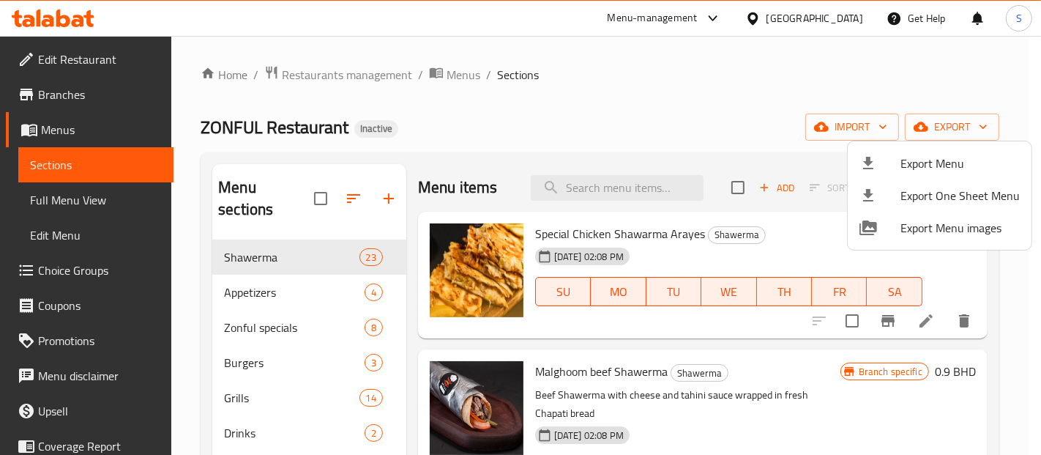
click at [317, 133] on div at bounding box center [520, 227] width 1041 height 455
click at [317, 133] on span "ZONFUL Restaurant" at bounding box center [275, 127] width 148 height 33
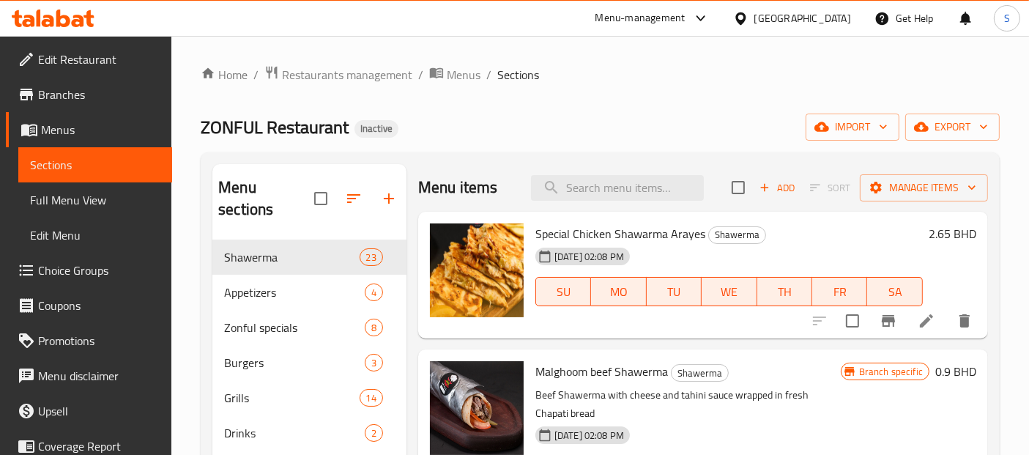
copy span "Restaurant"
click at [317, 133] on span "ZONFUL Restaurant" at bounding box center [275, 127] width 148 height 33
copy span "ZONFUL Restaurant"
click at [745, 13] on icon at bounding box center [740, 18] width 10 height 12
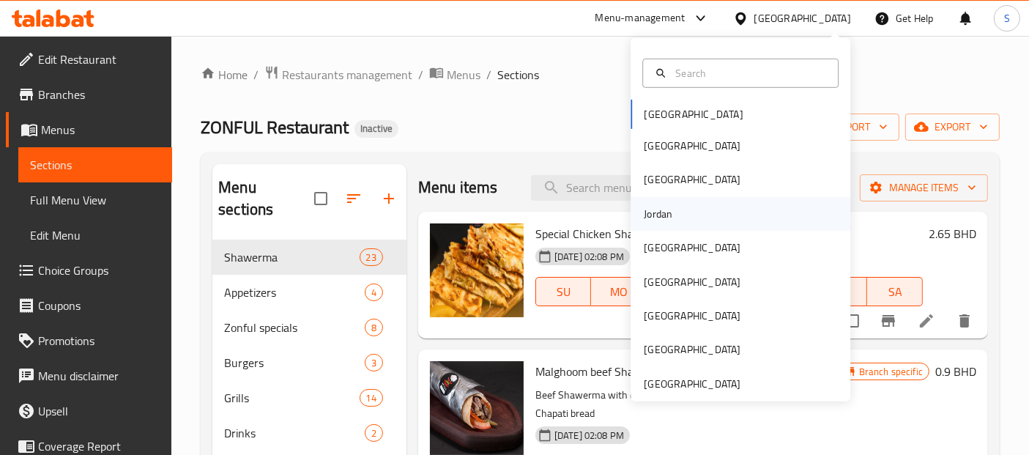
click at [651, 218] on div "Jordan" at bounding box center [658, 214] width 29 height 16
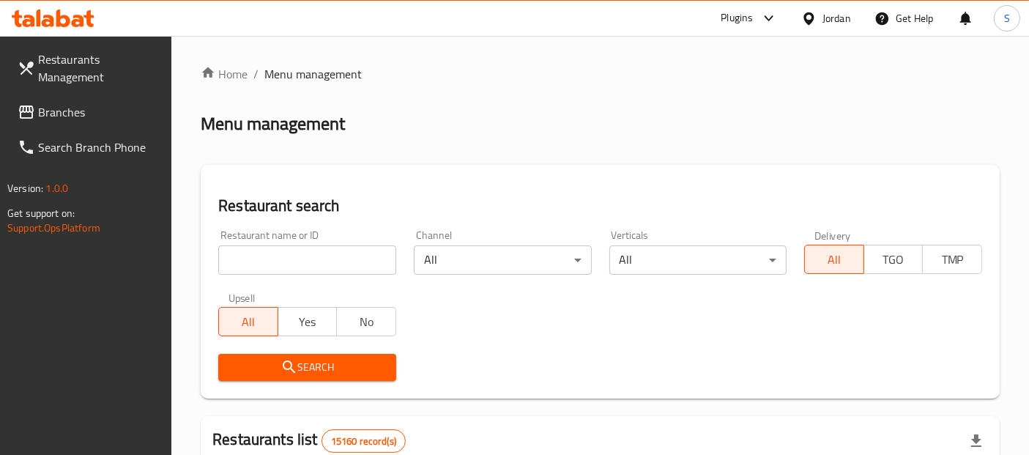
click at [291, 246] on input "search" at bounding box center [307, 259] width 178 height 29
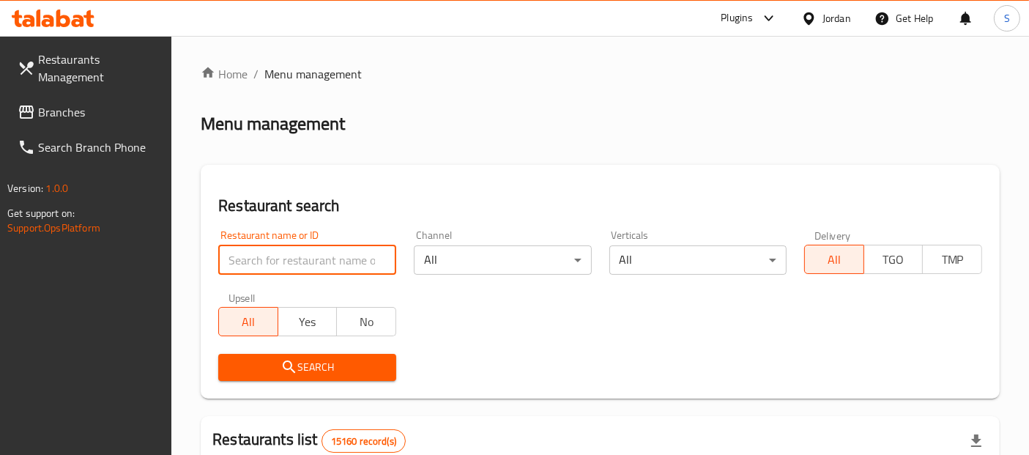
paste input "فل فيل"
type input "فل فيل"
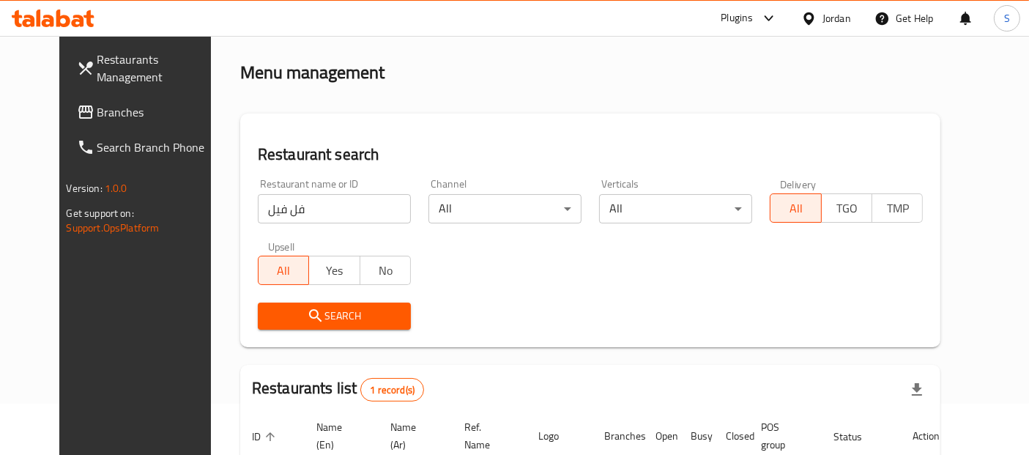
scroll to position [185, 0]
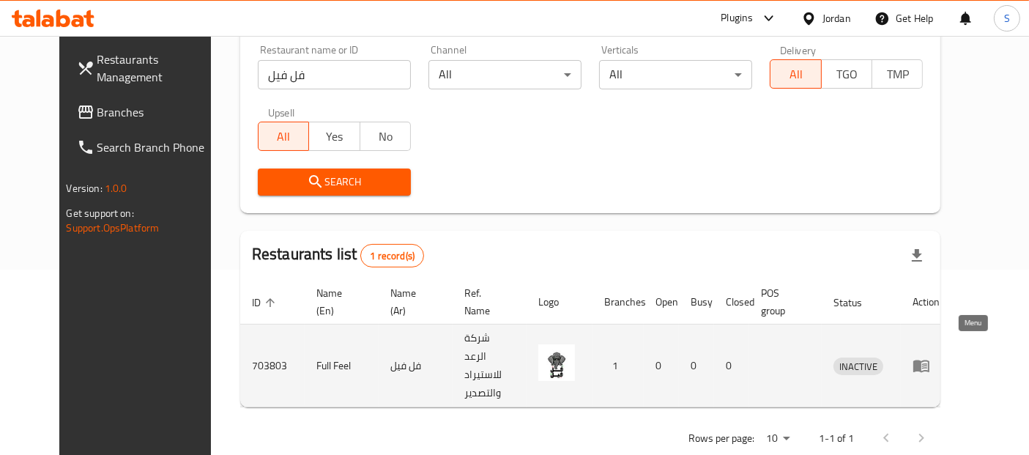
click at [929, 360] on icon "enhanced table" at bounding box center [921, 366] width 16 height 12
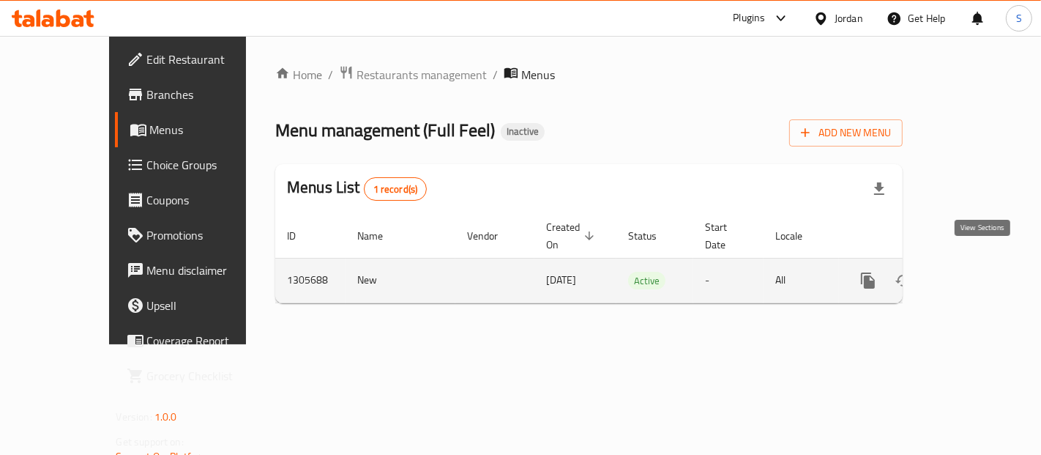
click at [991, 263] on link "enhanced table" at bounding box center [973, 280] width 35 height 35
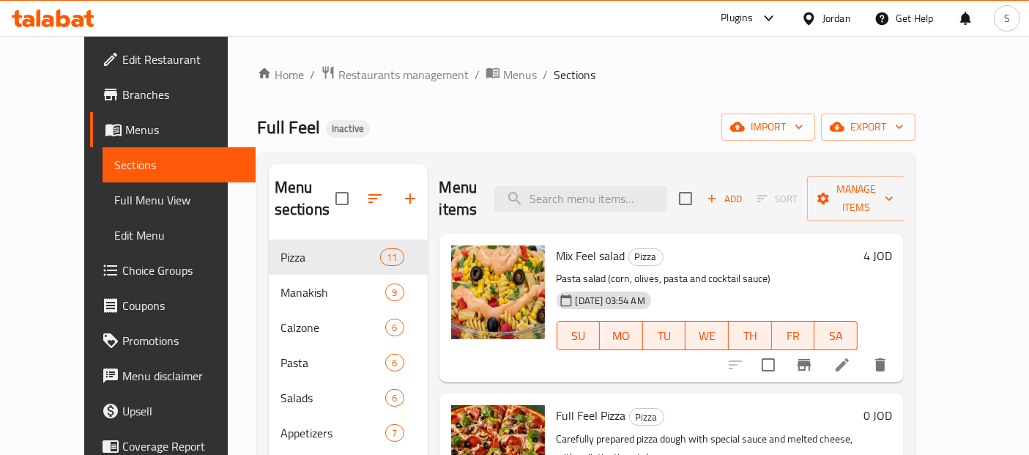
click at [456, 123] on div "Full Feel Inactive import export" at bounding box center [586, 126] width 658 height 27
click at [915, 136] on button "export" at bounding box center [868, 126] width 94 height 27
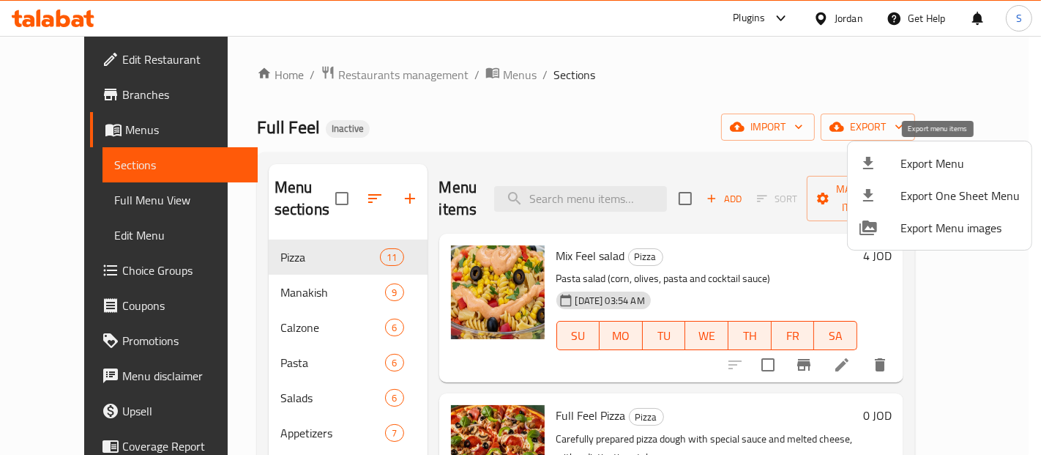
click at [929, 156] on span "Export Menu" at bounding box center [960, 163] width 119 height 18
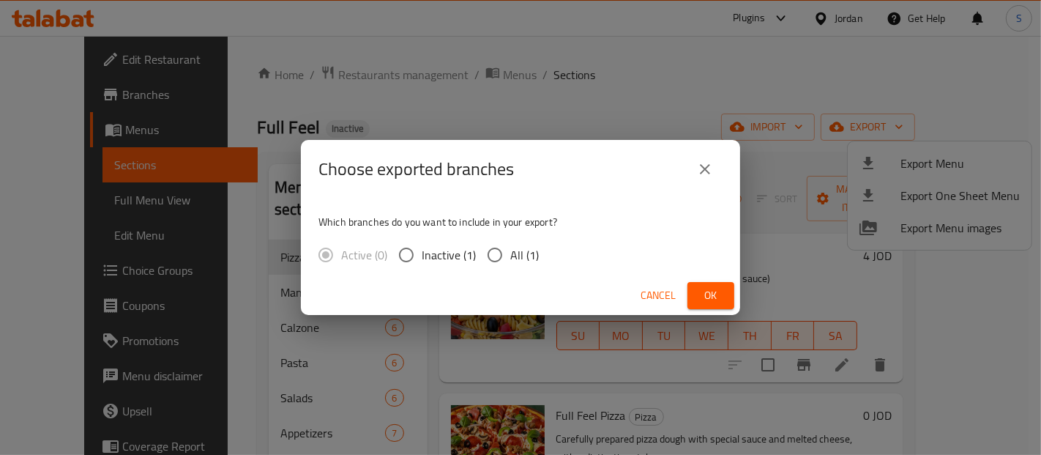
click at [521, 256] on span "All (1)" at bounding box center [524, 255] width 29 height 18
click at [510, 256] on input "All (1)" at bounding box center [495, 254] width 31 height 31
radio input "true"
click at [706, 294] on span "Ok" at bounding box center [710, 295] width 23 height 18
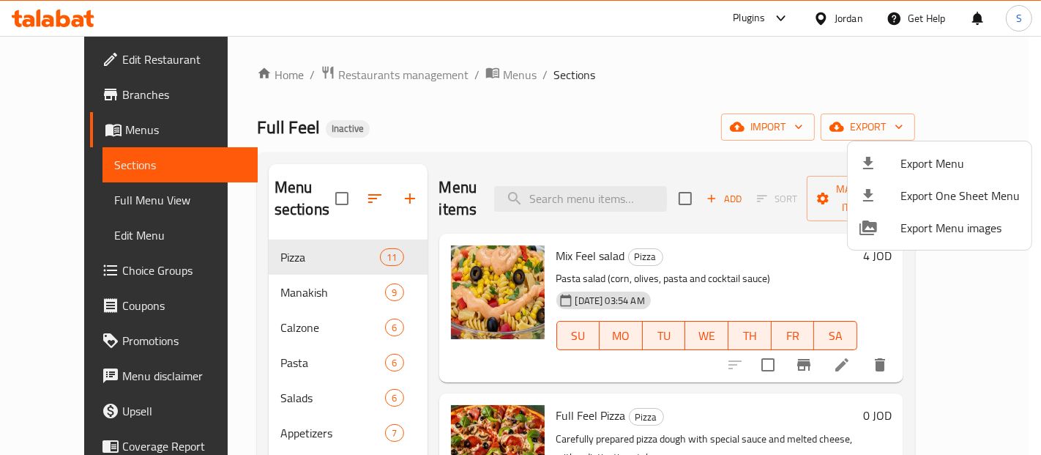
click at [76, 201] on div at bounding box center [520, 227] width 1041 height 455
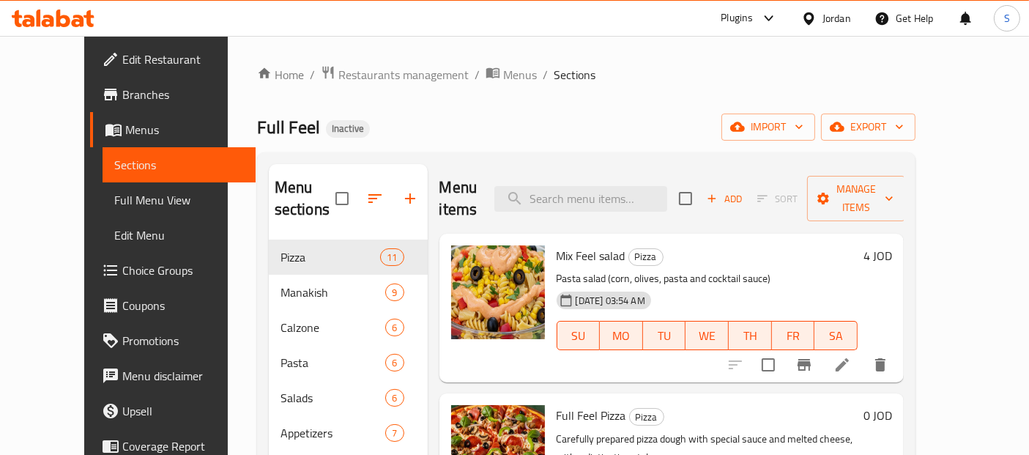
click at [114, 201] on span "Full Menu View" at bounding box center [179, 200] width 130 height 18
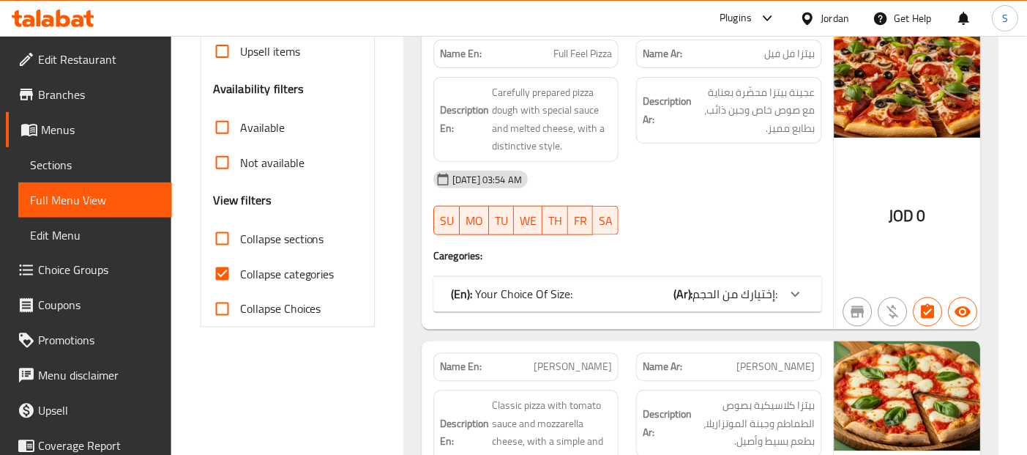
scroll to position [433, 0]
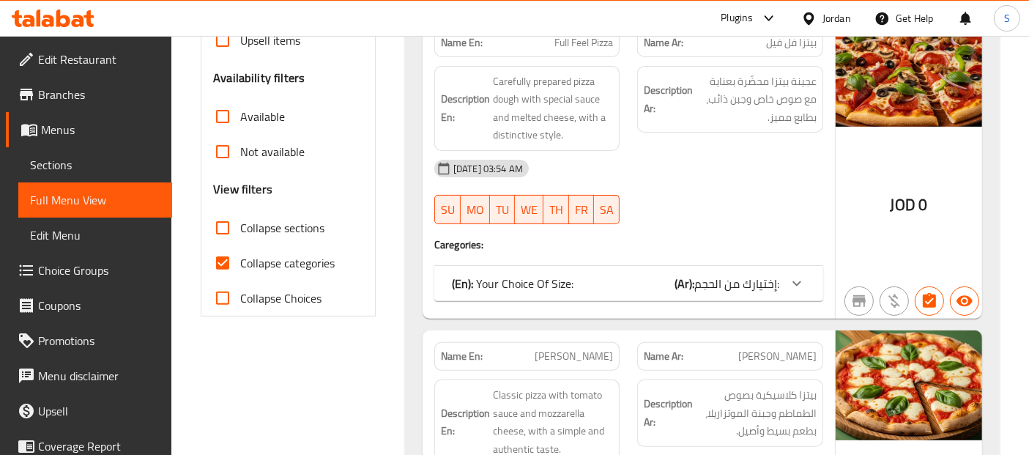
click at [312, 265] on span "Collapse categories" at bounding box center [287, 263] width 94 height 18
click at [240, 265] on input "Collapse categories" at bounding box center [222, 262] width 35 height 35
checkbox input "false"
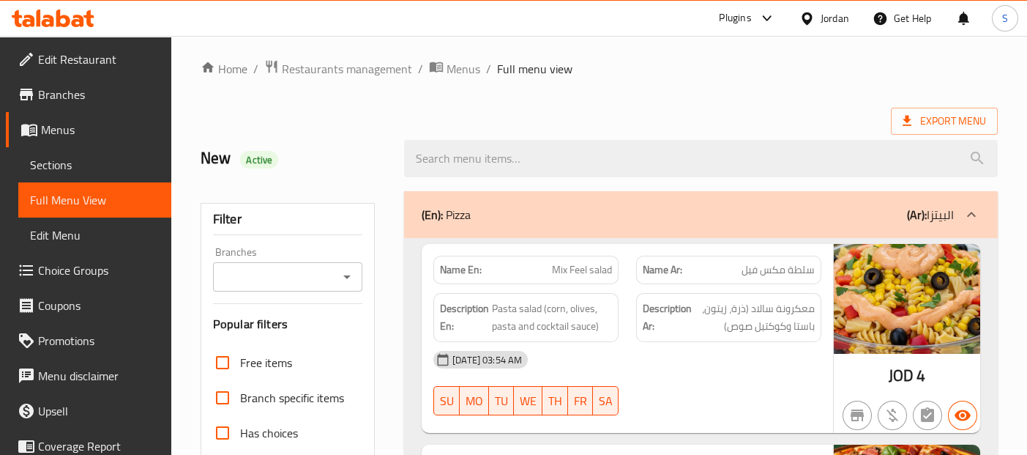
scroll to position [0, 0]
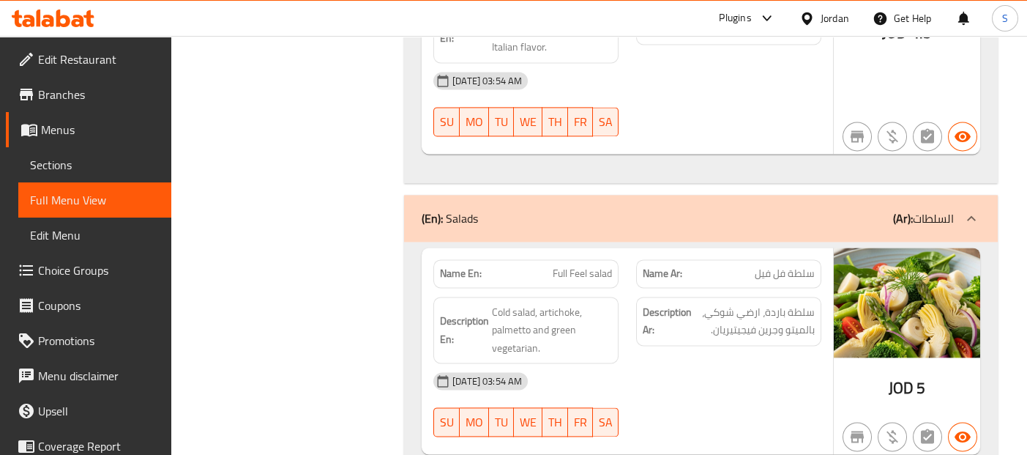
scroll to position [10670, 0]
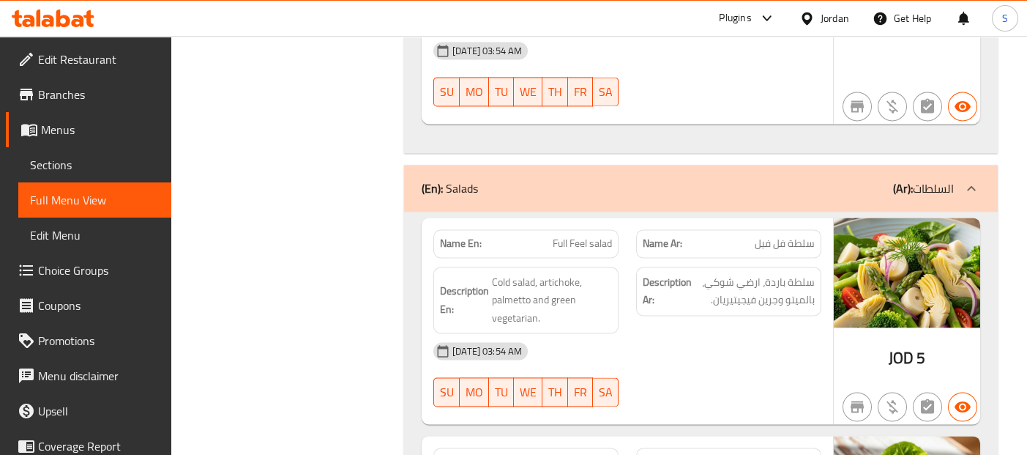
scroll to position [10703, 0]
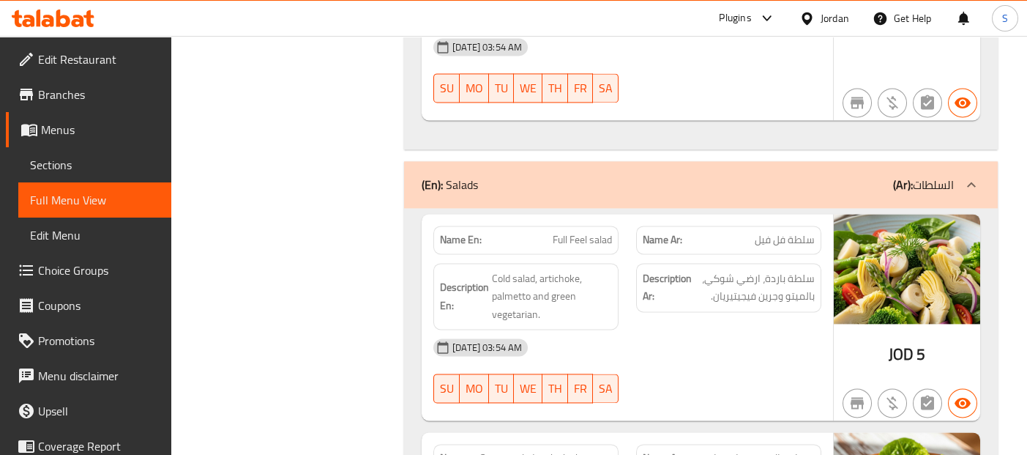
drag, startPoint x: 761, startPoint y: 168, endPoint x: 709, endPoint y: 165, distance: 51.3
click at [709, 269] on span "سلطة باردة، ارضي شوكي، بالميتو وجرين فيجيتيريان." at bounding box center [755, 287] width 120 height 36
copy span "ارضي شوكي"
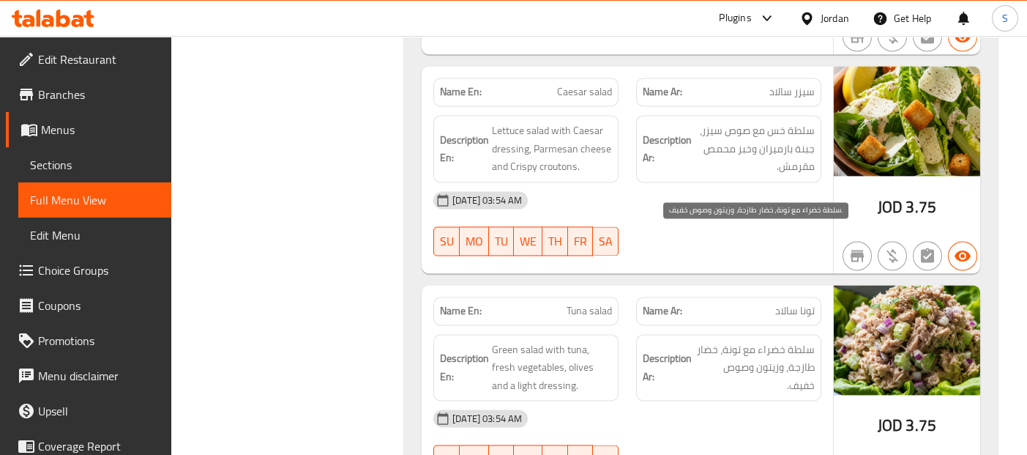
scroll to position [11354, 0]
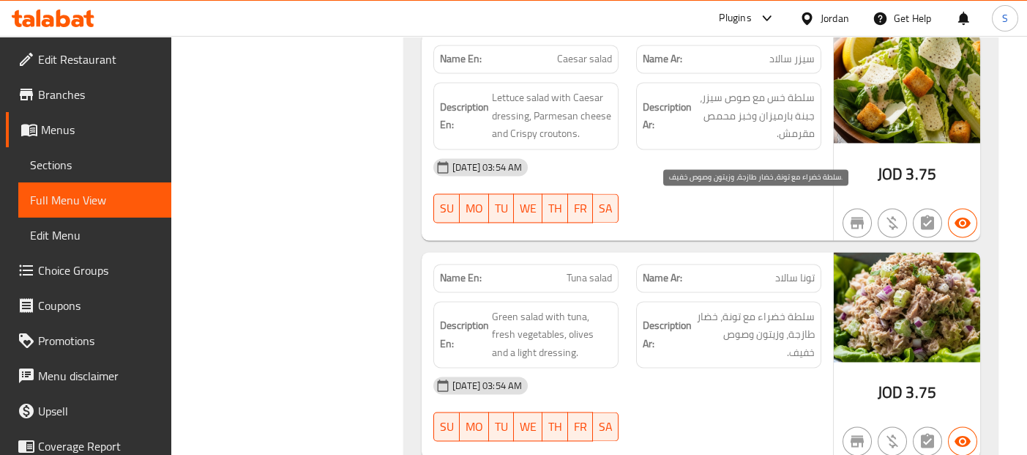
click at [772, 307] on span "سلطة خضراء مع تونة، خضار طازجة، وزيتون وصوص خفيف." at bounding box center [755, 334] width 120 height 54
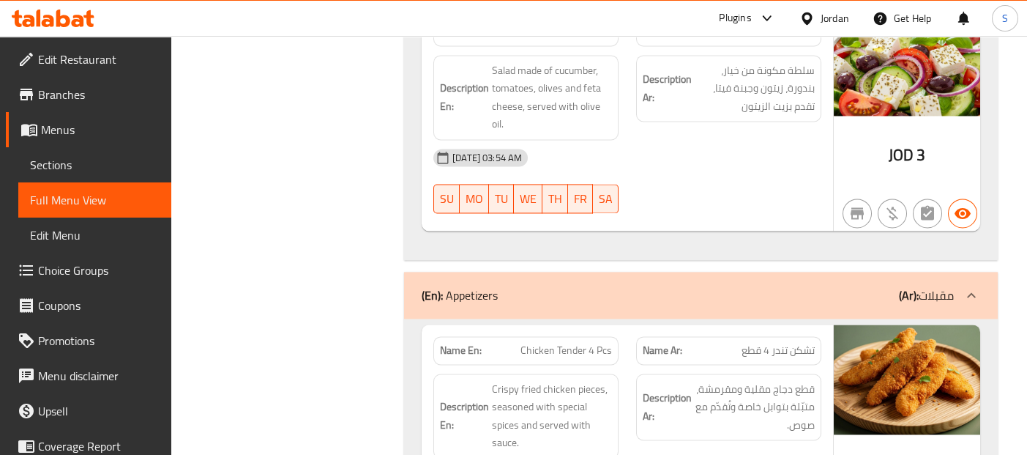
scroll to position [12069, 0]
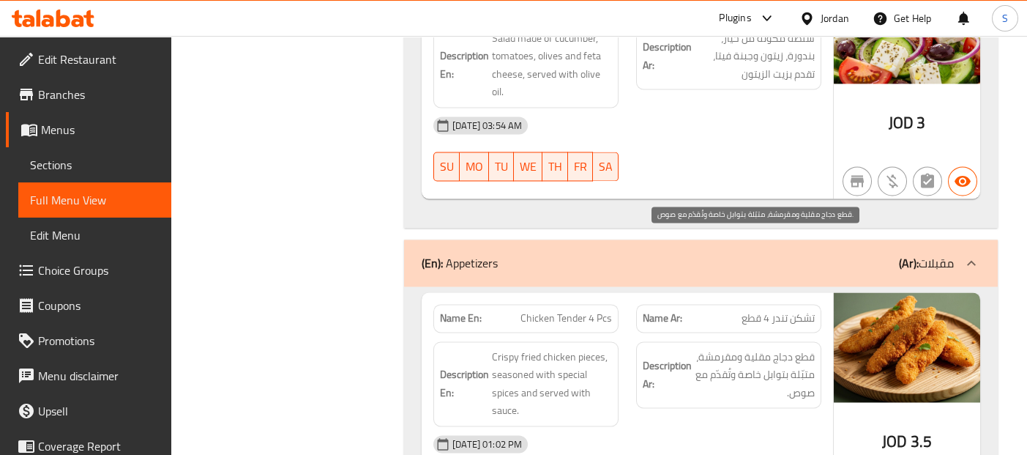
click at [786, 348] on span "قطع دجاج مقلية ومقرمشة، متبّلة بتوابل خاصة وتُقدّم مع صوص." at bounding box center [755, 375] width 120 height 54
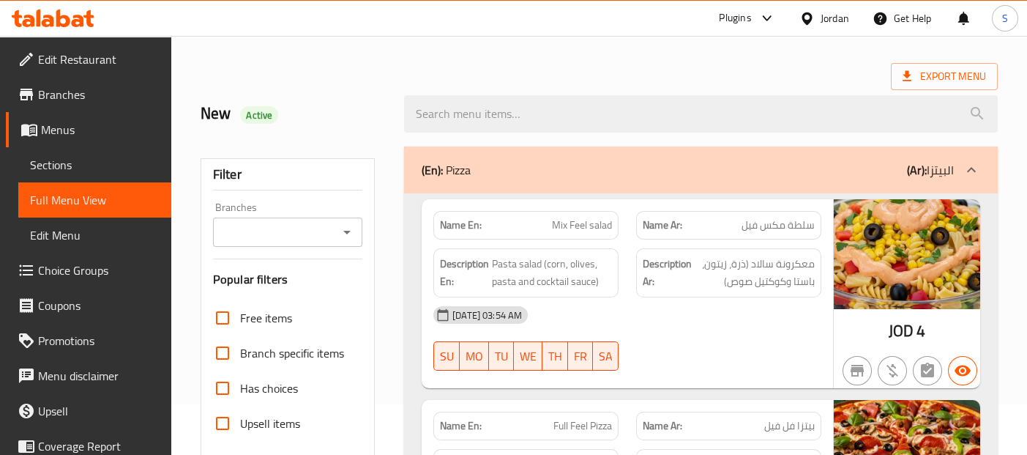
scroll to position [54, 0]
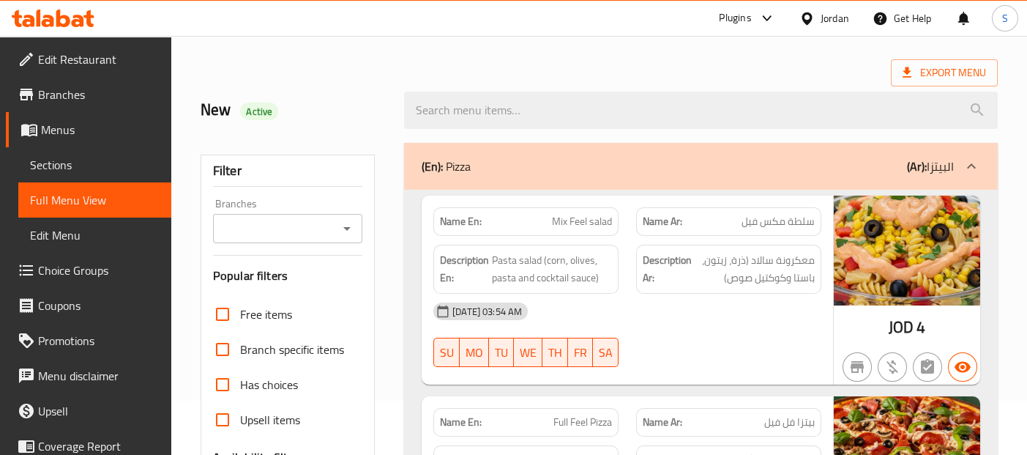
click at [544, 225] on p "Name En: Mix Feel salad" at bounding box center [526, 221] width 172 height 15
click at [851, 301] on img at bounding box center [907, 250] width 146 height 110
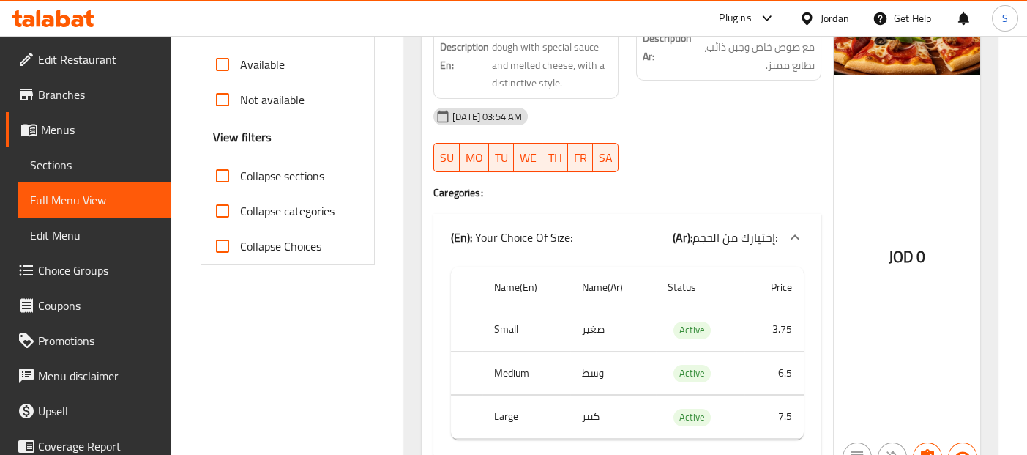
scroll to position [510, 0]
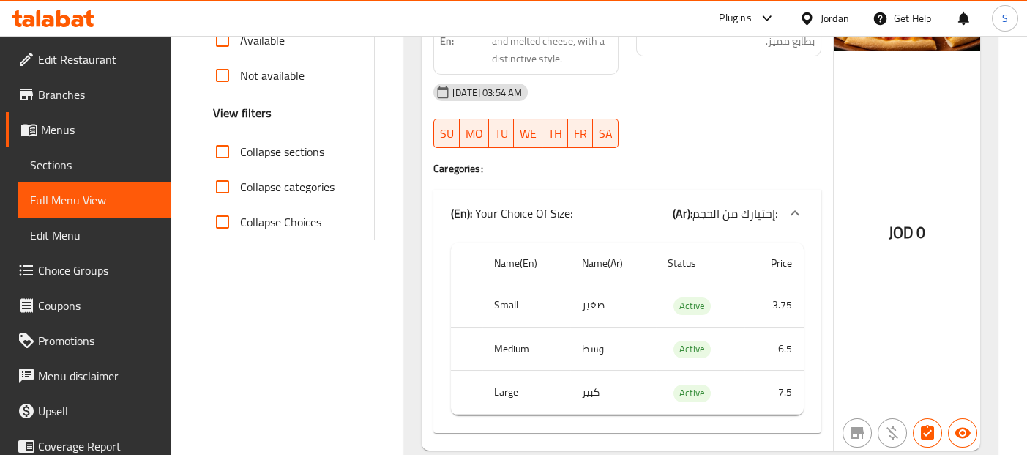
click at [865, 273] on div "JOD 0" at bounding box center [907, 196] width 146 height 510
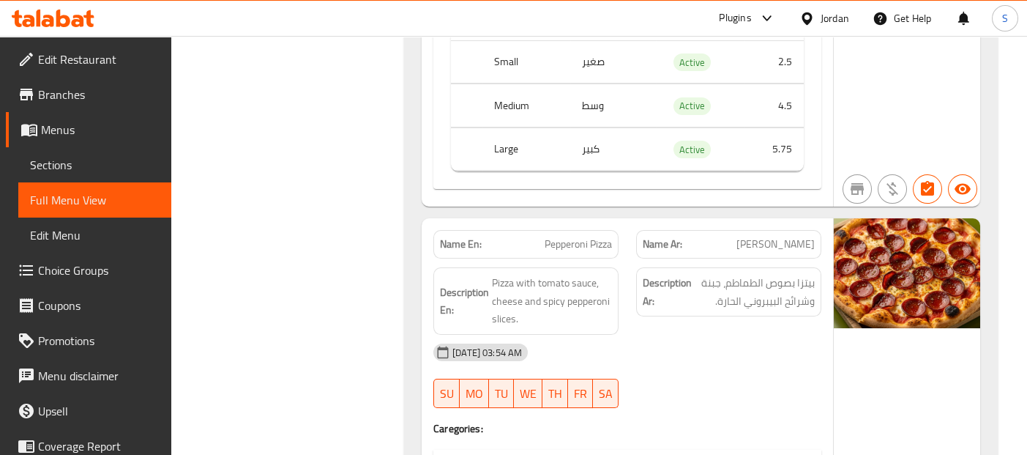
scroll to position [1342, 0]
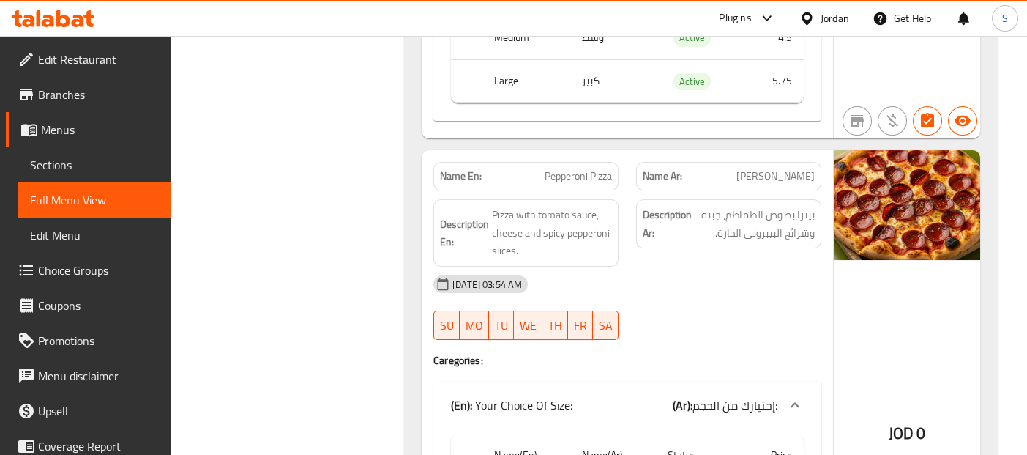
click at [816, 247] on div "Description Ar: بيتزا بصوص الطماطم، جبنة وشرائح البيبروني الحارة." at bounding box center [728, 232] width 203 height 85
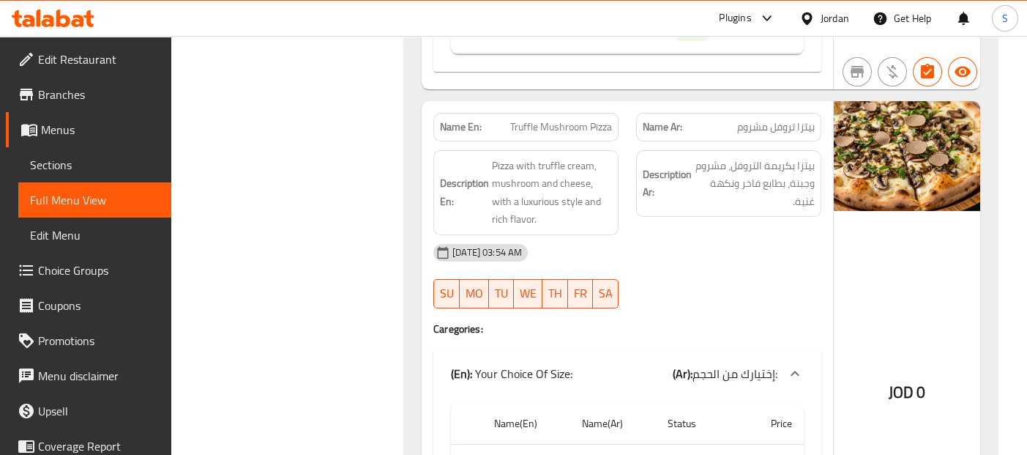
scroll to position [1928, 0]
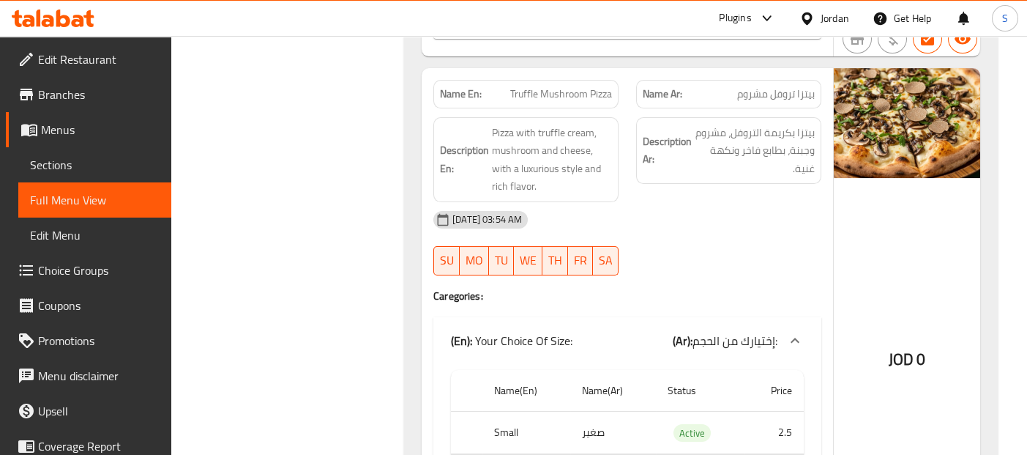
click at [855, 182] on div "JOD 0" at bounding box center [907, 323] width 146 height 510
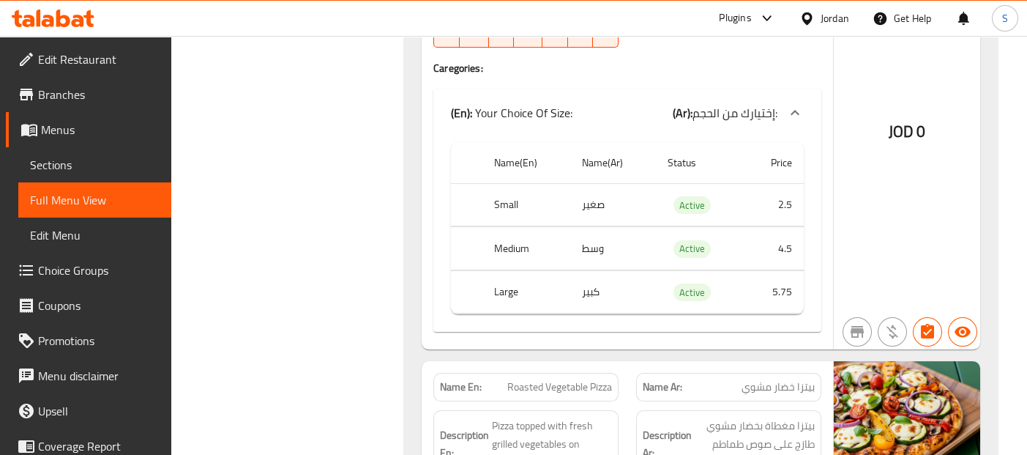
scroll to position [2188, 0]
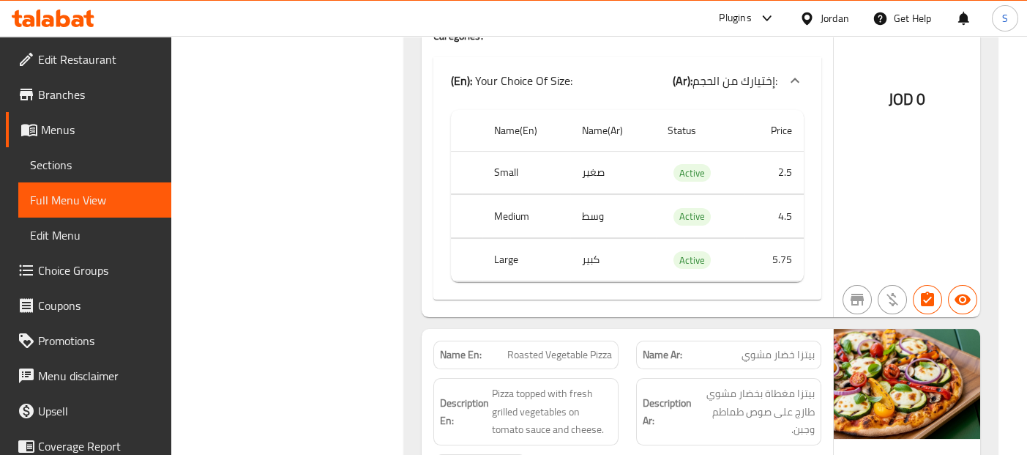
click at [886, 217] on div "JOD 0" at bounding box center [907, 63] width 146 height 510
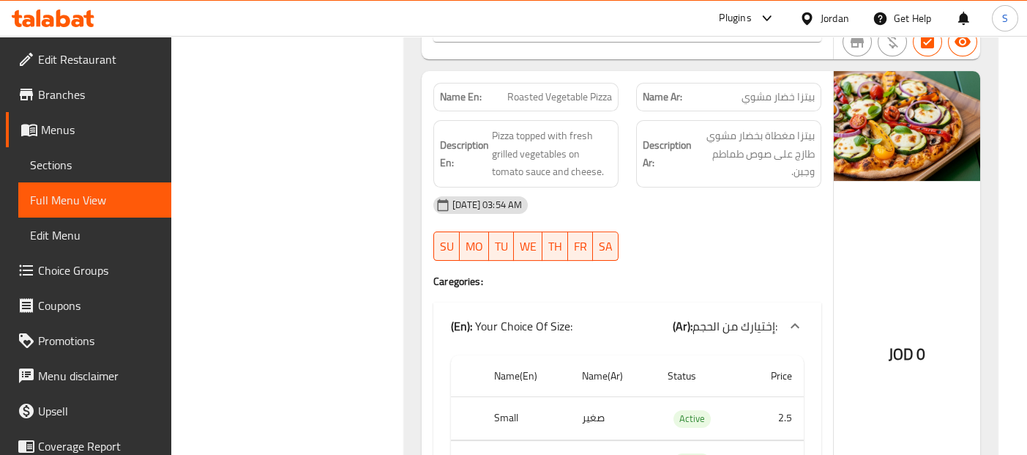
scroll to position [2448, 0]
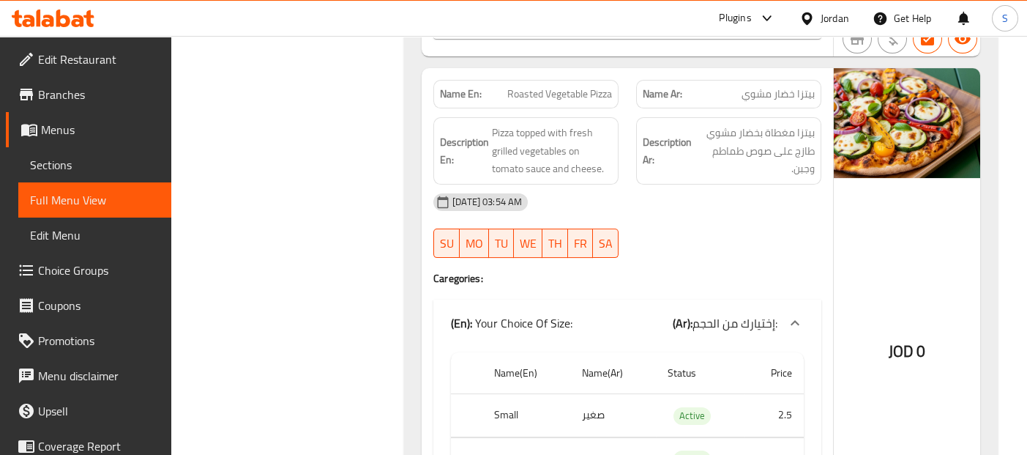
click at [851, 188] on div "JOD 0" at bounding box center [907, 313] width 146 height 491
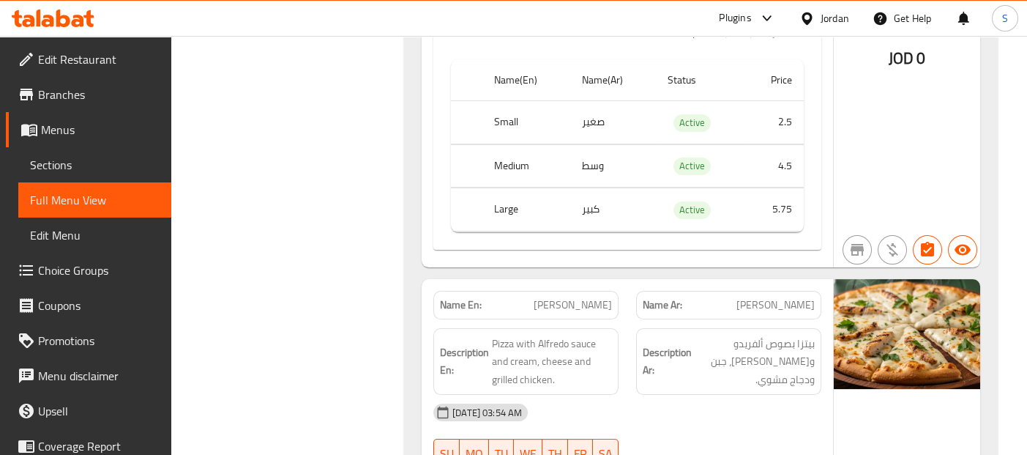
scroll to position [2773, 0]
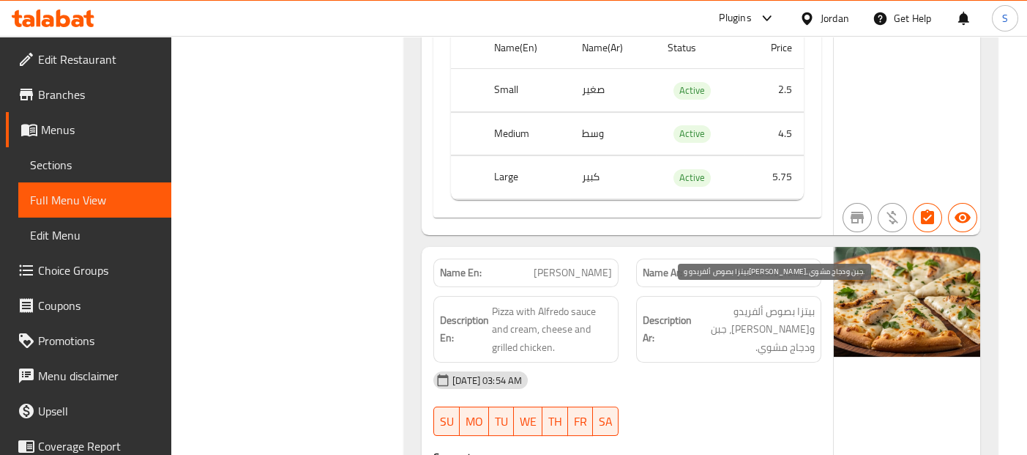
click at [798, 304] on span "بيتزا بصوص ألفريدو وكريمة، جبن ودجاج مشوي." at bounding box center [755, 329] width 120 height 54
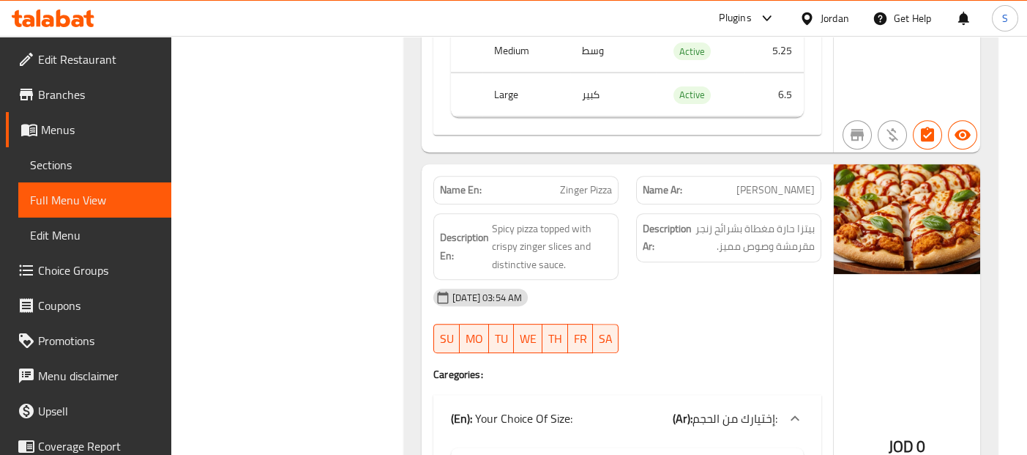
scroll to position [3392, 0]
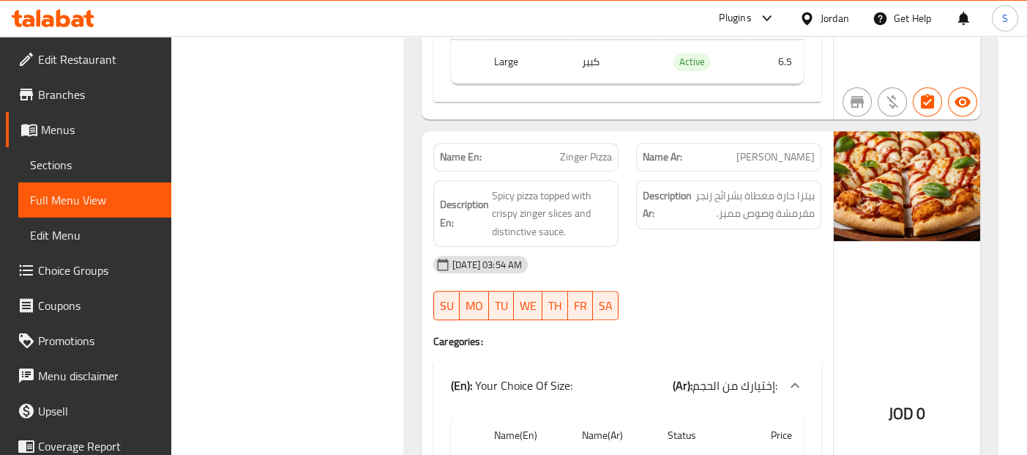
click at [727, 149] on p "Name Ar: بيتزا زنجر" at bounding box center [729, 156] width 172 height 15
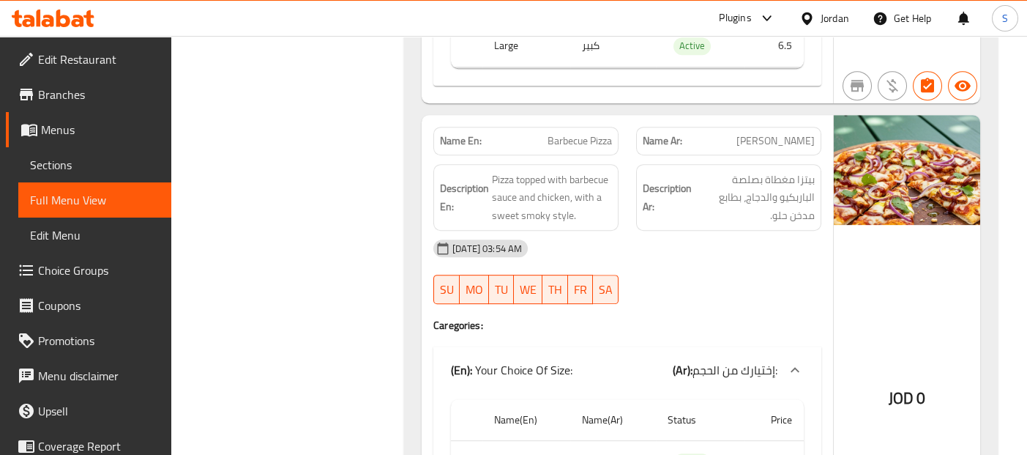
scroll to position [3912, 0]
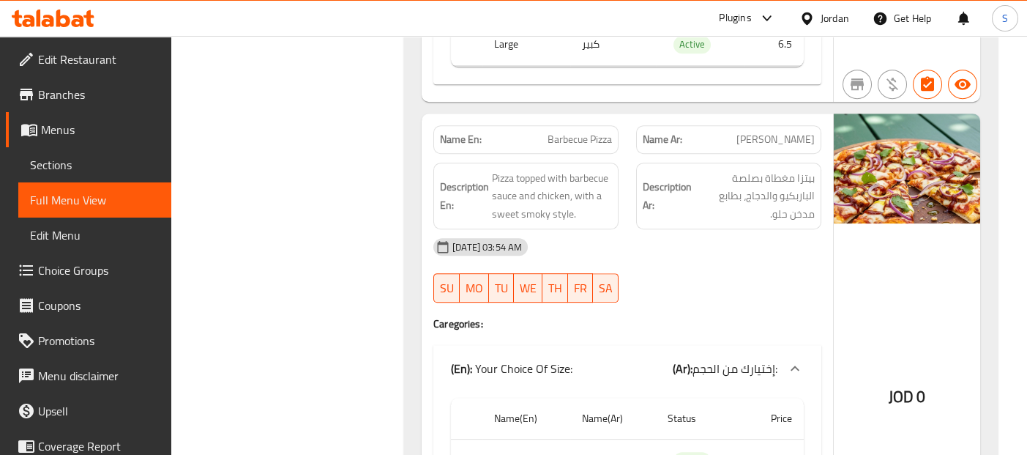
click at [870, 198] on img at bounding box center [907, 168] width 146 height 110
click at [773, 229] on div "[DATE] 03:54 AM" at bounding box center [628, 246] width 406 height 35
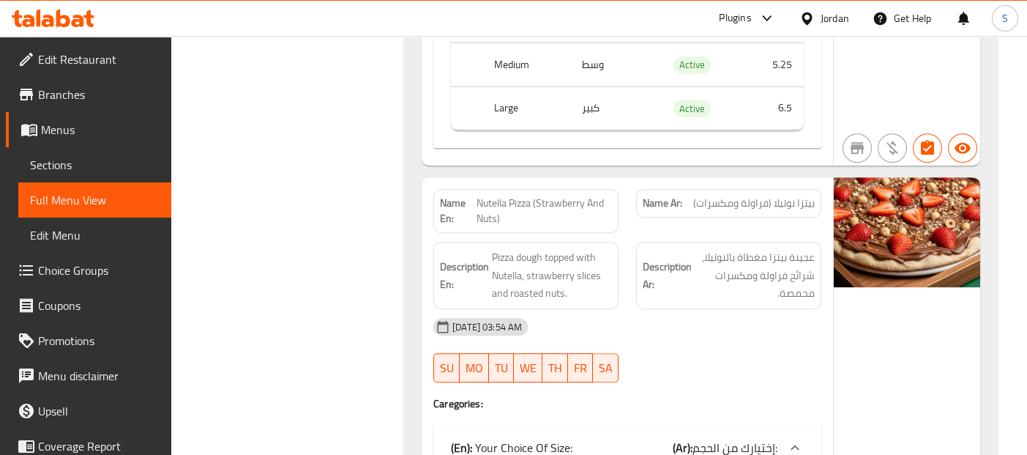
scroll to position [4856, 0]
click at [971, 250] on img at bounding box center [907, 231] width 146 height 110
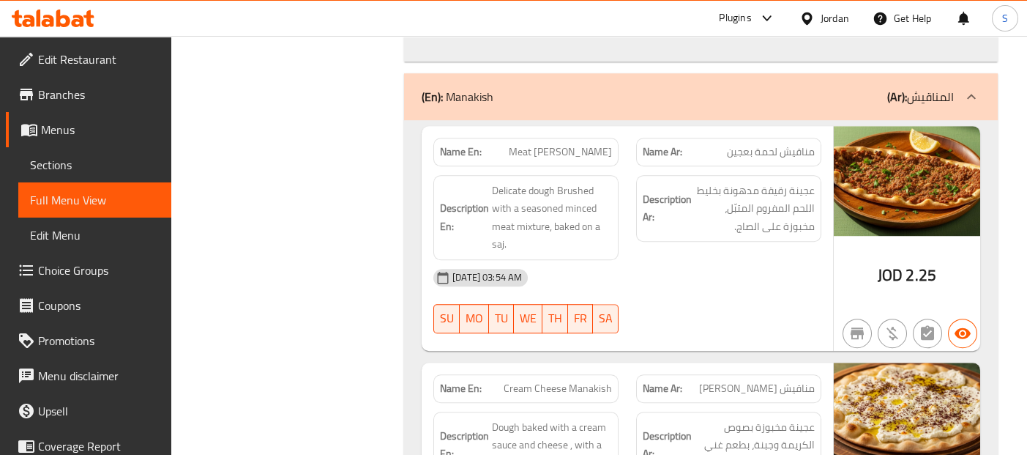
scroll to position [5539, 0]
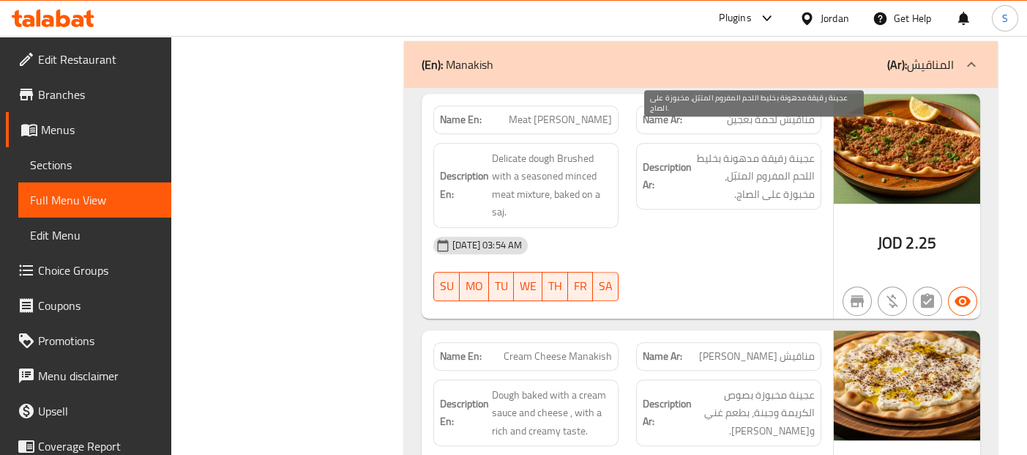
click at [728, 157] on span "عجينة رقيقة مدهونة بخليط اللحم المفروم المتبّل، مخبوزة على الصاج." at bounding box center [755, 176] width 120 height 54
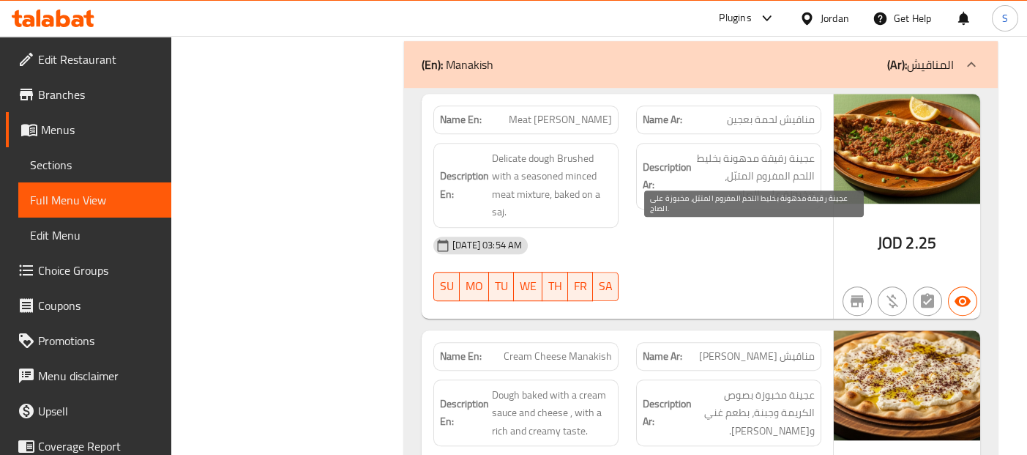
scroll to position [7484, 0]
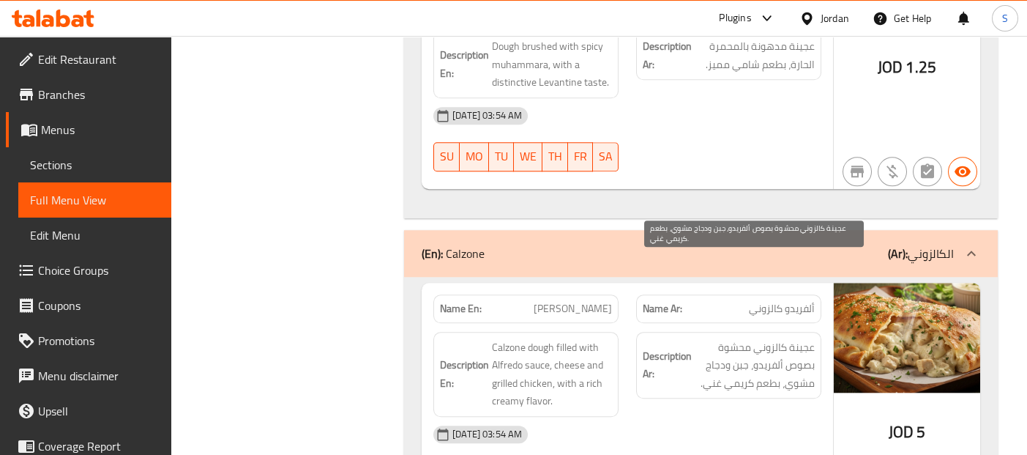
click at [740, 338] on span "عجينة كالزوني محشوة بصوص ألفريدو، جبن ودجاج مشوي، بطعم كريمي غني." at bounding box center [755, 365] width 120 height 54
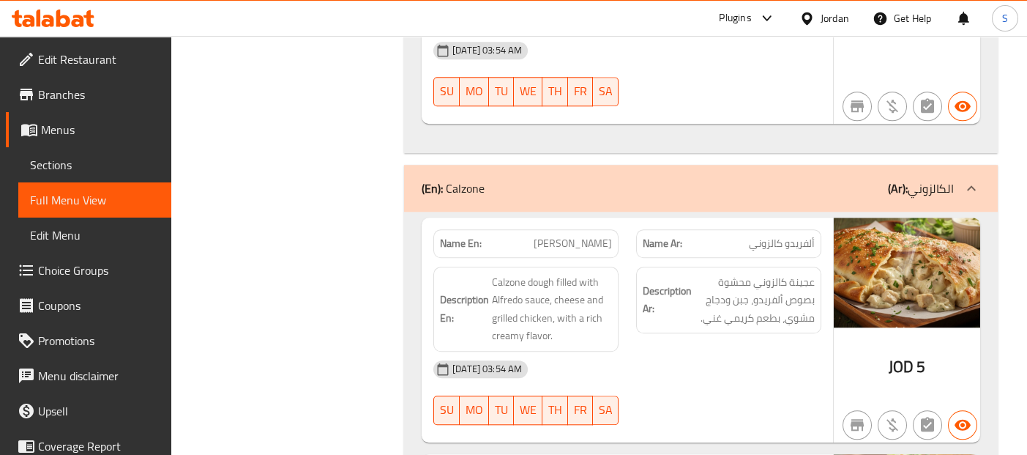
scroll to position [7581, 0]
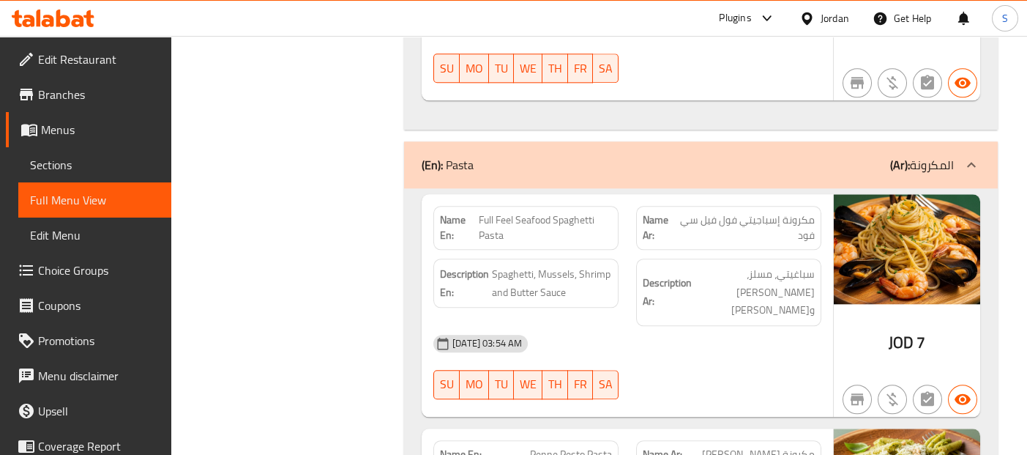
scroll to position [9045, 0]
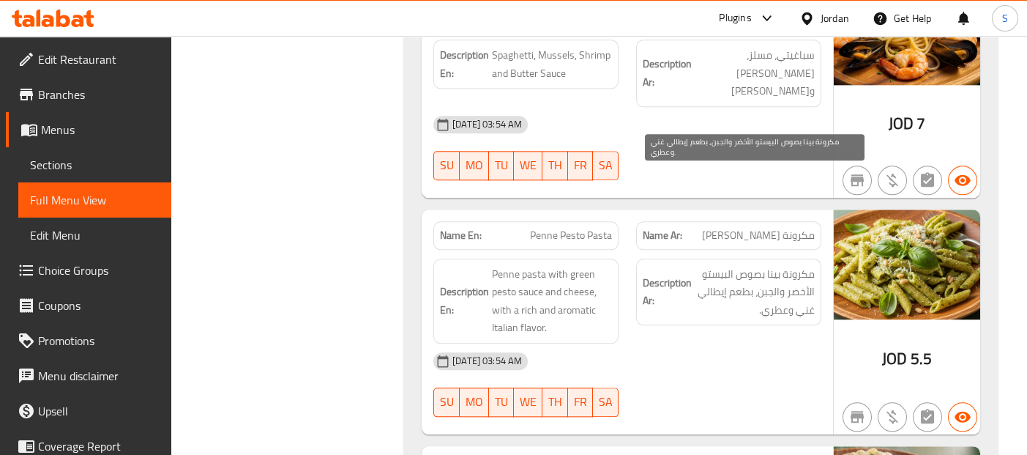
scroll to position [9241, 0]
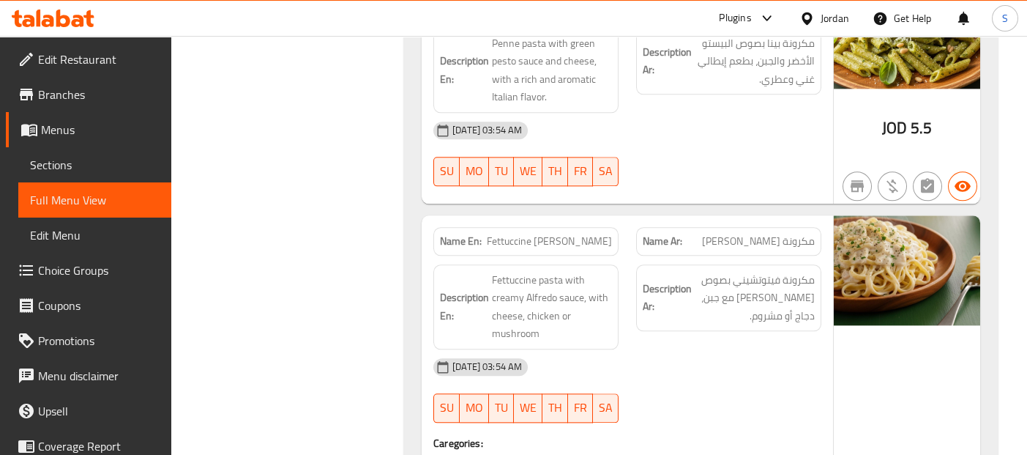
scroll to position [9501, 0]
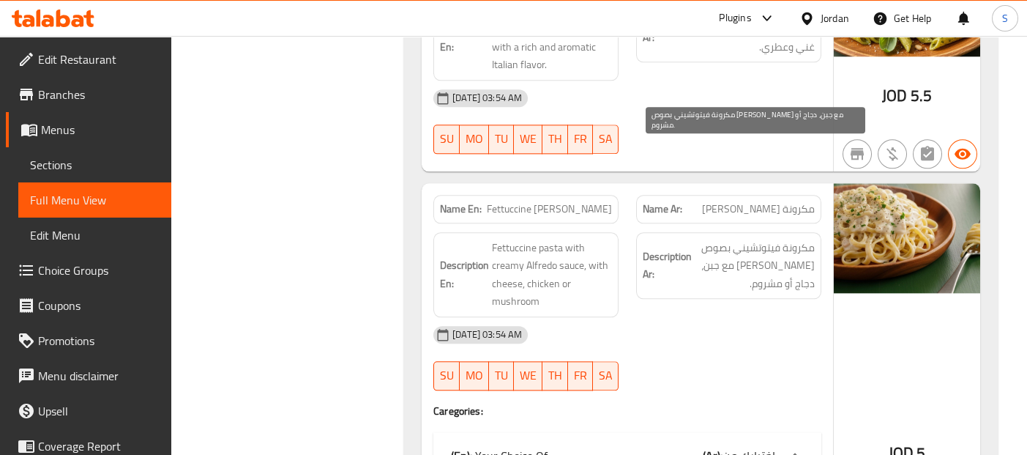
click at [806, 239] on span "مكرونة فيتوتشيني بصوص ألفريدو الكريمي مع جبن، دجاج أو مشروم." at bounding box center [755, 266] width 120 height 54
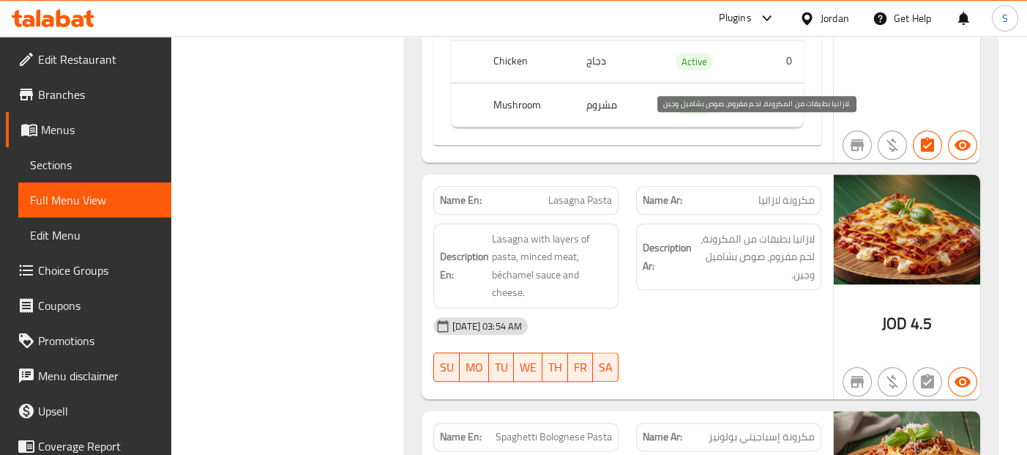
scroll to position [9989, 0]
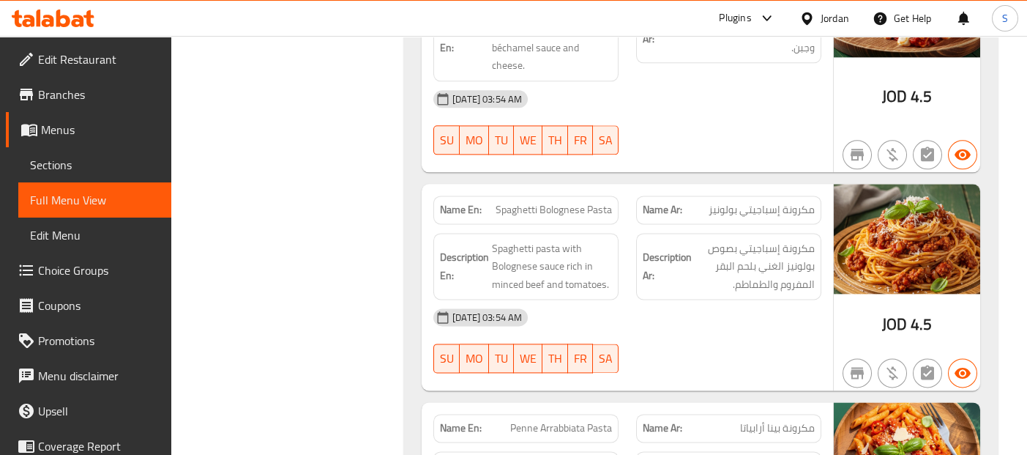
scroll to position [10217, 0]
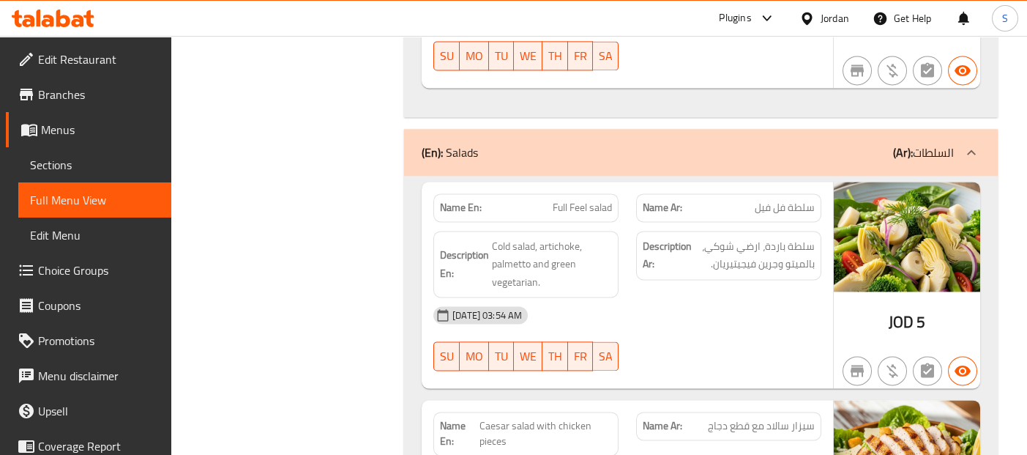
scroll to position [10737, 0]
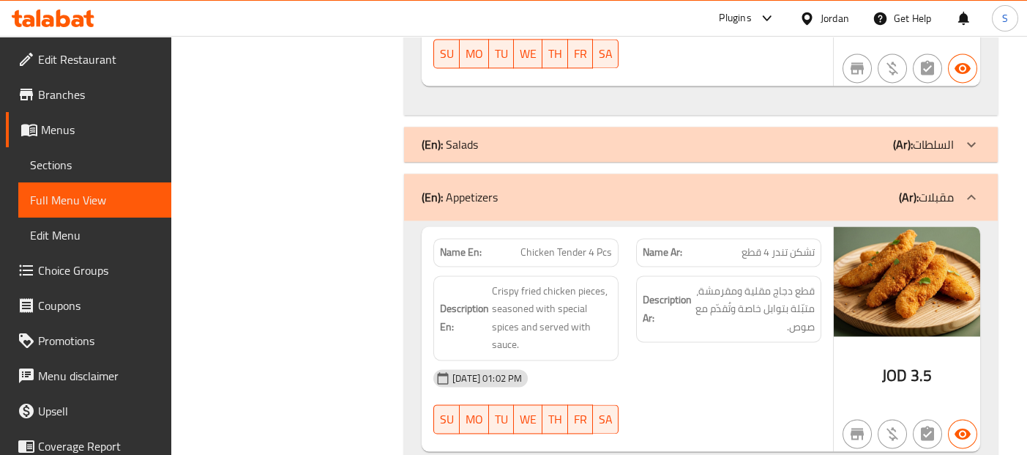
scroll to position [7484, 0]
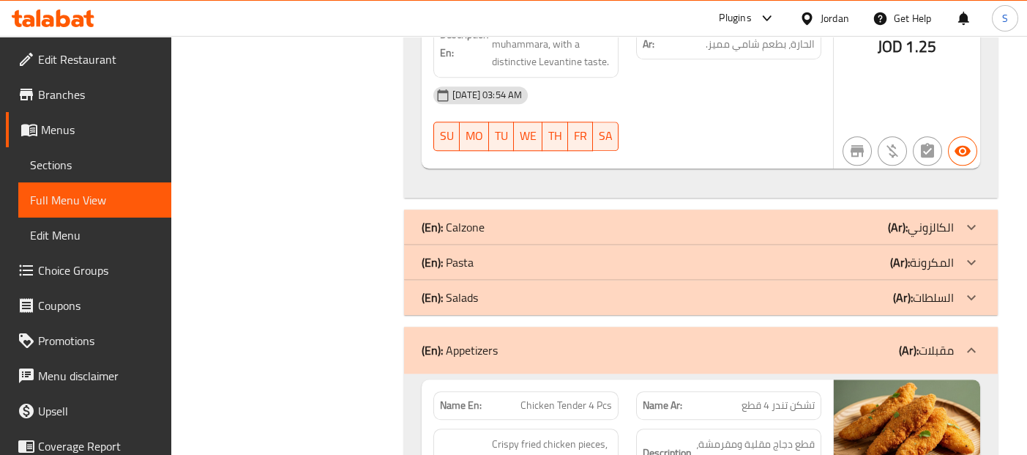
scroll to position [7551, 0]
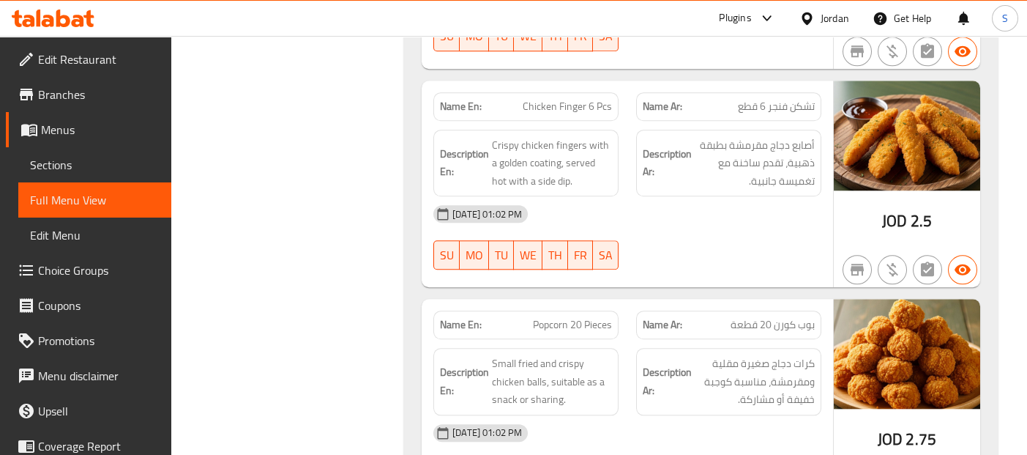
scroll to position [8072, 0]
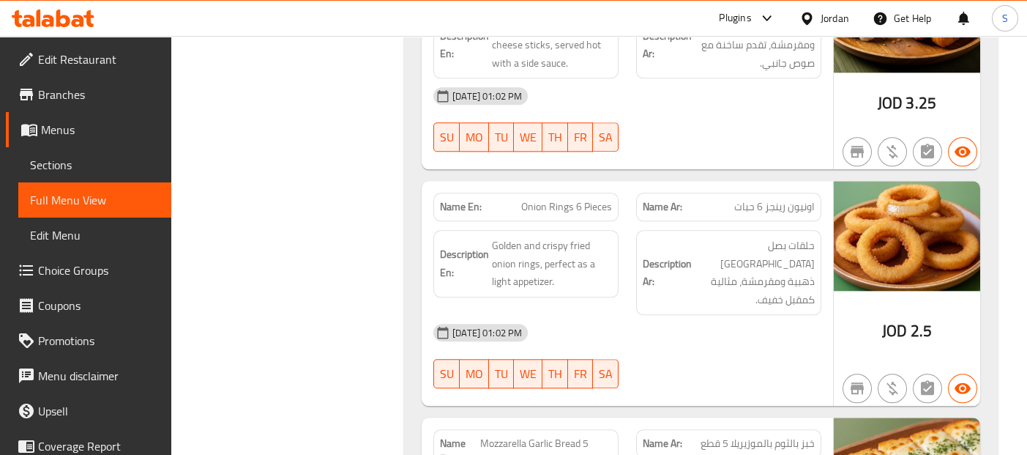
scroll to position [8601, 0]
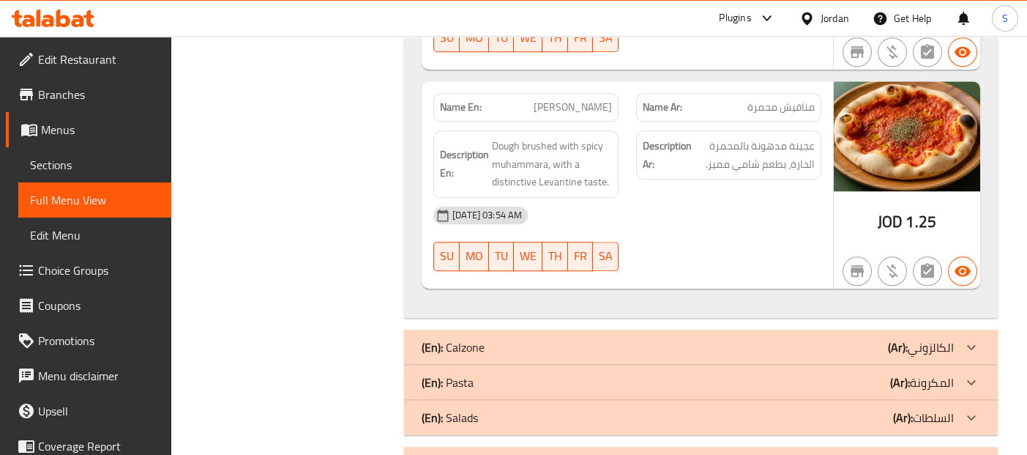
scroll to position [7391, 0]
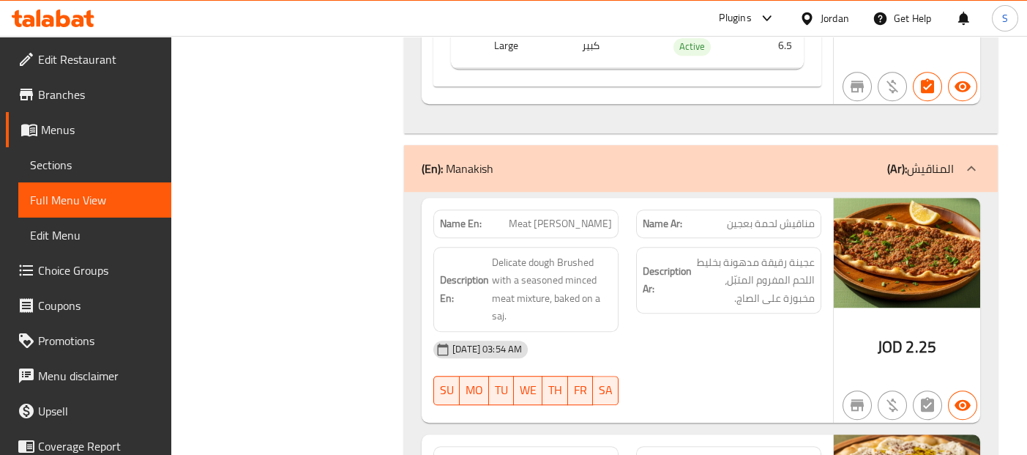
scroll to position [5463, 0]
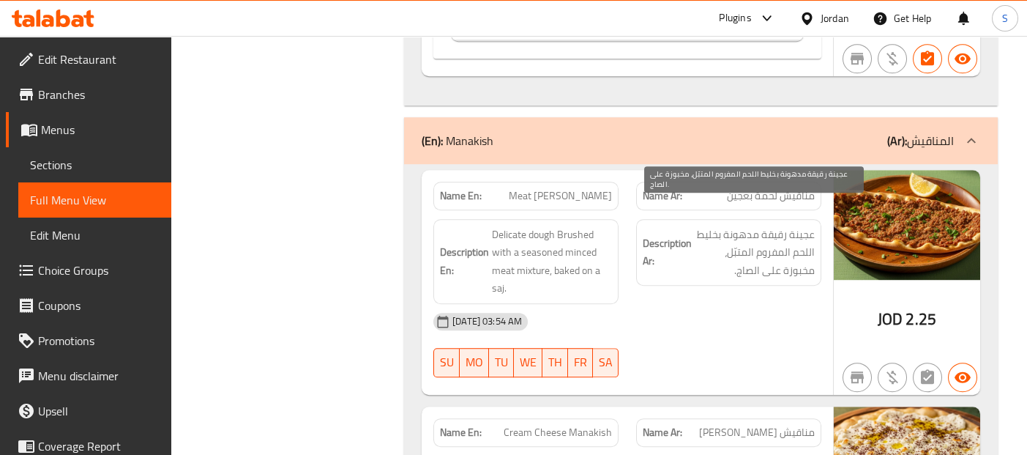
click at [765, 253] on span "عجينة رقيقة مدهونة بخليط اللحم المفروم المتبّل، مخبوزة على الصاج." at bounding box center [755, 252] width 120 height 54
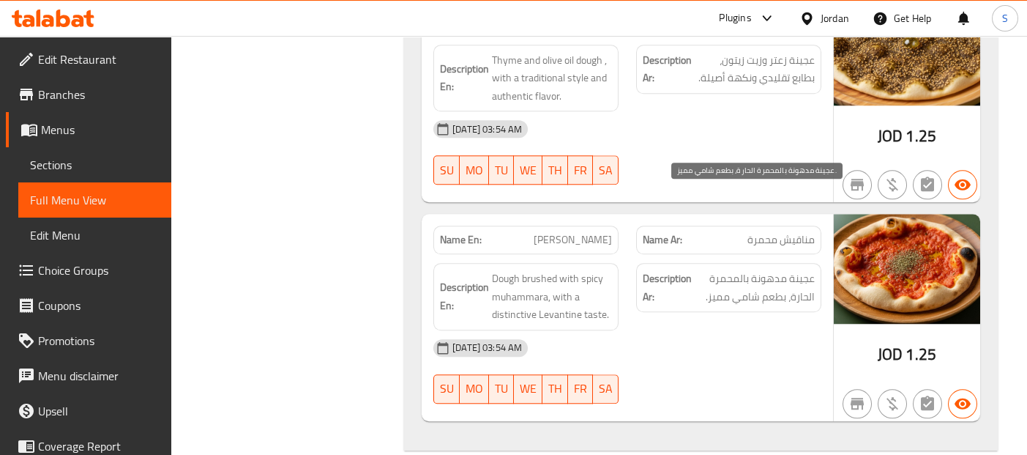
scroll to position [7252, 0]
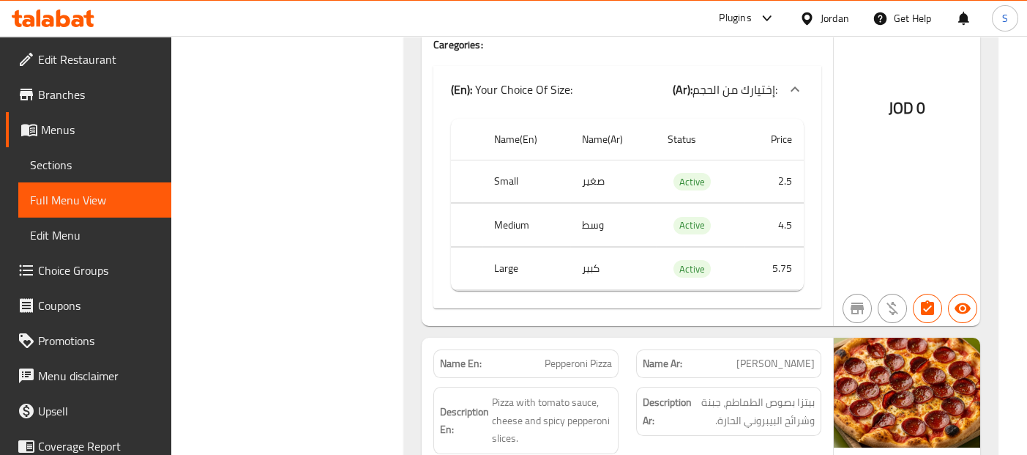
scroll to position [0, 0]
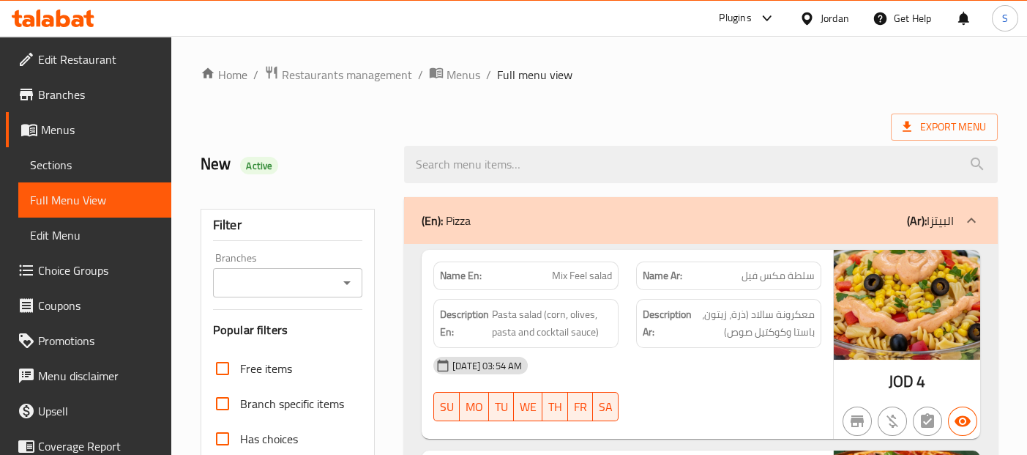
click at [871, 225] on div "(En): Pizza (Ar): البيتزا" at bounding box center [688, 221] width 532 height 18
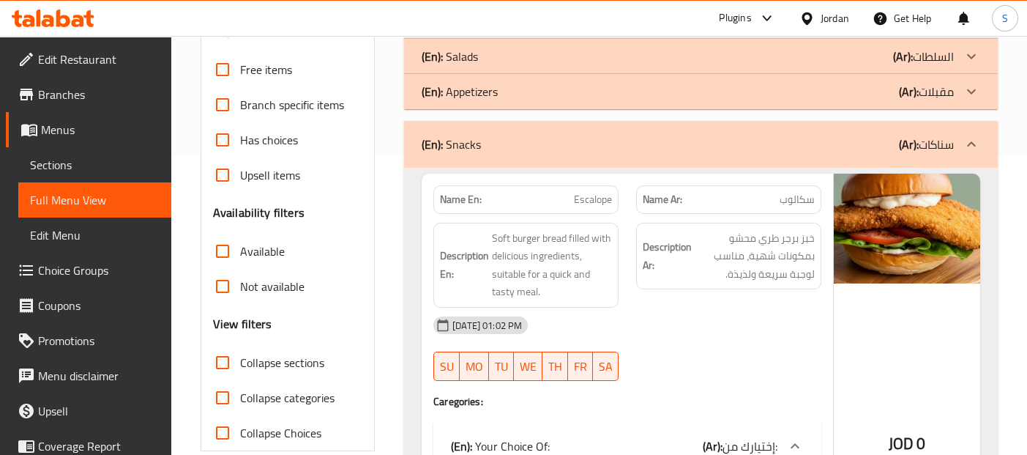
scroll to position [298, 0]
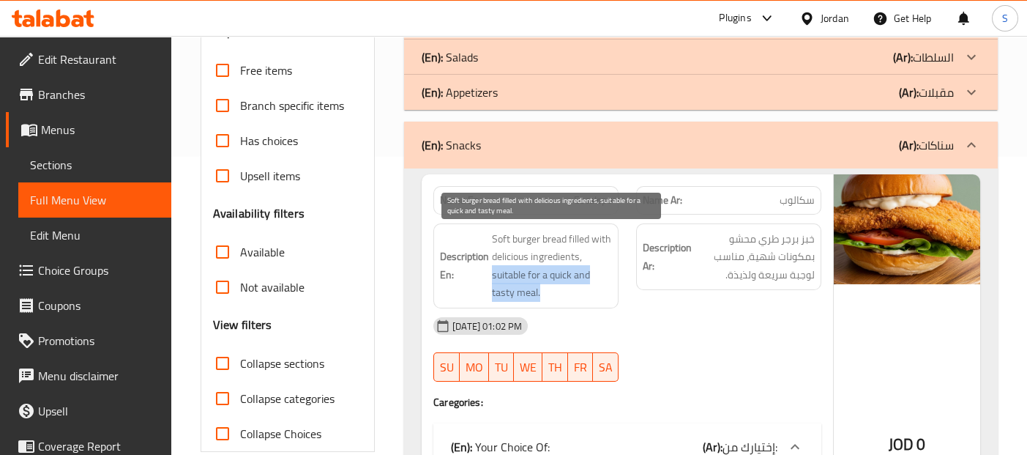
drag, startPoint x: 491, startPoint y: 272, endPoint x: 550, endPoint y: 294, distance: 63.2
click at [550, 294] on h6 "Description En: Soft burger bread filled with delicious ingredients, suitable f…" at bounding box center [526, 266] width 172 height 72
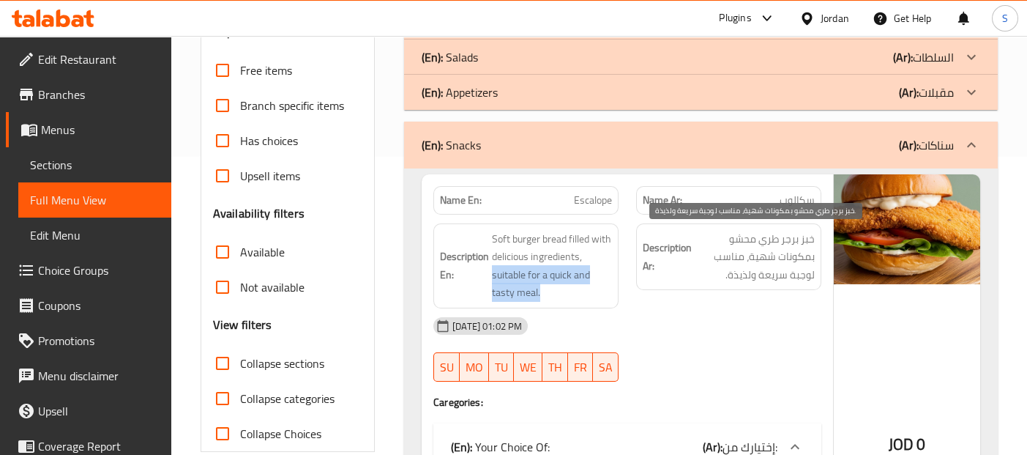
click at [783, 272] on span "خبز برجر طري محشو بمكونات شهية، مناسب لوجبة سريعة ولذيذة." at bounding box center [755, 257] width 120 height 54
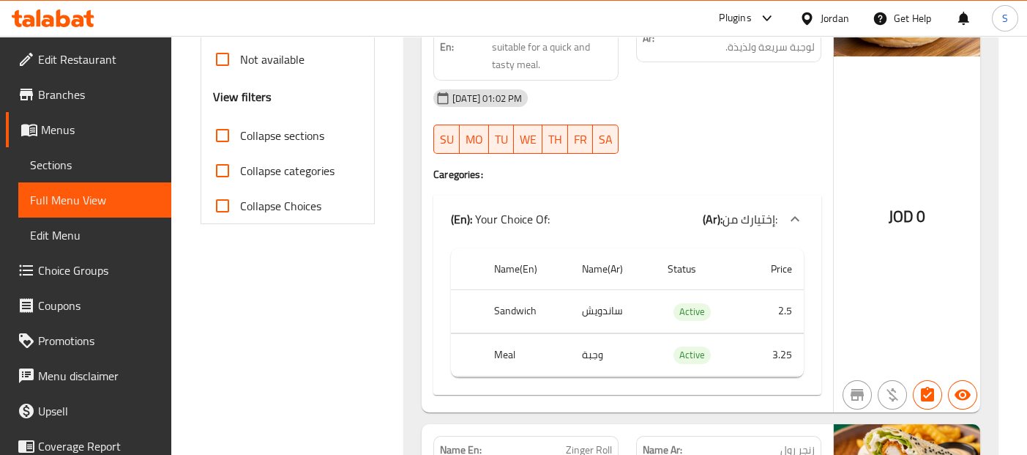
scroll to position [558, 0]
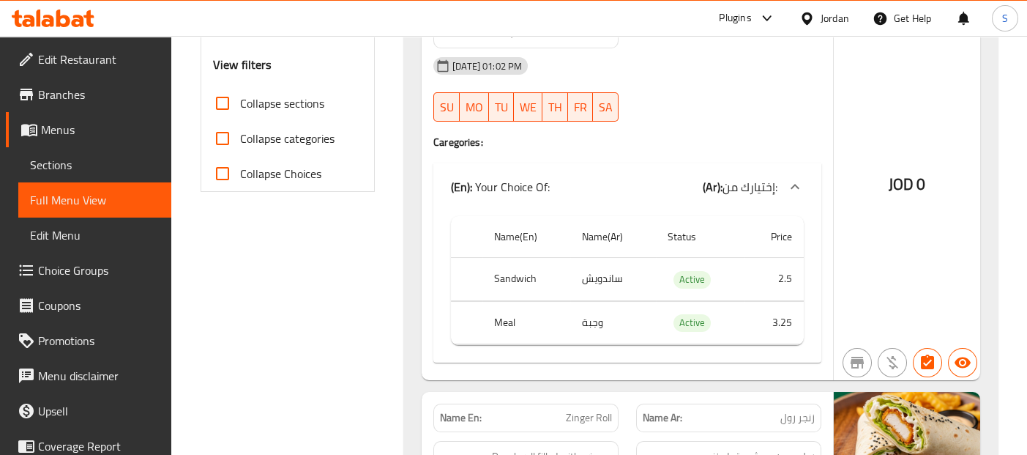
click at [882, 182] on div "JOD 0" at bounding box center [907, 147] width 146 height 466
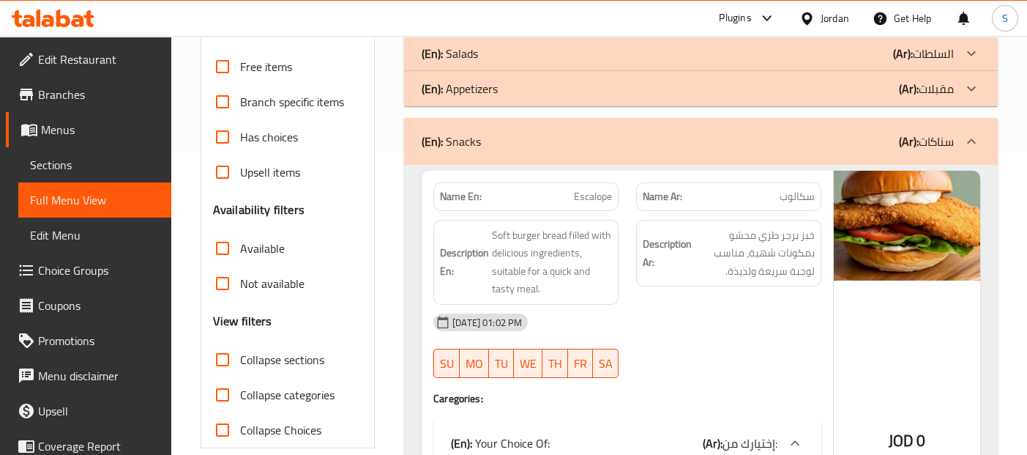
scroll to position [279, 0]
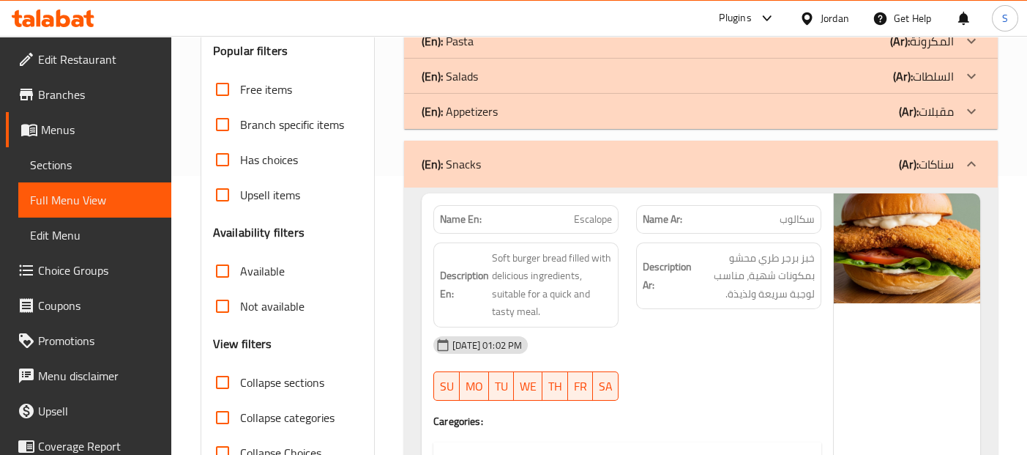
click at [890, 155] on div "(En): Snacks (Ar): سناكات" at bounding box center [688, 164] width 532 height 18
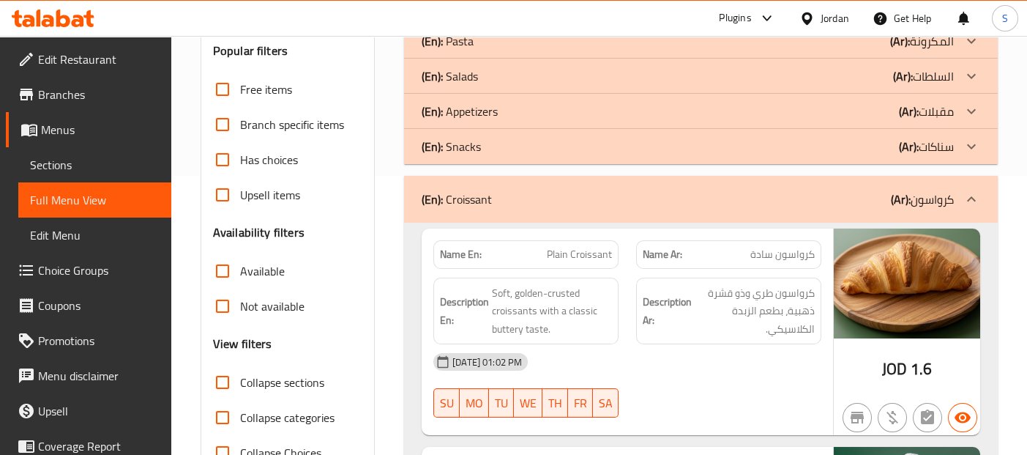
click at [837, 253] on img at bounding box center [907, 283] width 146 height 110
click at [866, 202] on div "(En): Croissant (Ar): كرواسون" at bounding box center [688, 199] width 532 height 18
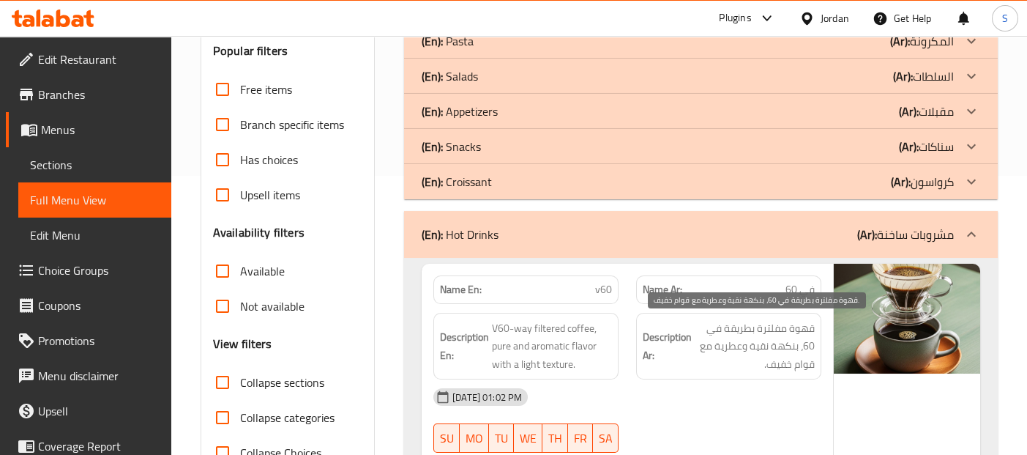
click at [791, 350] on span "قهوة مفلترة بطريقة في 60، بنكهة نقية وعطرية مع قوام خفيف." at bounding box center [755, 346] width 120 height 54
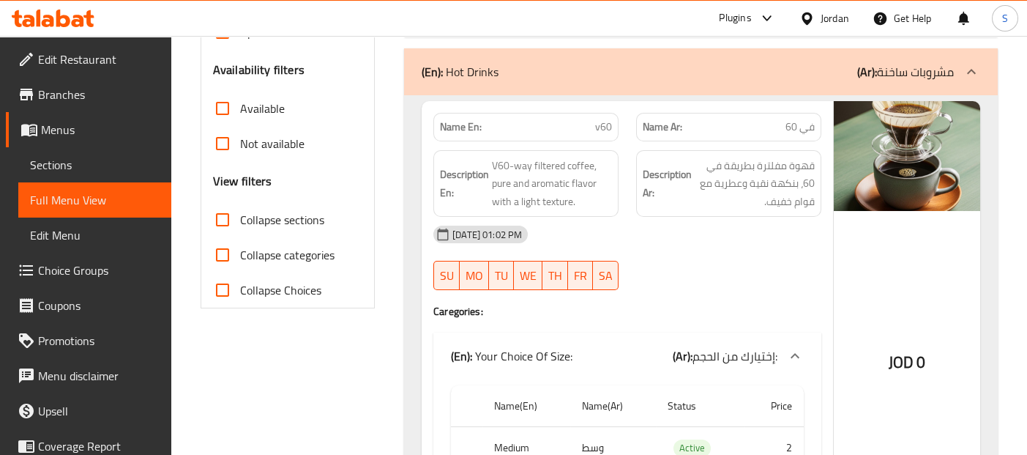
scroll to position [474, 0]
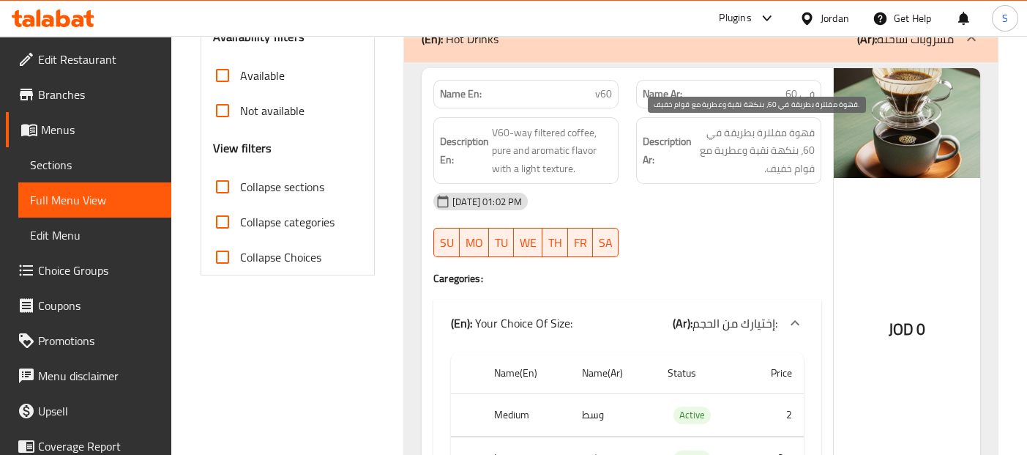
click at [813, 143] on span "قهوة مفلترة بطريقة في 60، بنكهة نقية وعطرية مع قوام خفيف." at bounding box center [755, 151] width 120 height 54
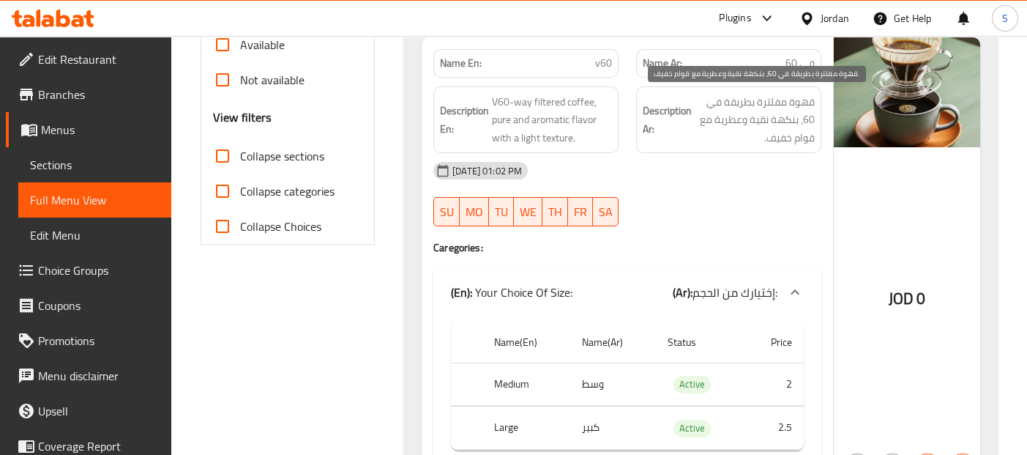
scroll to position [507, 0]
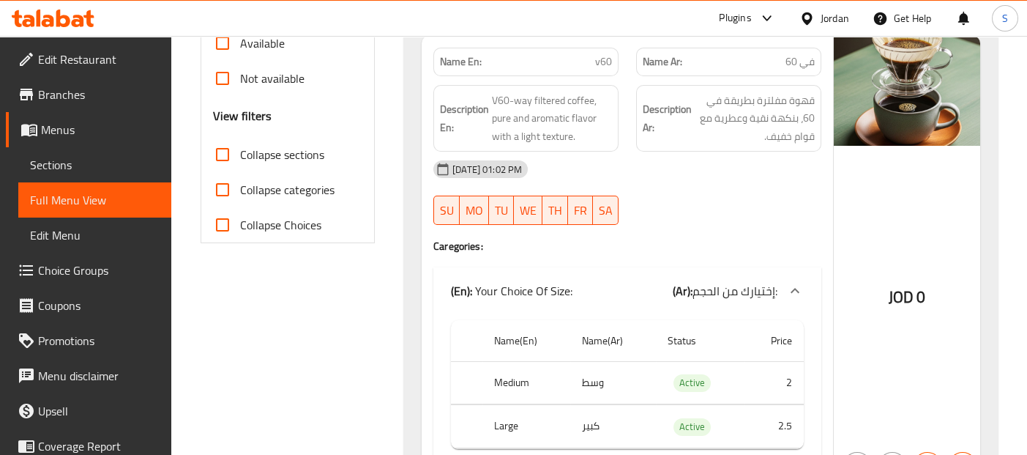
click at [813, 143] on div "Description Ar: قهوة مفلترة بطريقة في 60، بنكهة نقية وعطرية مع قوام خفيف." at bounding box center [728, 118] width 185 height 67
click at [827, 131] on div "Description Ar: قهوة مفلترة بطريقة في 60، بنكهة نقية وعطرية مع قوام خفيف." at bounding box center [728, 118] width 203 height 85
click at [918, 201] on div "JOD 0" at bounding box center [907, 260] width 146 height 448
click at [932, 181] on div "JOD 0" at bounding box center [907, 260] width 146 height 448
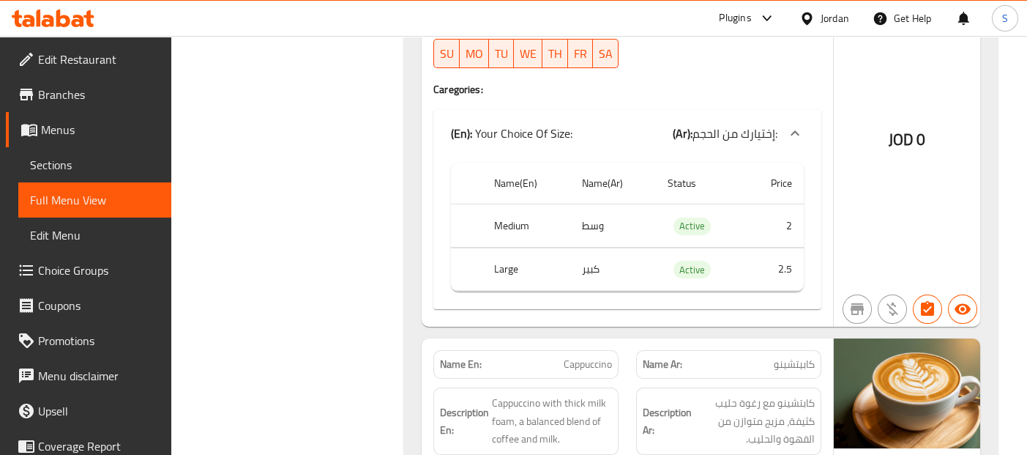
scroll to position [1125, 0]
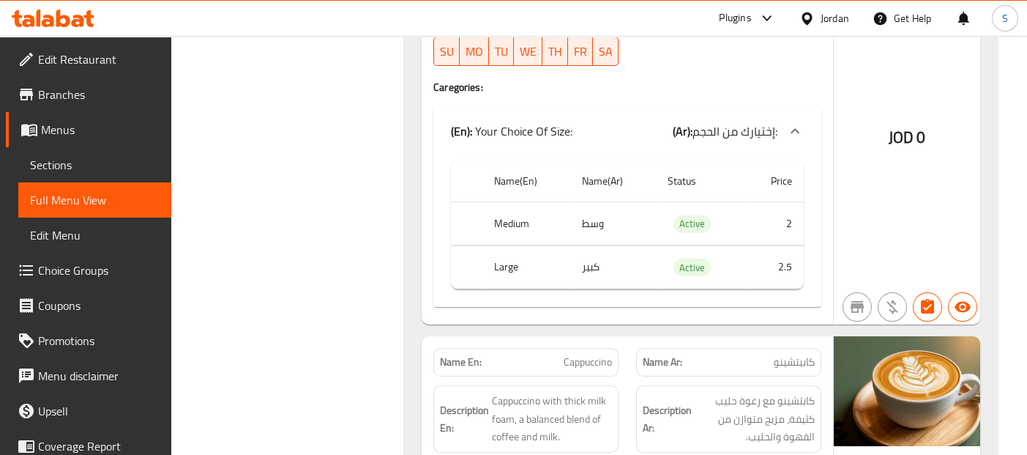
click at [920, 187] on div "JOD 0" at bounding box center [907, 101] width 146 height 448
click at [857, 210] on div "JOD 0" at bounding box center [907, 101] width 146 height 448
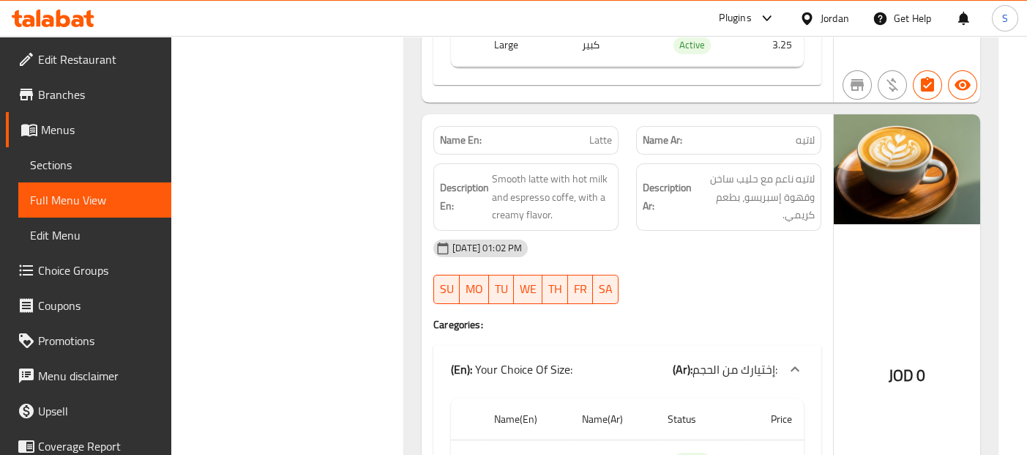
scroll to position [1808, 0]
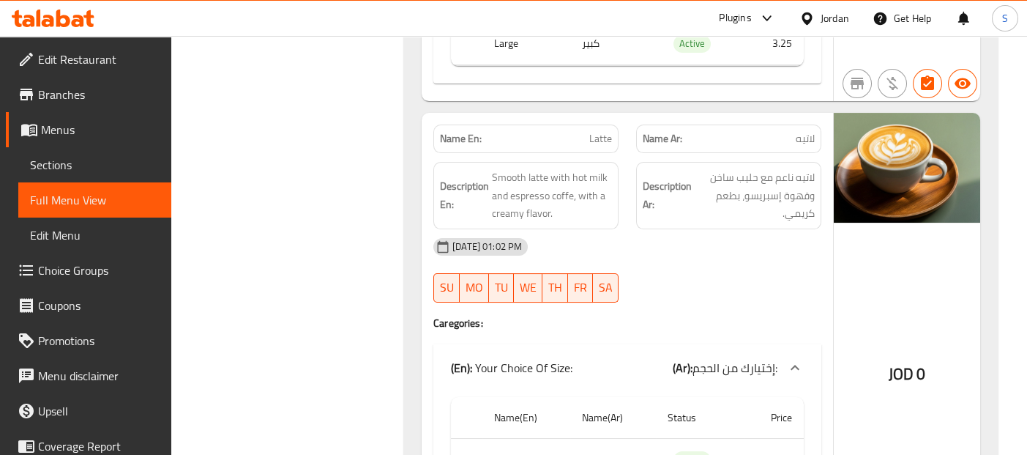
click at [857, 210] on img at bounding box center [907, 168] width 146 height 110
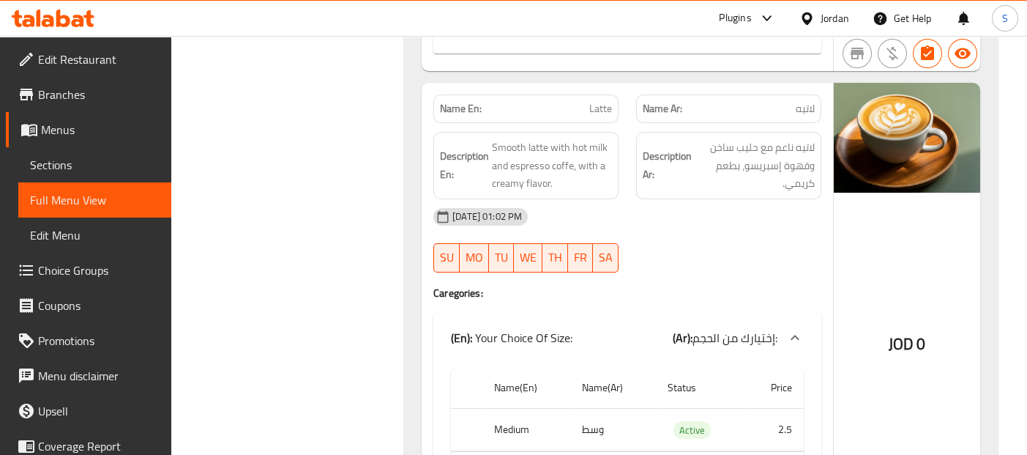
scroll to position [1841, 0]
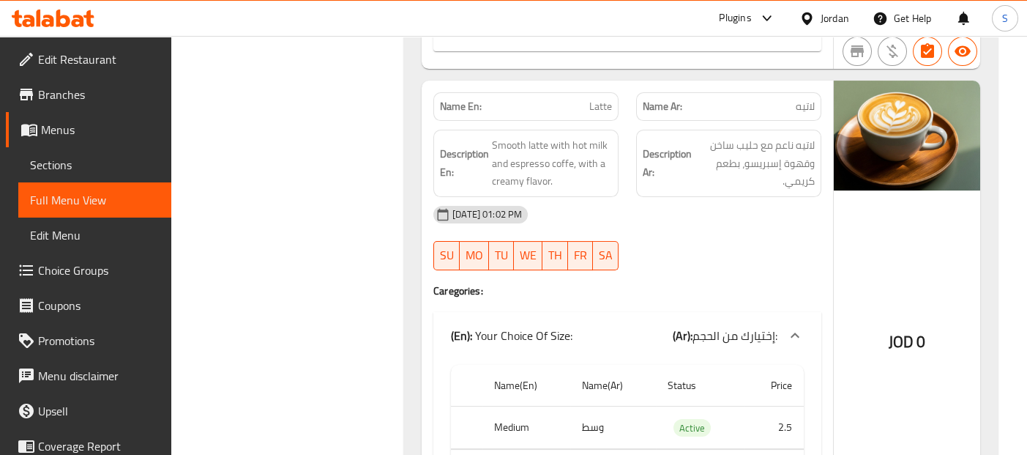
click at [945, 176] on img at bounding box center [907, 136] width 146 height 110
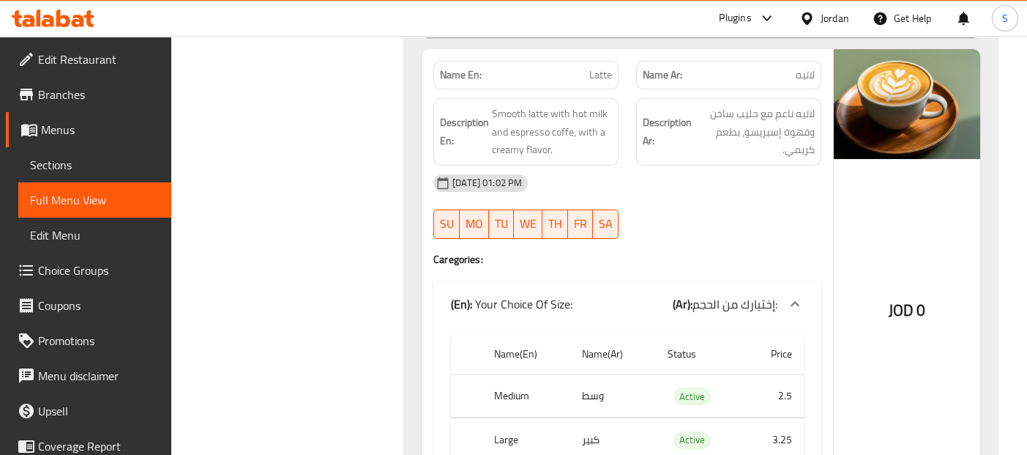
scroll to position [1873, 0]
click at [754, 167] on div "14-08-2025 01:02 PM" at bounding box center [628, 181] width 406 height 35
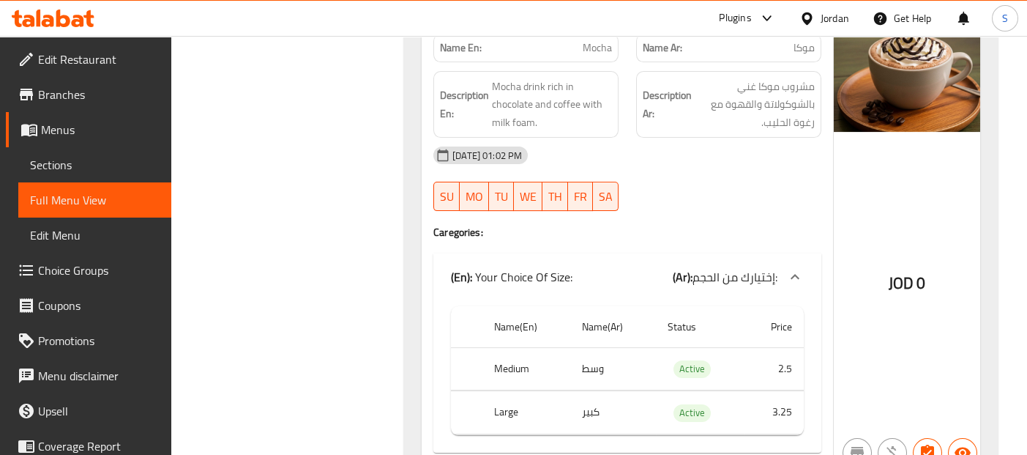
scroll to position [2361, 0]
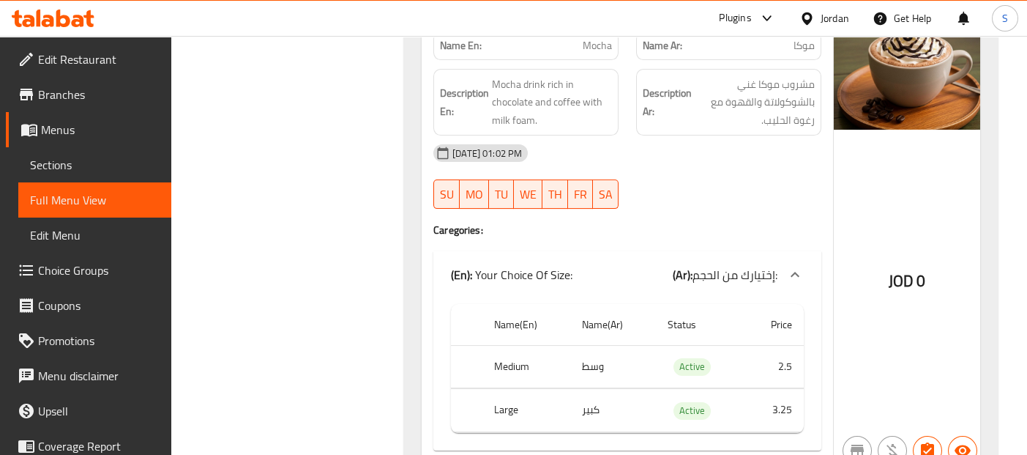
click at [691, 118] on h6 "Description Ar: مشروب موكا غني بالشوكولاتة والقهوة مع رغوة الحليب." at bounding box center [729, 102] width 172 height 54
click at [865, 182] on div "JOD 0" at bounding box center [907, 244] width 146 height 448
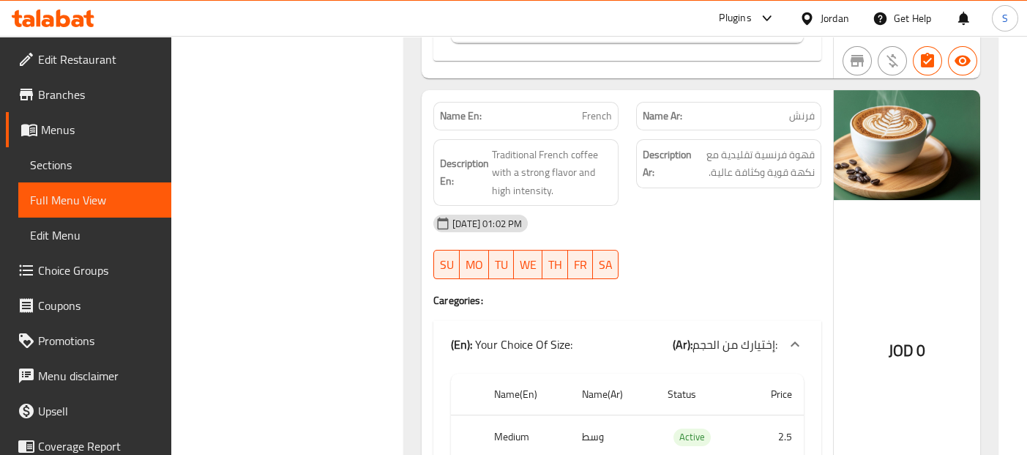
scroll to position [2752, 0]
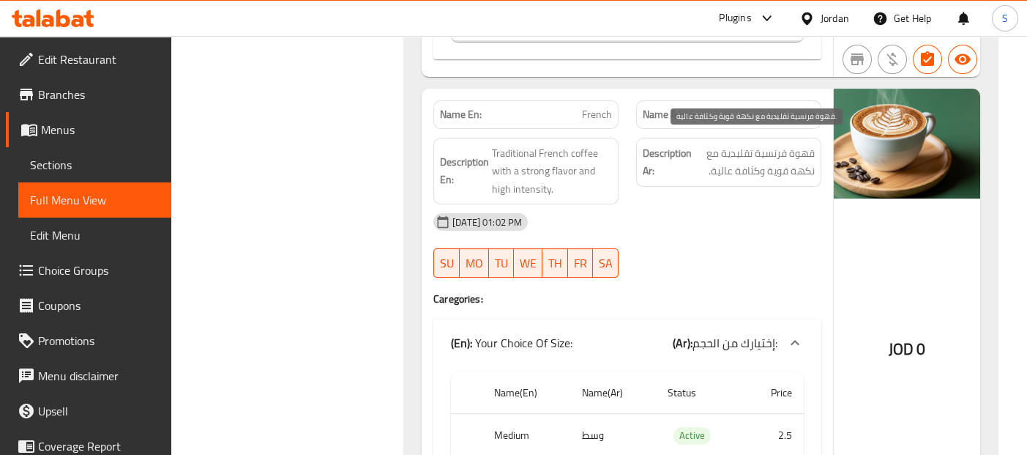
click at [723, 150] on span "قهوة فرنسية تقليدية مع نكهة قوية وكثافة عالية." at bounding box center [755, 162] width 120 height 36
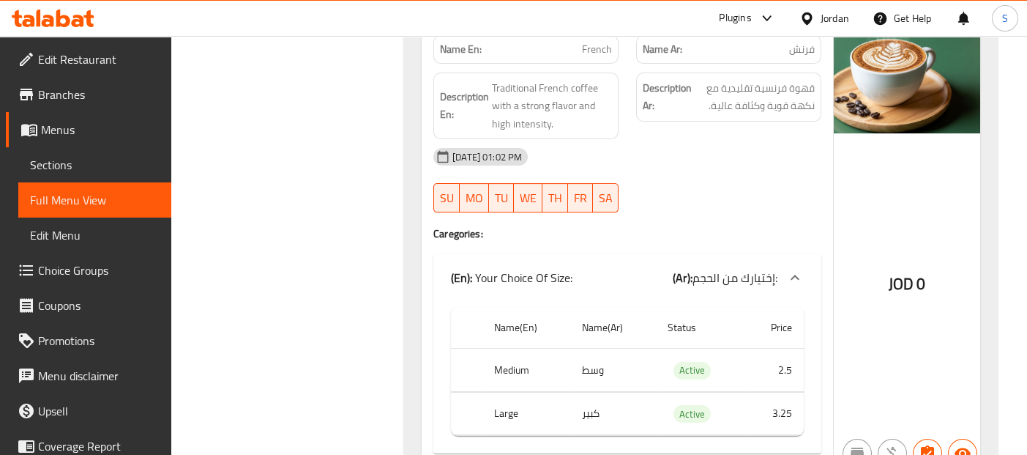
scroll to position [2784, 0]
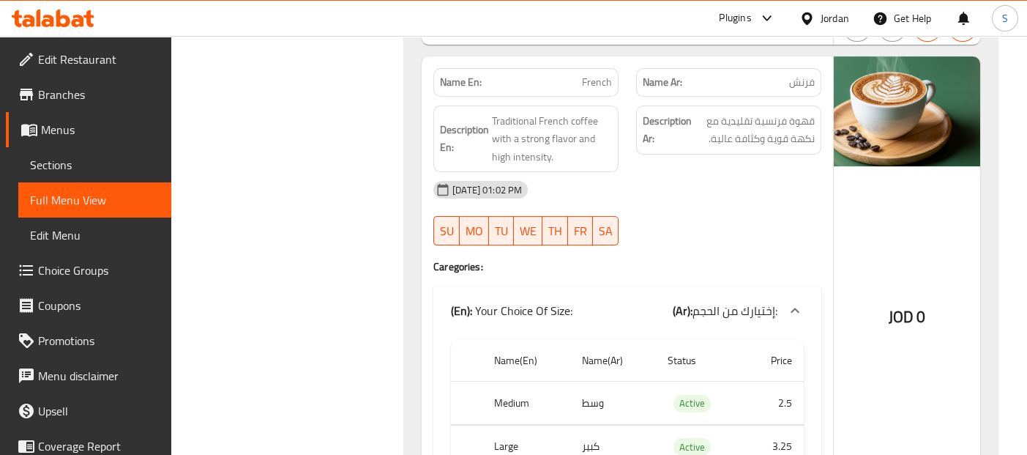
click at [872, 236] on div "JOD 0" at bounding box center [907, 280] width 146 height 448
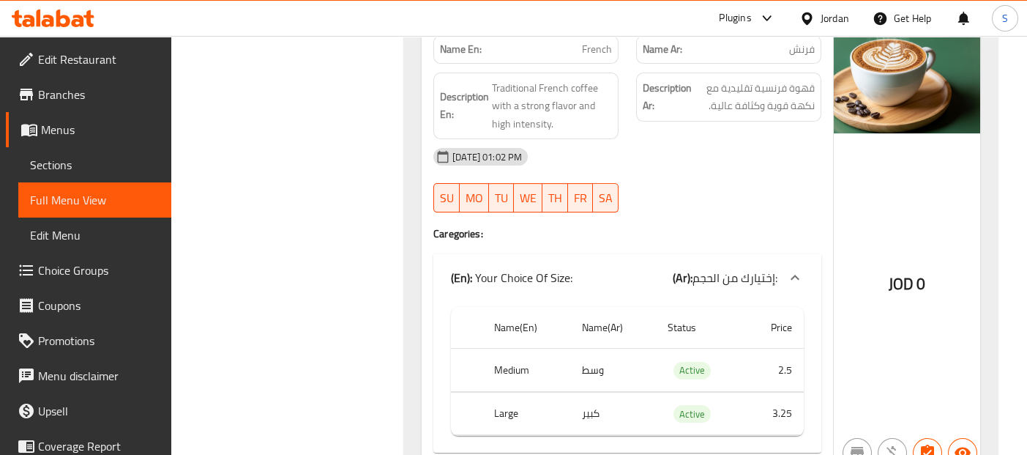
click at [930, 179] on div "JOD 0" at bounding box center [907, 246] width 146 height 447
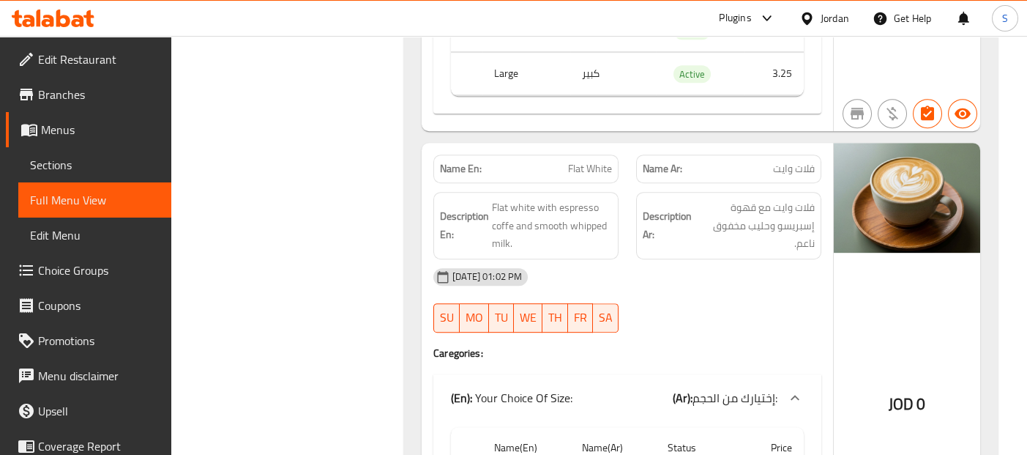
scroll to position [4118, 0]
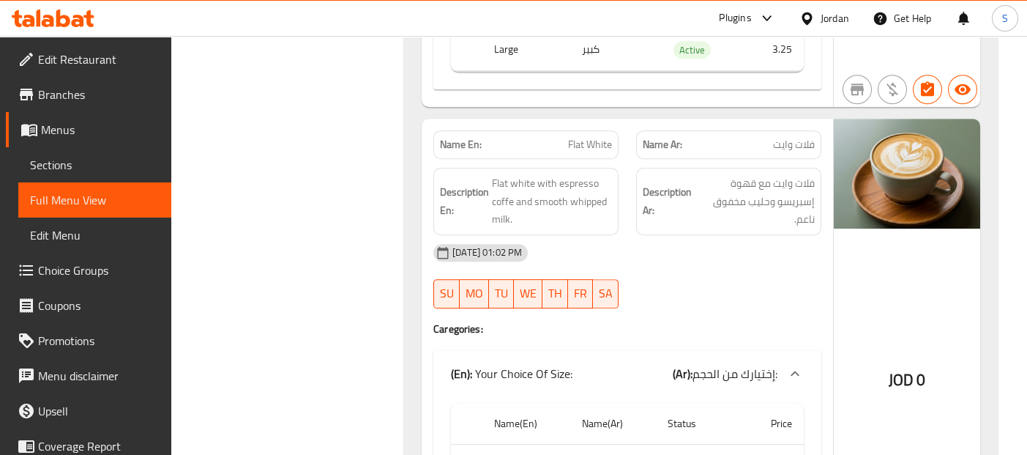
click at [931, 198] on img at bounding box center [907, 174] width 146 height 110
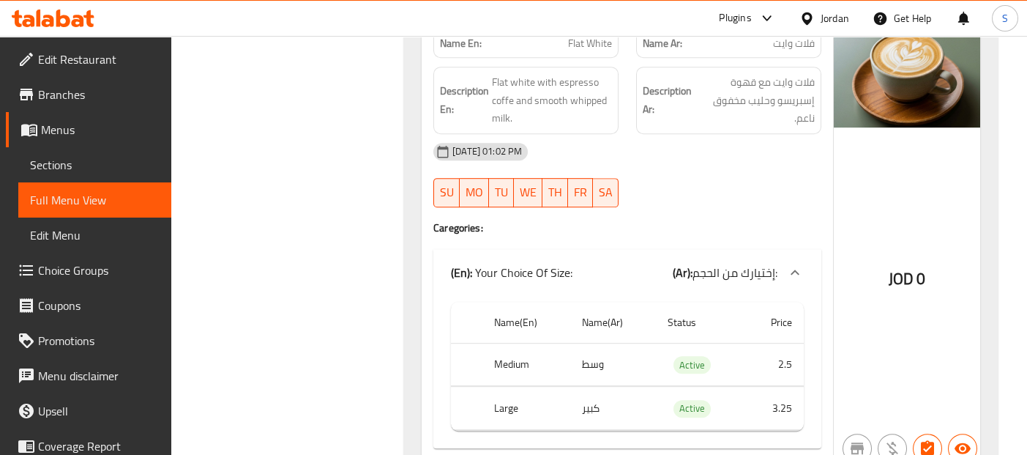
scroll to position [4216, 0]
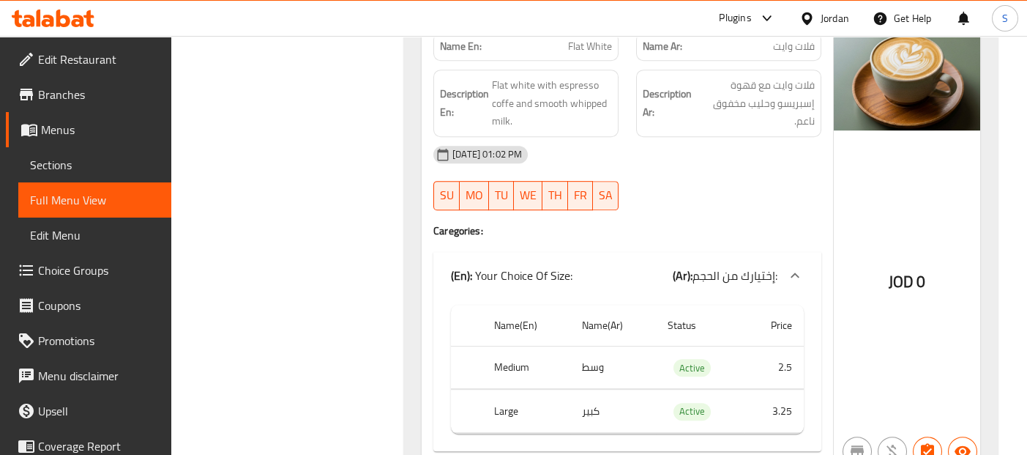
click at [931, 198] on div "JOD 0" at bounding box center [907, 244] width 146 height 448
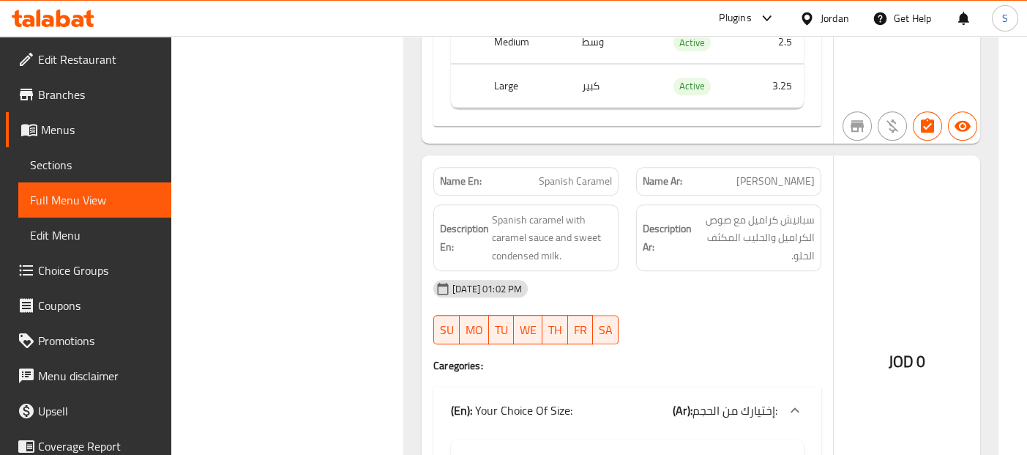
scroll to position [4574, 0]
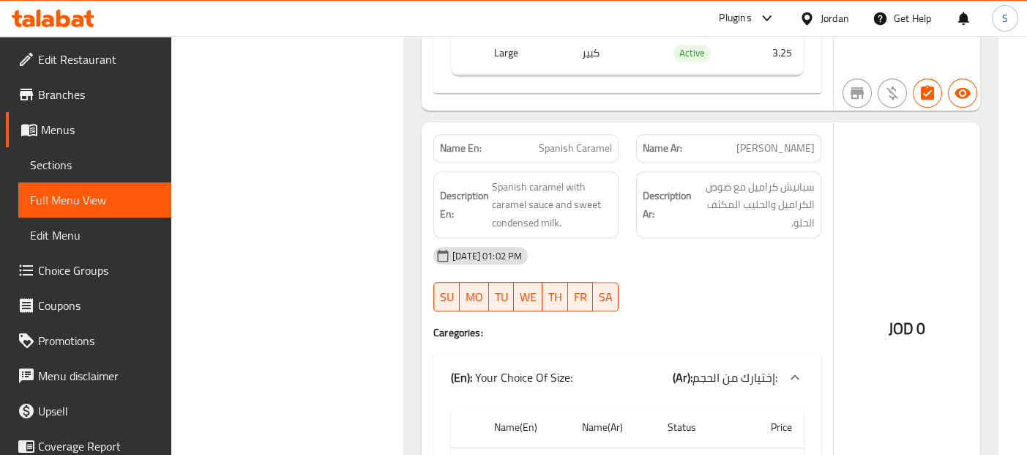
click at [939, 190] on div "JOD 0" at bounding box center [907, 346] width 146 height 448
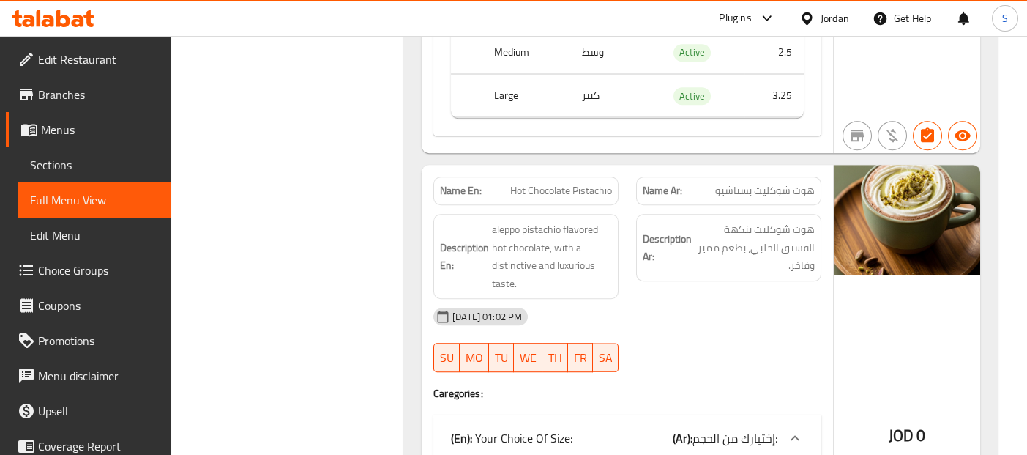
scroll to position [5453, 0]
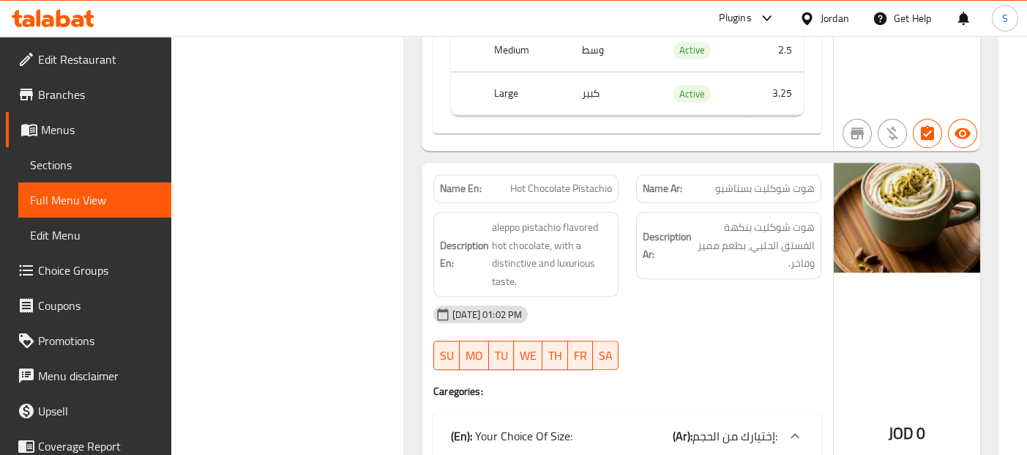
click at [817, 266] on div "Description Ar: هوت شوكليت بنكهة الفستق الحلبي، بطعم مميز وفاخر." at bounding box center [728, 254] width 203 height 102
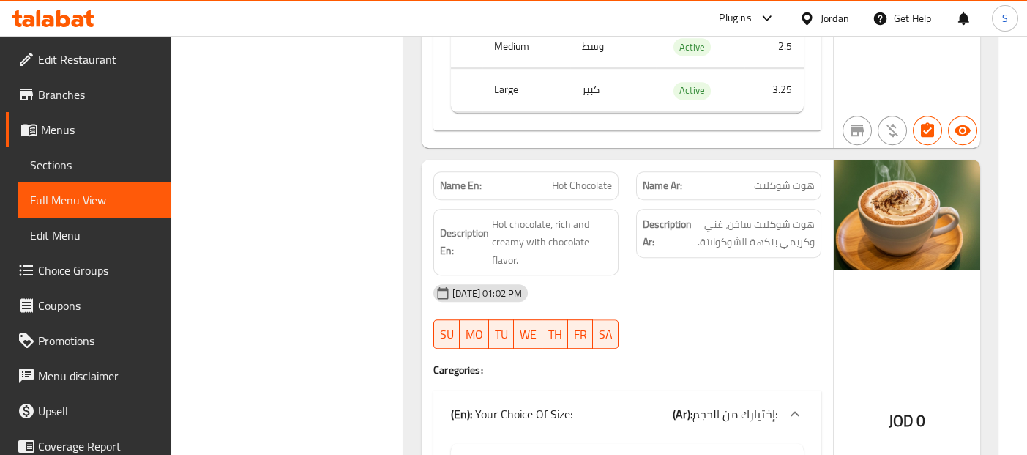
scroll to position [4973, 0]
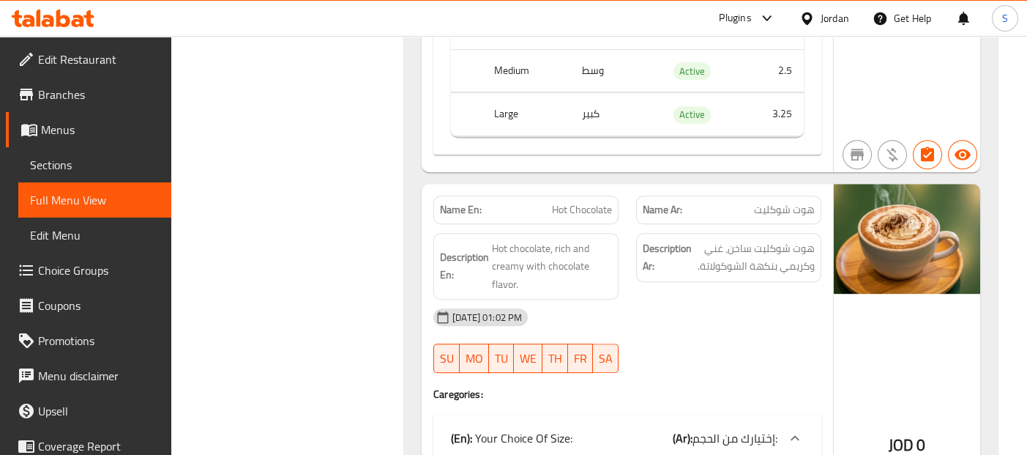
click at [813, 299] on div "14-08-2025 01:02 PM" at bounding box center [628, 316] width 406 height 35
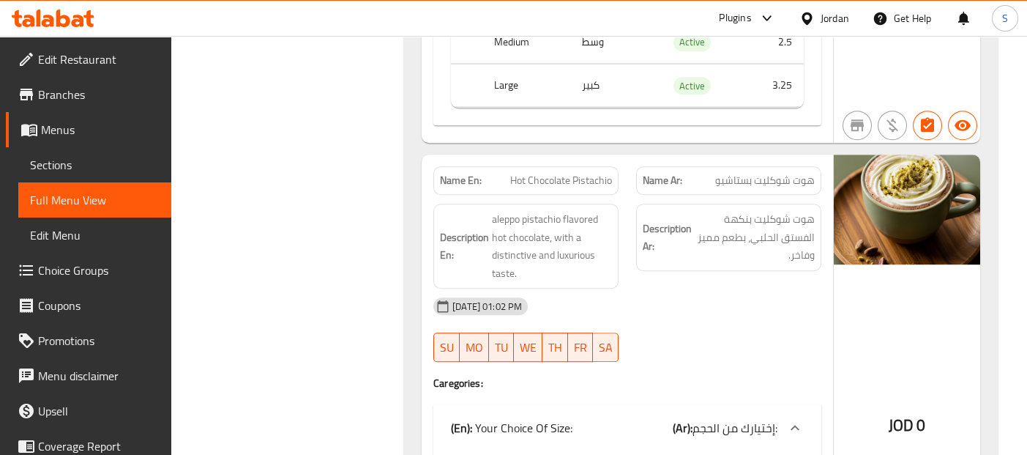
scroll to position [5493, 0]
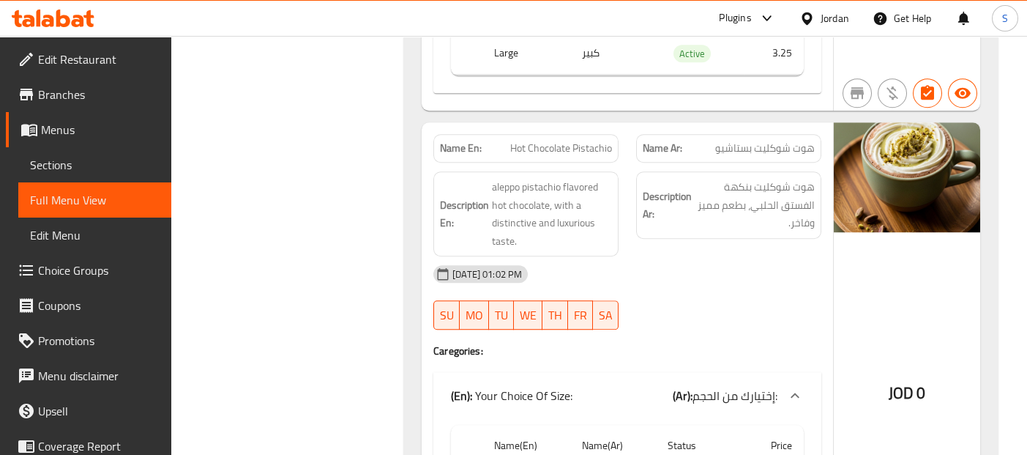
click at [899, 239] on div "JOD 0" at bounding box center [907, 355] width 146 height 466
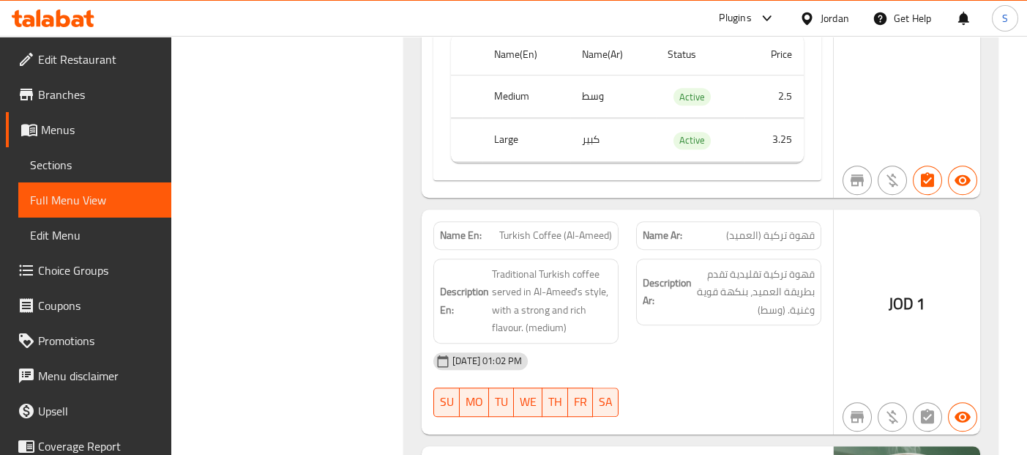
scroll to position [5916, 0]
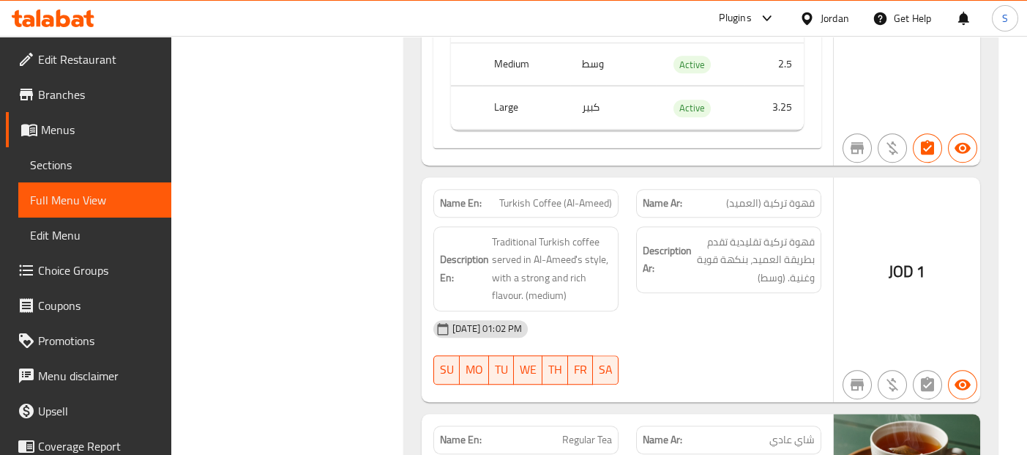
click at [850, 300] on div "JOD 1" at bounding box center [907, 289] width 146 height 225
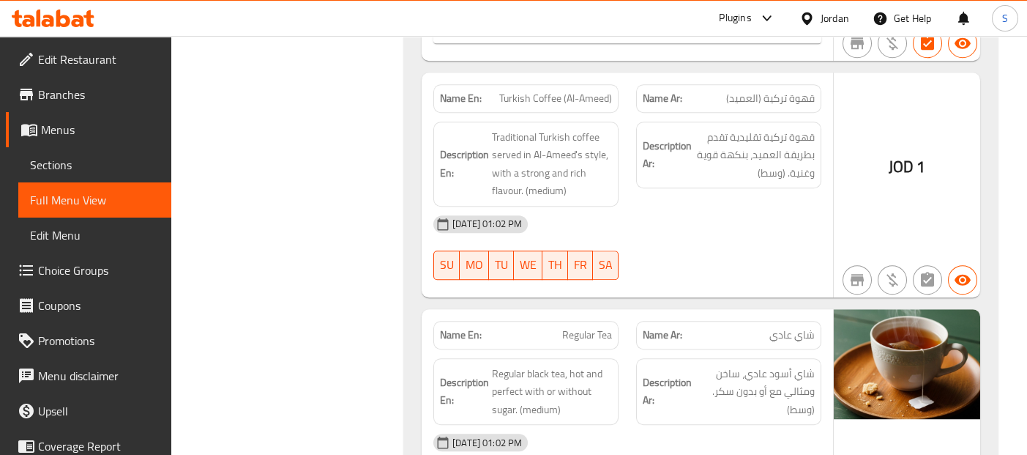
scroll to position [5998, 0]
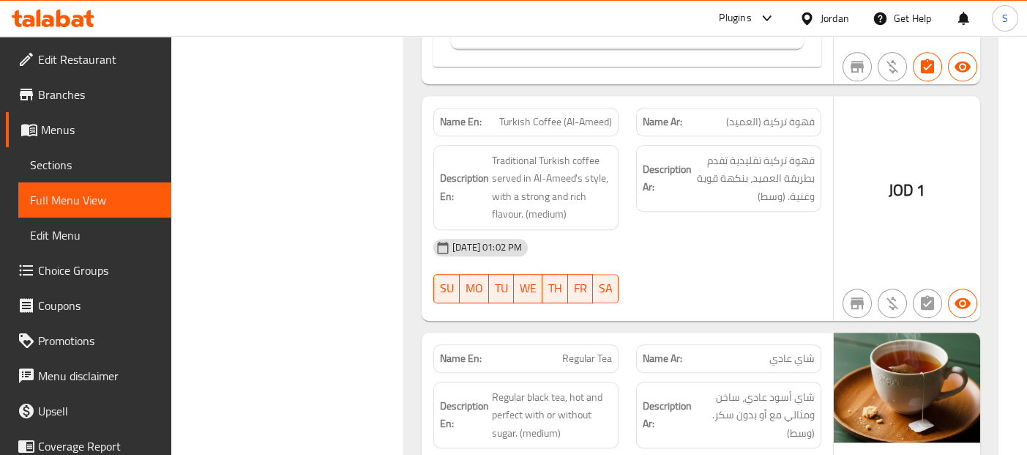
click at [804, 351] on span "شاي عادي" at bounding box center [791, 358] width 45 height 15
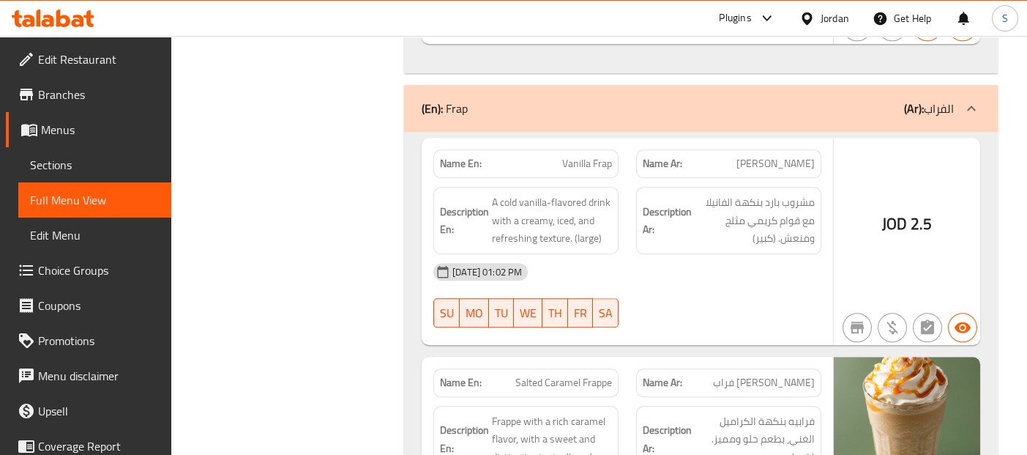
scroll to position [6757, 0]
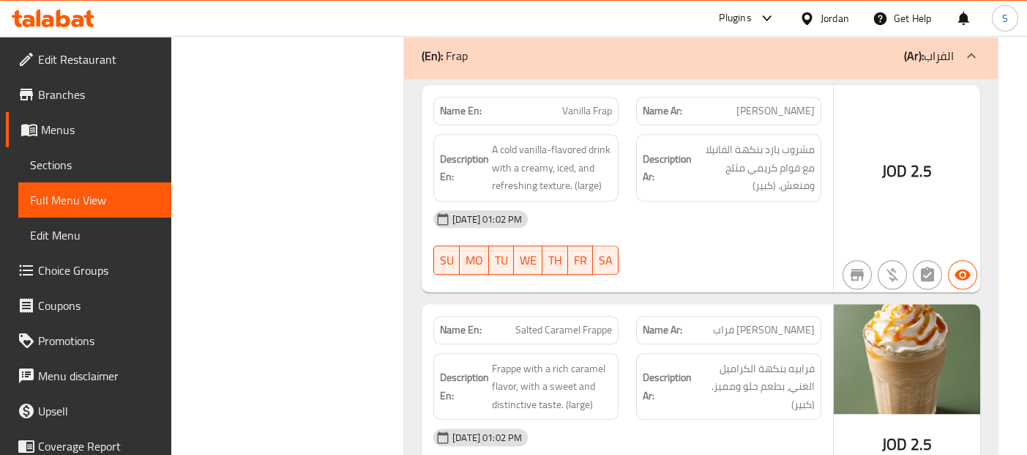
scroll to position [6790, 0]
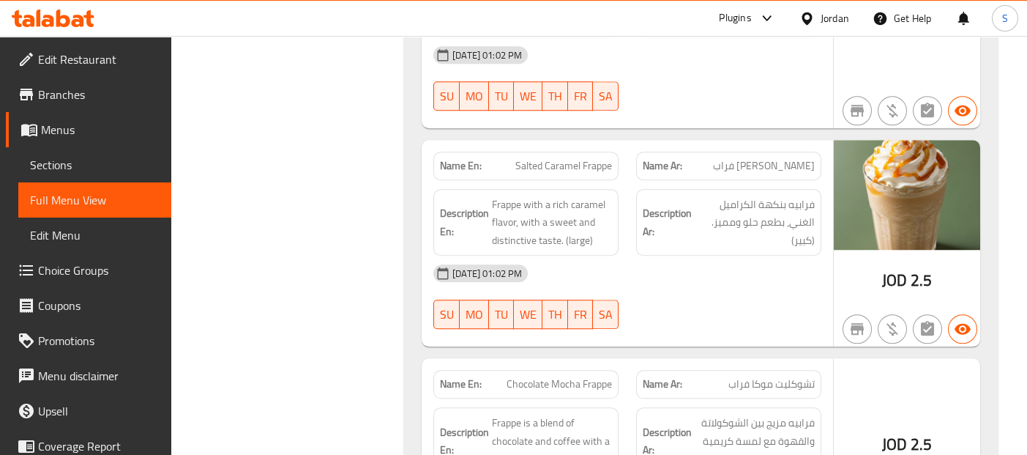
scroll to position [6952, 0]
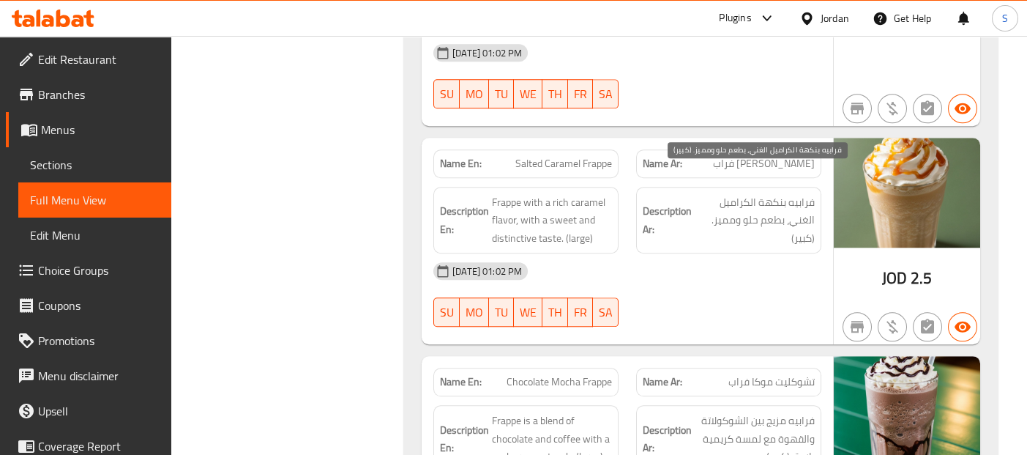
click at [739, 210] on span "فرابيه بنكهة الكراميل الغني، بطعم حلو ومميز. (كبير)" at bounding box center [755, 220] width 120 height 54
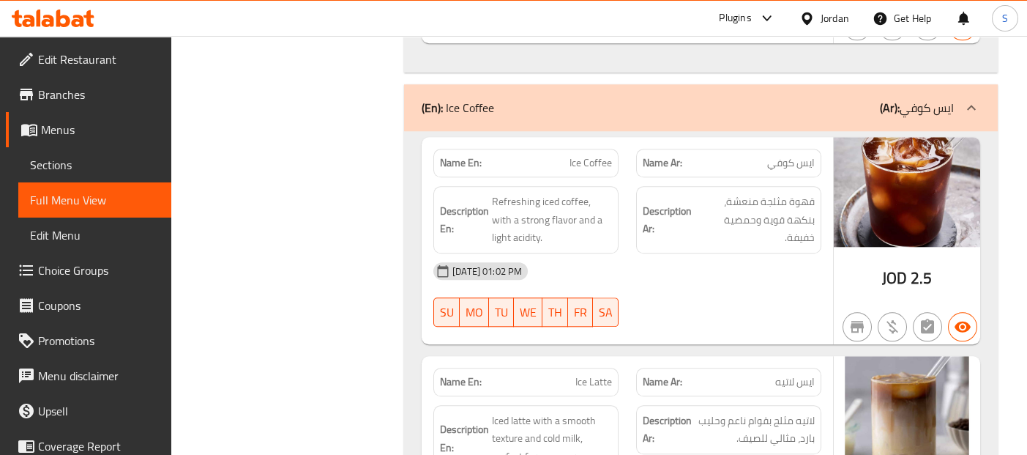
scroll to position [7698, 0]
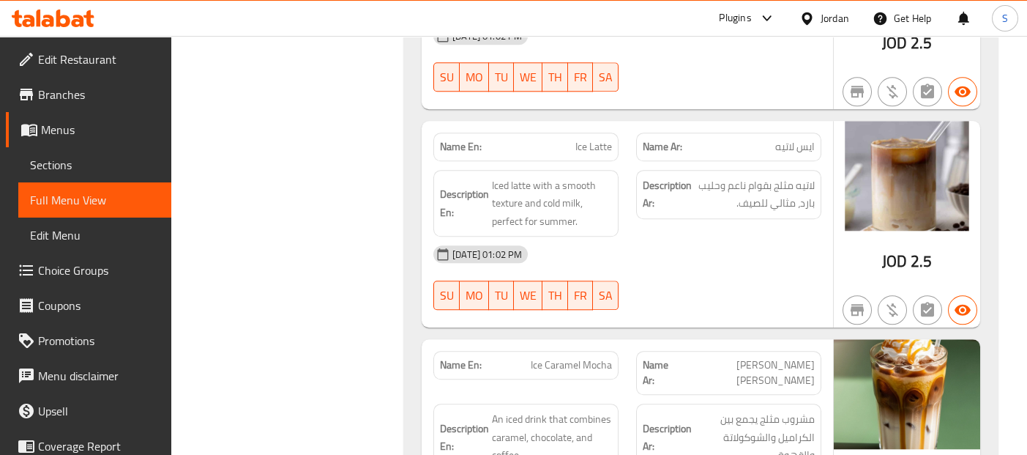
scroll to position [7958, 0]
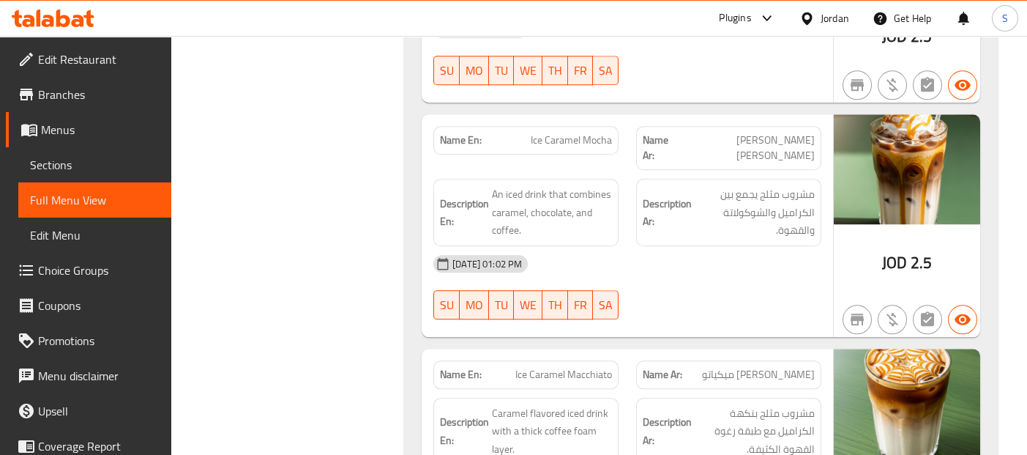
scroll to position [8154, 0]
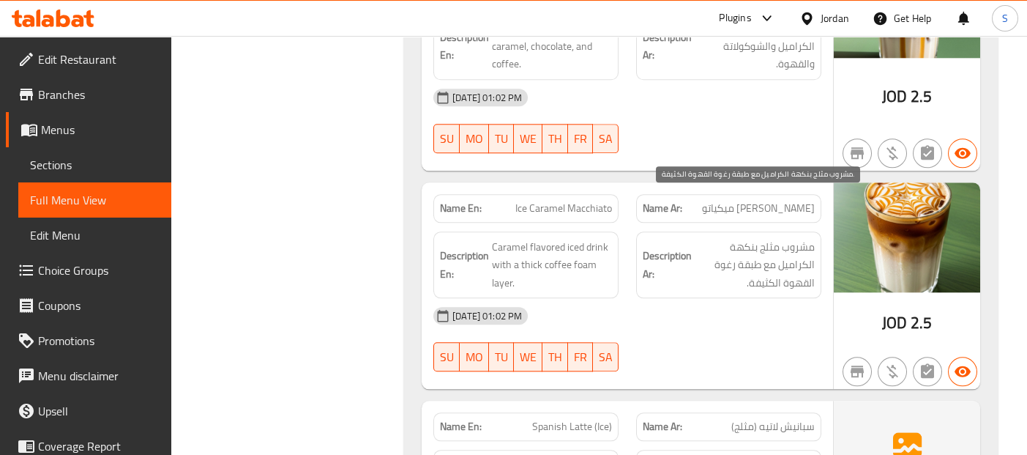
scroll to position [8348, 0]
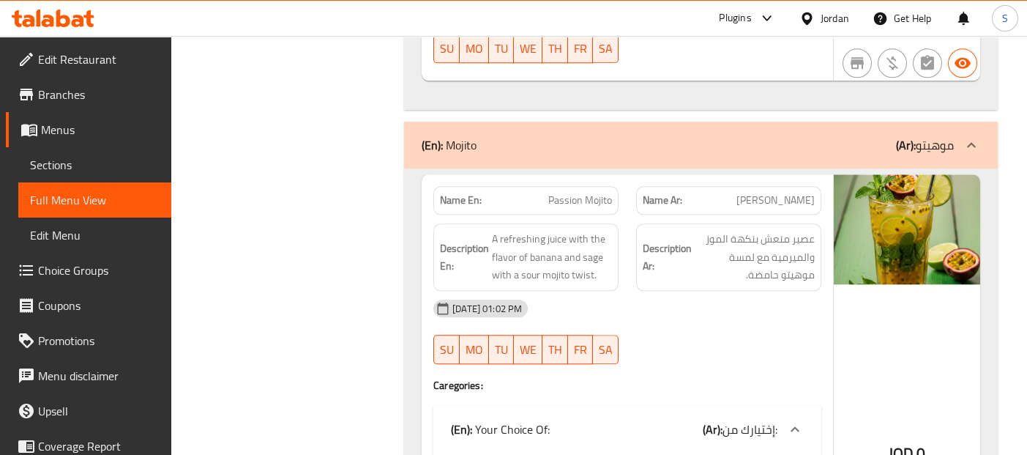
scroll to position [9064, 0]
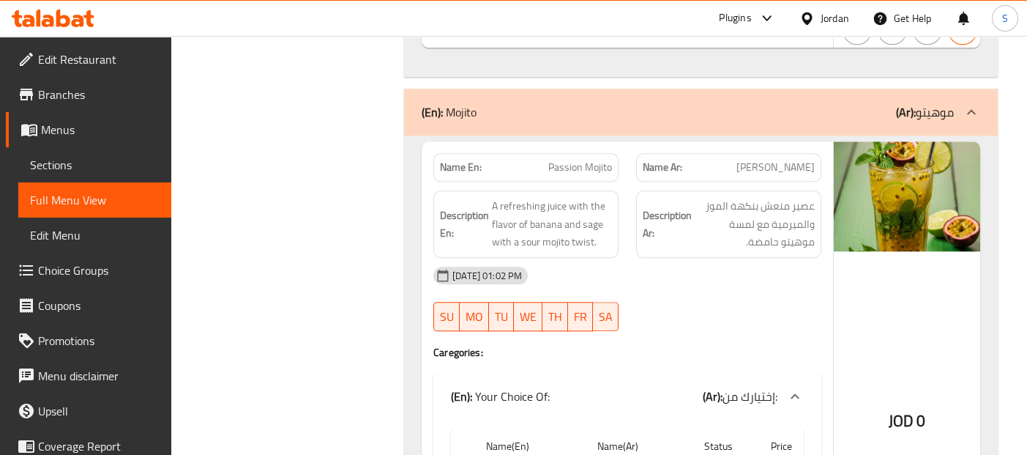
scroll to position [9097, 0]
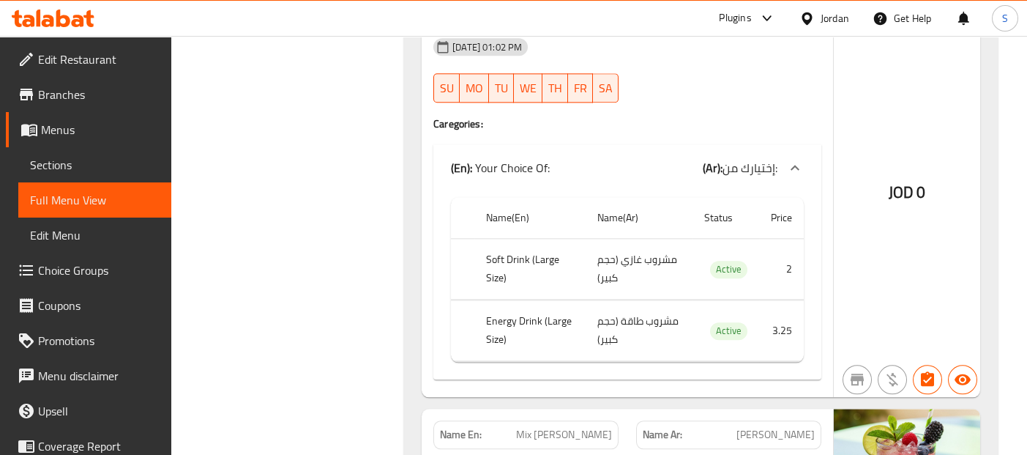
scroll to position [9325, 0]
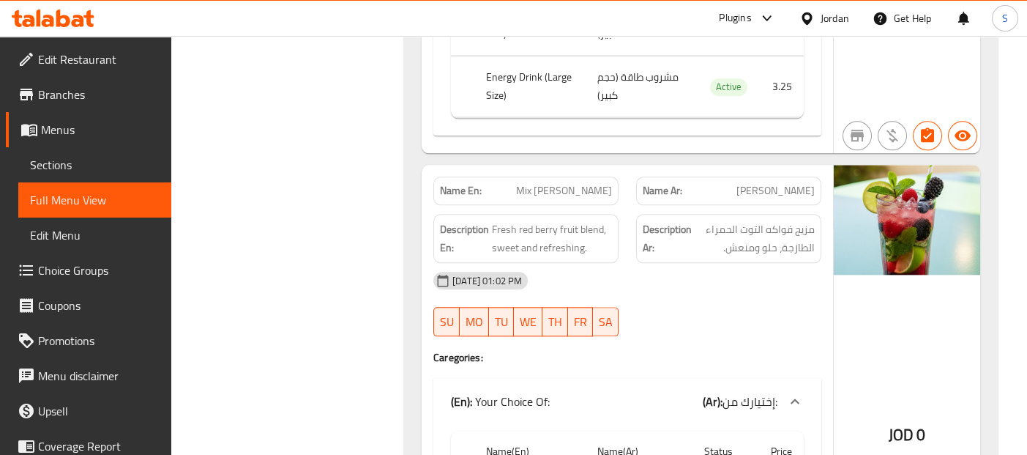
scroll to position [9585, 0]
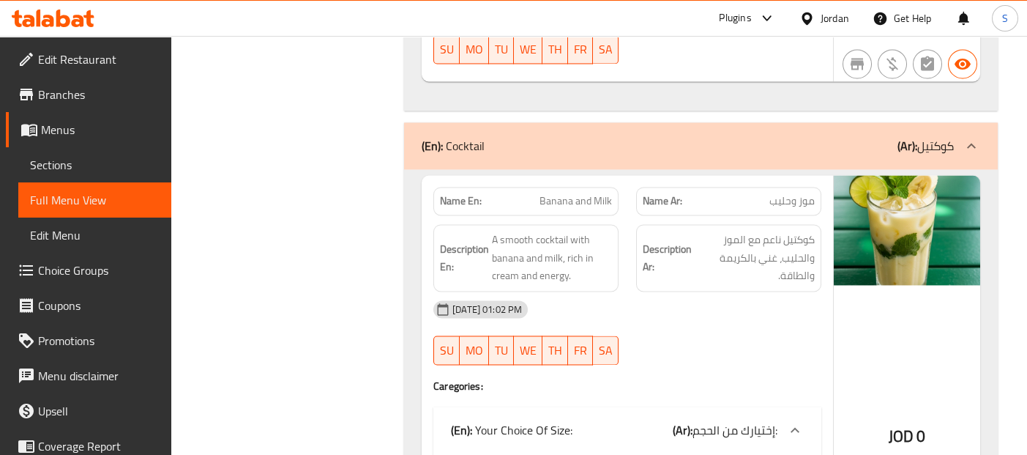
scroll to position [12318, 0]
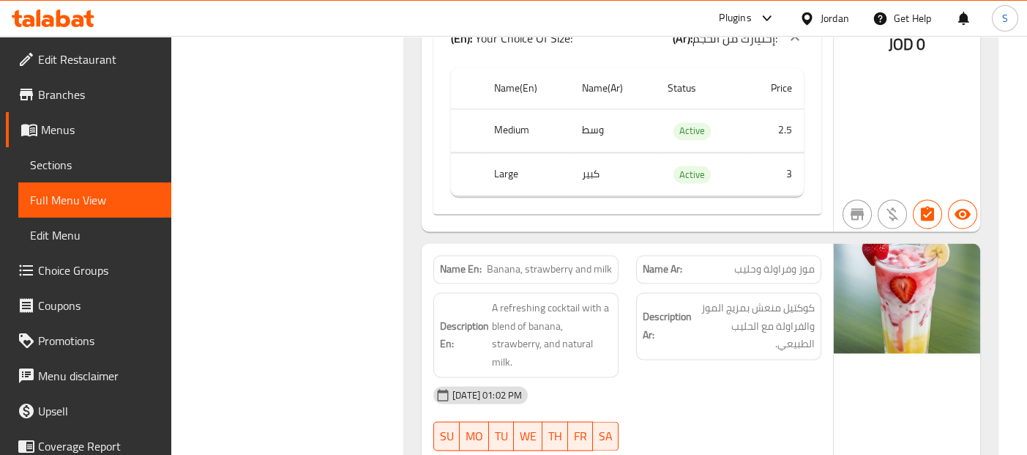
scroll to position [12709, 0]
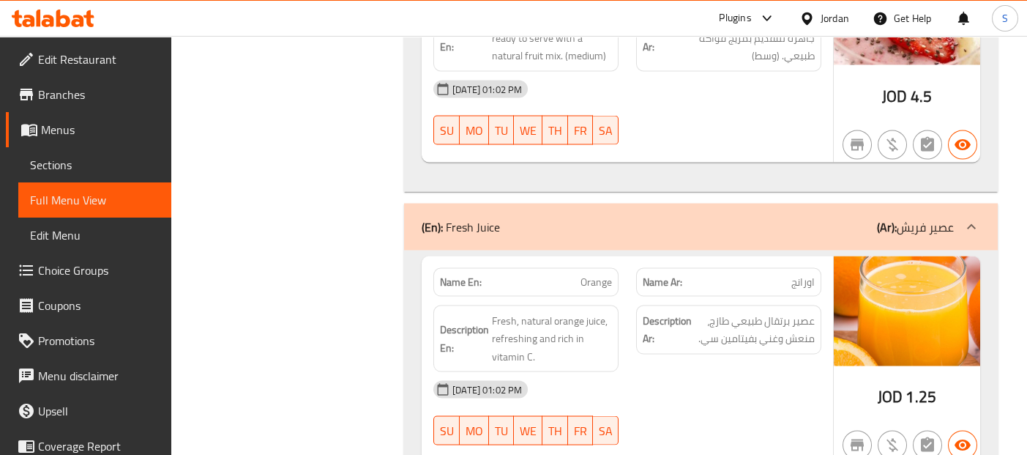
scroll to position [13912, 0]
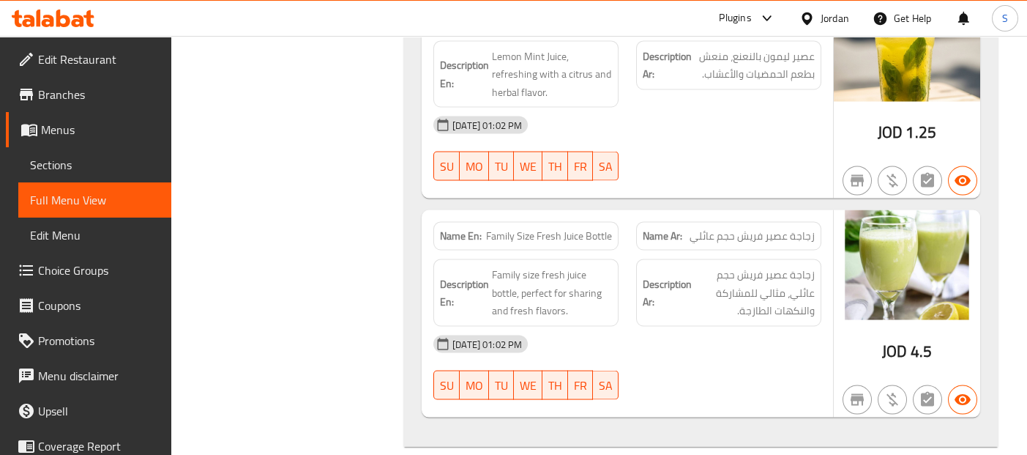
scroll to position [14995, 0]
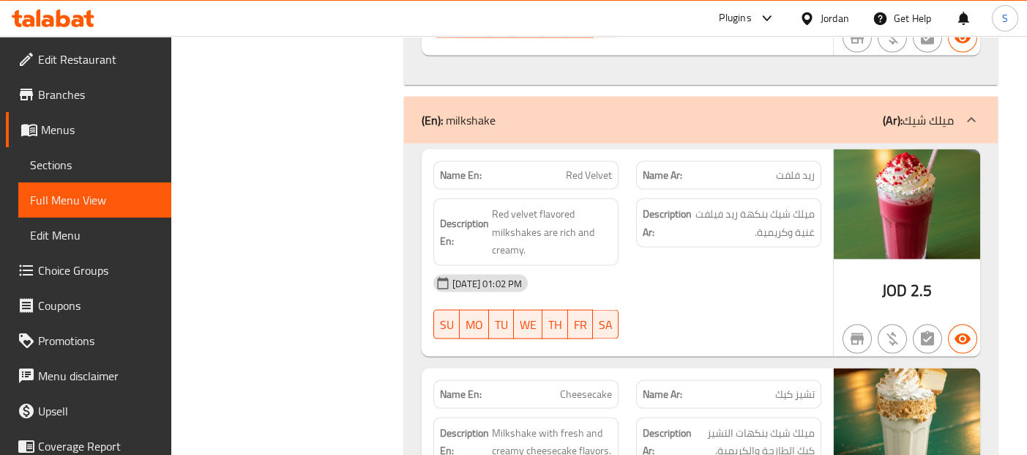
scroll to position [16215, 0]
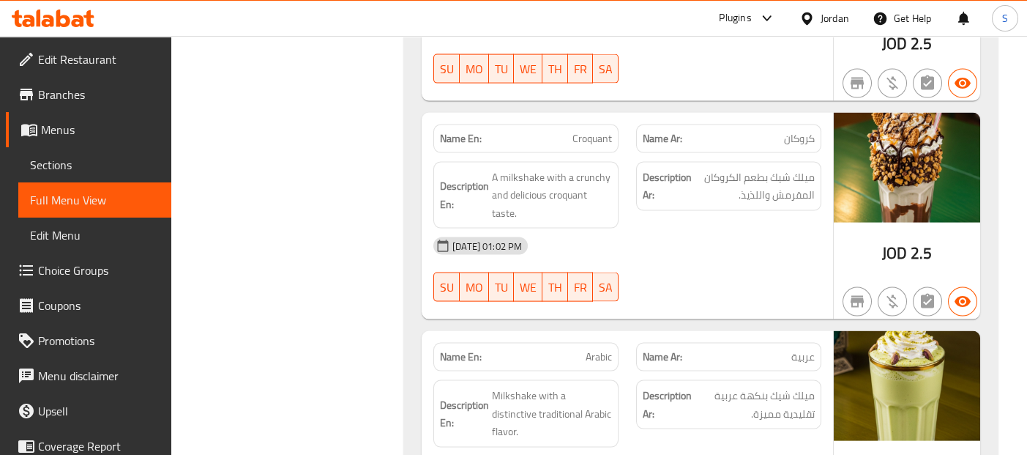
scroll to position [16605, 0]
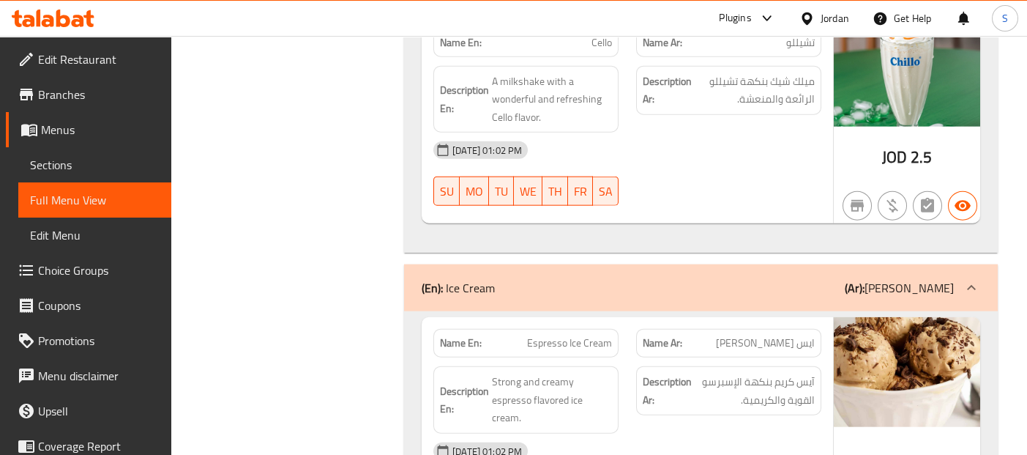
scroll to position [17777, 0]
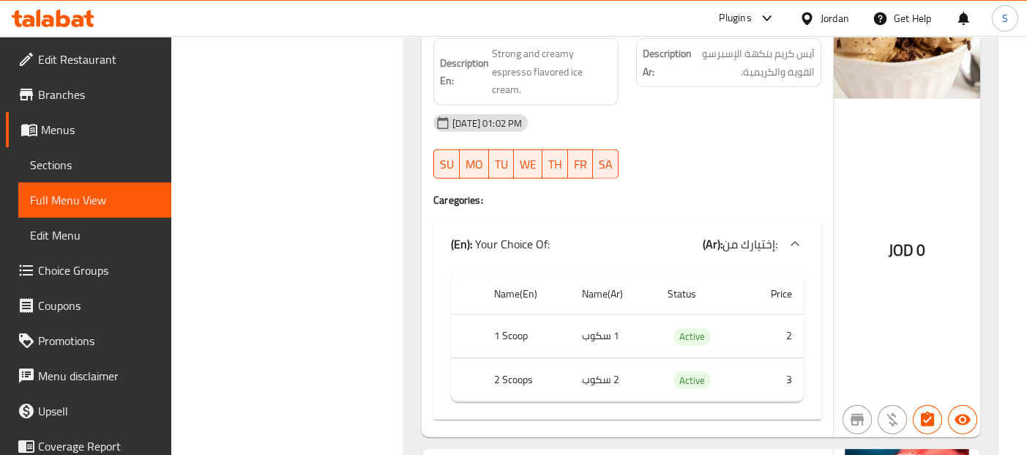
scroll to position [18170, 0]
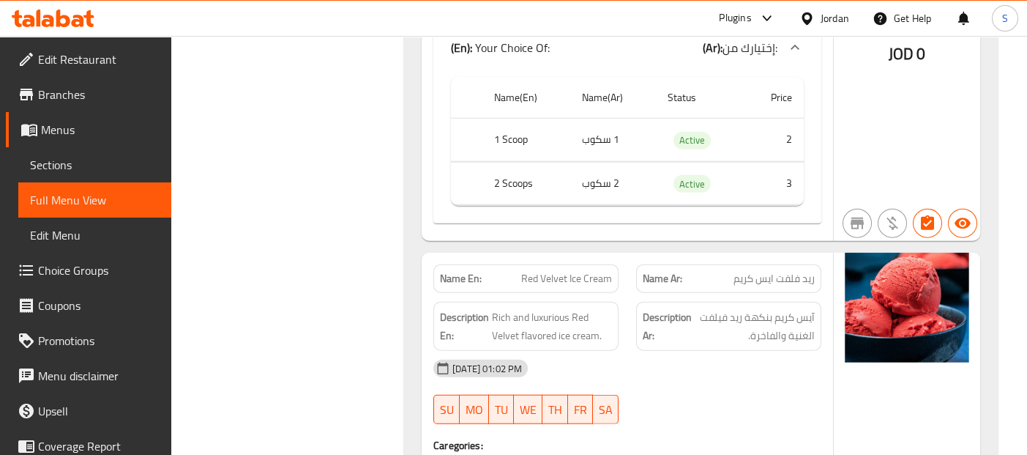
scroll to position [18300, 0]
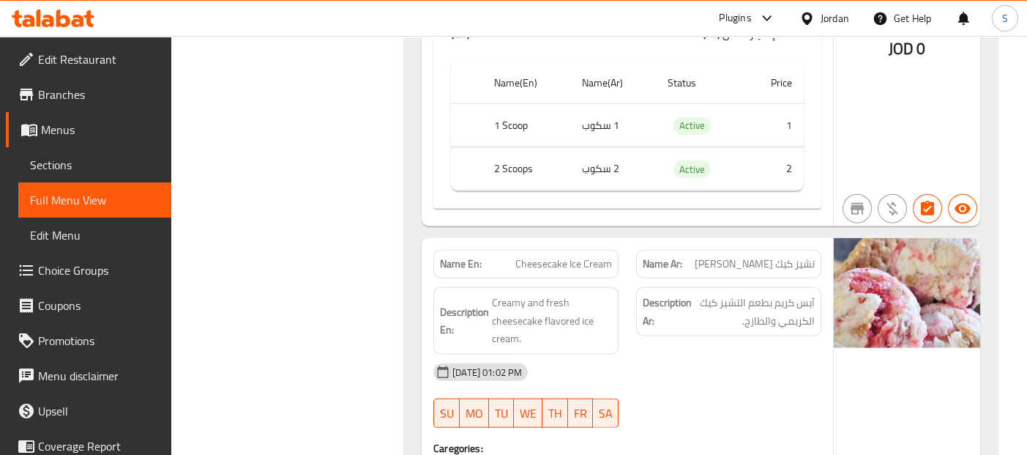
scroll to position [18755, 0]
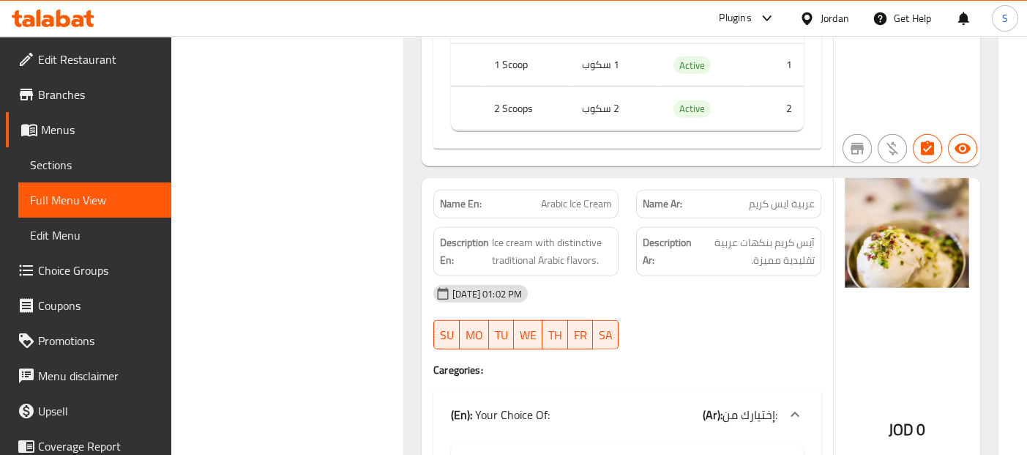
scroll to position [19731, 0]
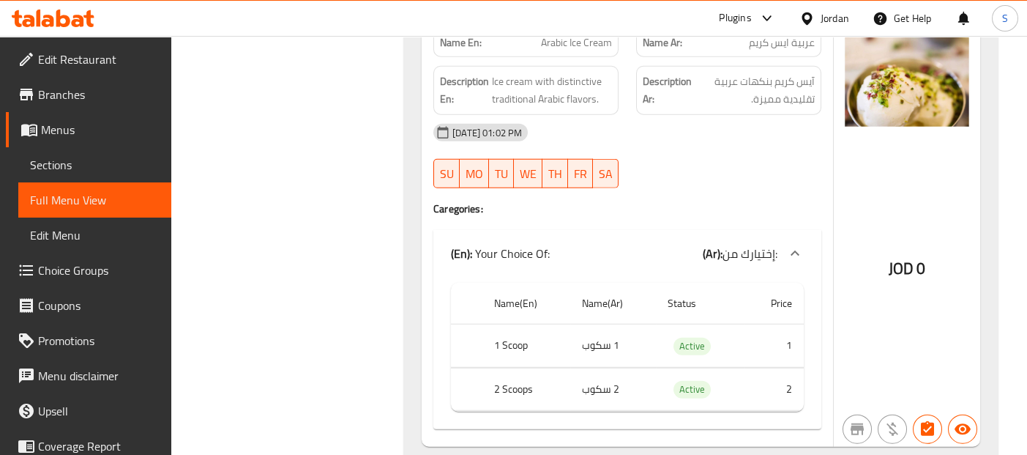
scroll to position [19927, 0]
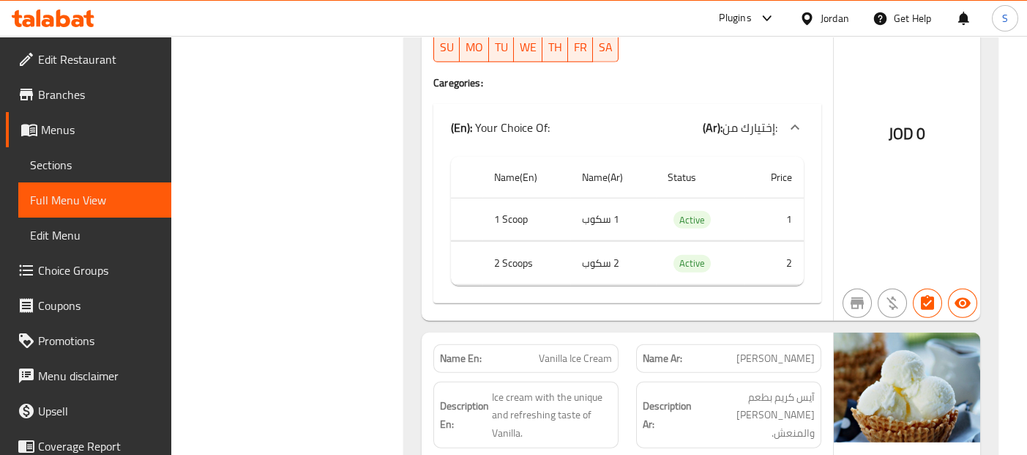
scroll to position [20513, 0]
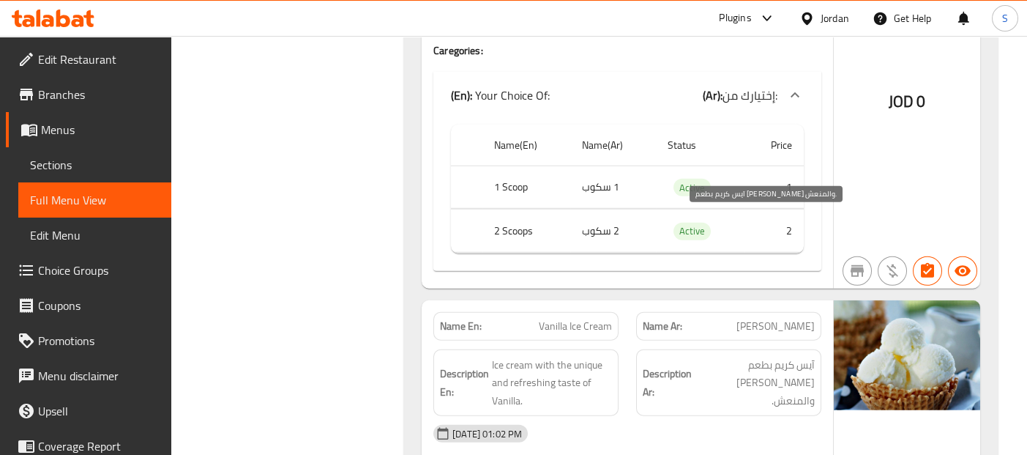
click at [729, 356] on span "آيس كريم بطعم فانيلا الفريد والمنعش." at bounding box center [755, 383] width 120 height 54
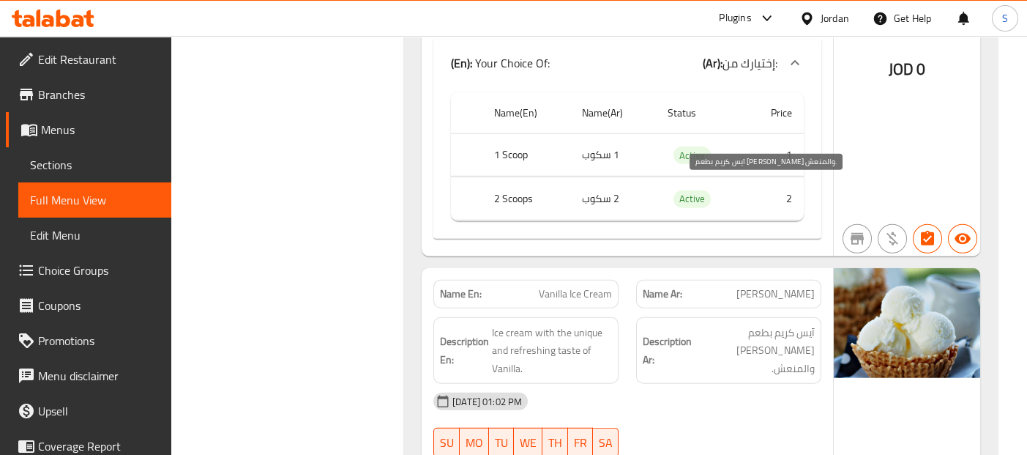
click at [781, 324] on span "آيس كريم بطعم فانيلا الفريد والمنعش." at bounding box center [755, 351] width 120 height 54
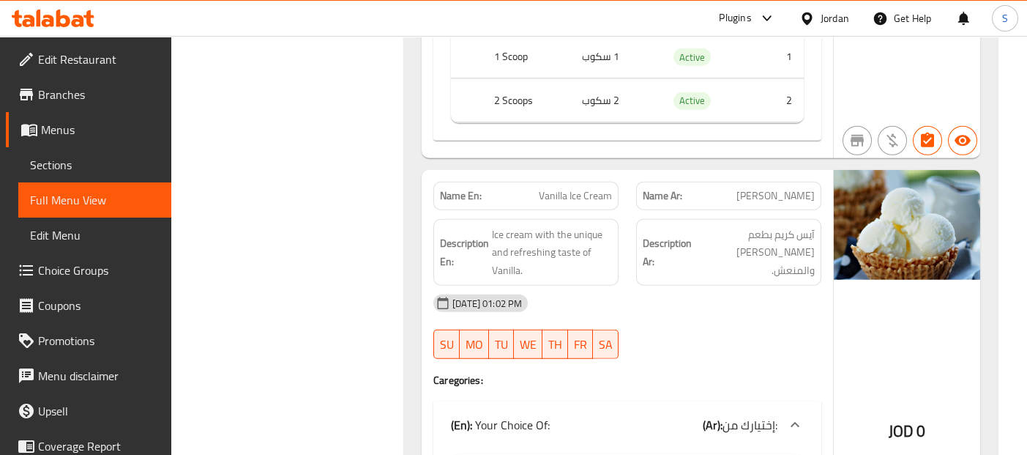
scroll to position [20675, 0]
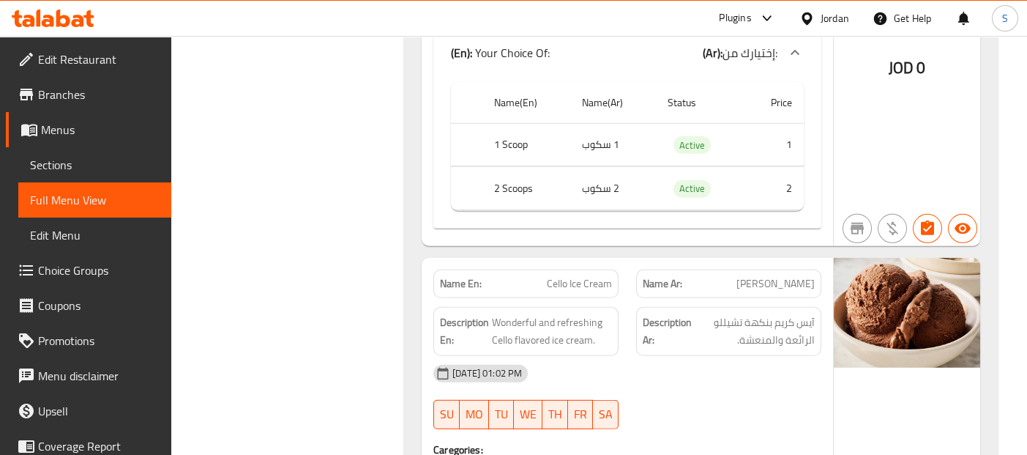
scroll to position [21488, 0]
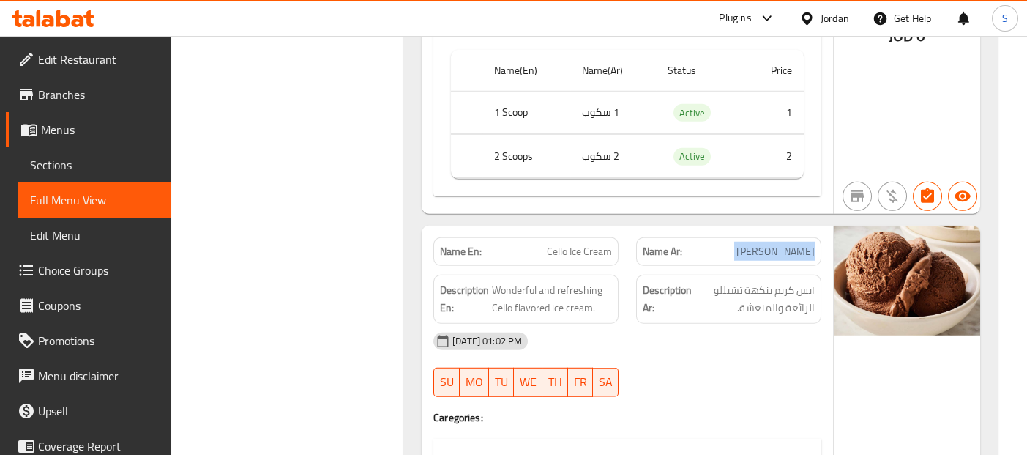
copy span "تشيللو ايس كريم"
copy span
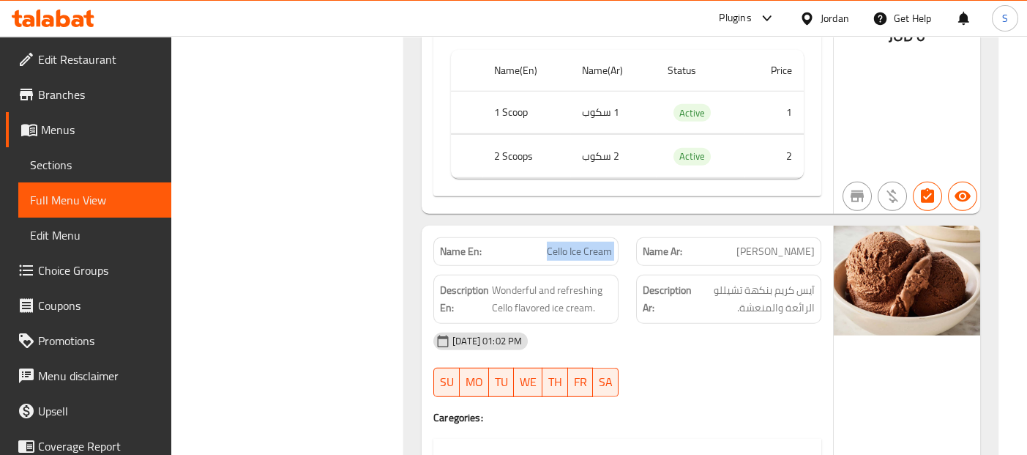
copy span "Cello Ice Cream"
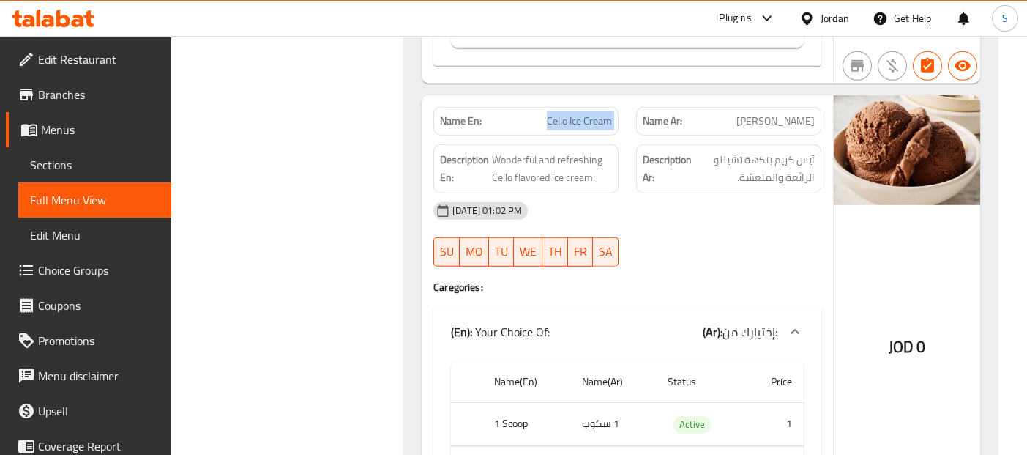
scroll to position [21652, 0]
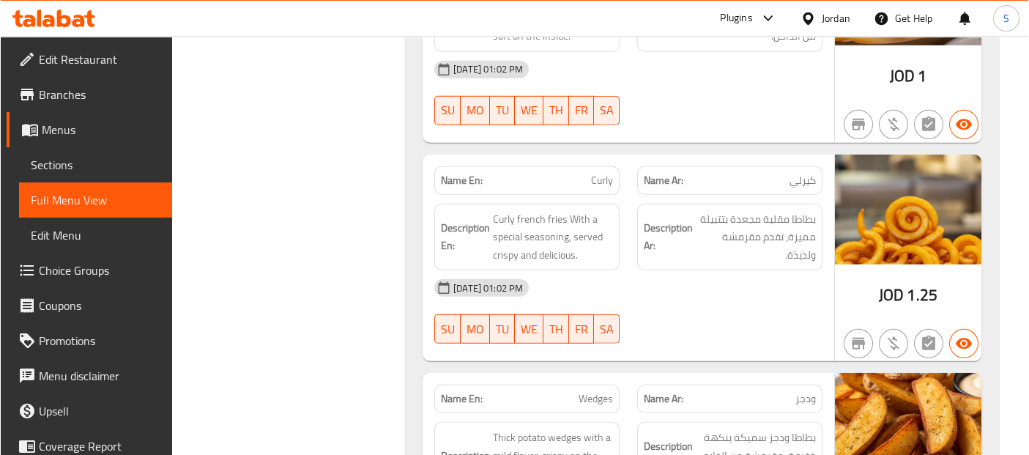
scroll to position [22335, 0]
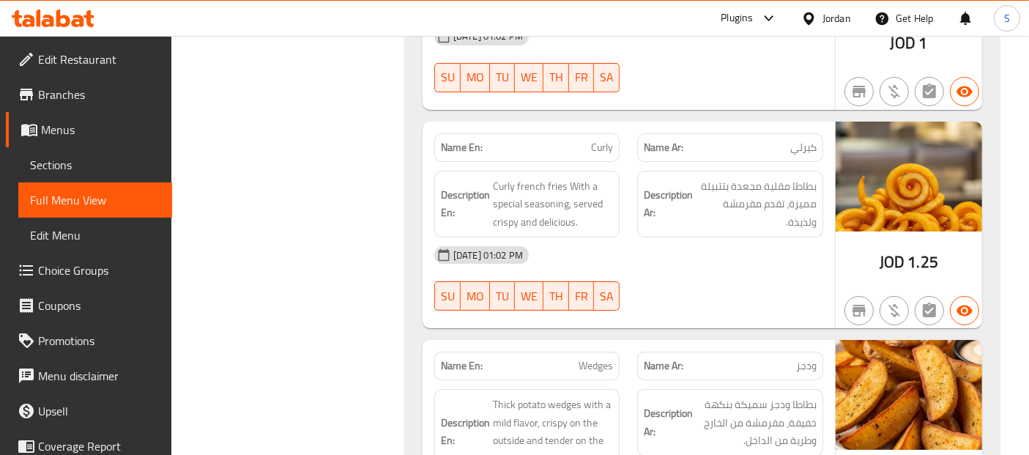
click at [90, 168] on span "Sections" at bounding box center [95, 165] width 130 height 18
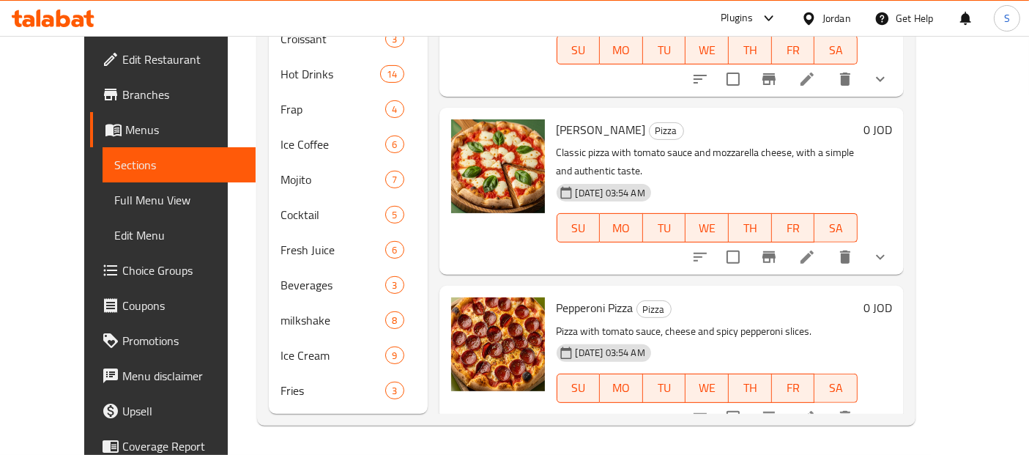
scroll to position [204, 0]
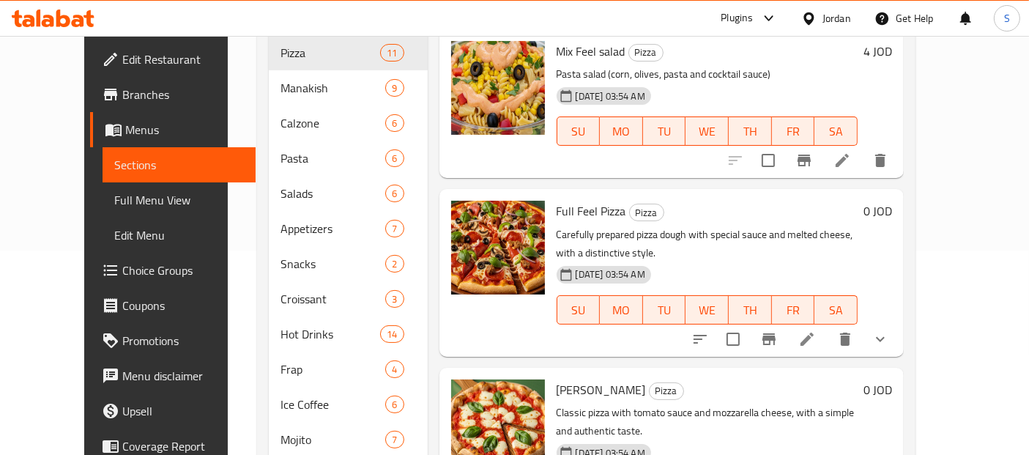
click at [696, 154] on div "Mix Feel salad Pizza Pasta salad (corn, olives, pasta and cocktail sauce) 14-08…" at bounding box center [671, 103] width 465 height 149
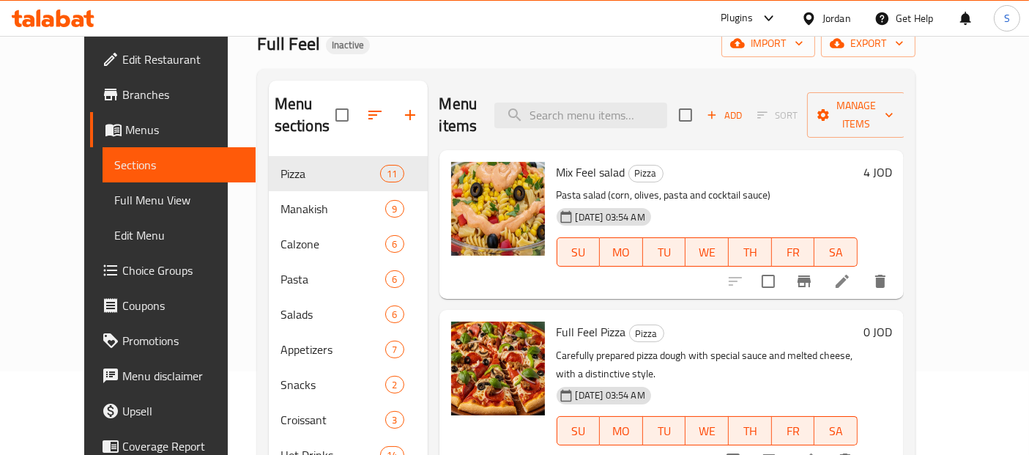
scroll to position [82, 0]
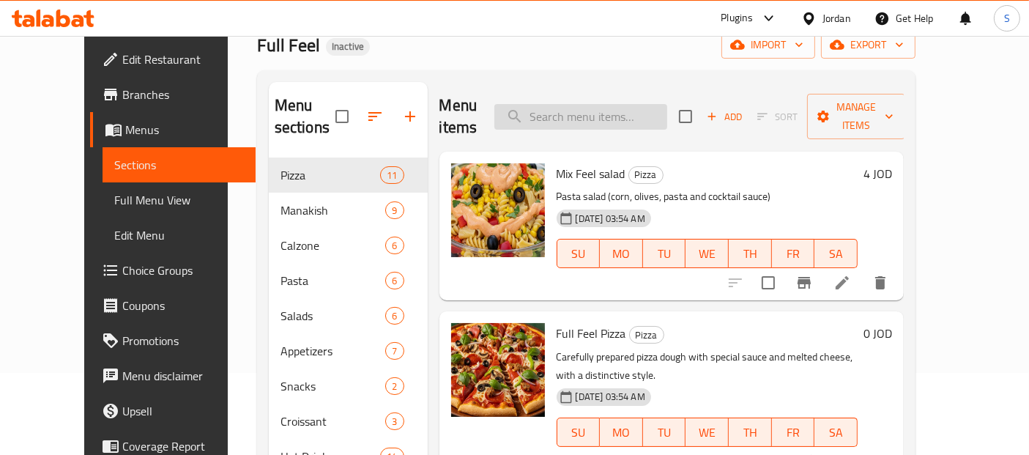
click at [635, 110] on input "search" at bounding box center [580, 117] width 173 height 26
paste input "Mix Feel salad"
type input "Mix Feel salad"
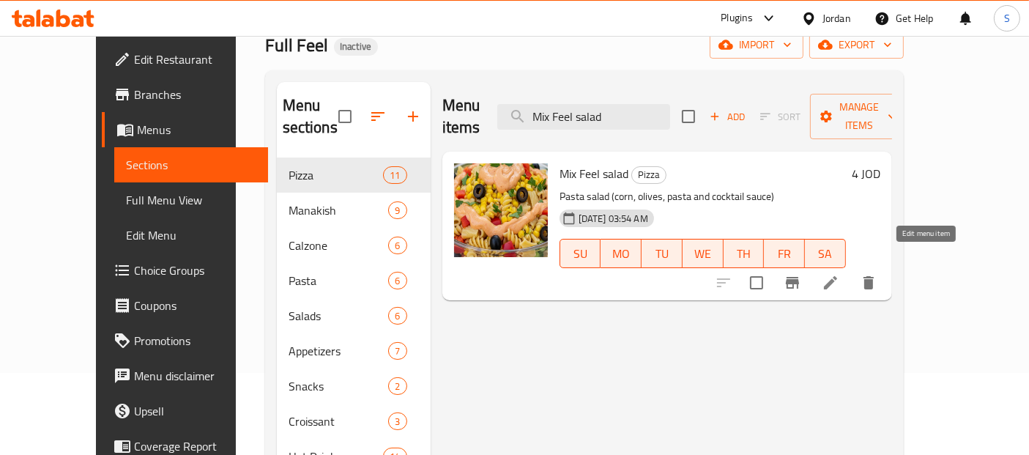
click at [839, 274] on icon at bounding box center [830, 283] width 18 height 18
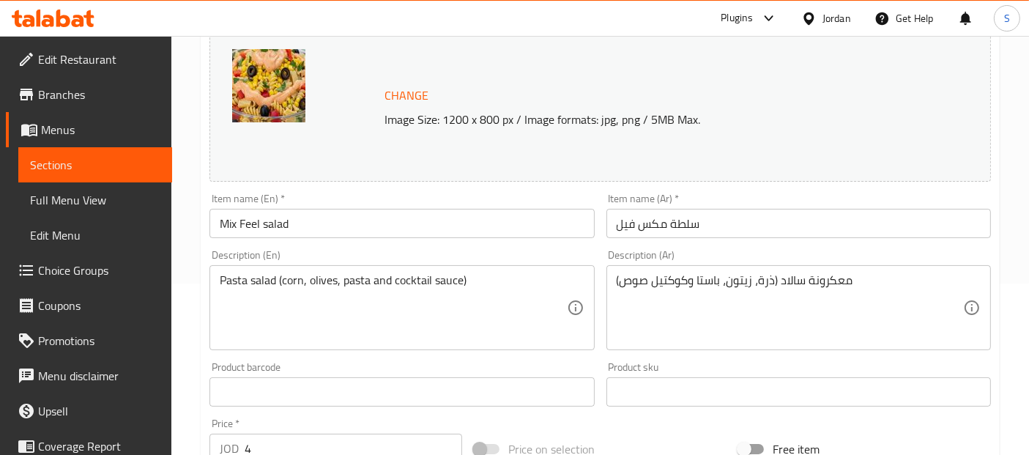
scroll to position [176, 0]
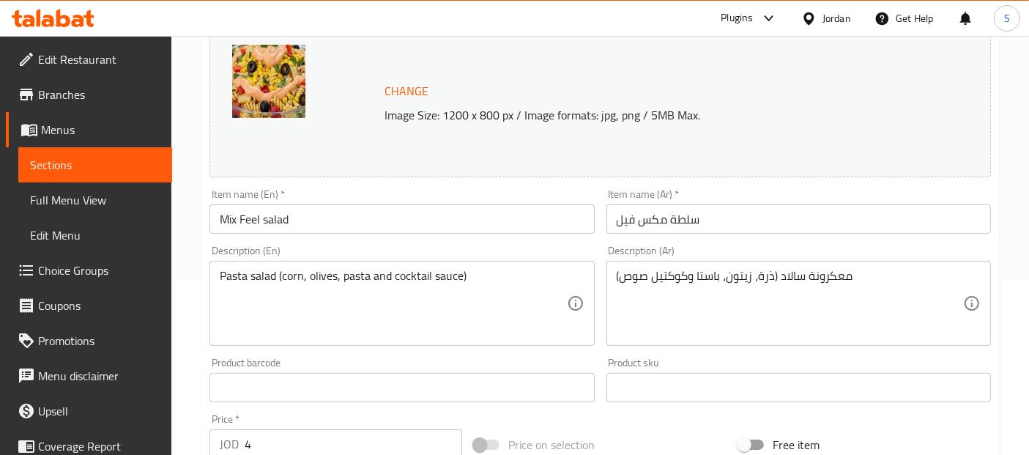
click at [141, 167] on span "Sections" at bounding box center [95, 165] width 130 height 18
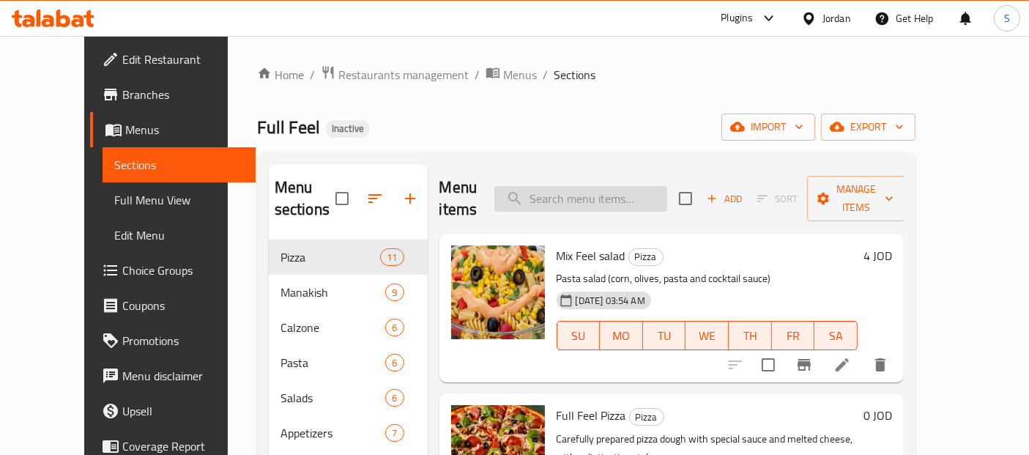
click at [569, 186] on input "search" at bounding box center [580, 199] width 173 height 26
paste input "Mix Feel salad"
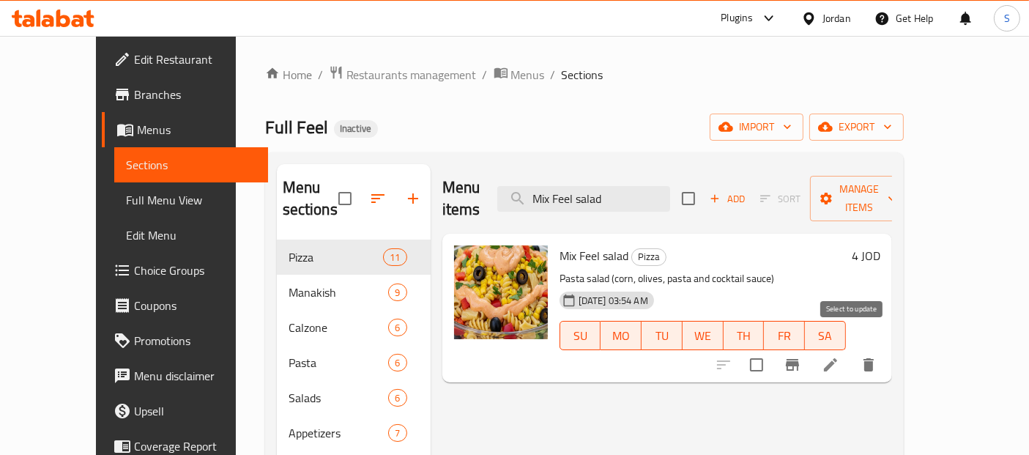
type input "Mix Feel salad"
click at [772, 349] on input "checkbox" at bounding box center [756, 364] width 31 height 31
checkbox input "true"
click at [896, 184] on span "Manage items" at bounding box center [858, 198] width 75 height 37
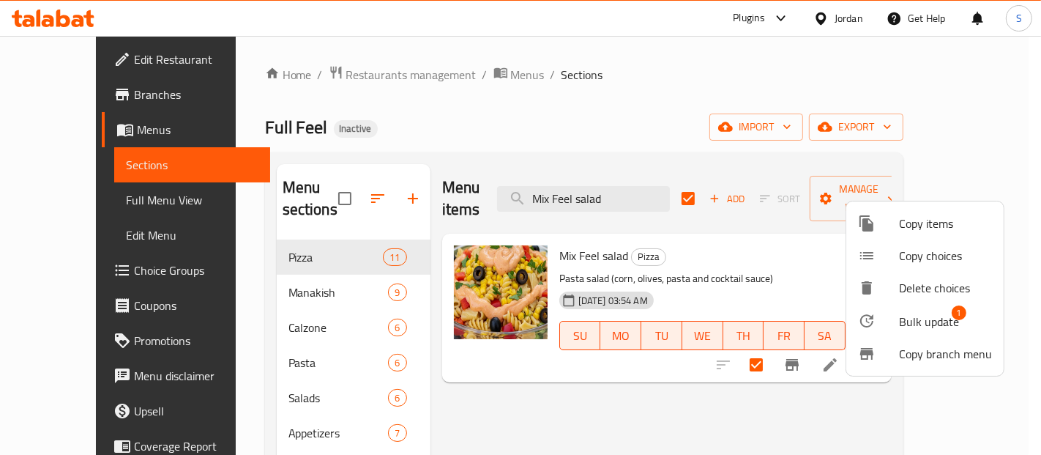
click at [861, 320] on icon at bounding box center [866, 320] width 13 height 13
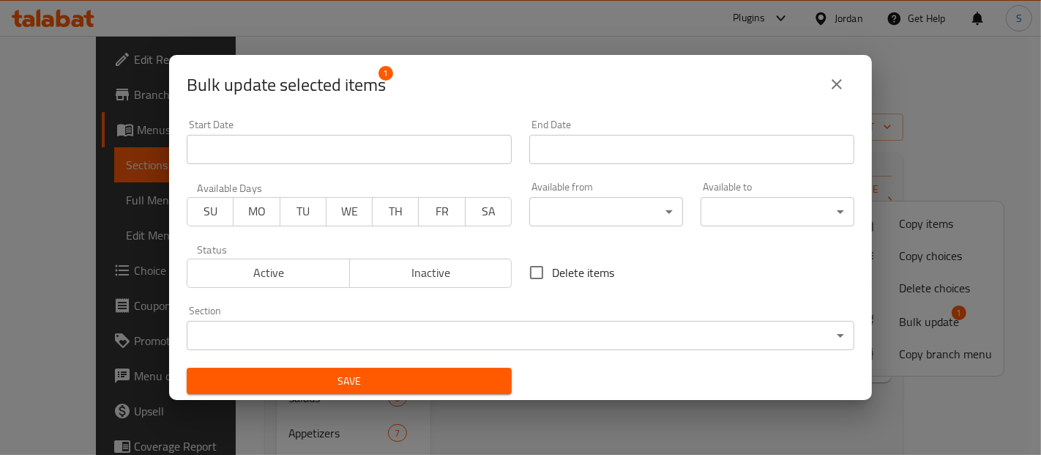
click at [486, 334] on body "​ Plugins Jordan Get Help S Edit Restaurant Branches Menus Sections Full Menu V…" at bounding box center [520, 245] width 1041 height 419
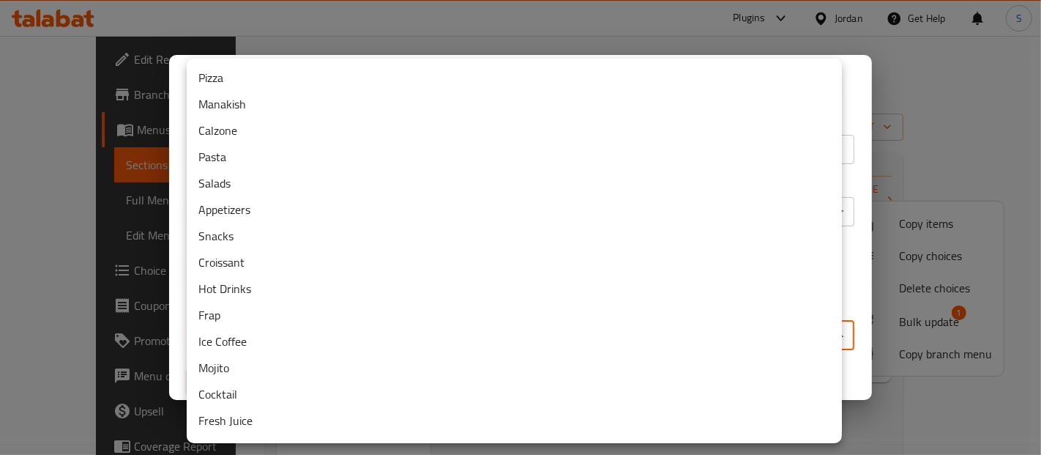
click at [411, 184] on li "Salads" at bounding box center [514, 183] width 655 height 26
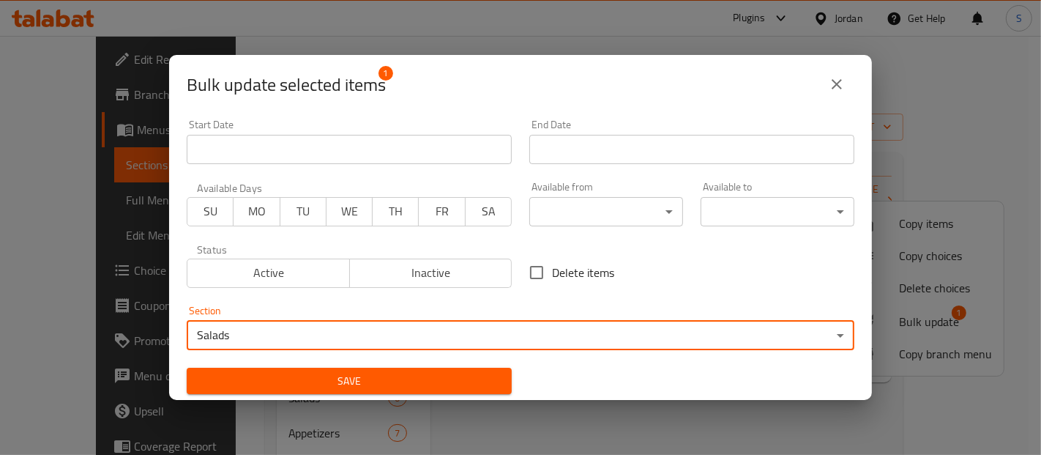
click at [481, 388] on span "Save" at bounding box center [349, 381] width 302 height 18
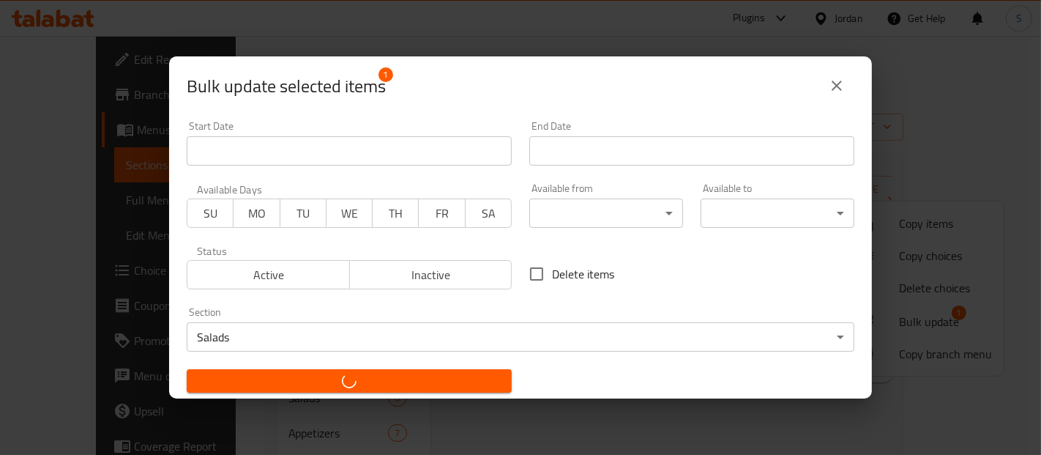
checkbox input "false"
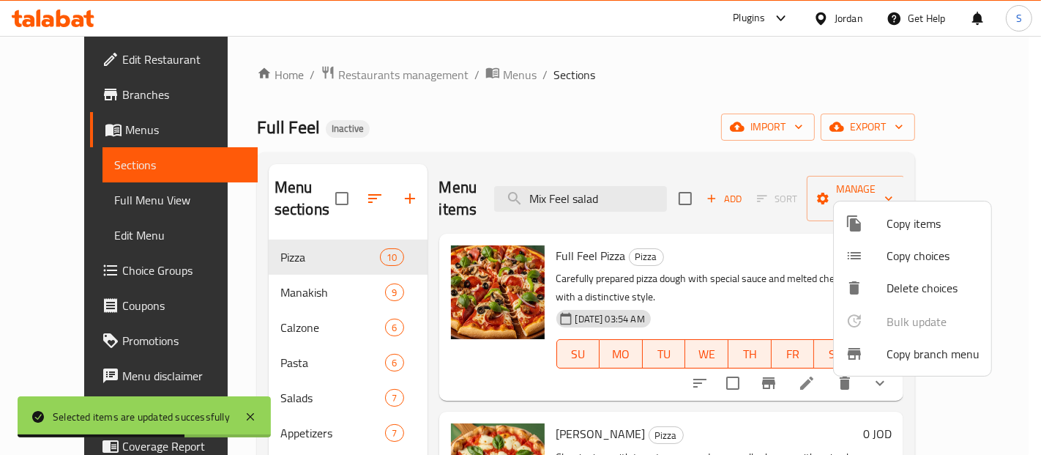
click at [644, 191] on div at bounding box center [520, 227] width 1041 height 455
click at [644, 191] on input "Mix Feel salad" at bounding box center [580, 199] width 173 height 26
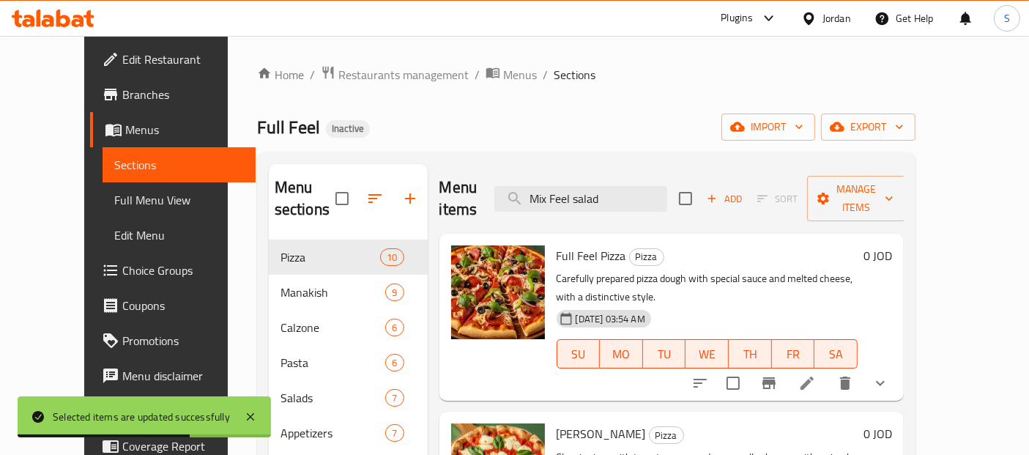
click at [644, 191] on input "Mix Feel salad" at bounding box center [580, 199] width 173 height 26
paste input "suitable for a quick and tasty meal."
type input "suitable for a quick and tasty meal."
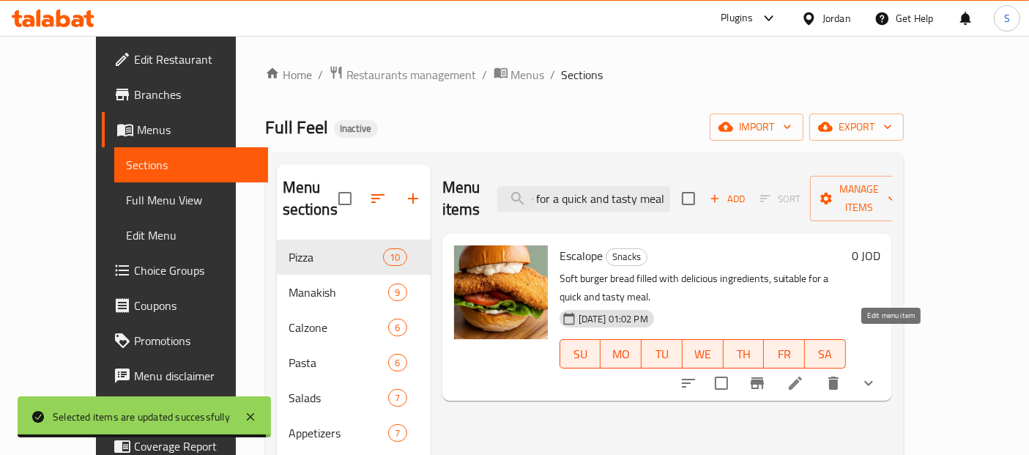
click at [804, 374] on icon at bounding box center [795, 383] width 18 height 18
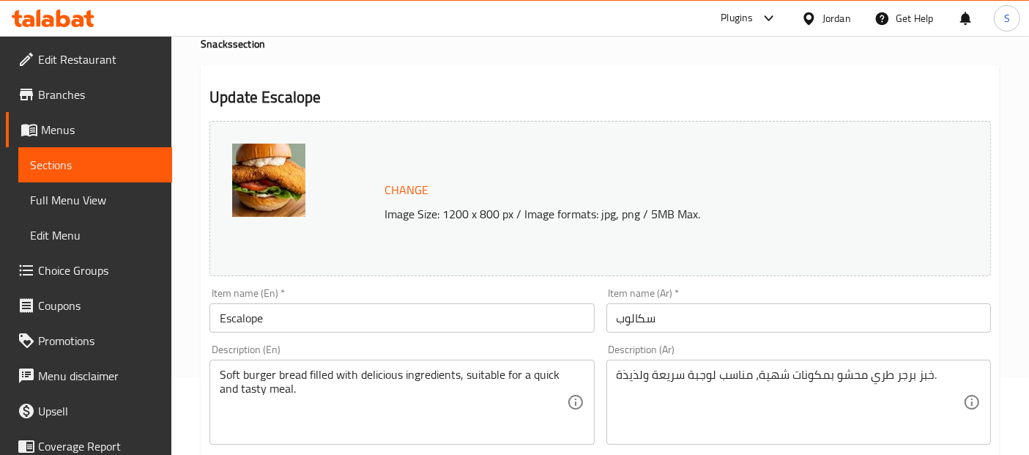
scroll to position [94, 0]
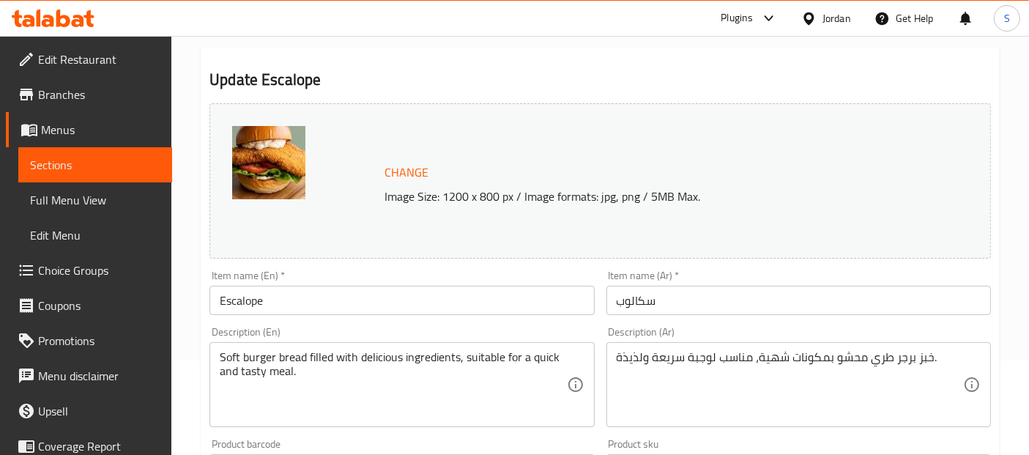
drag, startPoint x: 461, startPoint y: 359, endPoint x: 498, endPoint y: 403, distance: 57.2
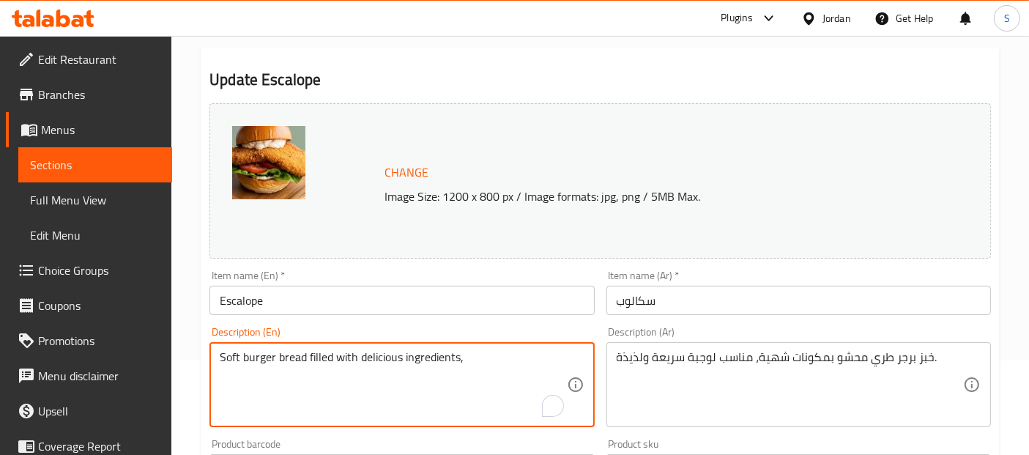
type textarea "Soft burger bread filled with delicious ingredients,"
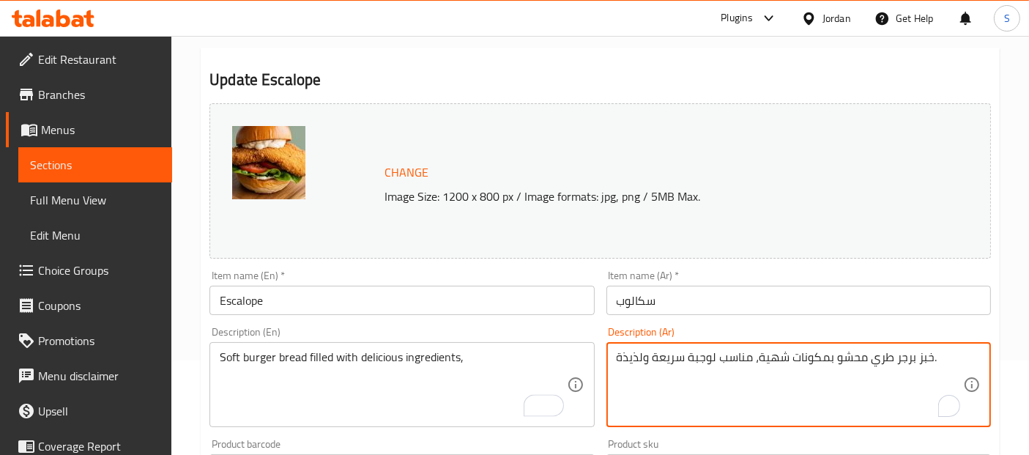
drag, startPoint x: 753, startPoint y: 354, endPoint x: 608, endPoint y: 355, distance: 144.2
type textarea "خبز برجر طري محشو بمكونات شهية، ."
click at [562, 312] on input "Escalope" at bounding box center [401, 300] width 384 height 29
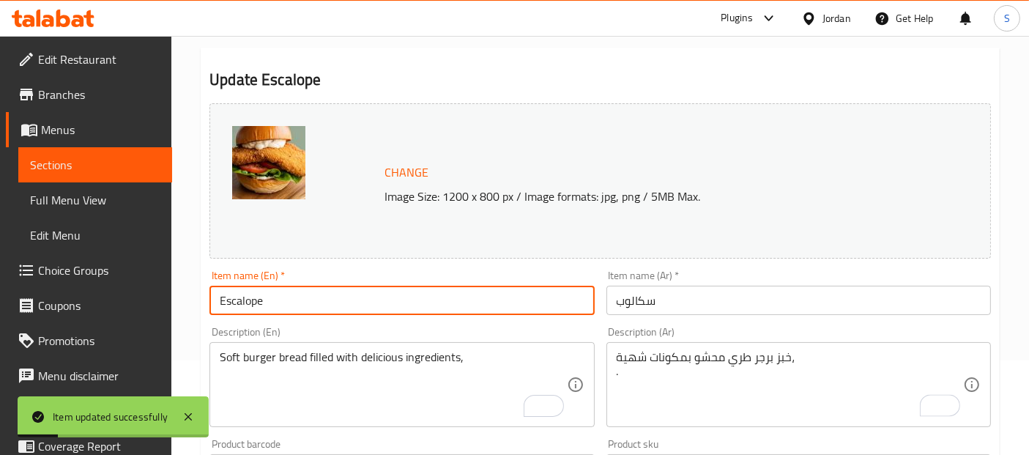
click at [113, 171] on span "Sections" at bounding box center [95, 165] width 130 height 18
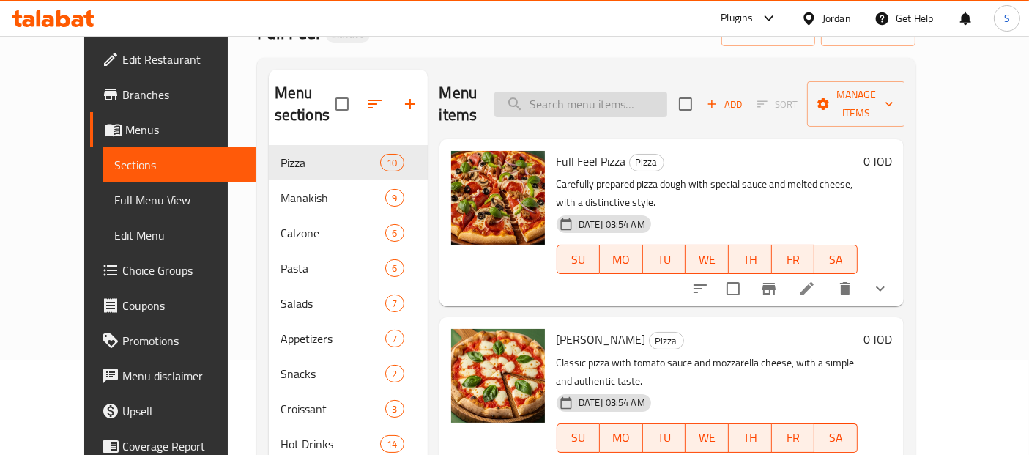
click at [652, 93] on input "search" at bounding box center [580, 105] width 173 height 26
paste input "Cello Ice Cream"
type input "Cello Ice Cream"
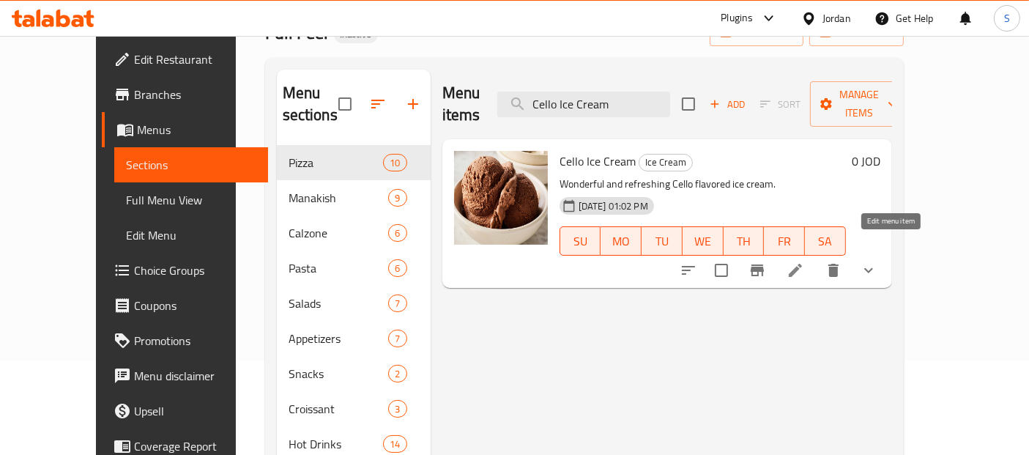
click at [804, 261] on icon at bounding box center [795, 270] width 18 height 18
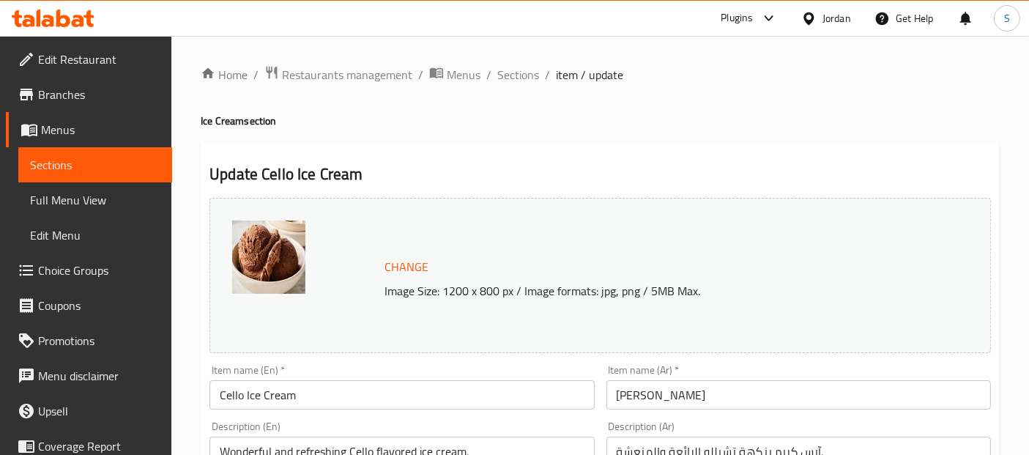
click at [225, 403] on input "Cello Ice Cream" at bounding box center [401, 394] width 384 height 29
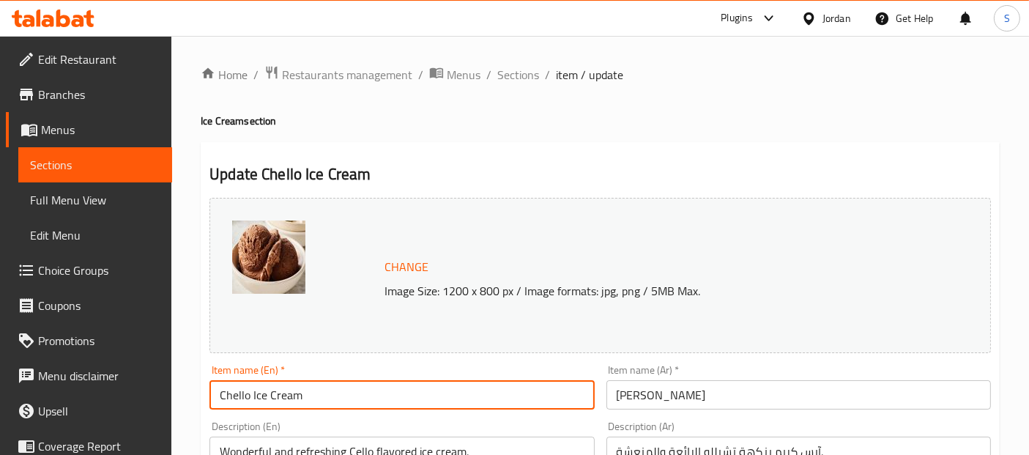
click at [316, 394] on input "Chello Ice Cream" at bounding box center [401, 394] width 384 height 29
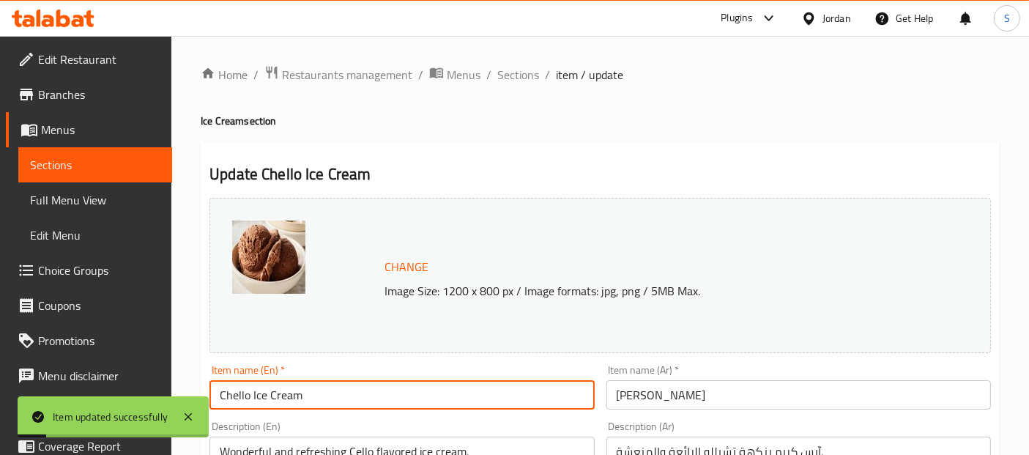
click at [215, 392] on input "Chello Ice Cream" at bounding box center [401, 394] width 384 height 29
type input "Tchello Ice Cream"
click at [101, 167] on span "Sections" at bounding box center [95, 165] width 130 height 18
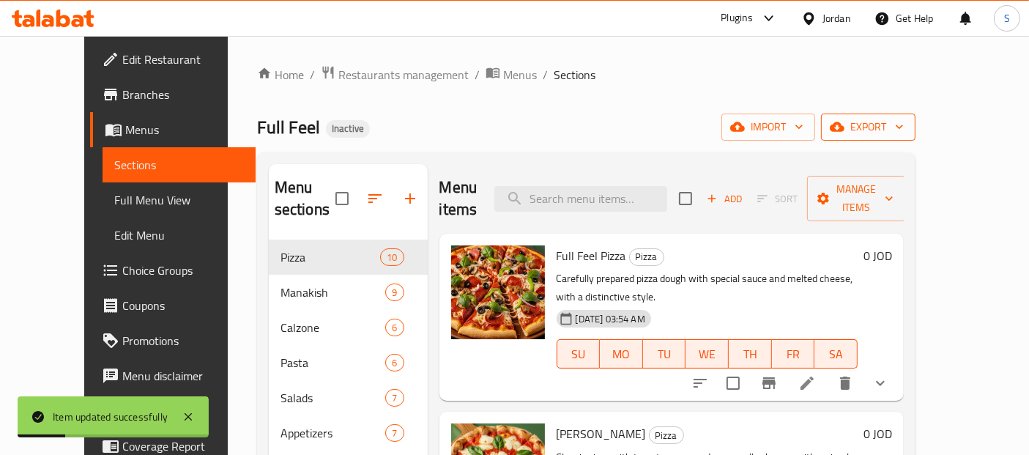
click at [906, 134] on icon "button" at bounding box center [899, 126] width 15 height 15
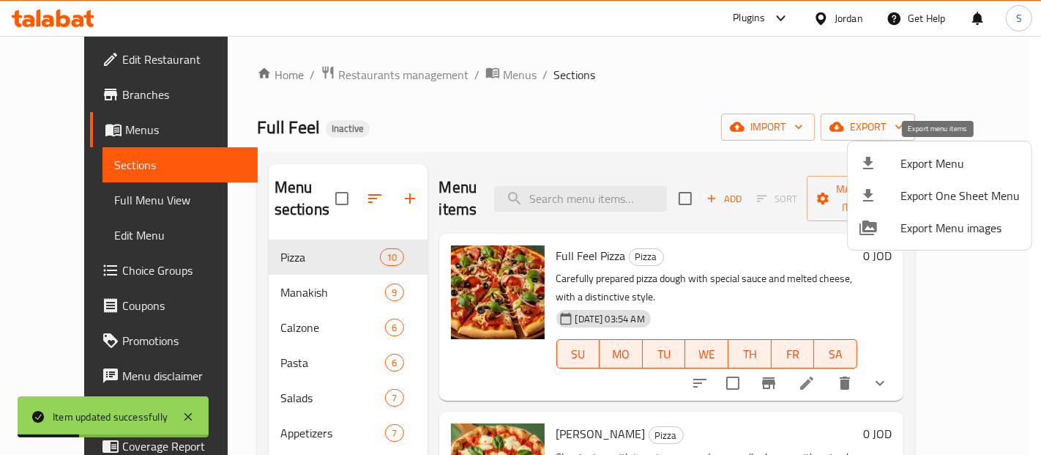
click at [944, 170] on span "Export Menu" at bounding box center [960, 163] width 119 height 18
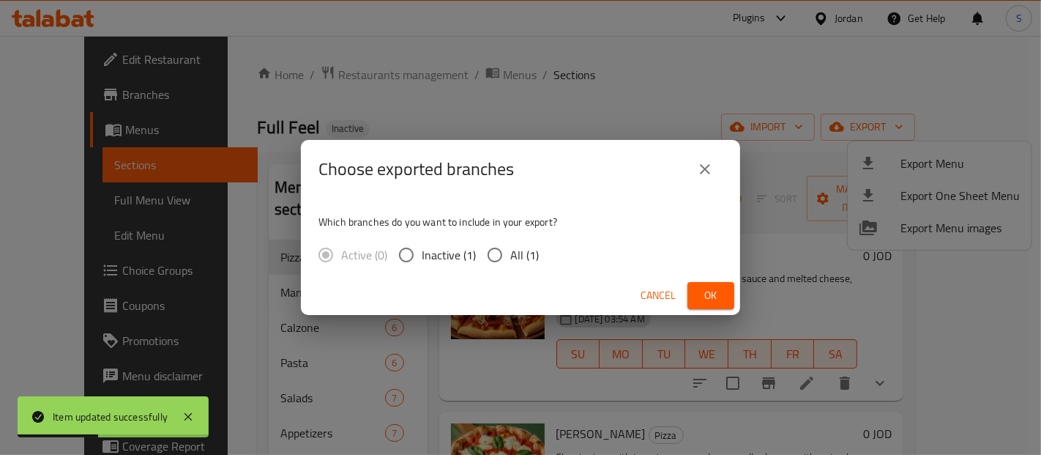
click at [523, 250] on span "All (1)" at bounding box center [524, 255] width 29 height 18
click at [510, 250] on input "All (1)" at bounding box center [495, 254] width 31 height 31
radio input "true"
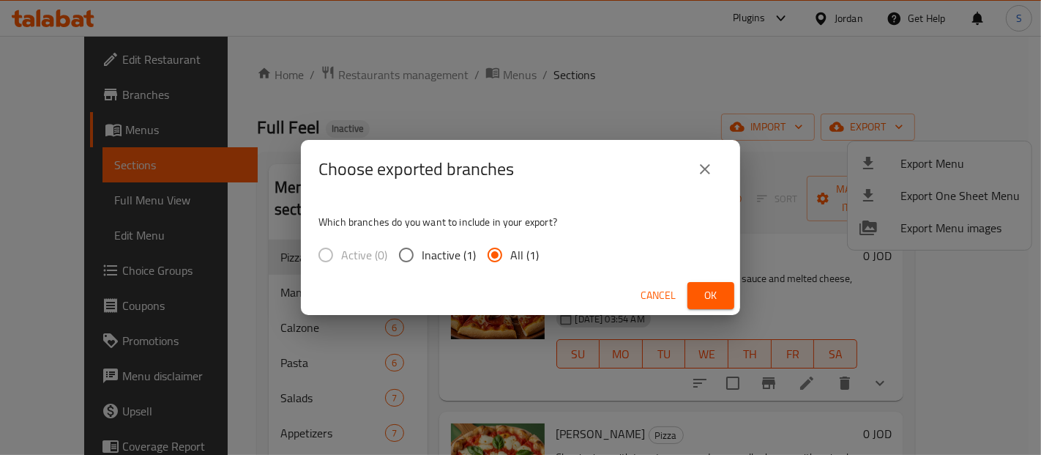
click at [713, 290] on span "Ok" at bounding box center [710, 295] width 23 height 18
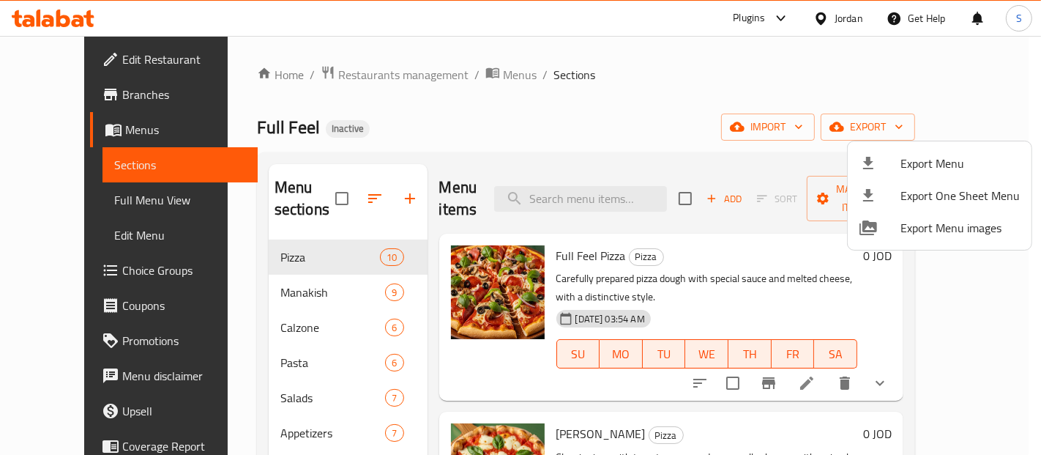
click at [552, 44] on div at bounding box center [520, 227] width 1041 height 455
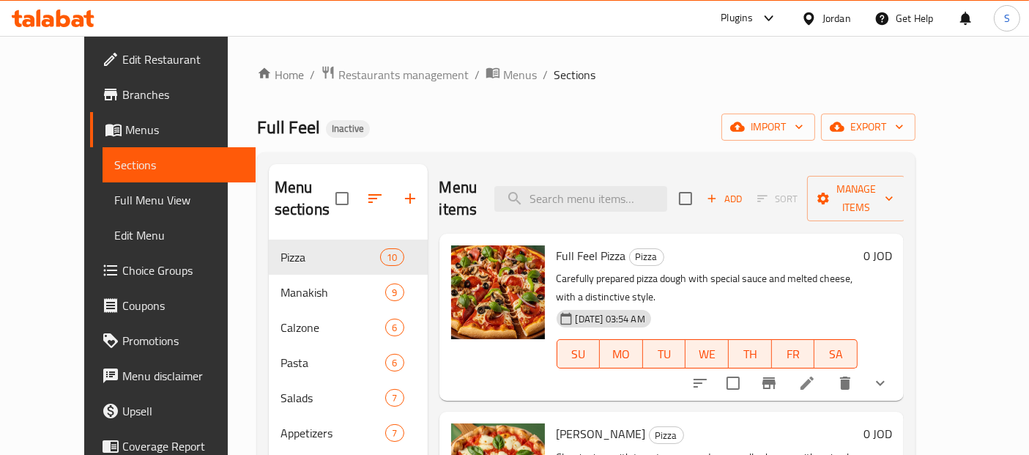
click at [122, 65] on span "Edit Restaurant" at bounding box center [183, 60] width 122 height 18
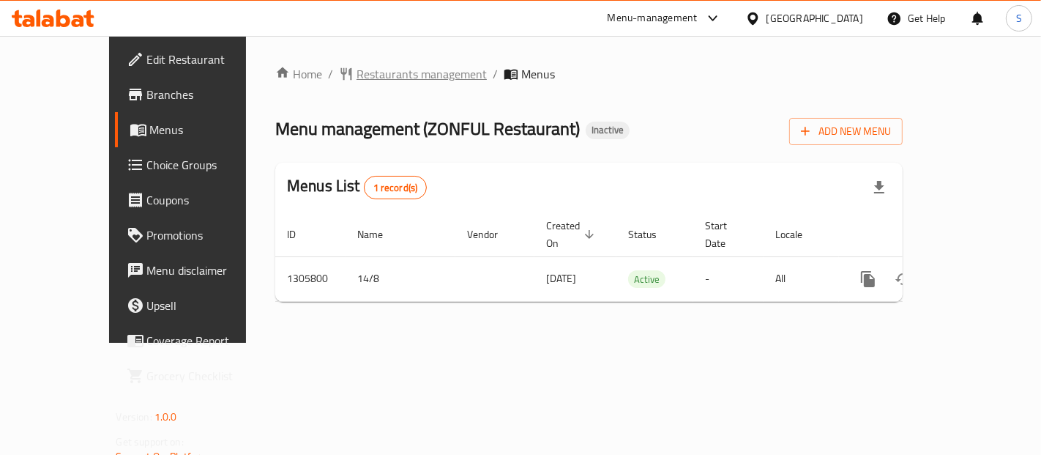
click at [374, 77] on span "Restaurants management" at bounding box center [422, 74] width 130 height 18
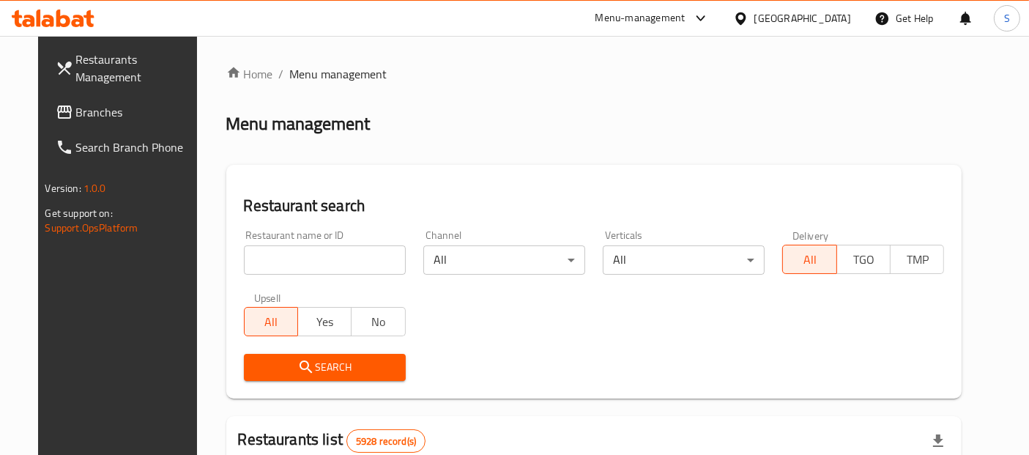
click at [92, 105] on span "Branches" at bounding box center [137, 112] width 122 height 18
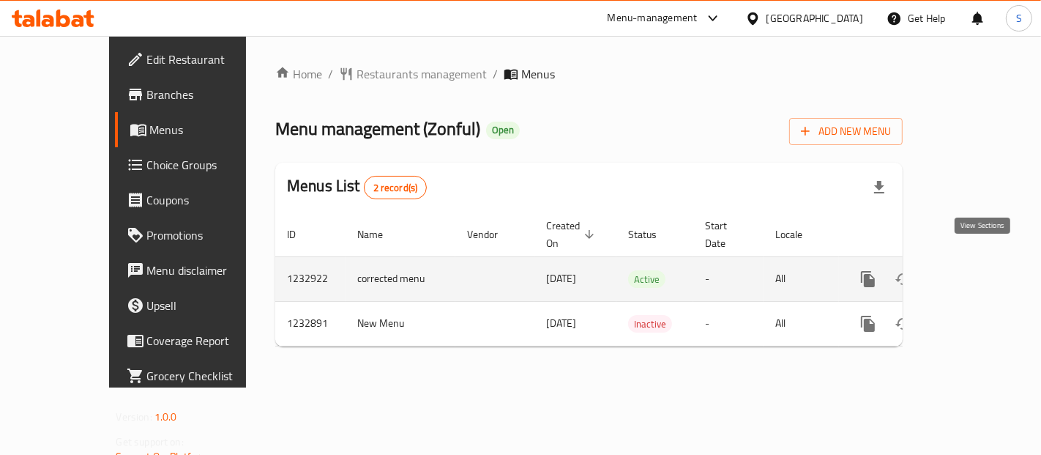
click at [981, 270] on icon "enhanced table" at bounding box center [974, 279] width 18 height 18
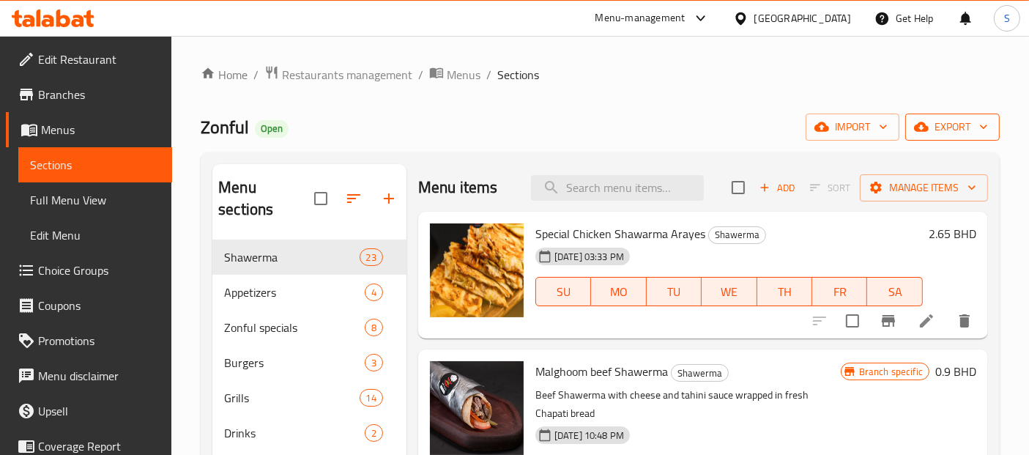
click at [962, 127] on span "export" at bounding box center [952, 127] width 71 height 18
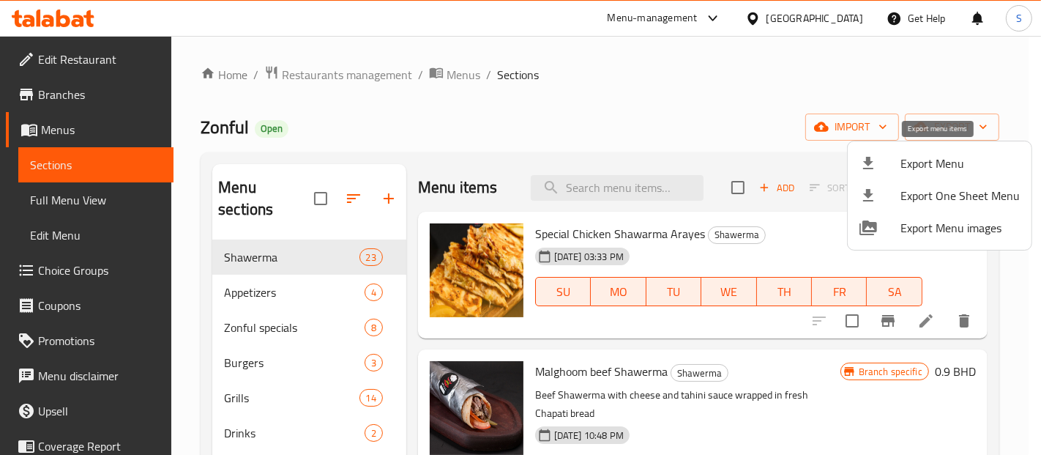
click at [914, 168] on span "Export Menu" at bounding box center [960, 163] width 119 height 18
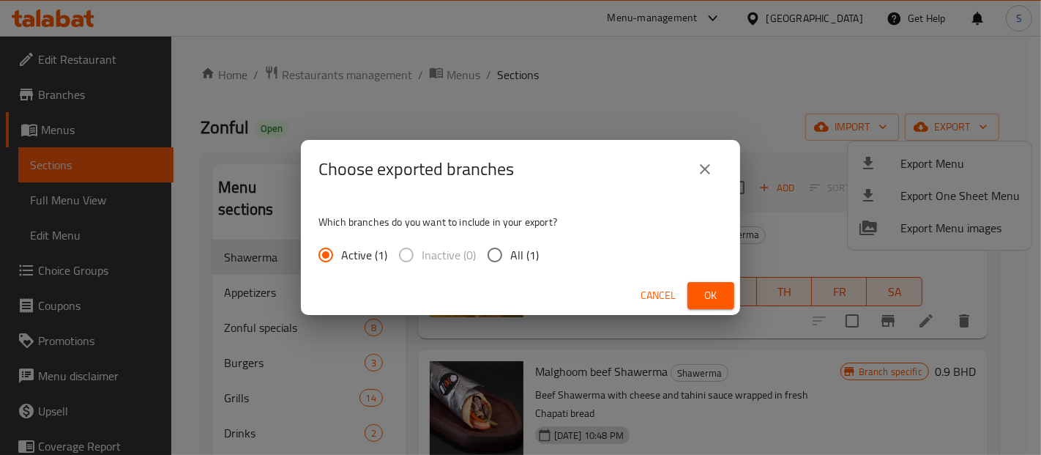
click at [538, 250] on div "Active (1) Inactive (0) All (1)" at bounding box center [434, 254] width 232 height 31
click at [512, 254] on span "All (1)" at bounding box center [524, 255] width 29 height 18
click at [510, 254] on input "All (1)" at bounding box center [495, 254] width 31 height 31
radio input "true"
click at [715, 308] on button "Ok" at bounding box center [710, 295] width 47 height 27
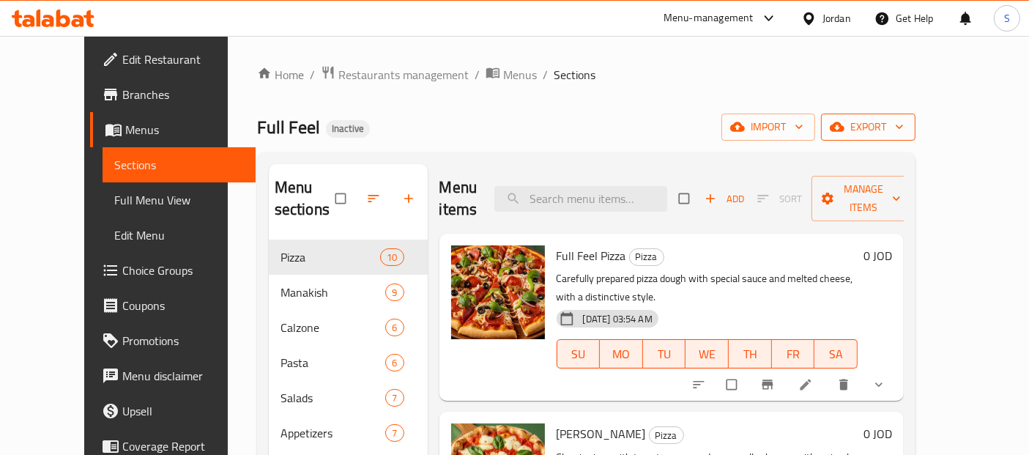
click at [903, 123] on span "export" at bounding box center [867, 127] width 71 height 18
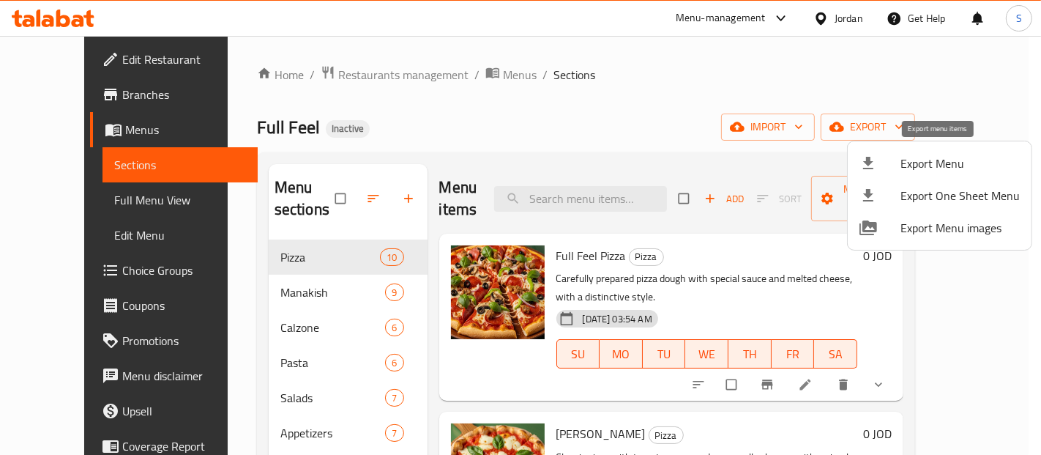
click at [918, 165] on span "Export Menu" at bounding box center [960, 163] width 119 height 18
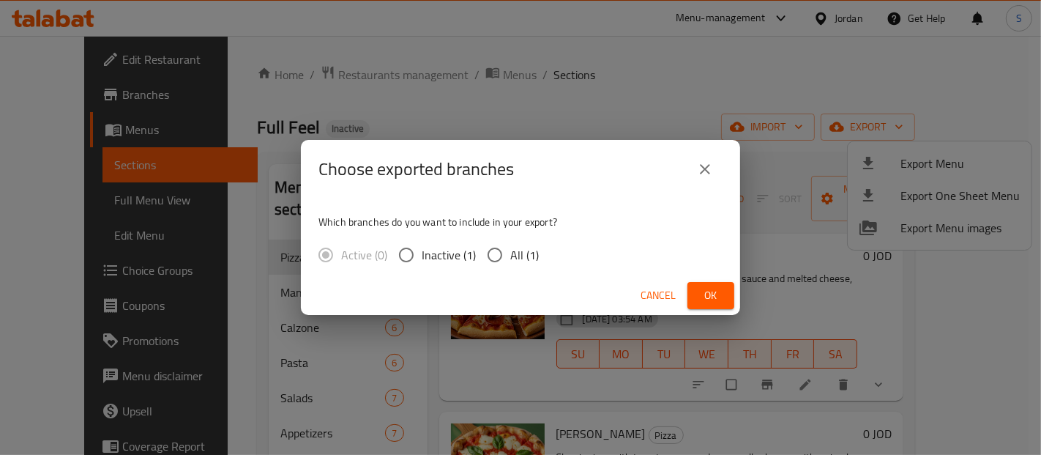
click at [502, 250] on input "All (1)" at bounding box center [495, 254] width 31 height 31
radio input "true"
click at [711, 291] on span "Ok" at bounding box center [710, 295] width 23 height 18
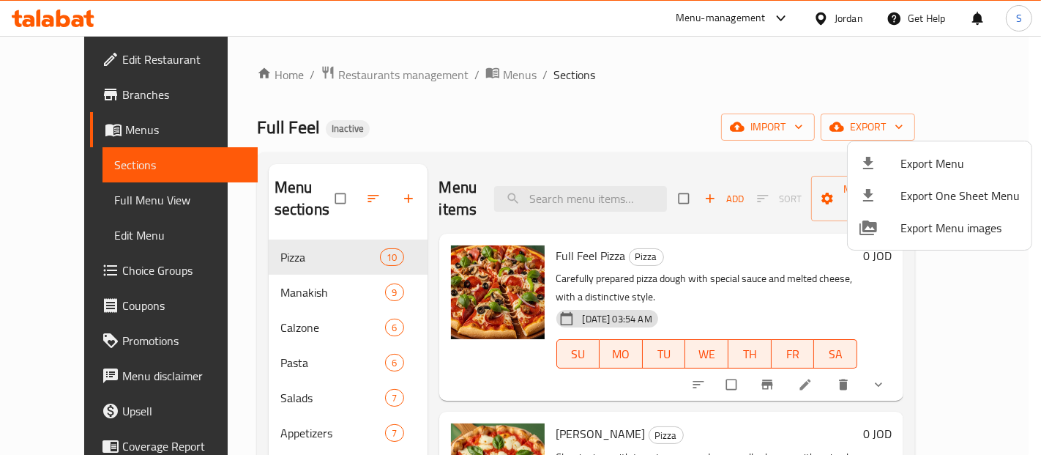
click at [983, 64] on div at bounding box center [520, 227] width 1041 height 455
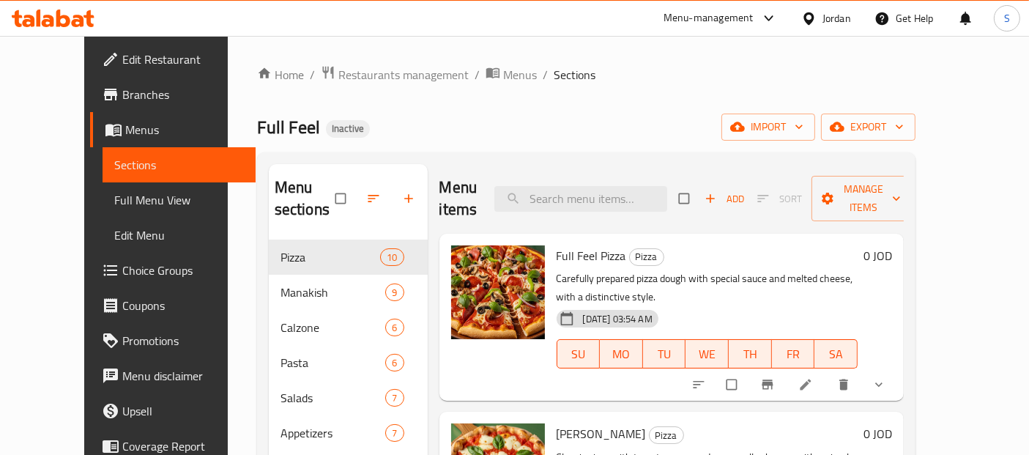
click at [122, 59] on span "Edit Restaurant" at bounding box center [183, 60] width 122 height 18
